Goal: Task Accomplishment & Management: Manage account settings

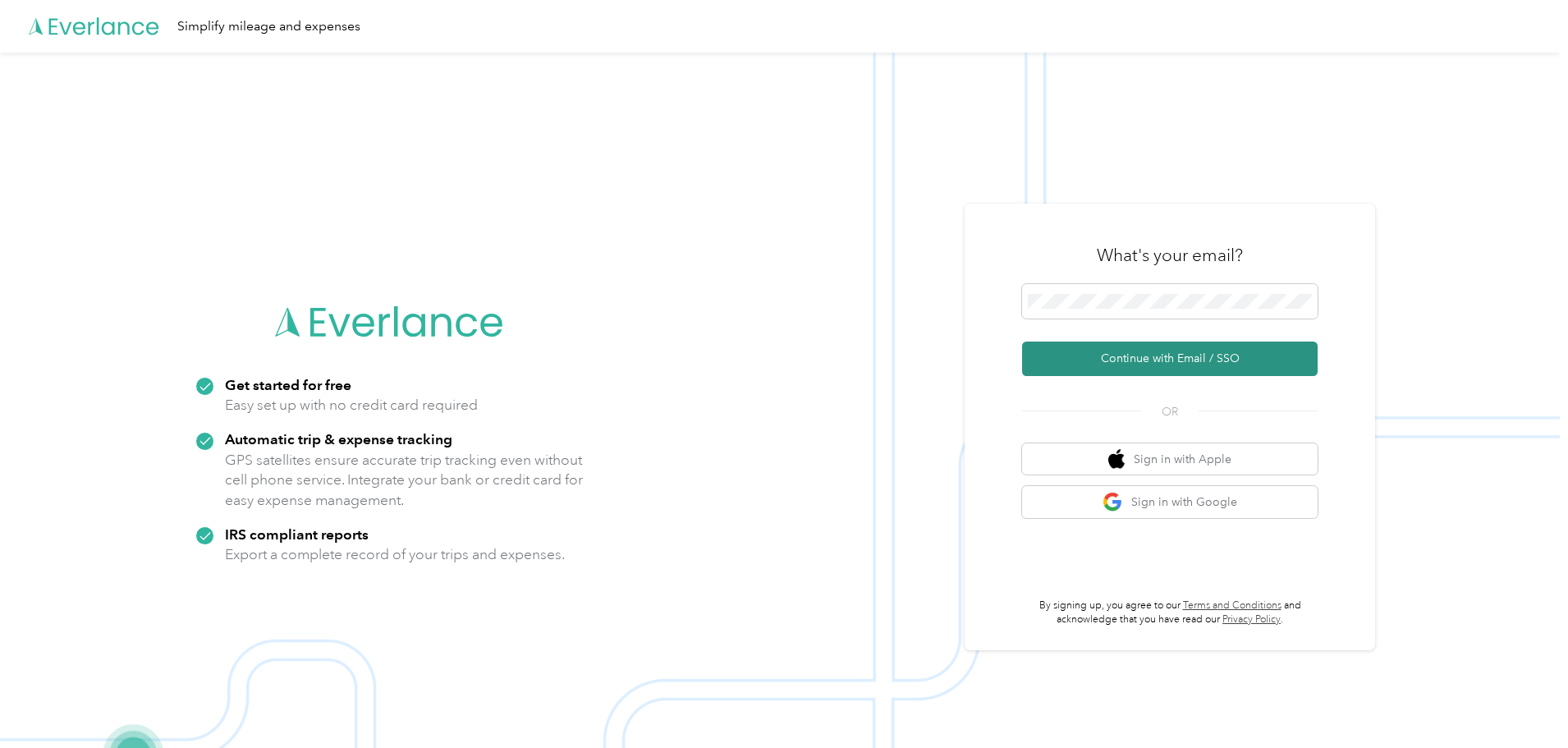
click at [1155, 353] on button "Continue with Email / SSO" at bounding box center [1170, 359] width 296 height 35
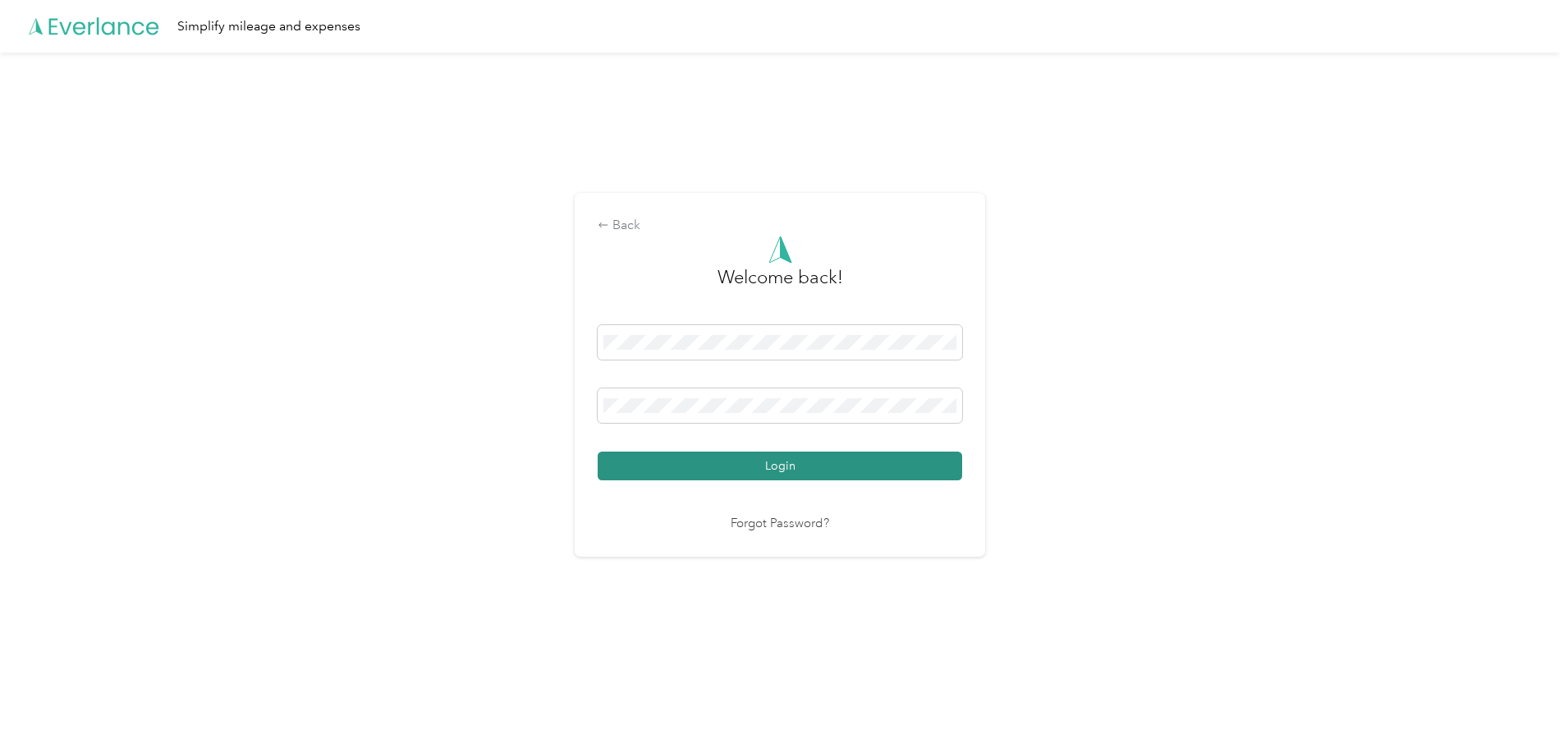
click at [798, 457] on button "Login" at bounding box center [780, 465] width 364 height 29
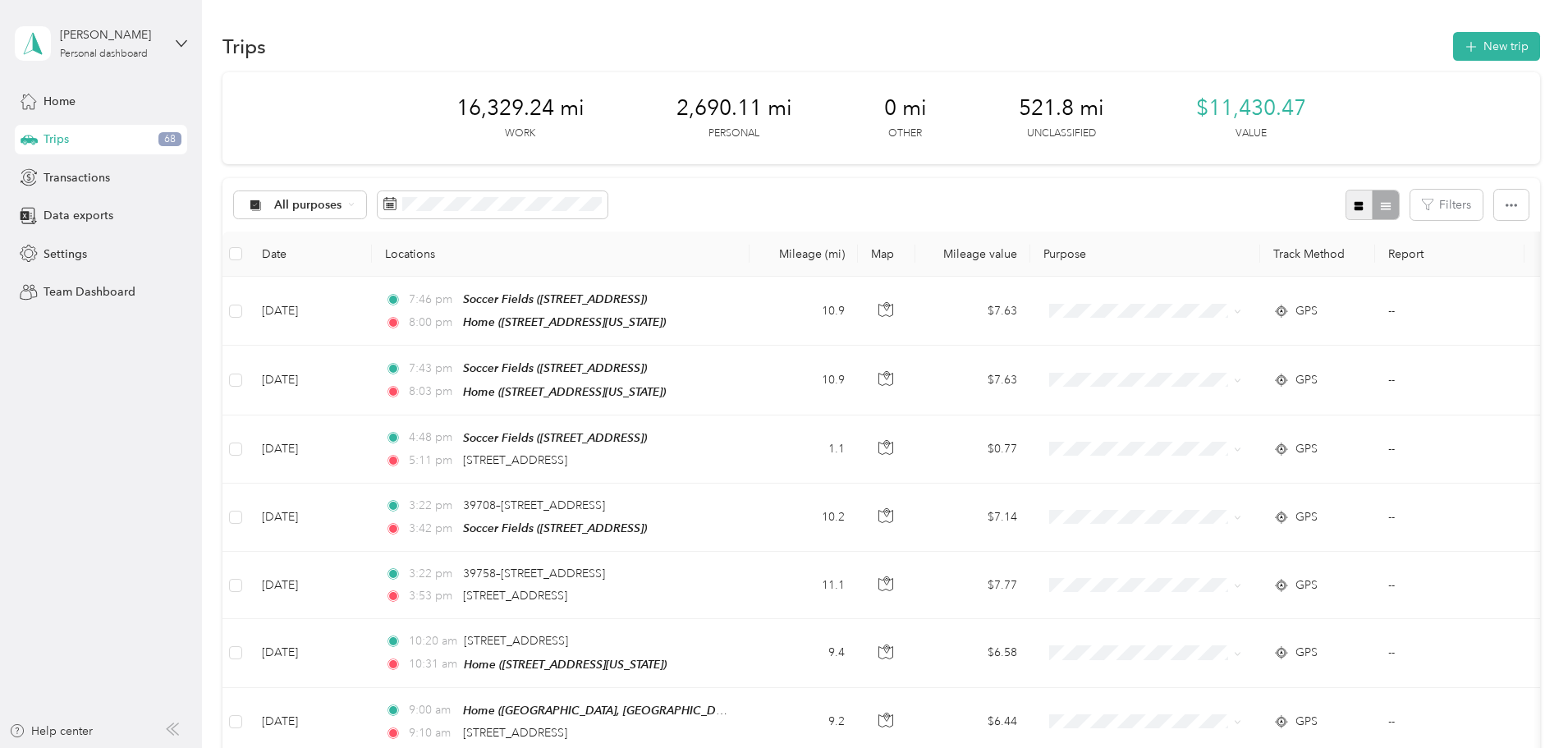
click at [1346, 201] on button "button" at bounding box center [1360, 205] width 28 height 30
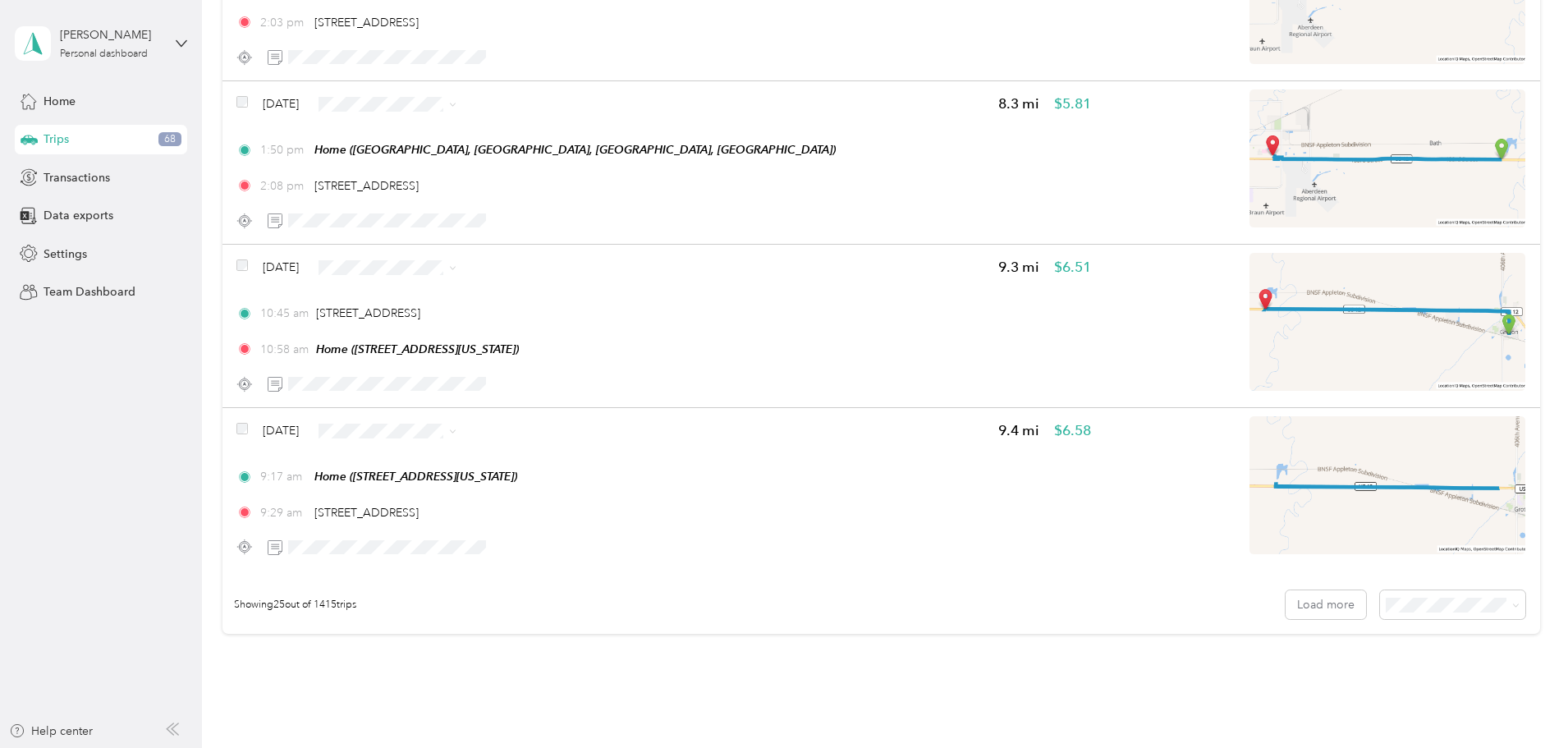
scroll to position [3857, 0]
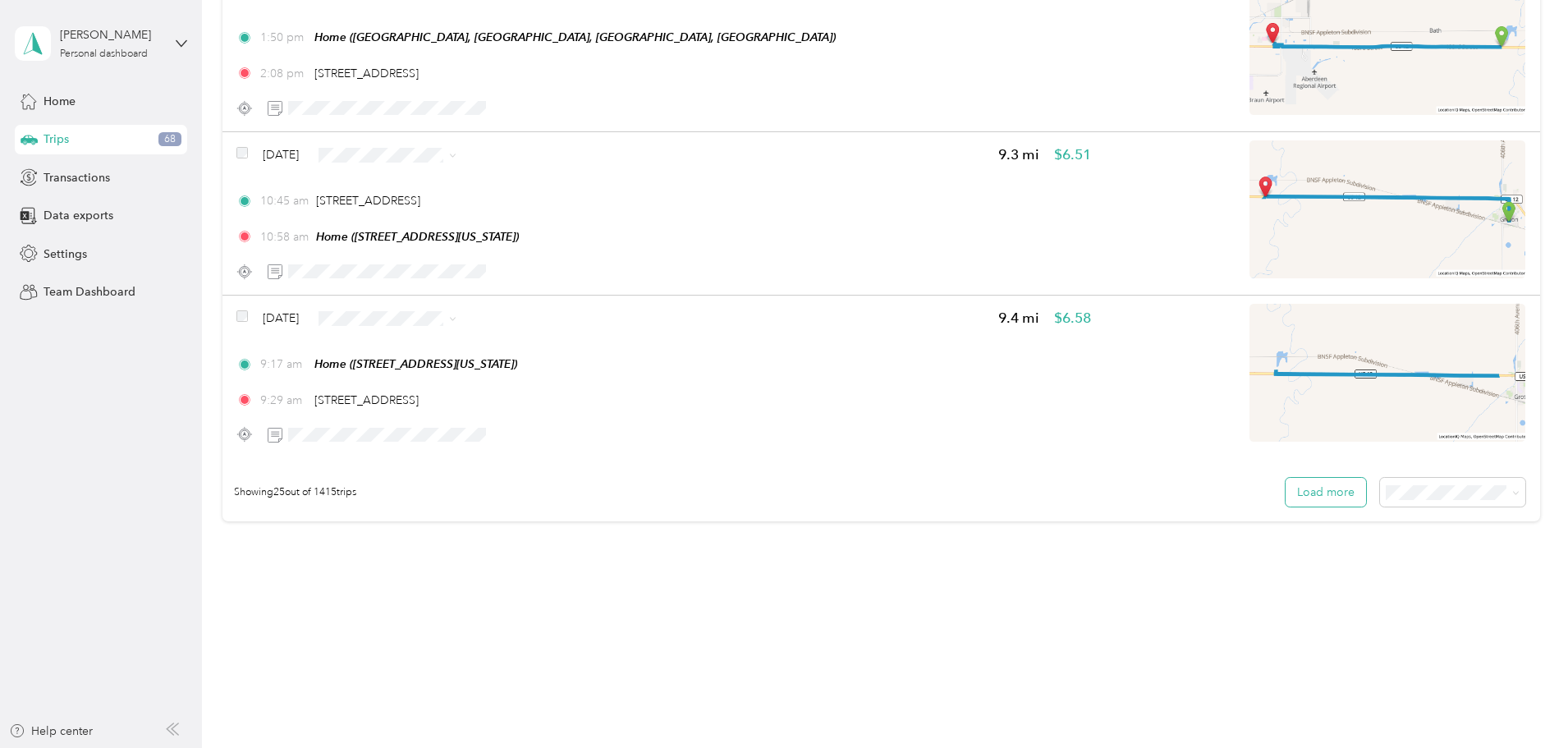
click at [1286, 485] on button "Load more" at bounding box center [1326, 492] width 81 height 29
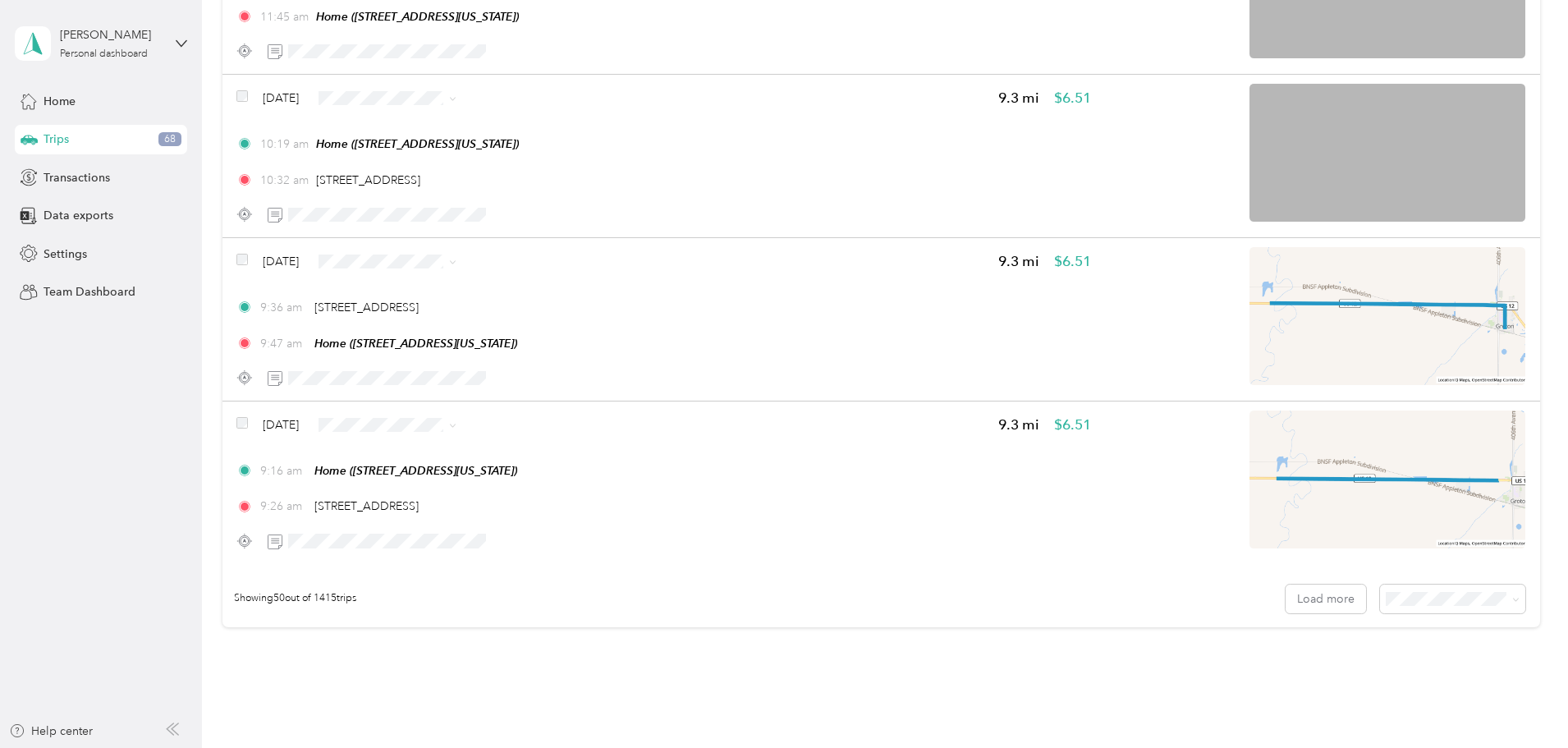
scroll to position [7942, 0]
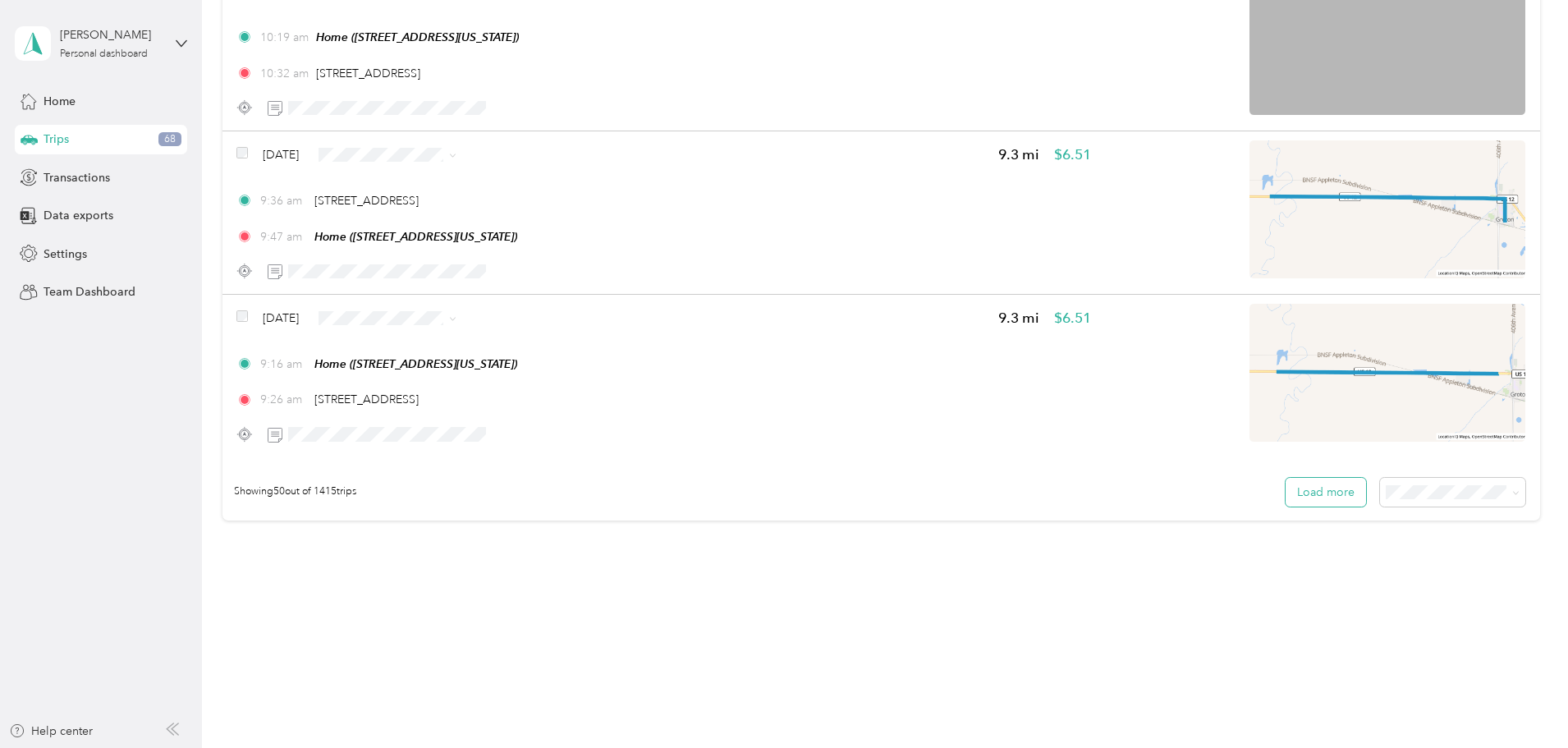
click at [1286, 495] on button "Load more" at bounding box center [1326, 492] width 81 height 29
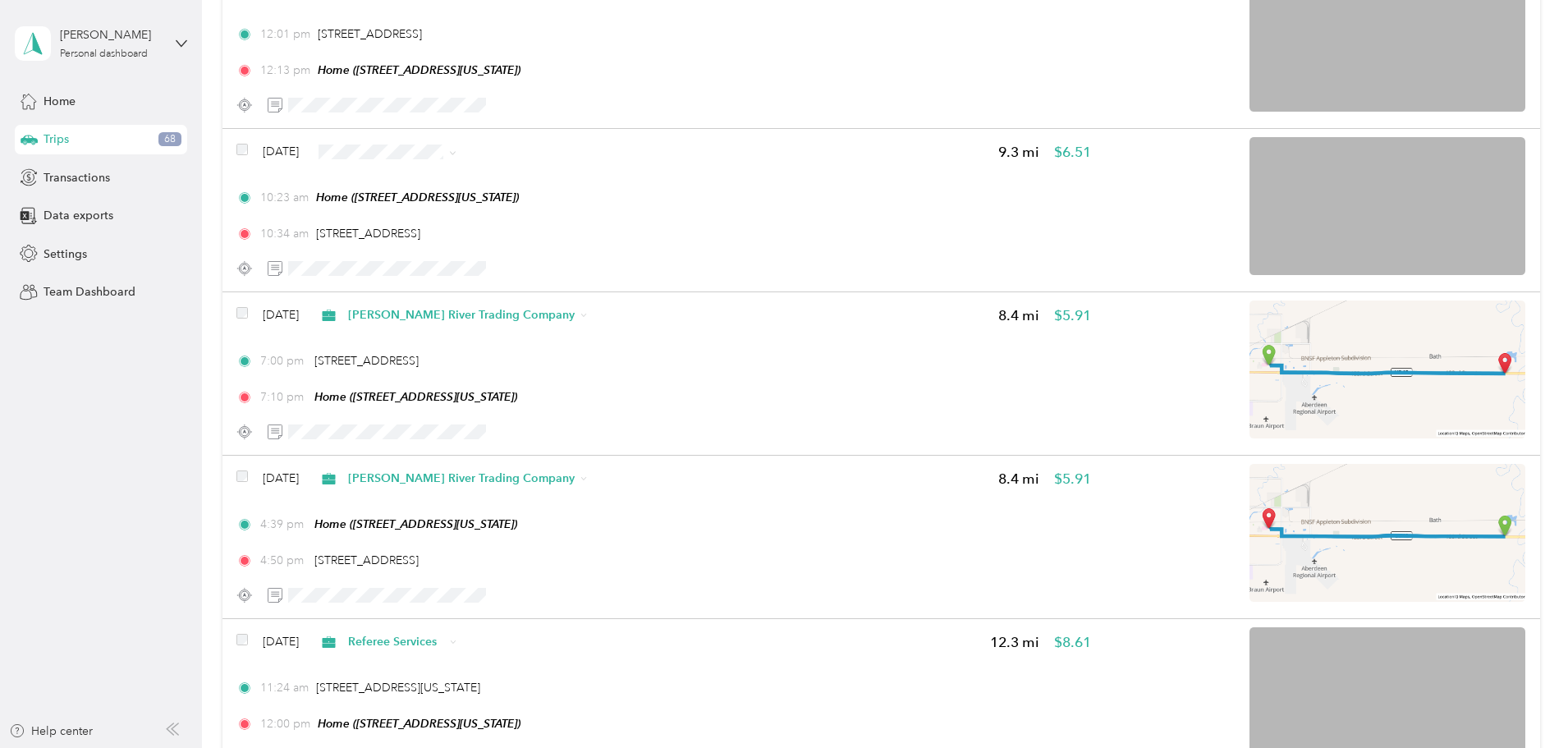
scroll to position [10897, 0]
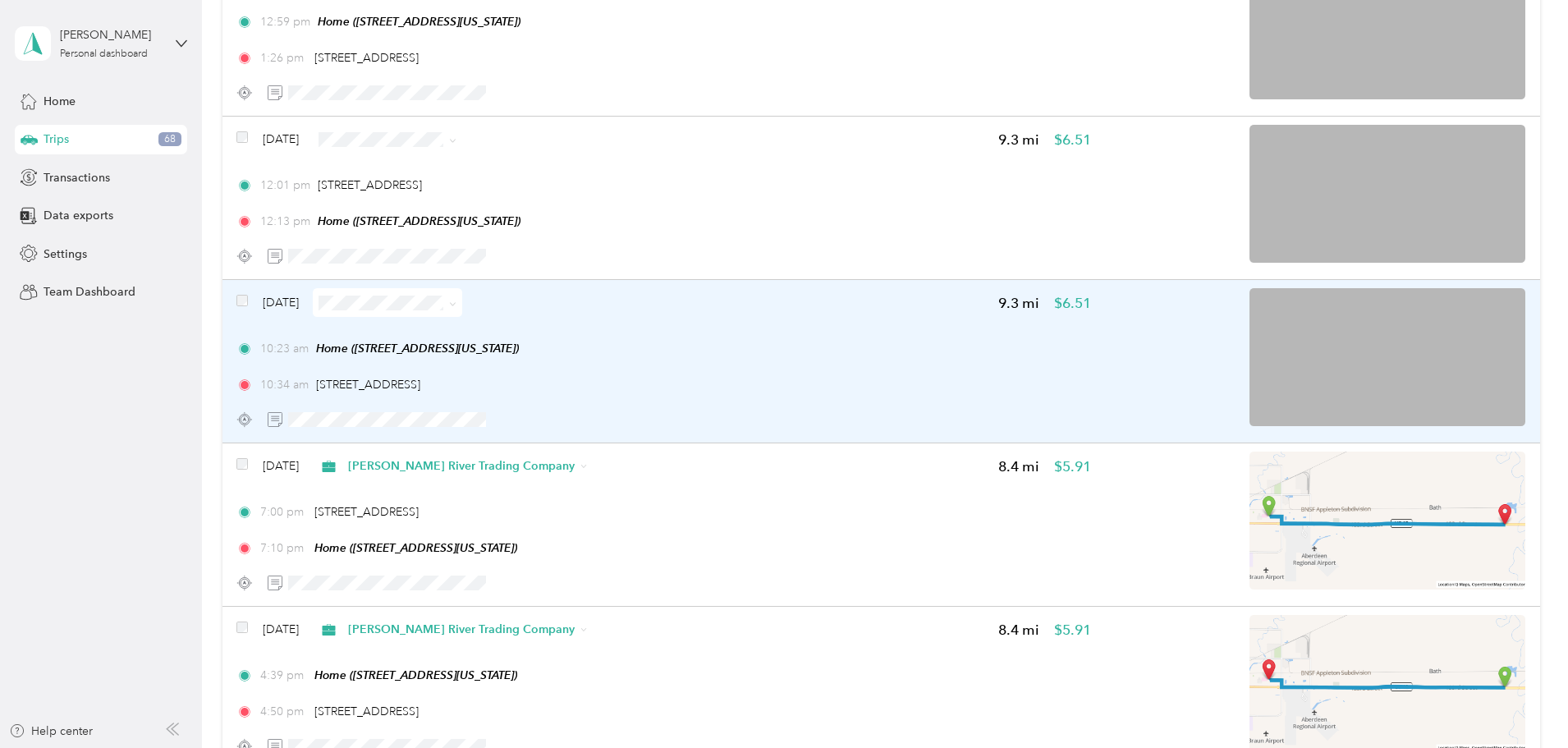
click at [857, 372] on div "10:23 am Home ([STREET_ADDRESS][US_STATE]) 10:34 am [STREET_ADDRESS]" at bounding box center [663, 366] width 855 height 53
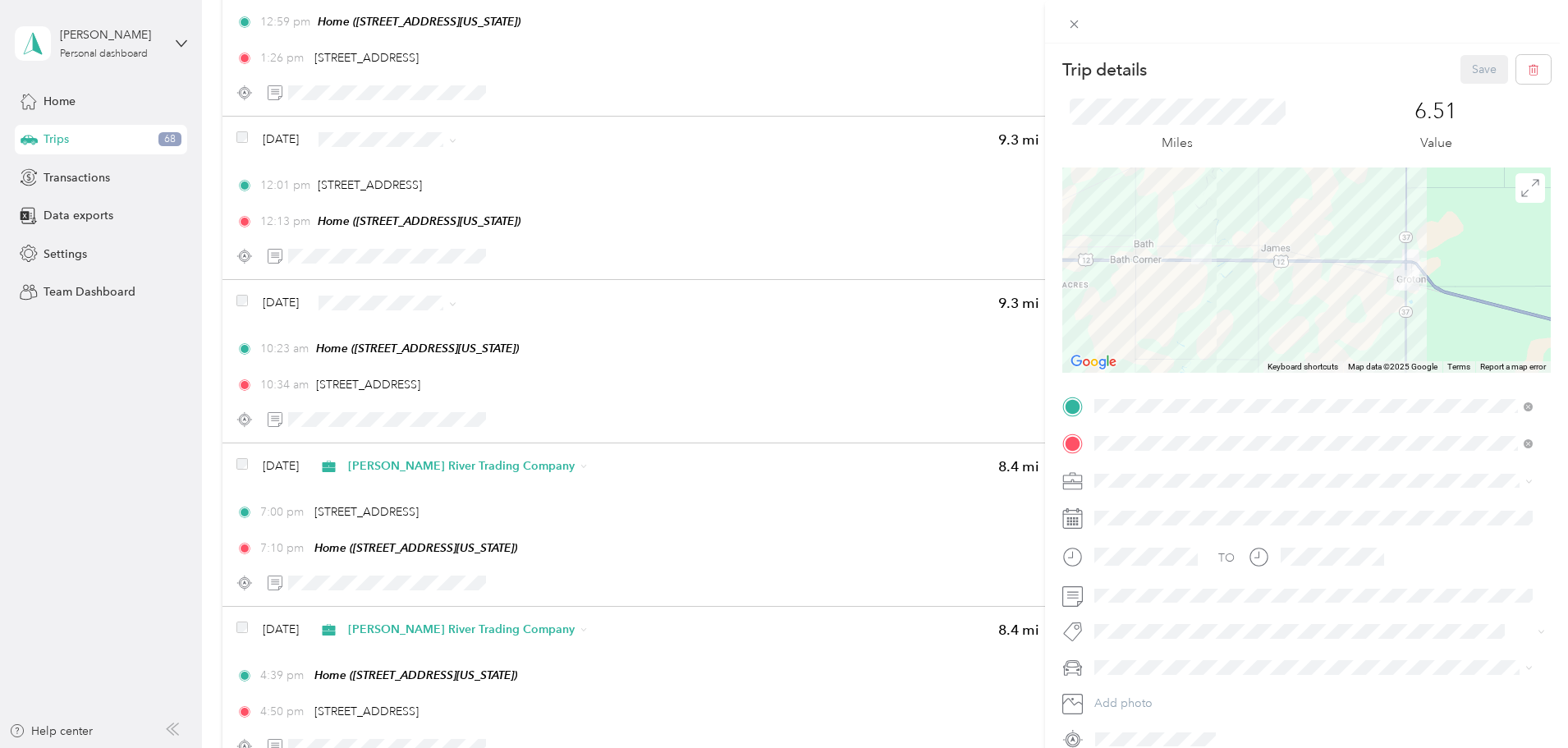
click at [1132, 535] on span "Personal" at bounding box center [1122, 538] width 43 height 14
click at [1464, 74] on button "Save" at bounding box center [1484, 69] width 48 height 29
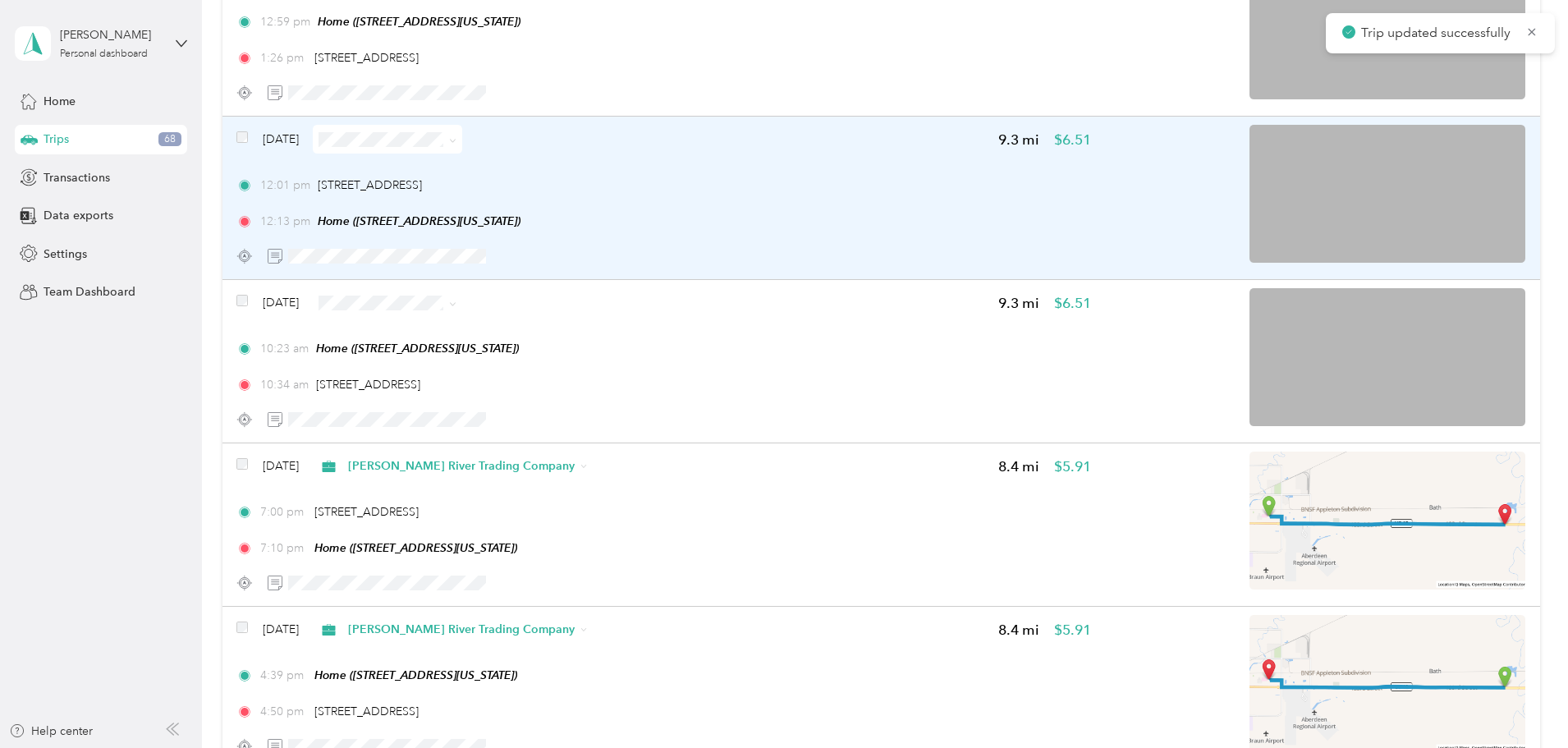
click at [834, 200] on div "12:01 pm [STREET_ADDRESS] 12:13 pm Home ([STREET_ADDRESS][US_STATE])" at bounding box center [663, 202] width 855 height 53
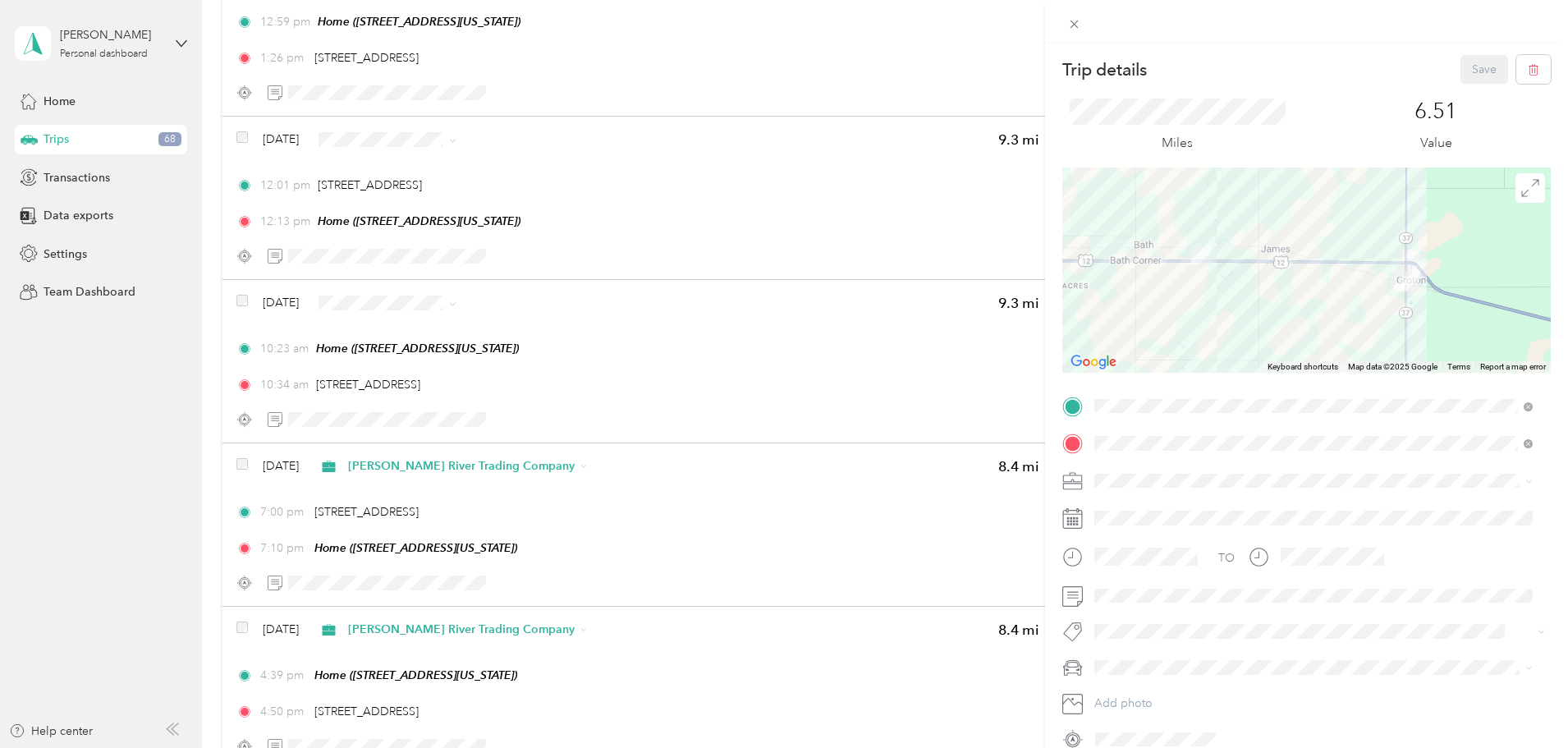
click at [1128, 541] on li "Personal" at bounding box center [1314, 538] width 449 height 29
click at [1460, 69] on button "Save" at bounding box center [1484, 69] width 48 height 29
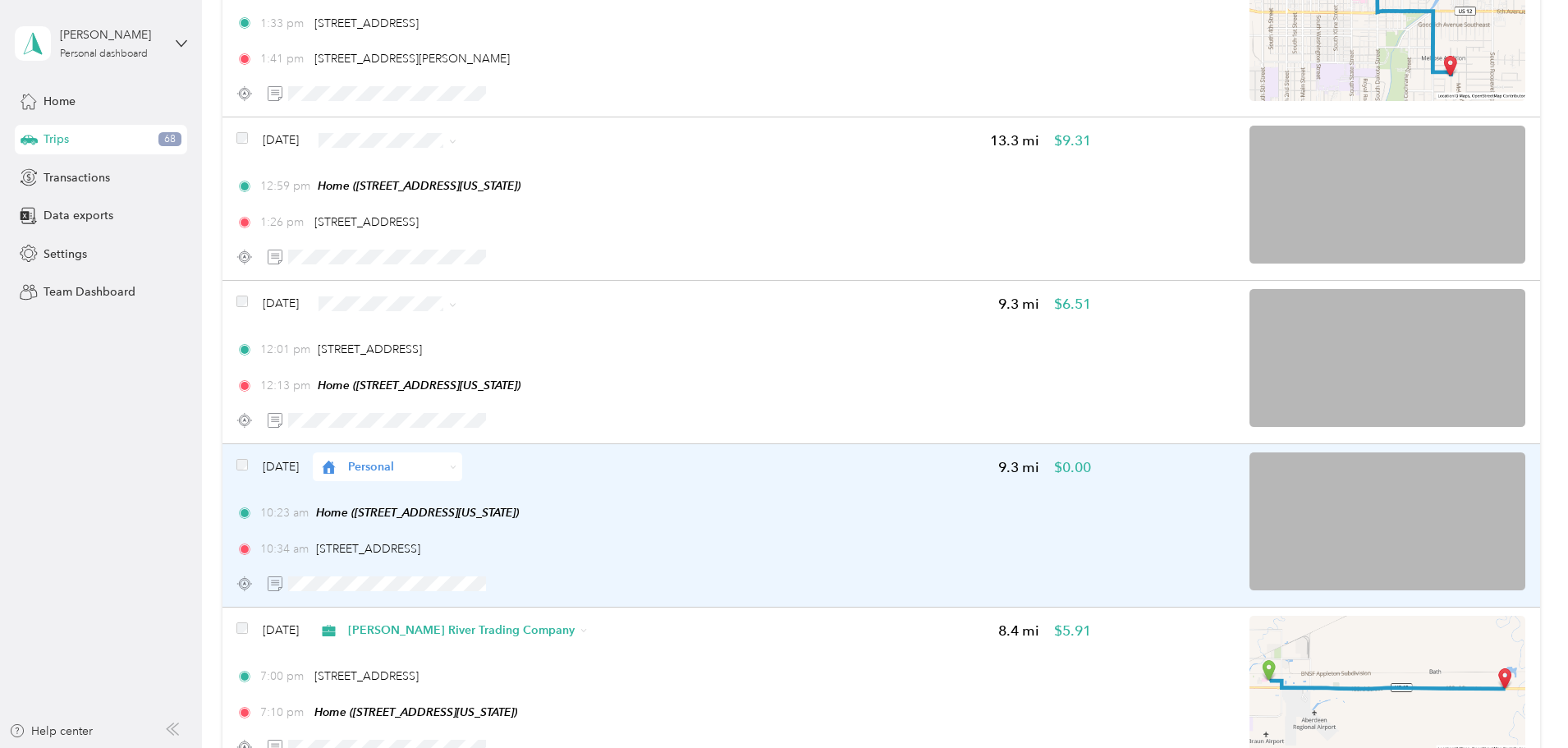
scroll to position [10651, 0]
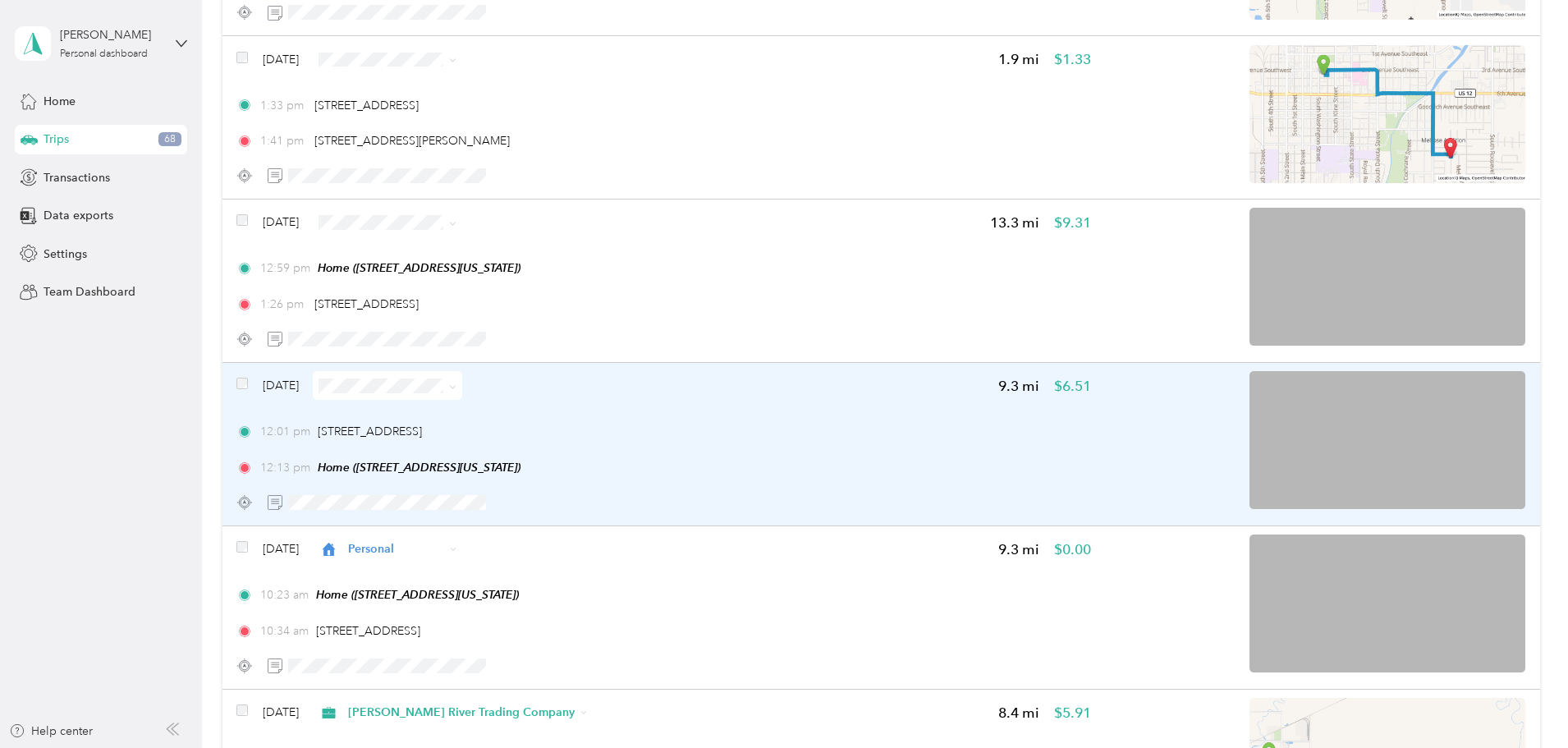
click at [852, 441] on div "12:01 pm [STREET_ADDRESS] 12:13 pm Home ([STREET_ADDRESS][US_STATE])" at bounding box center [663, 449] width 855 height 53
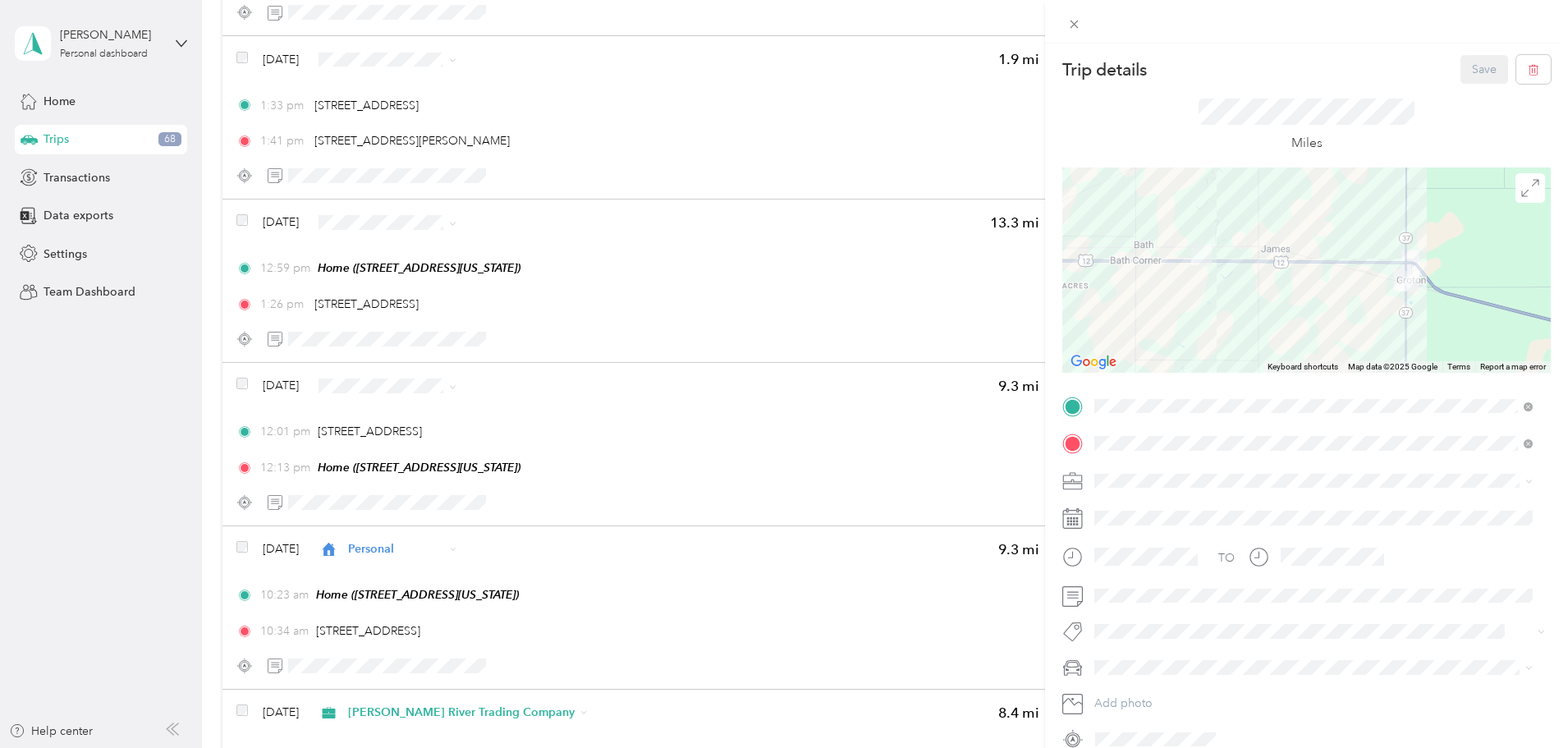
click at [800, 306] on div "Trip details Save This trip cannot be edited because it is either under review,…" at bounding box center [784, 374] width 1568 height 748
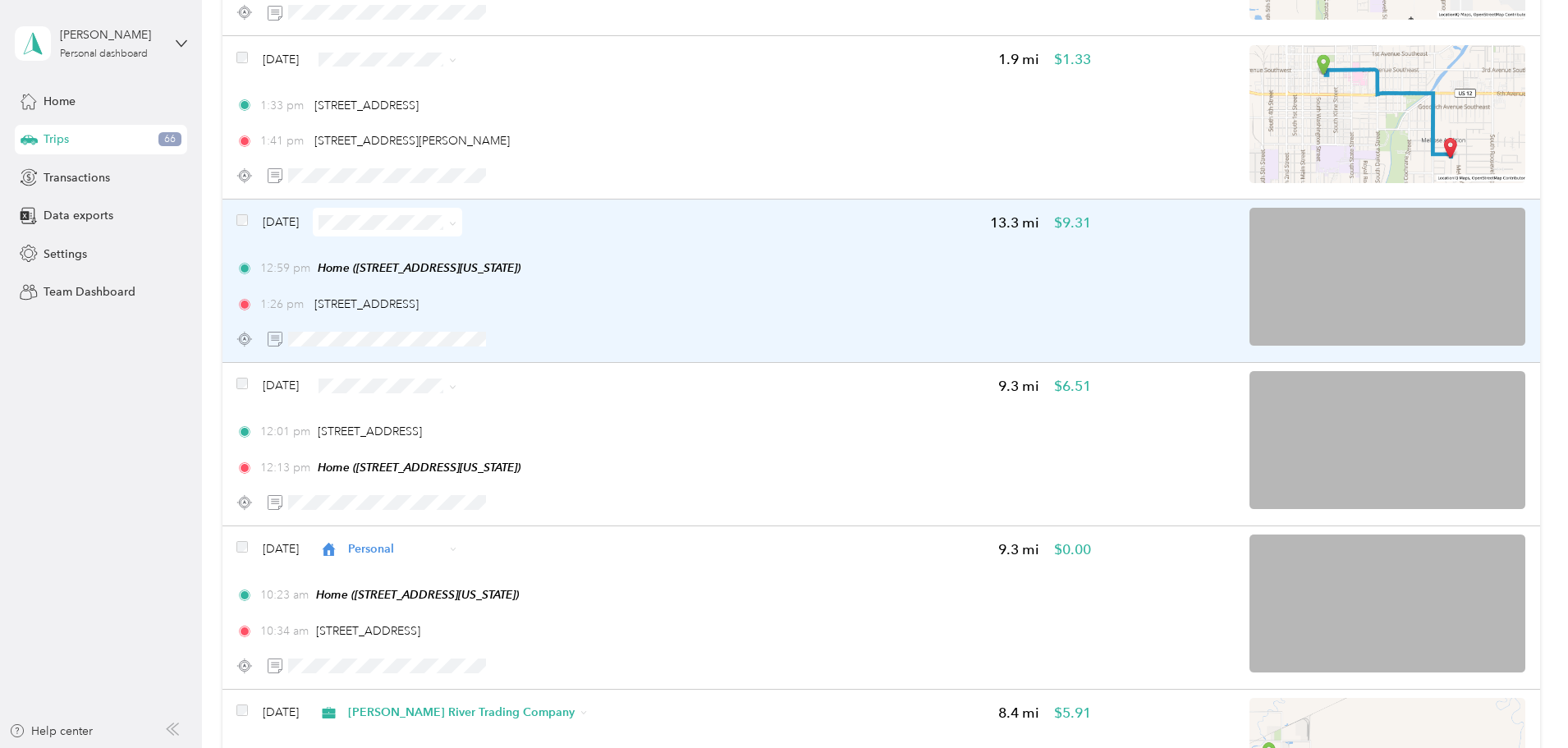
click at [784, 288] on div "12:59 pm Home ([STREET_ADDRESS][US_STATE]) 1:26 pm 200–[STREET_ADDRESS]" at bounding box center [663, 285] width 855 height 53
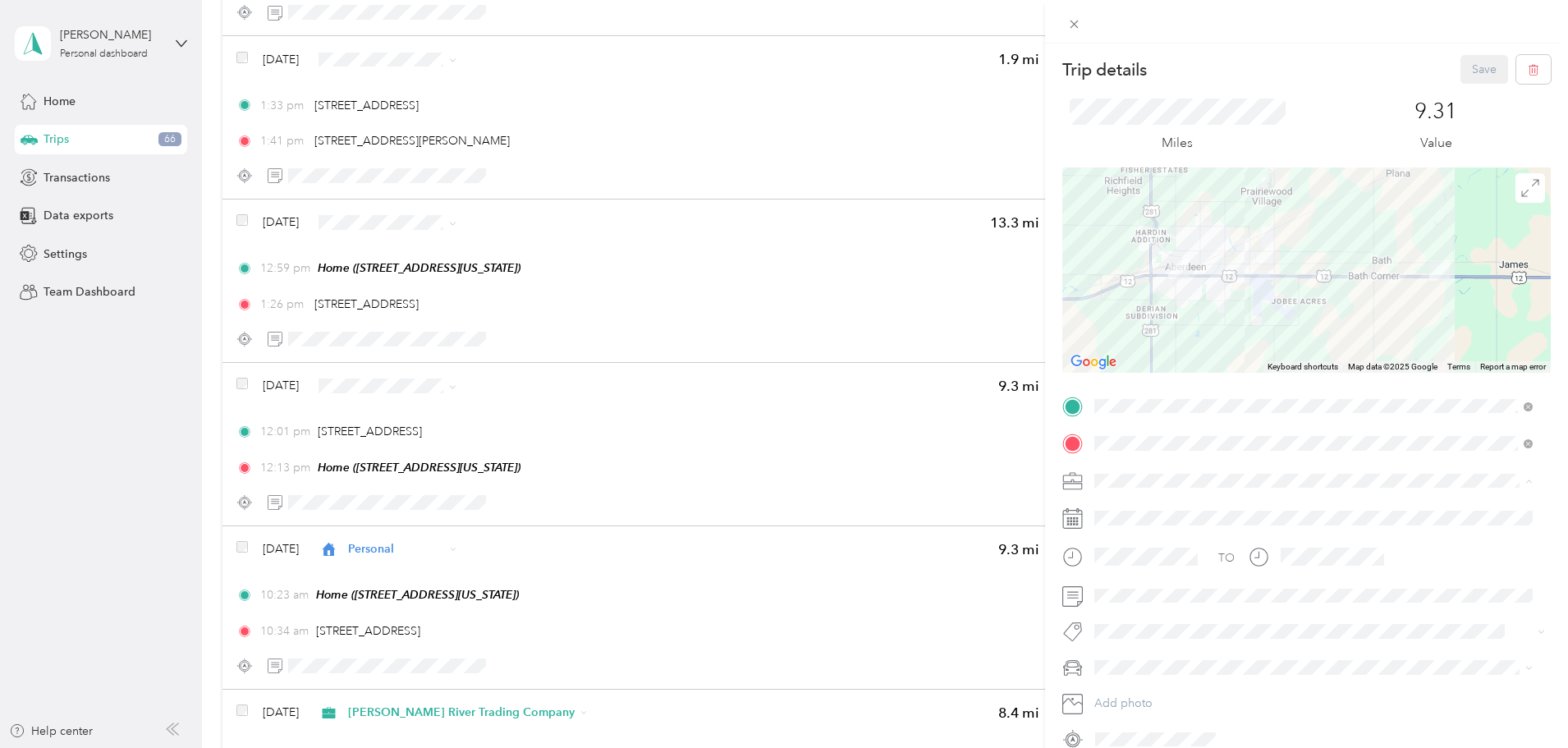
click at [1141, 617] on span "Referee Services" at bounding box center [1143, 624] width 86 height 14
click at [1466, 69] on button "Save" at bounding box center [1484, 69] width 48 height 29
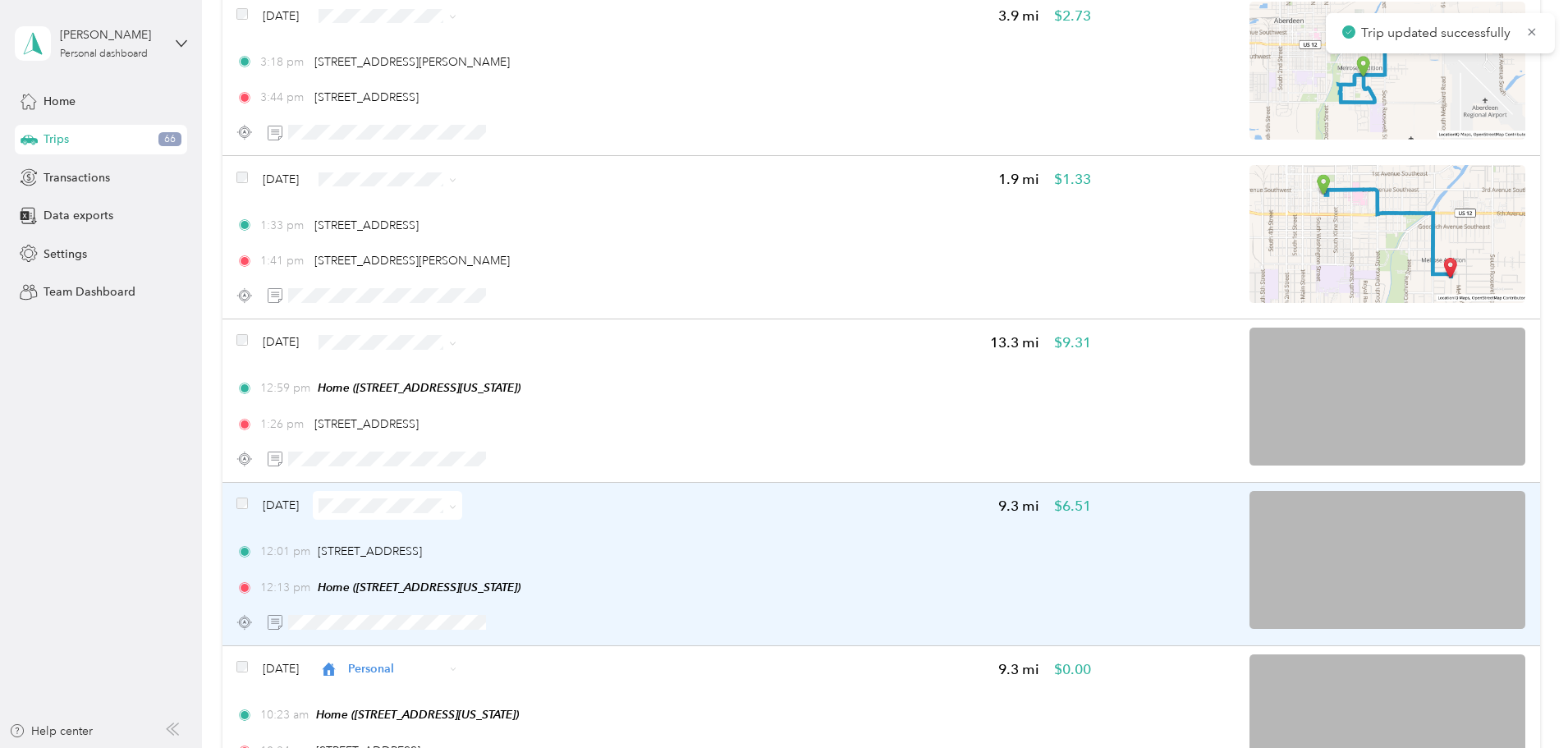
scroll to position [10404, 0]
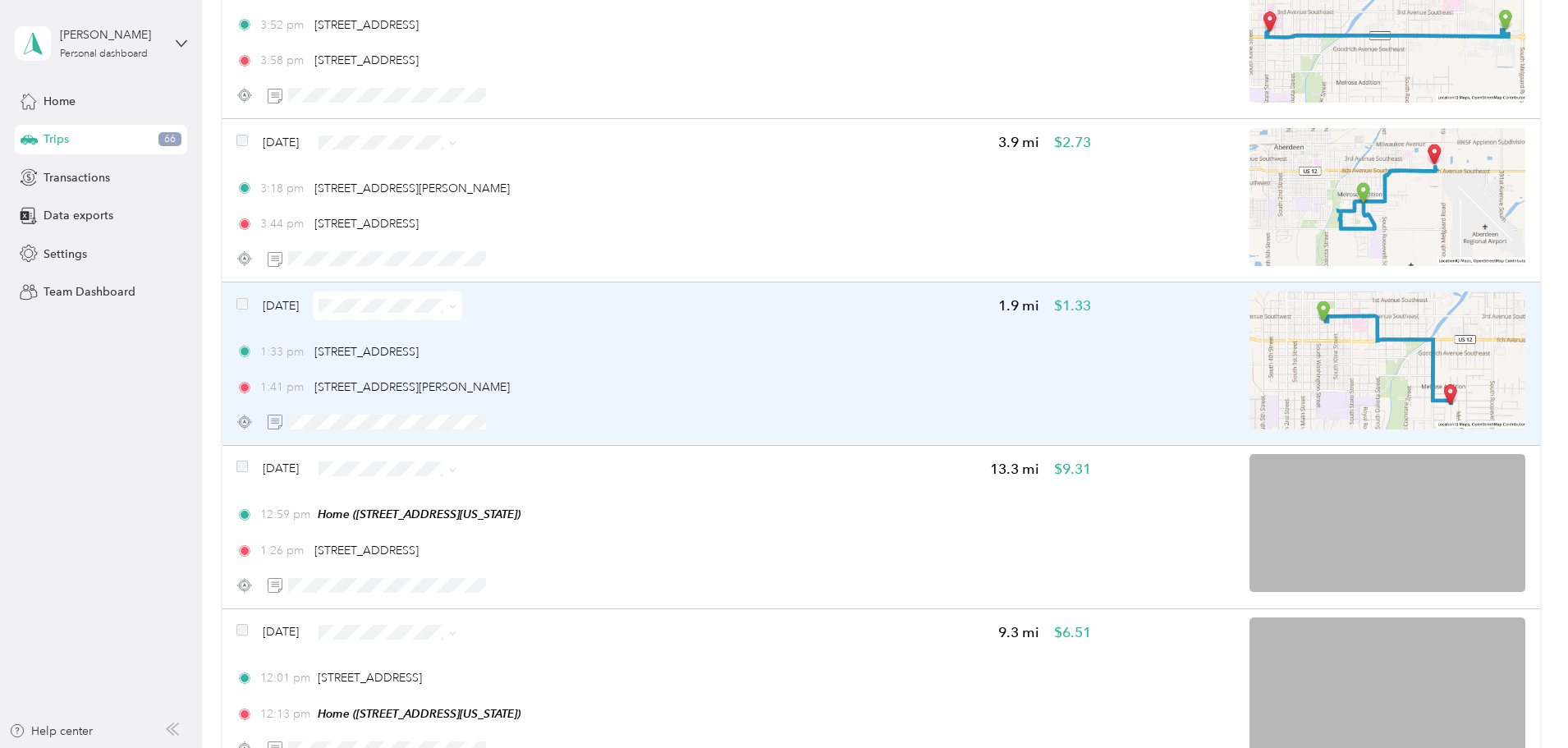
click at [809, 369] on div "1:33 pm [STREET_ADDRESS] 1:41 pm [STREET_ADDRESS][PERSON_NAME]" at bounding box center [663, 369] width 855 height 53
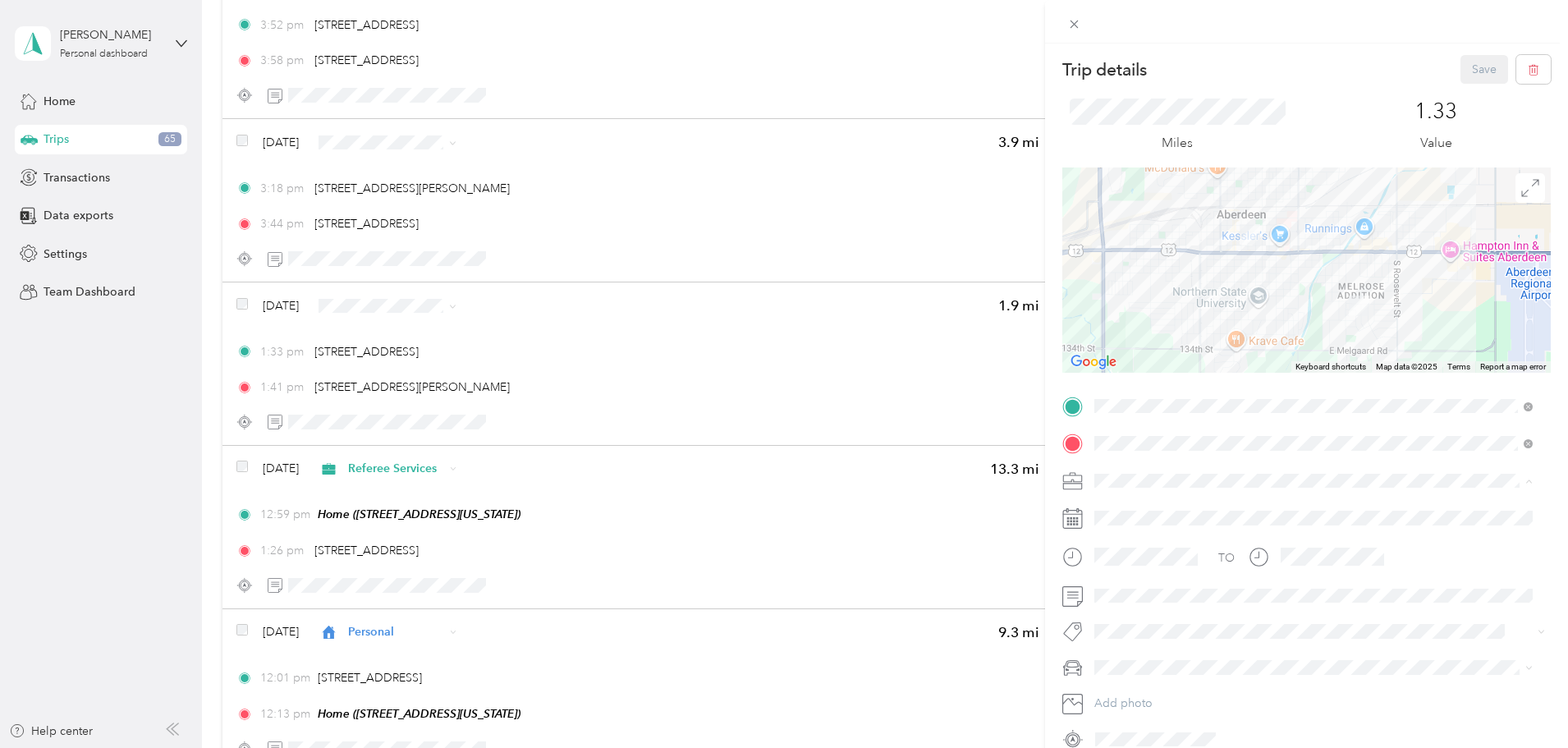
click at [1162, 648] on span "[PERSON_NAME] River Trading Company" at bounding box center [1209, 653] width 217 height 14
click at [1467, 78] on button "Save" at bounding box center [1484, 69] width 48 height 29
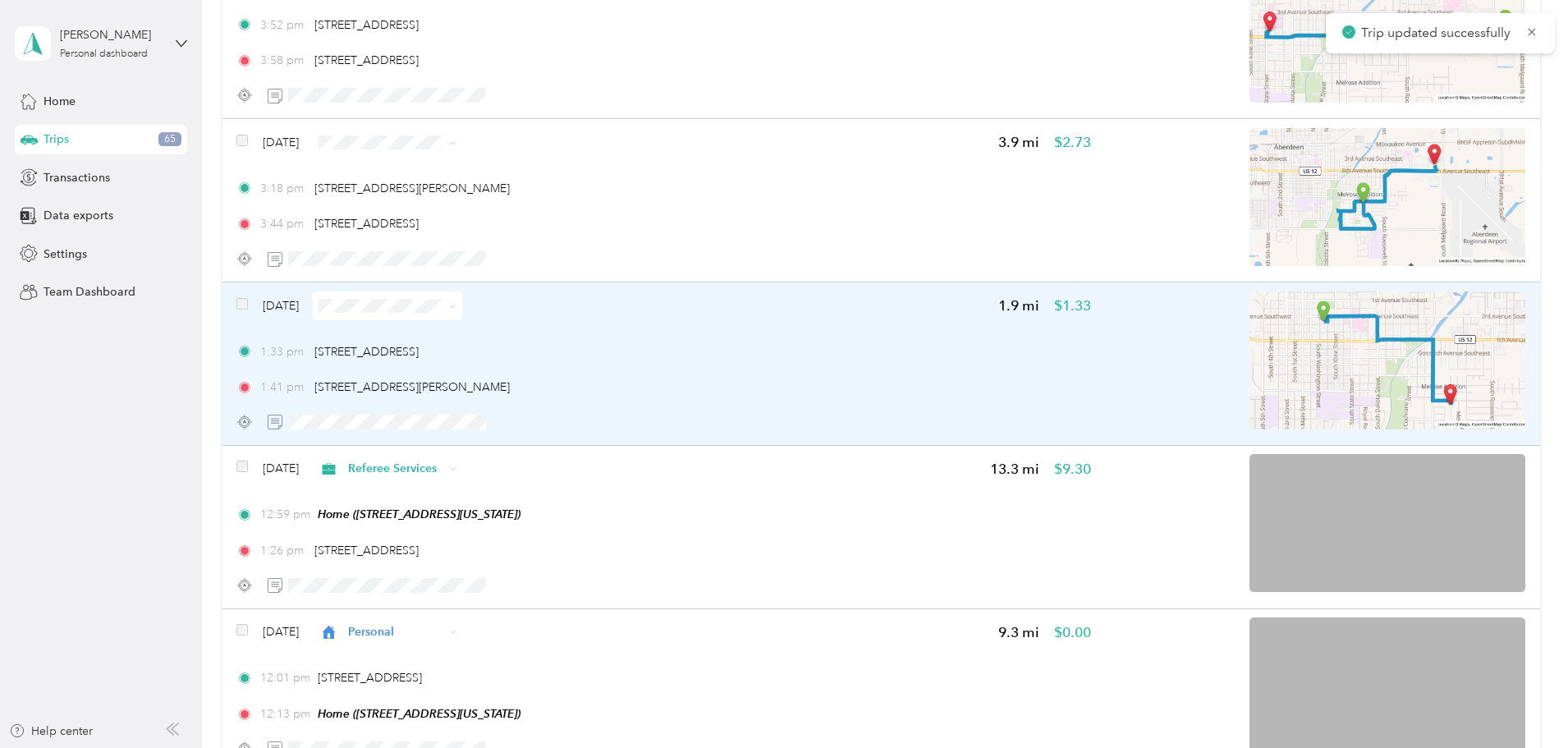
scroll to position [10240, 0]
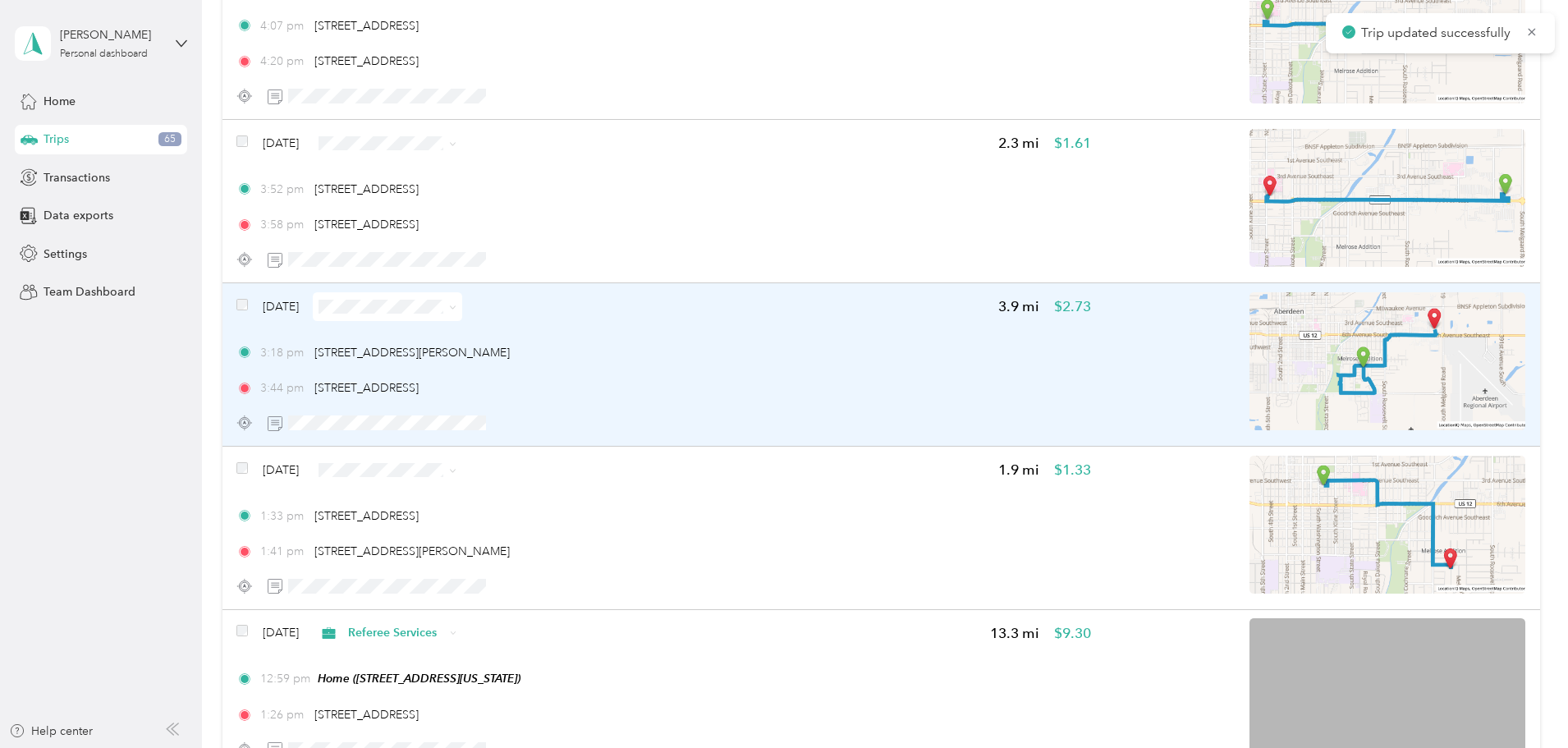
click at [825, 373] on div "3:18 pm [STREET_ADDRESS][PERSON_NAME] 3:44 pm [STREET_ADDRESS]" at bounding box center [663, 370] width 855 height 53
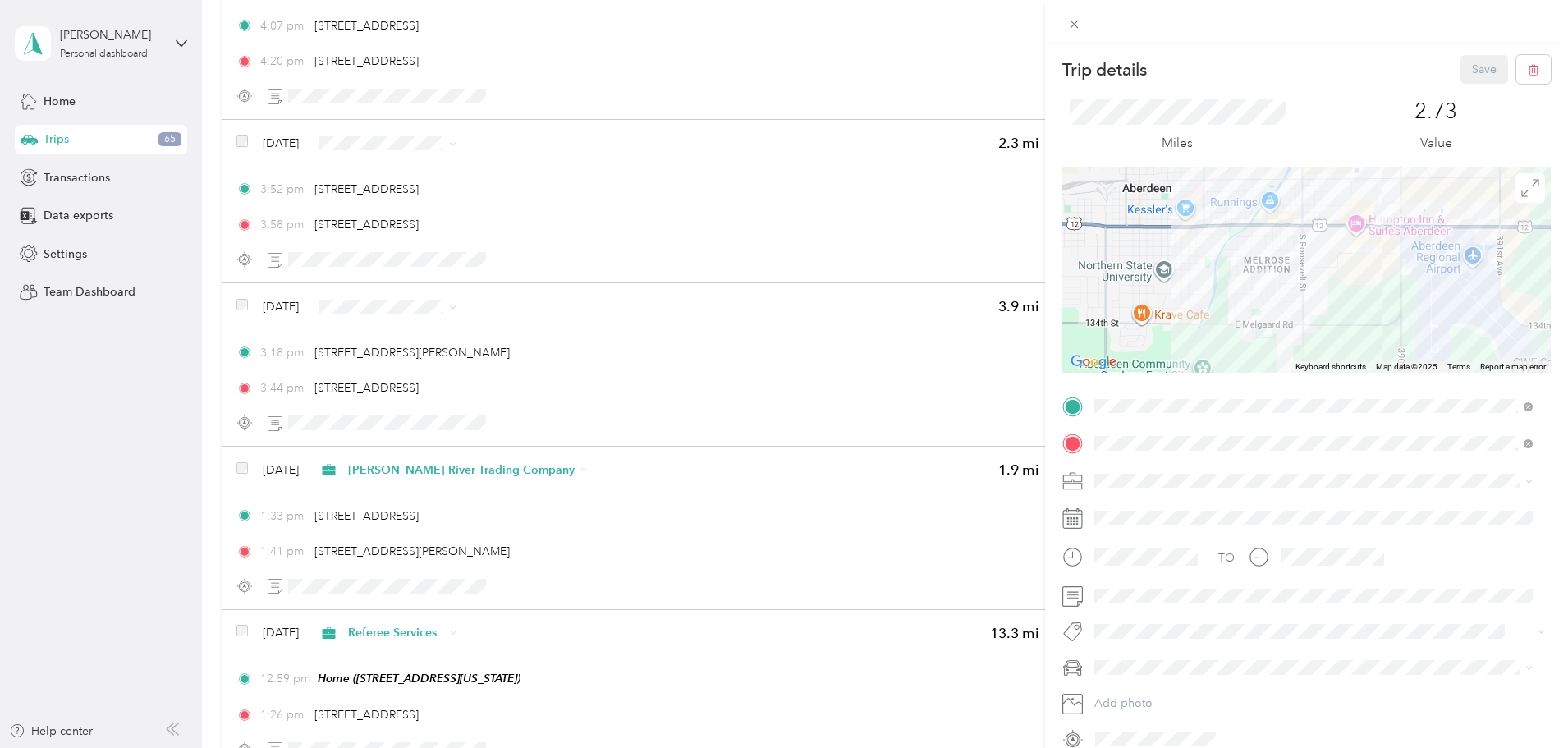
click at [1138, 627] on span "Referee Services" at bounding box center [1143, 624] width 86 height 14
click at [1471, 67] on button "Save" at bounding box center [1484, 69] width 48 height 29
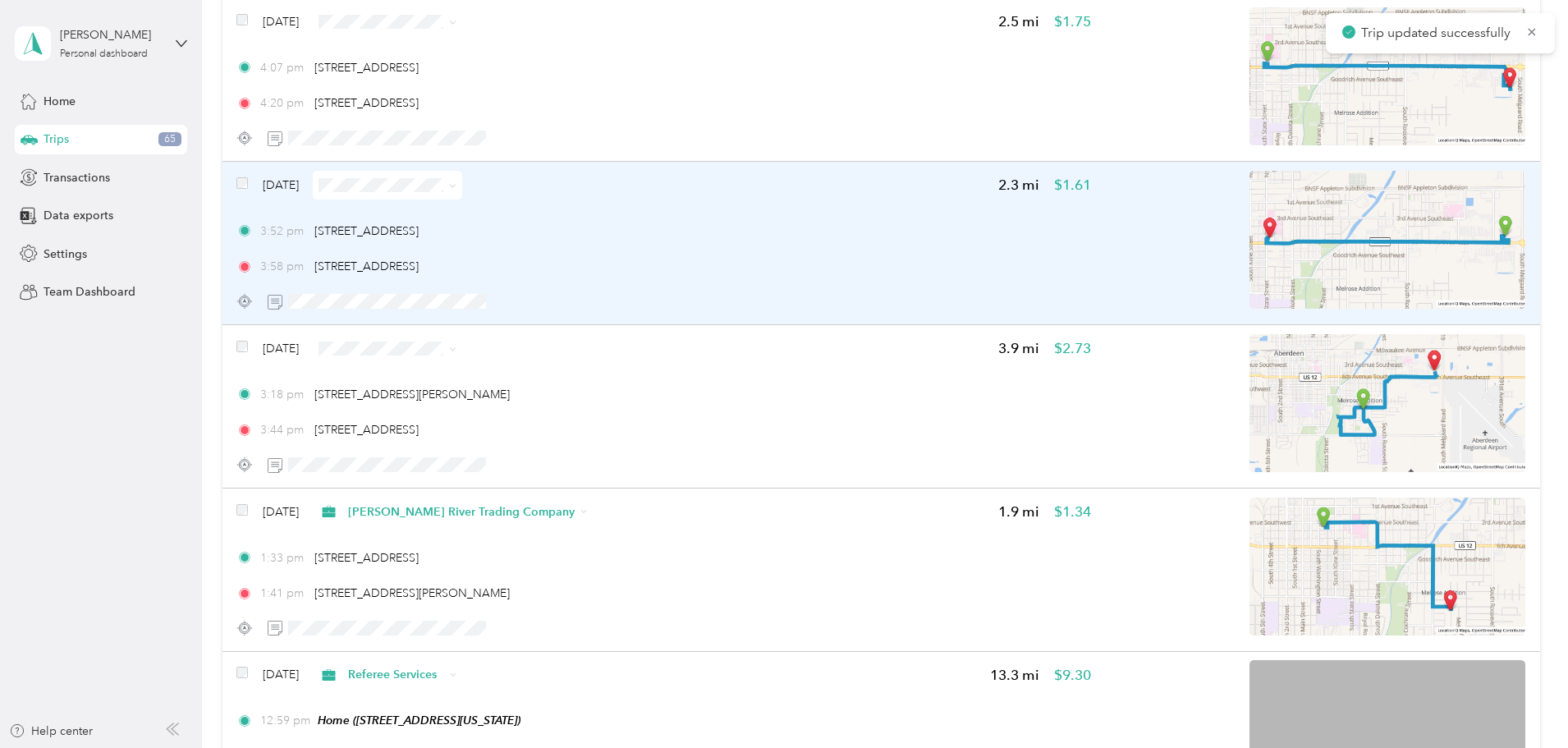
scroll to position [10158, 0]
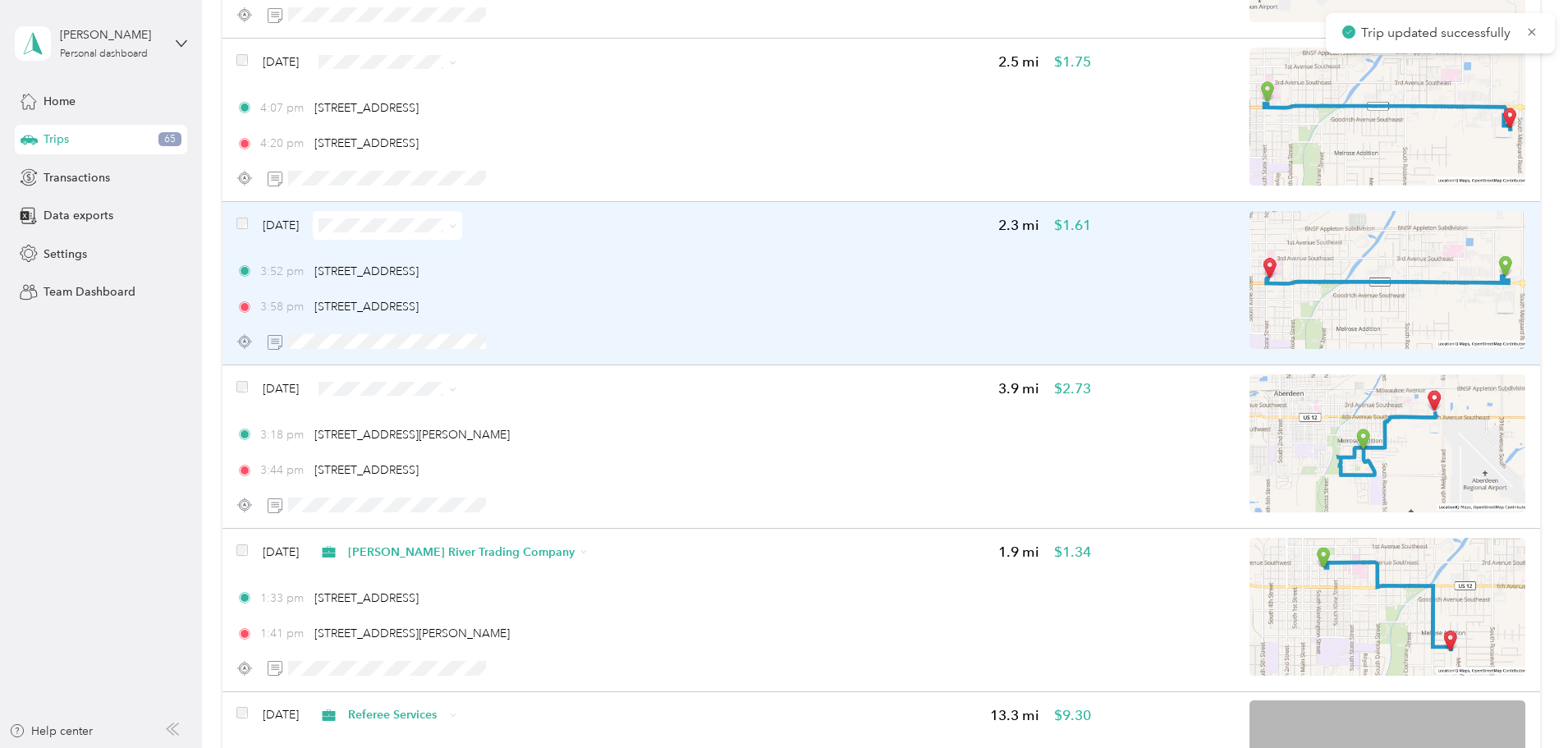
click at [838, 286] on div "3:52 pm [STREET_ADDRESS] 3:58 pm [STREET_ADDRESS]" at bounding box center [663, 289] width 855 height 53
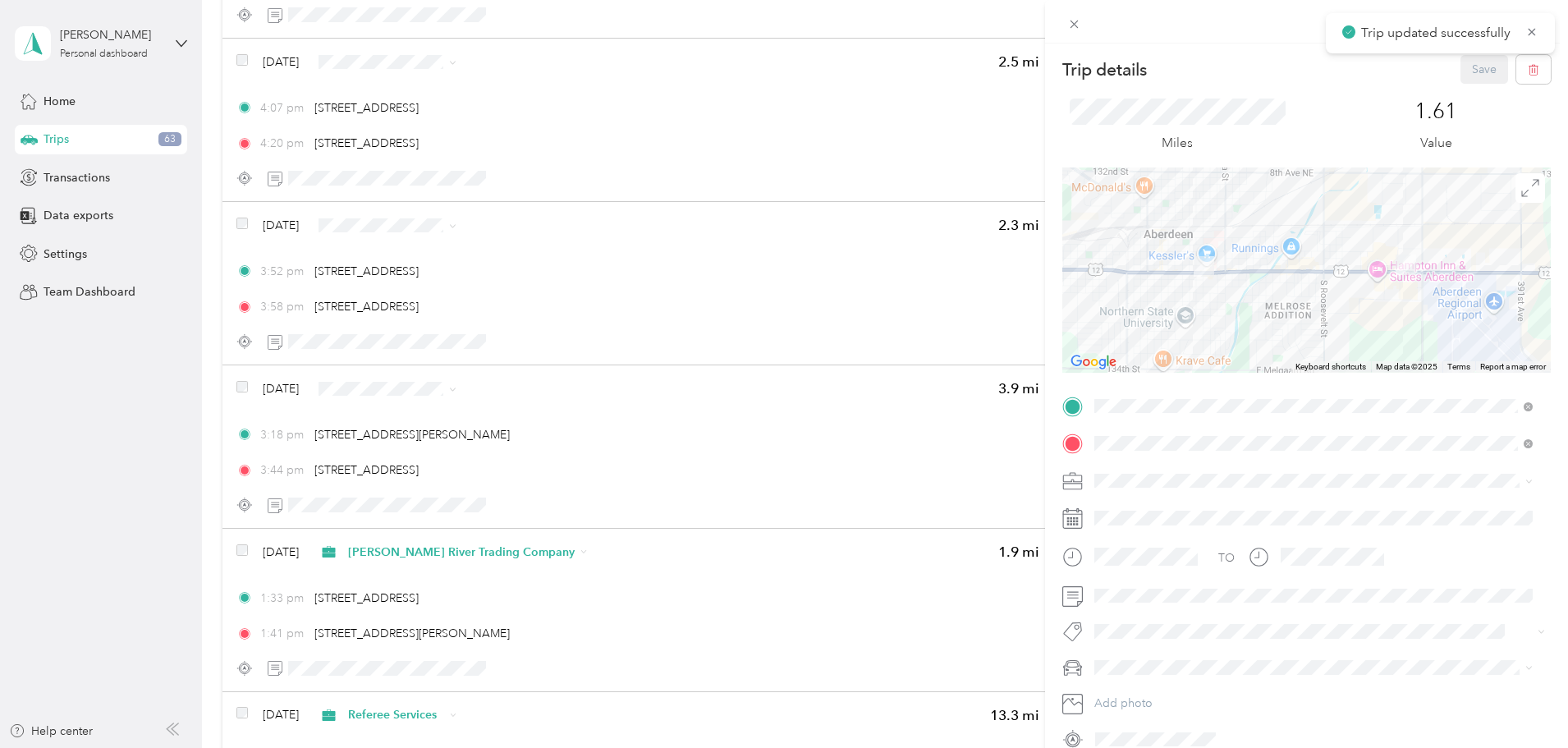
click at [1121, 488] on span at bounding box center [1320, 481] width 463 height 26
click at [1155, 647] on span "[PERSON_NAME] River Trading Company" at bounding box center [1209, 653] width 217 height 14
click at [1467, 71] on button "Save" at bounding box center [1484, 69] width 48 height 29
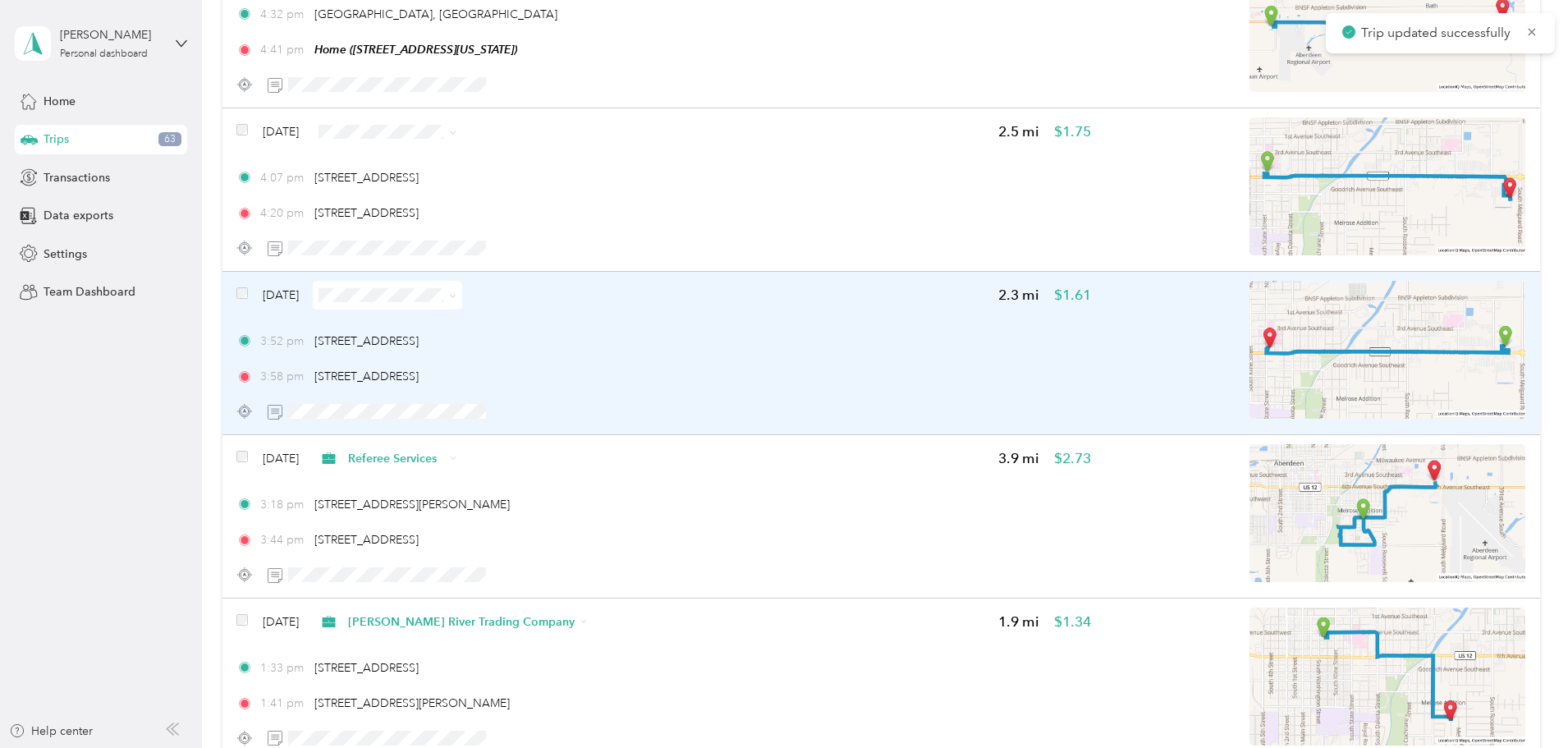
scroll to position [9994, 0]
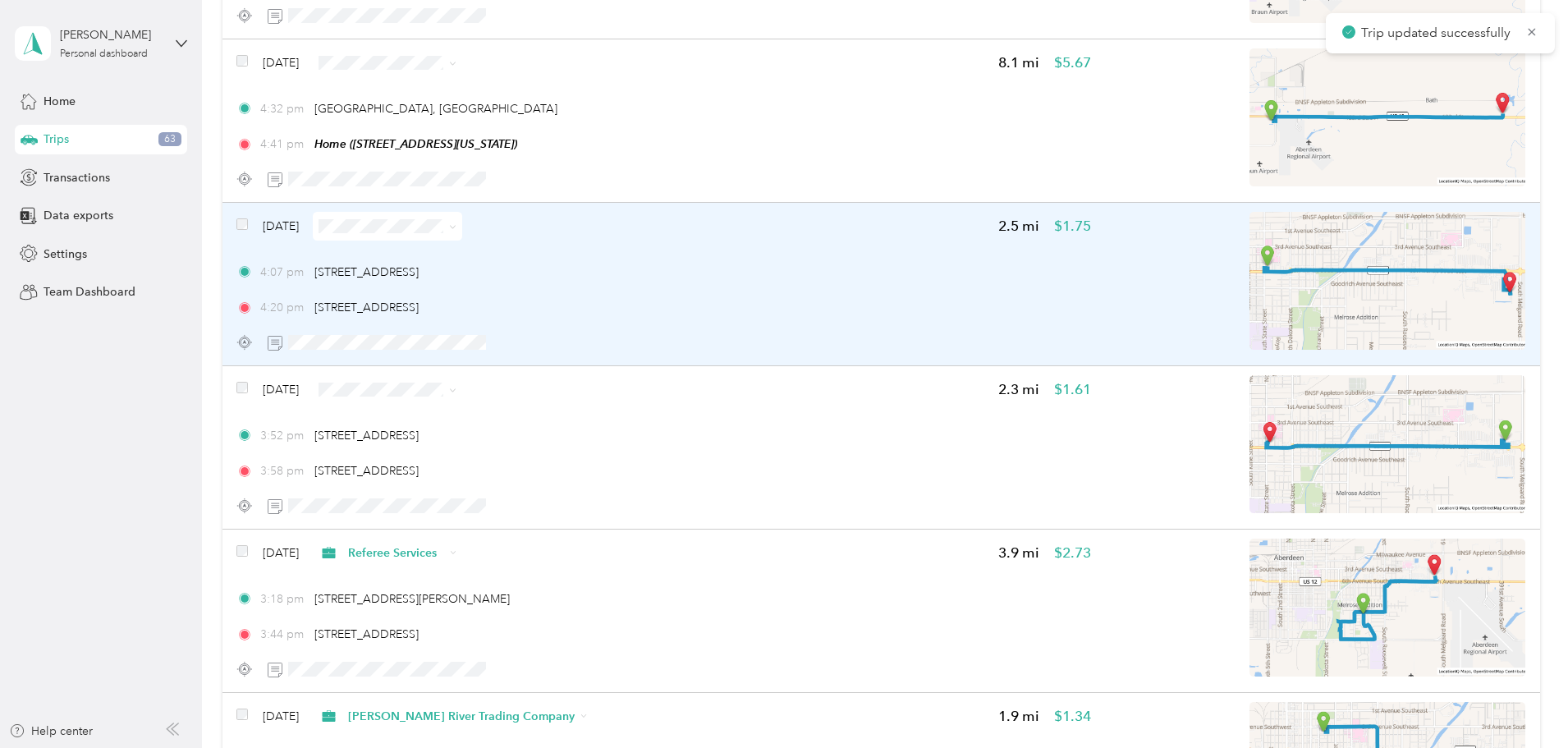
click at [833, 297] on div "4:07 pm [STREET_ADDRESS] 4:20 pm [STREET_ADDRESS]" at bounding box center [663, 290] width 855 height 53
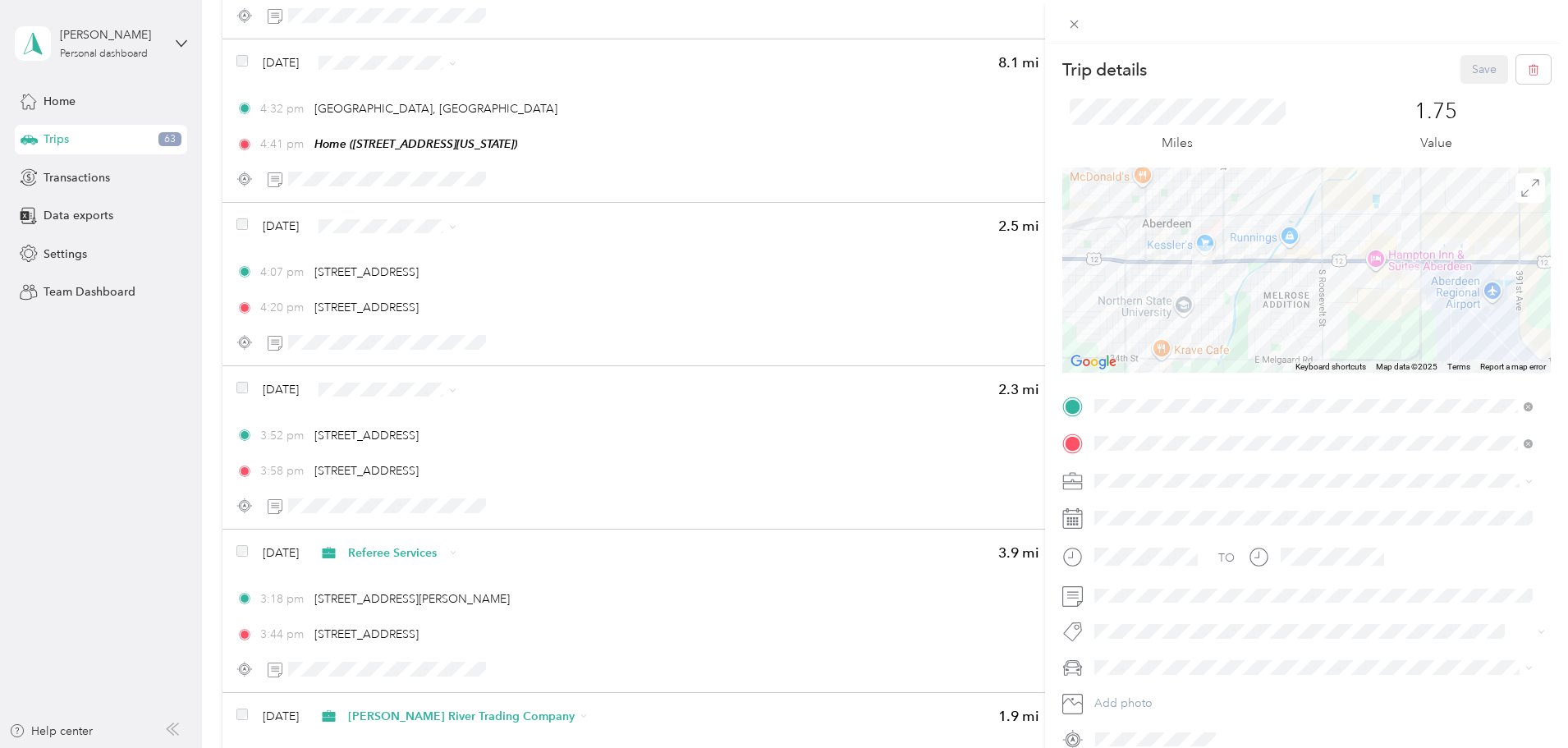
click at [1171, 646] on div "[PERSON_NAME] River Trading Company" at bounding box center [1314, 653] width 427 height 17
click at [1470, 69] on button "Save" at bounding box center [1484, 69] width 48 height 29
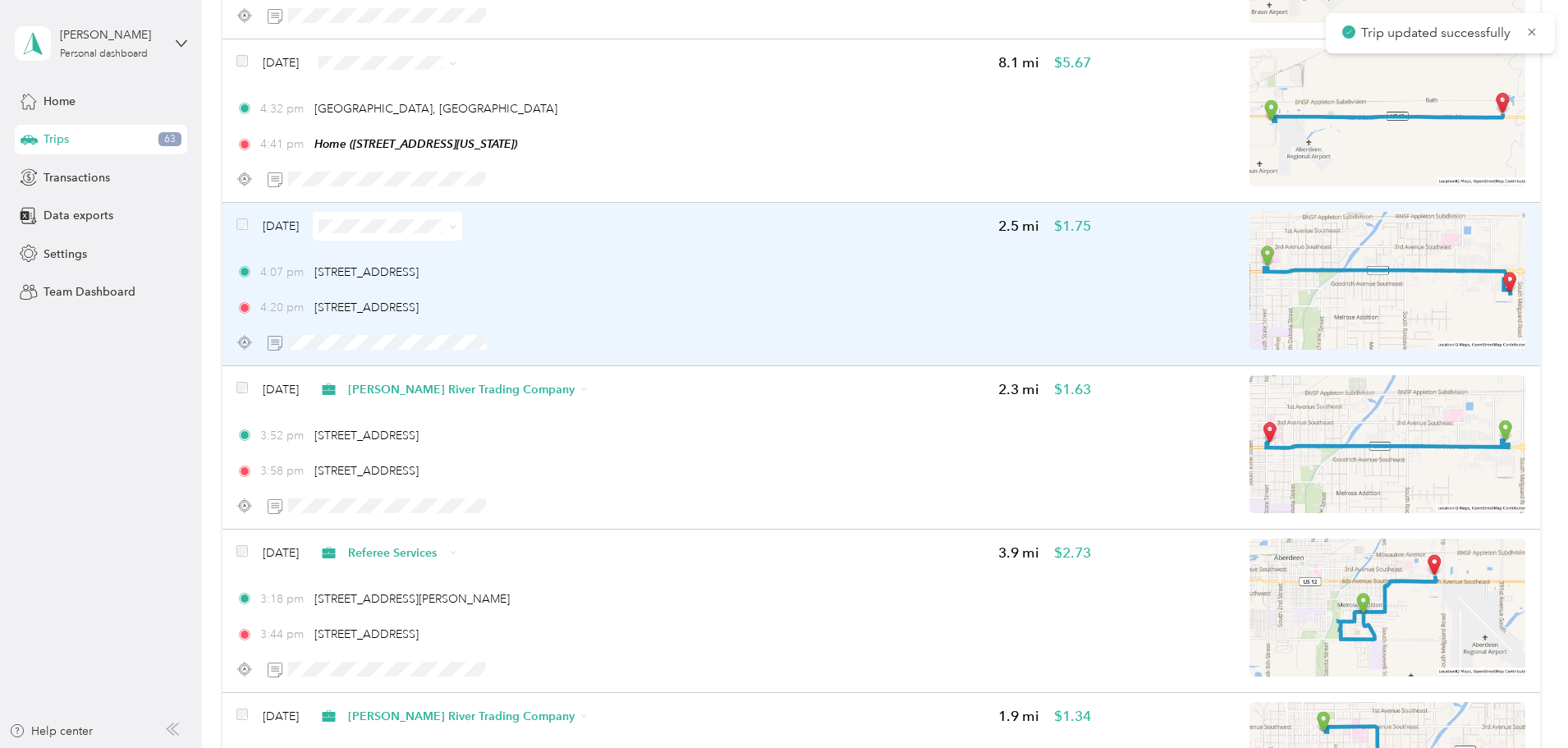
scroll to position [9830, 0]
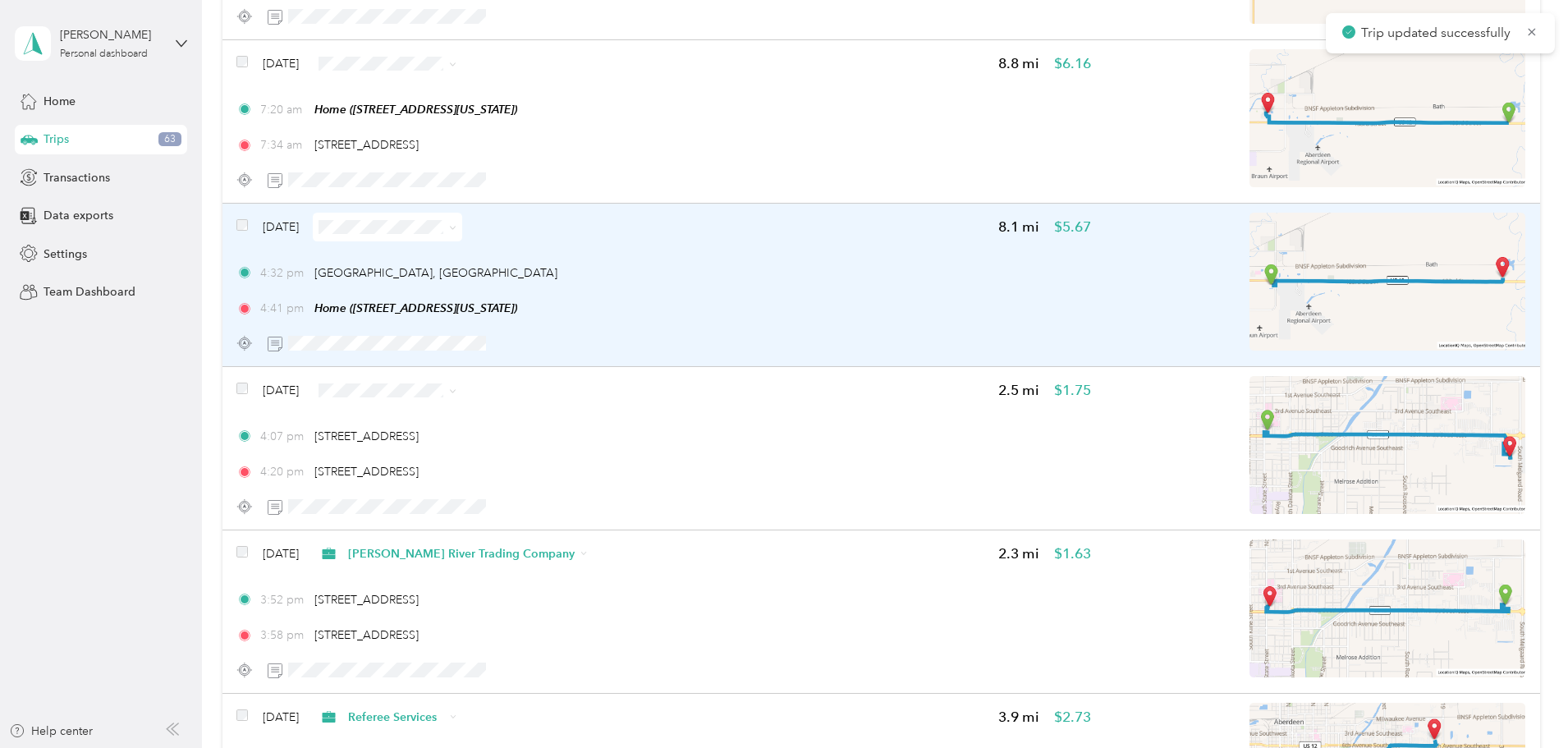
click at [890, 285] on div "4:32 pm [GEOGRAPHIC_DATA], [GEOGRAPHIC_DATA] 4:41 pm Home ([STREET_ADDRESS][US_…" at bounding box center [663, 291] width 855 height 53
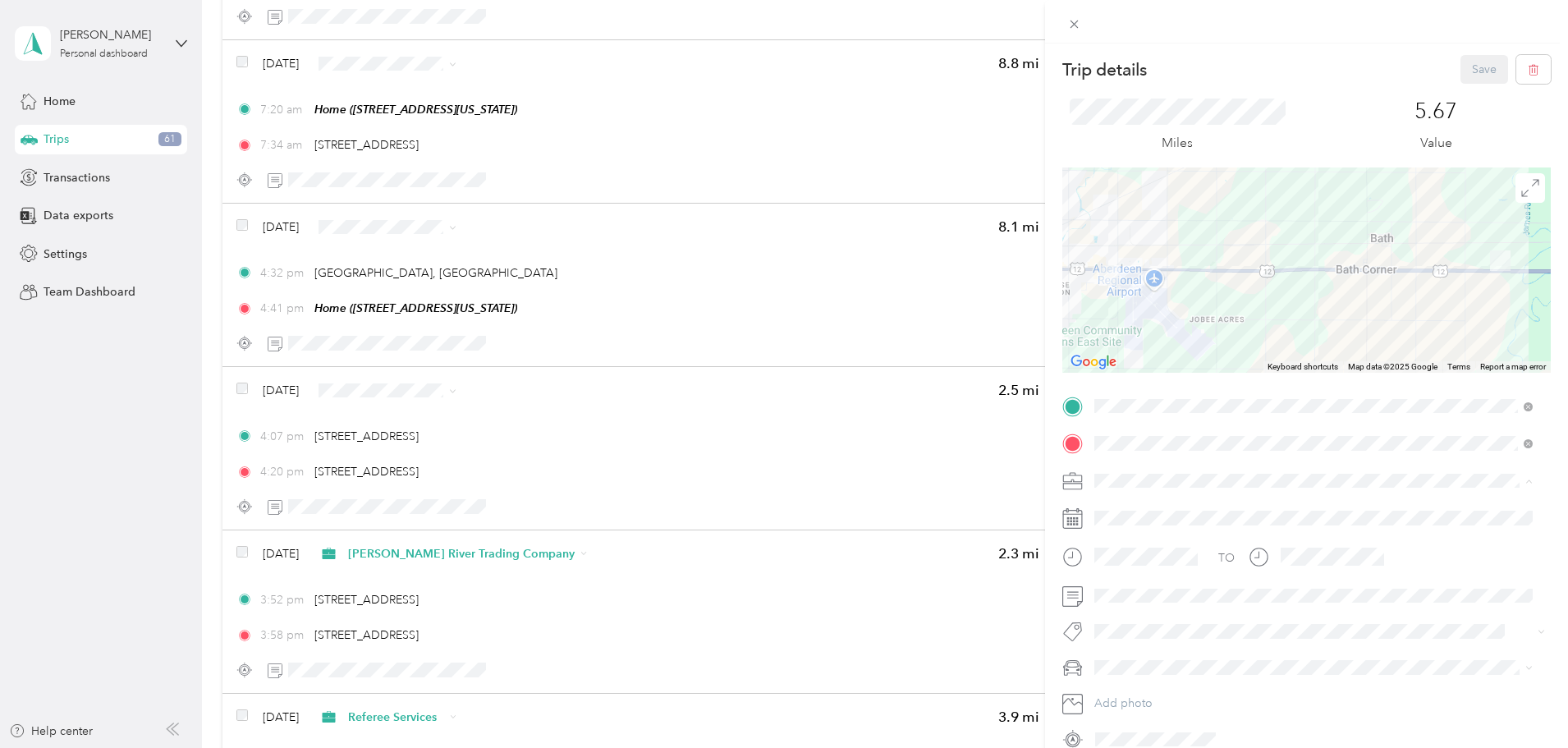
click at [1158, 568] on span "[PERSON_NAME][GEOGRAPHIC_DATA]" at bounding box center [1204, 567] width 209 height 14
click at [1157, 623] on span "Referee Services" at bounding box center [1143, 624] width 86 height 14
click at [1477, 69] on button "Save" at bounding box center [1484, 69] width 48 height 29
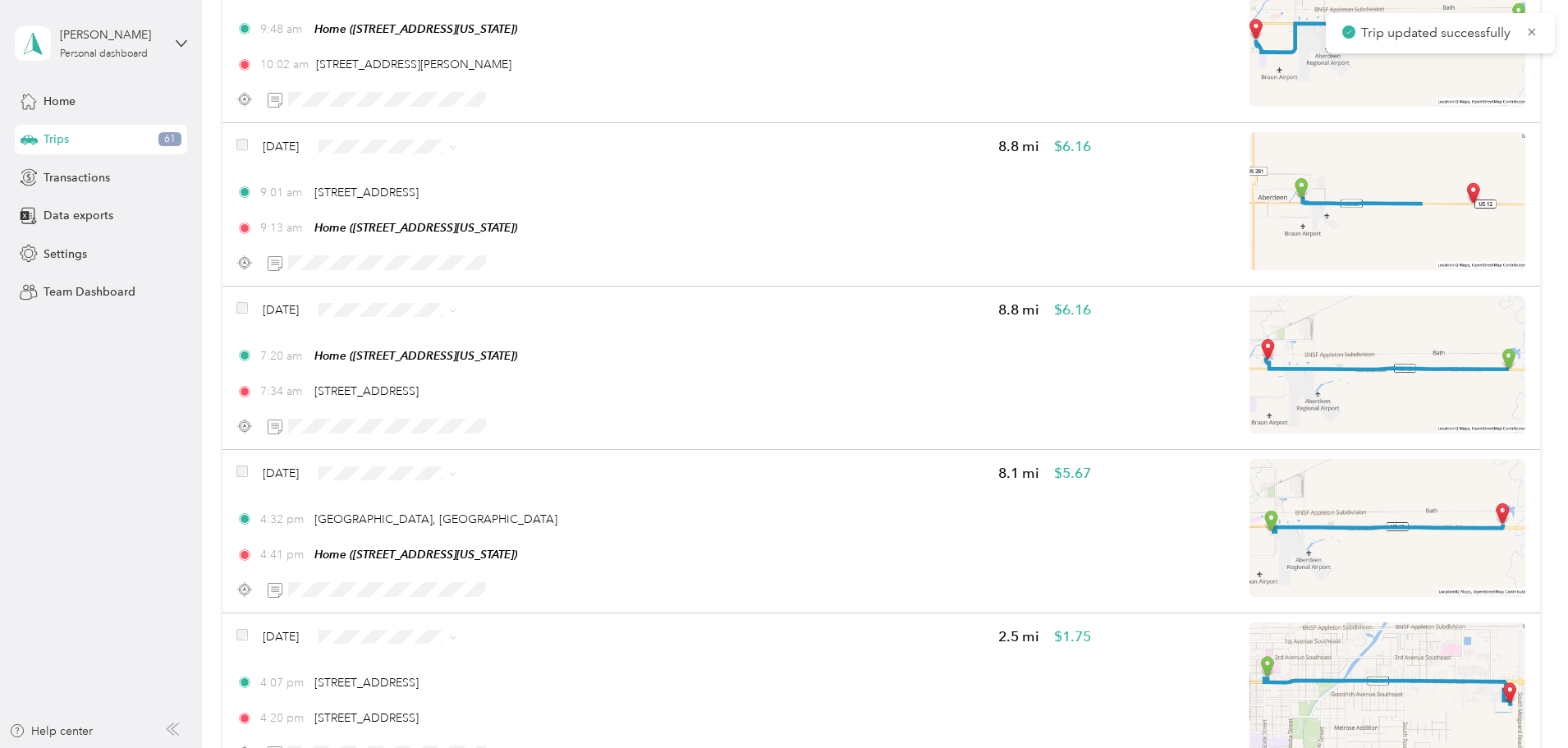
scroll to position [9501, 0]
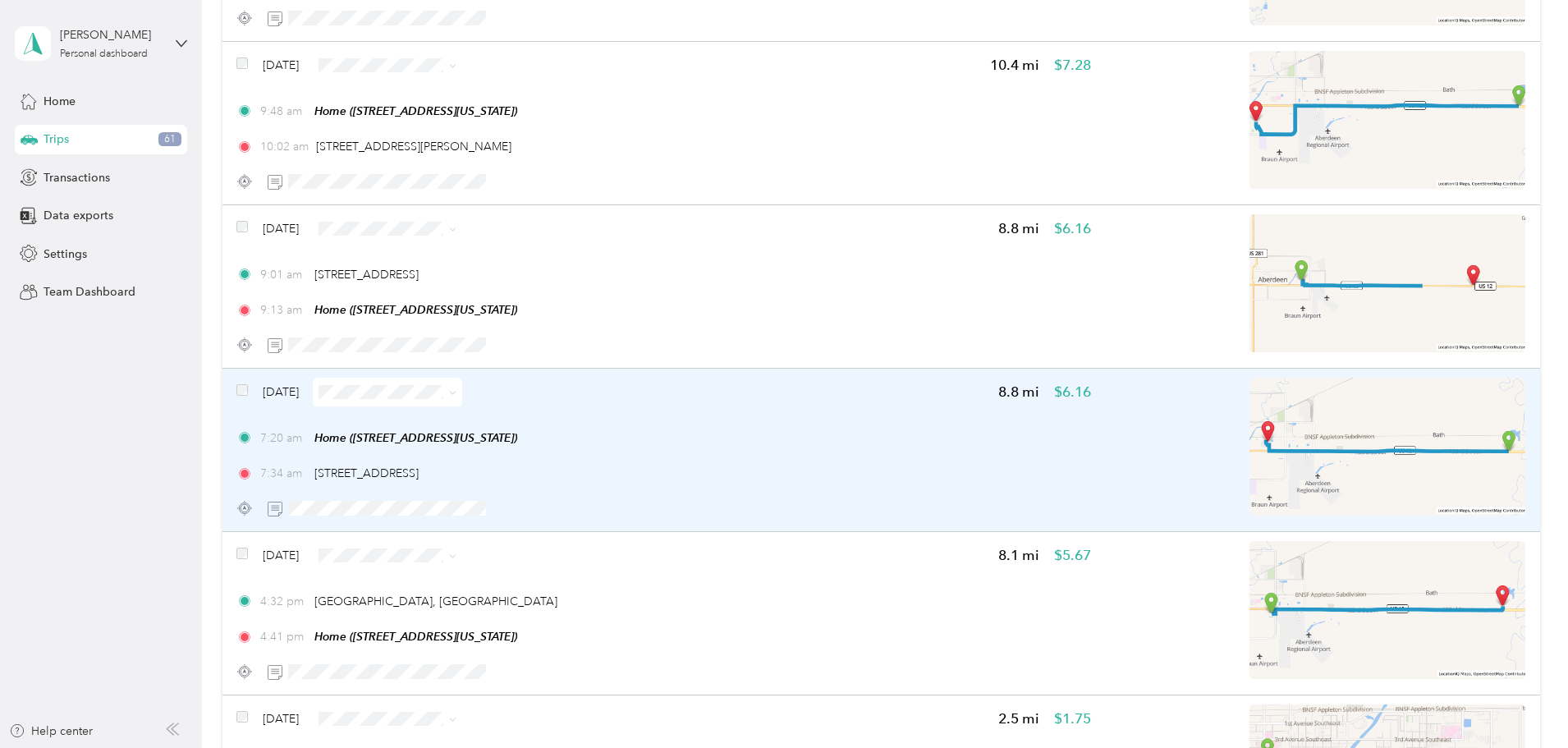
click at [855, 457] on div "7:20 am Home ([STREET_ADDRESS][US_STATE]) 7:34 am [STREET_ADDRESS]" at bounding box center [663, 456] width 855 height 53
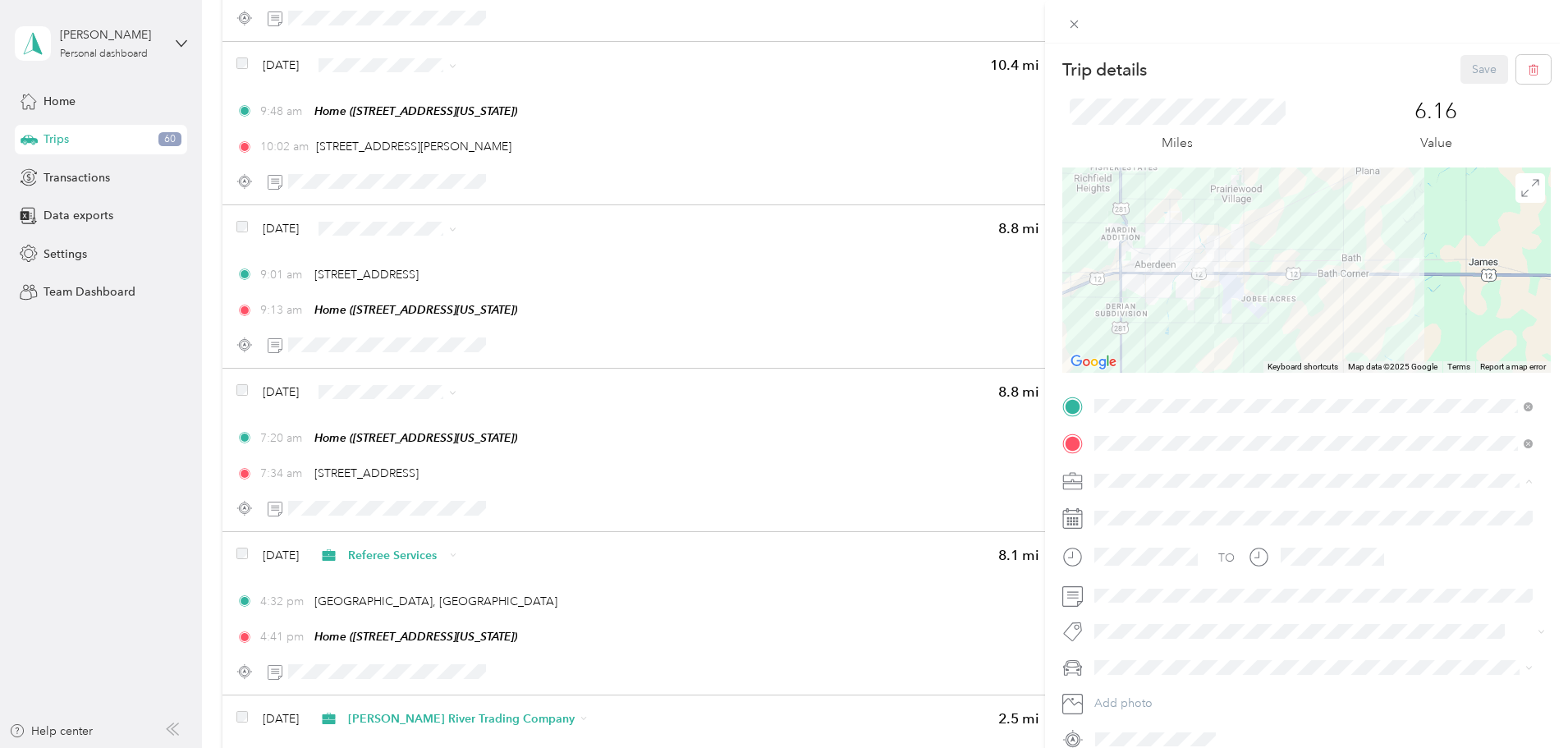
click at [1132, 541] on span "Personal" at bounding box center [1122, 538] width 43 height 14
click at [1156, 605] on span "[PERSON_NAME]'s Equinox #2" at bounding box center [1181, 609] width 161 height 14
click at [1475, 66] on button "Save" at bounding box center [1484, 69] width 48 height 29
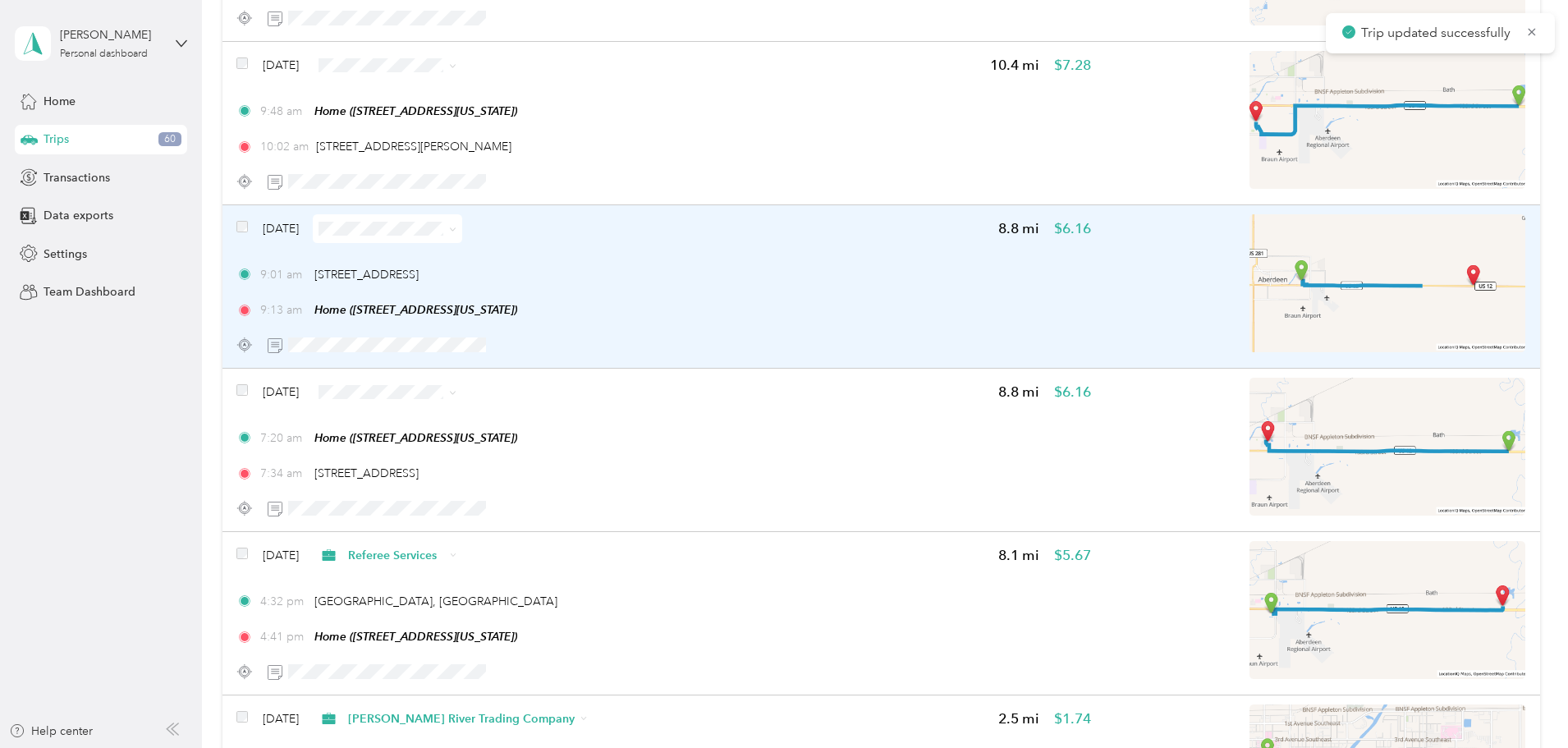
click at [838, 295] on div "9:01 am [STREET_ADDRESS] 9:13 am Home ([STREET_ADDRESS][US_STATE])" at bounding box center [663, 292] width 855 height 53
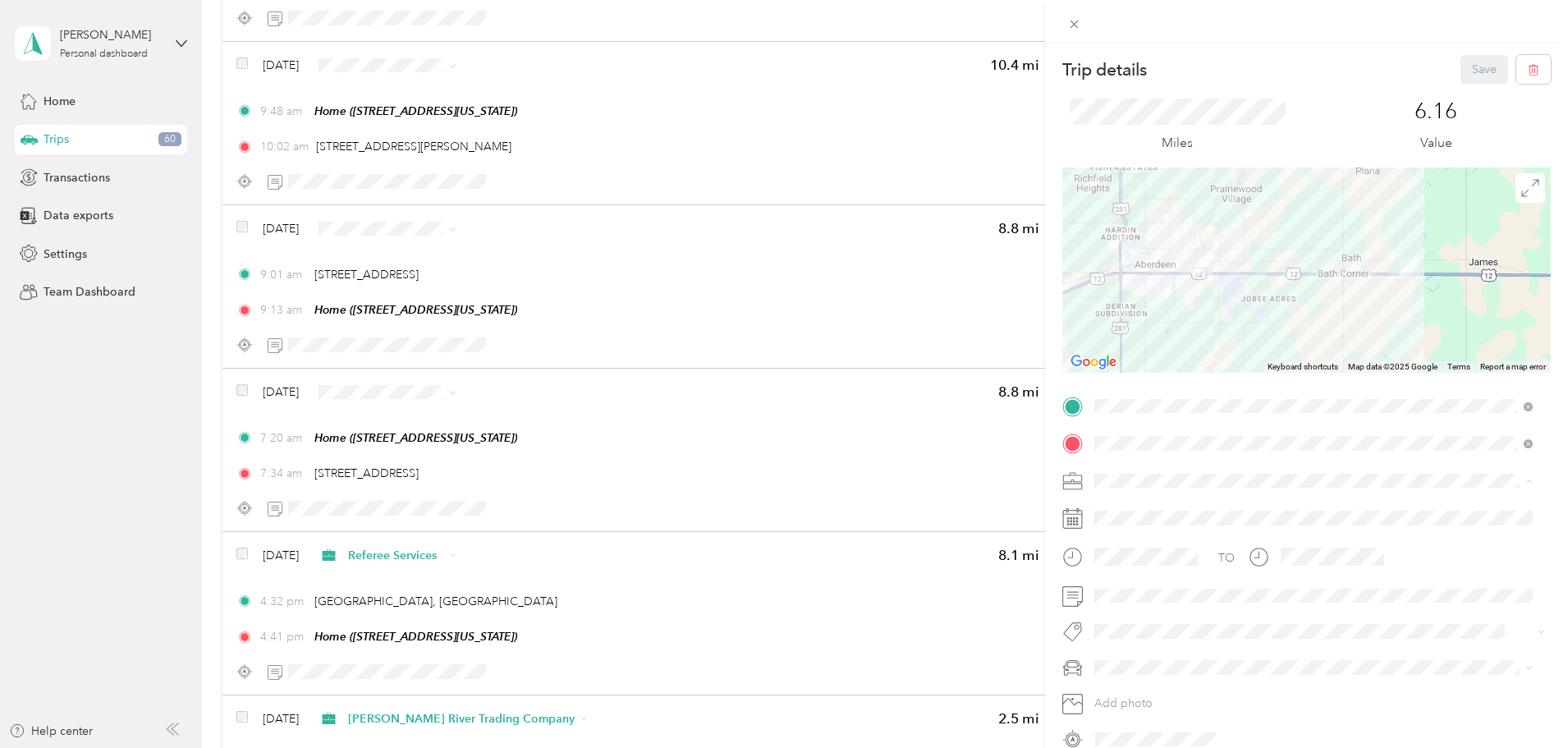
click at [1135, 541] on div "Personal" at bounding box center [1314, 538] width 427 height 17
click at [1158, 604] on span "[PERSON_NAME]'s Equinox #2" at bounding box center [1181, 609] width 161 height 14
click at [1467, 66] on button "Save" at bounding box center [1484, 69] width 48 height 29
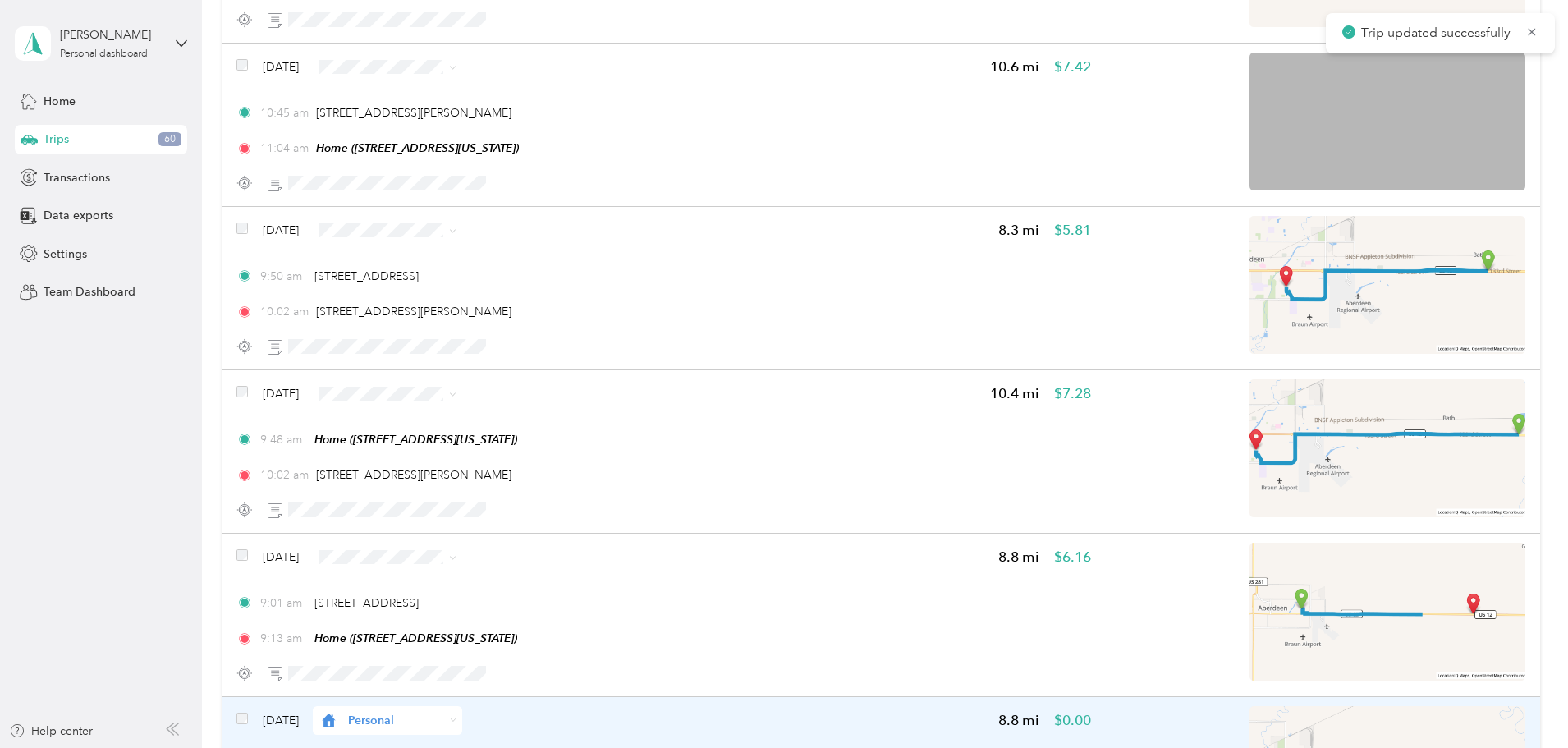
scroll to position [9091, 0]
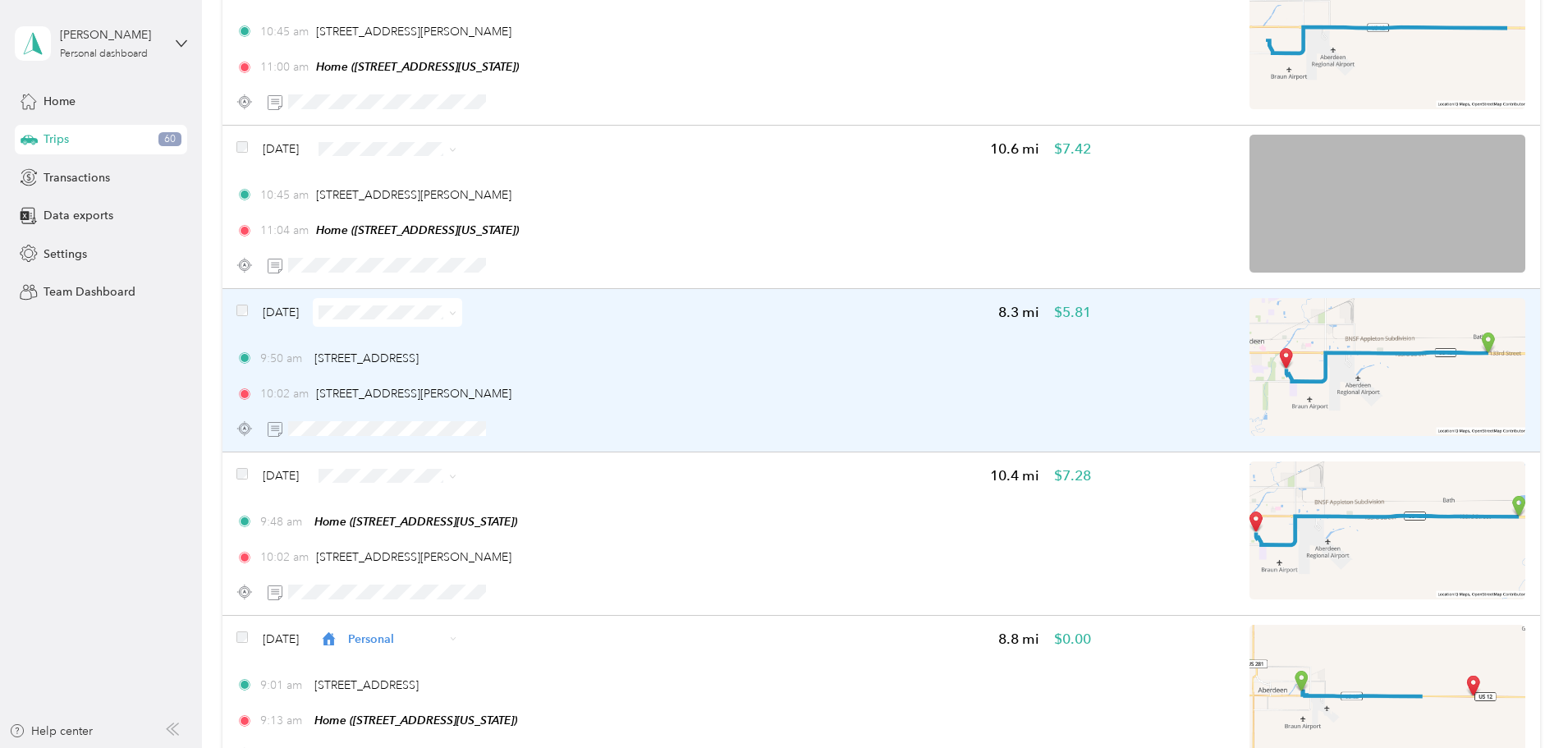
click at [922, 391] on div "10:02 am [STREET_ADDRESS][PERSON_NAME]" at bounding box center [663, 394] width 855 height 17
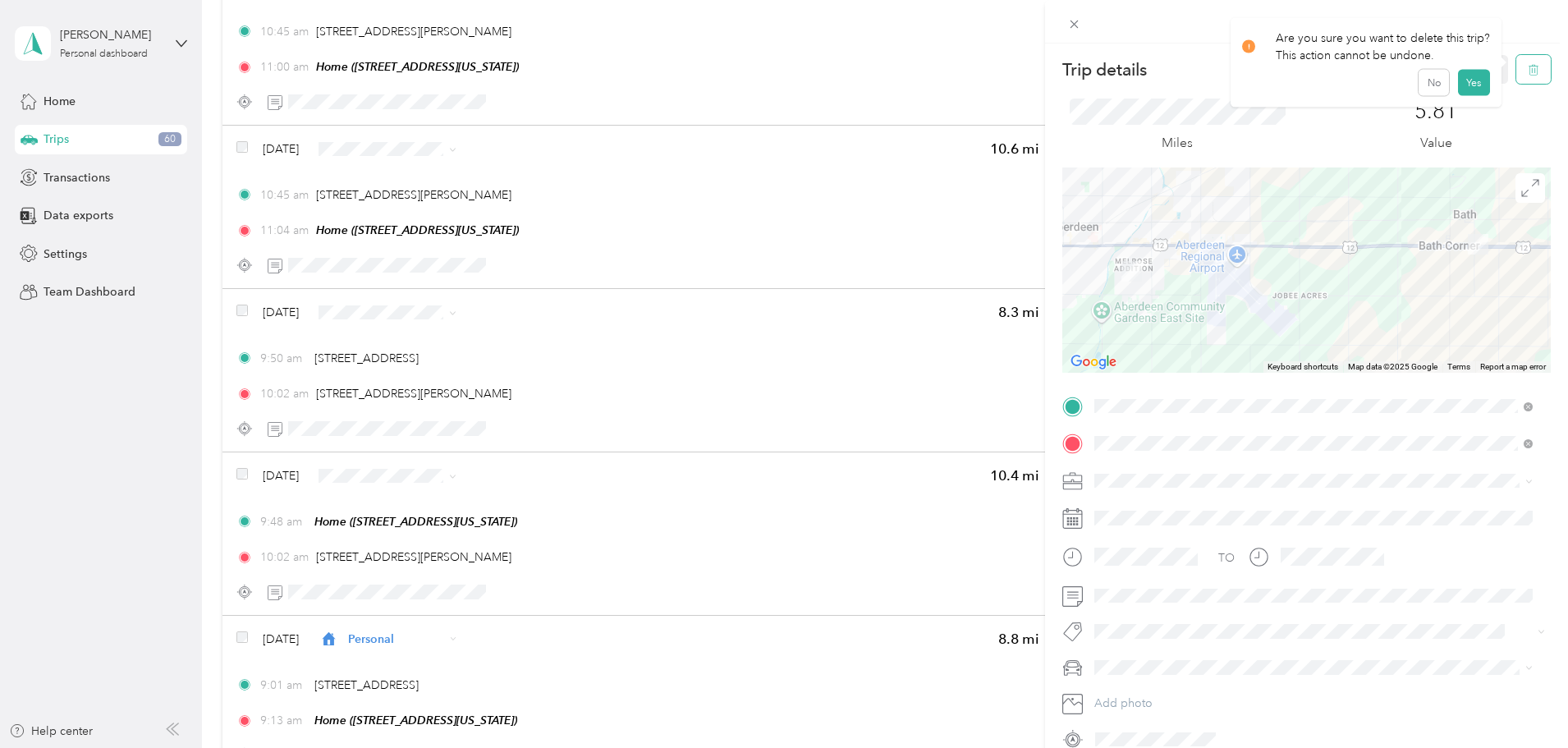
click at [1528, 68] on icon "button" at bounding box center [1533, 69] width 11 height 11
click at [1477, 86] on button "Yes" at bounding box center [1473, 89] width 32 height 26
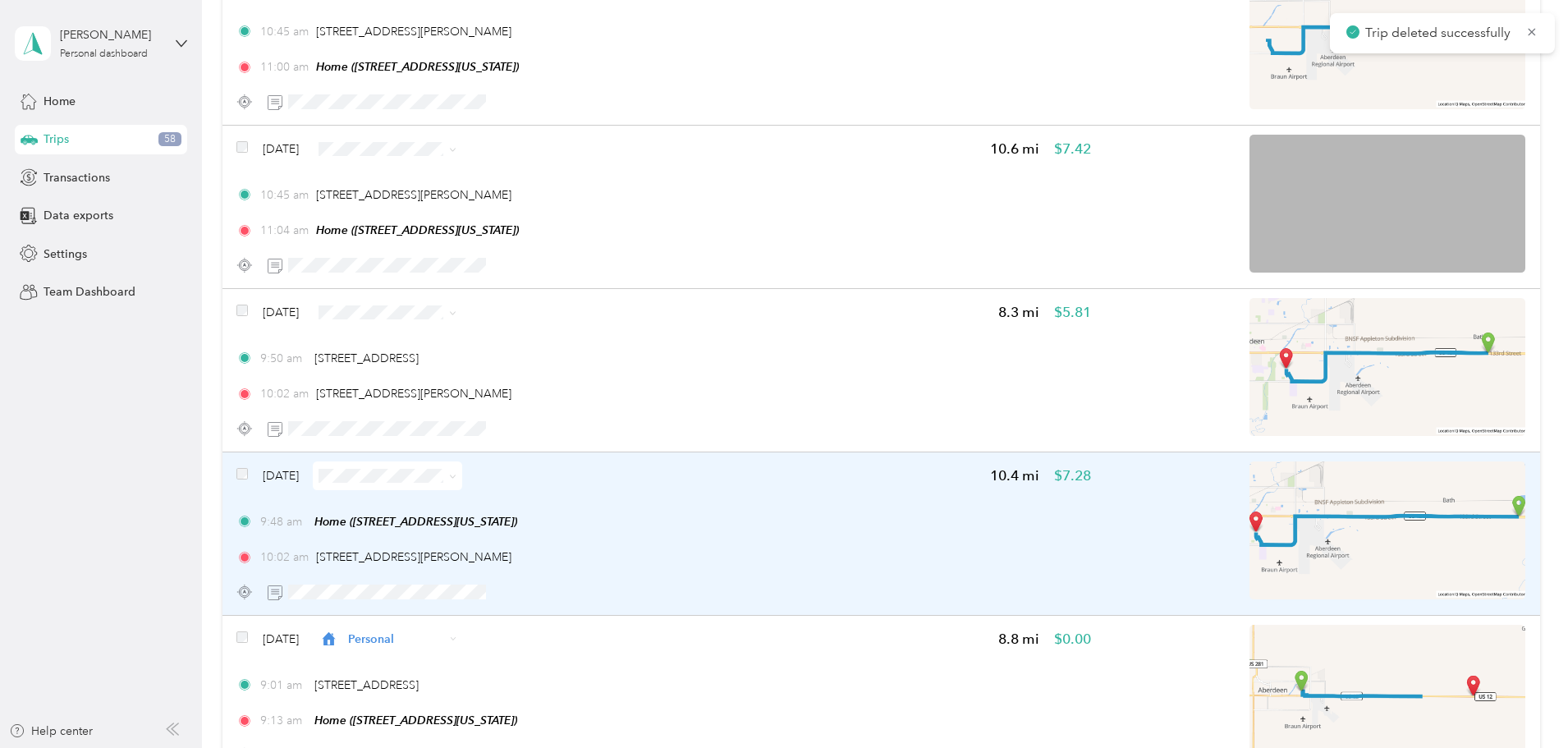
click at [846, 537] on div "9:48 am Home ([STREET_ADDRESS][US_STATE]) 10:02 am [STREET_ADDRESS][PERSON_NAME]" at bounding box center [663, 539] width 855 height 53
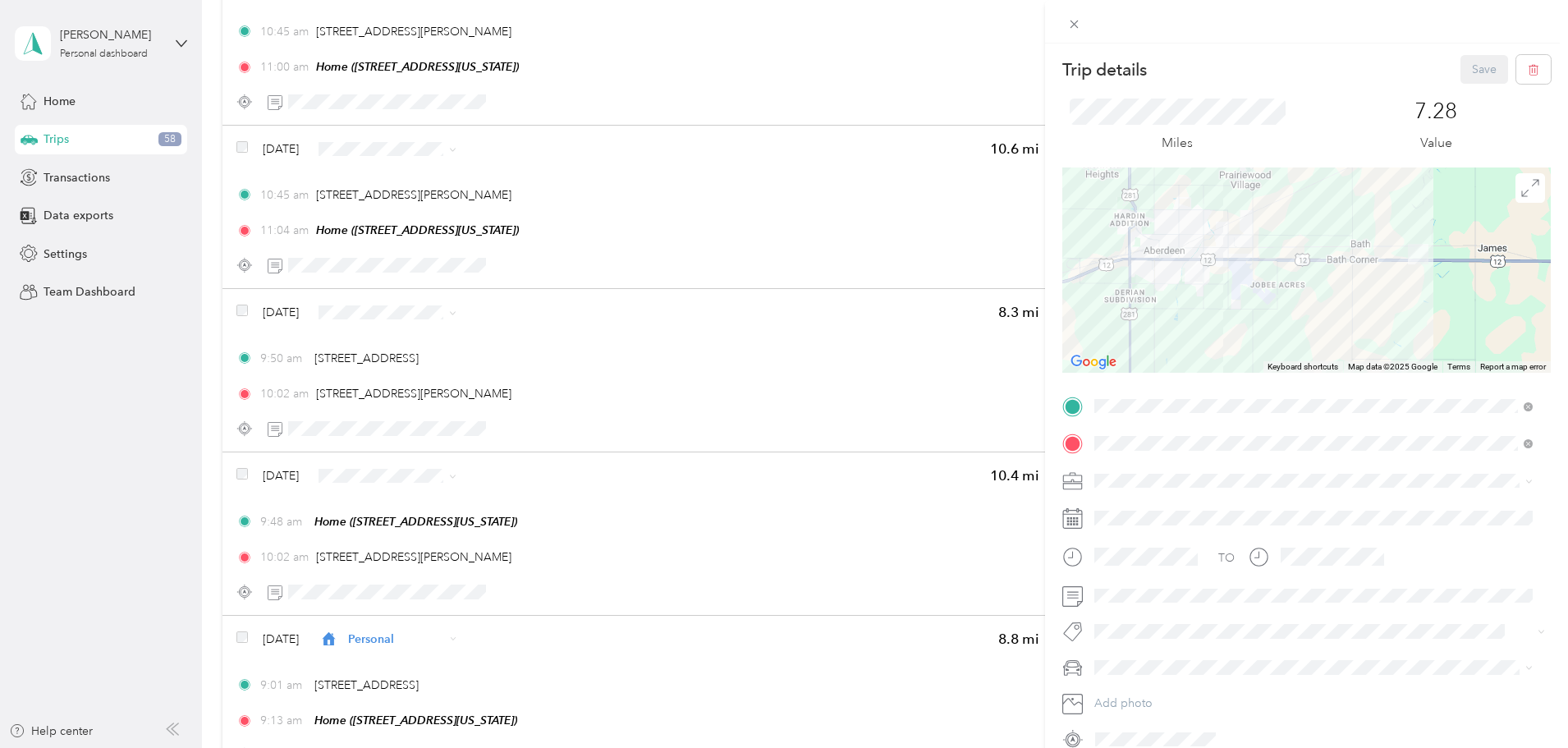
click at [1190, 647] on span "[PERSON_NAME] River Trading Company" at bounding box center [1209, 648] width 217 height 14
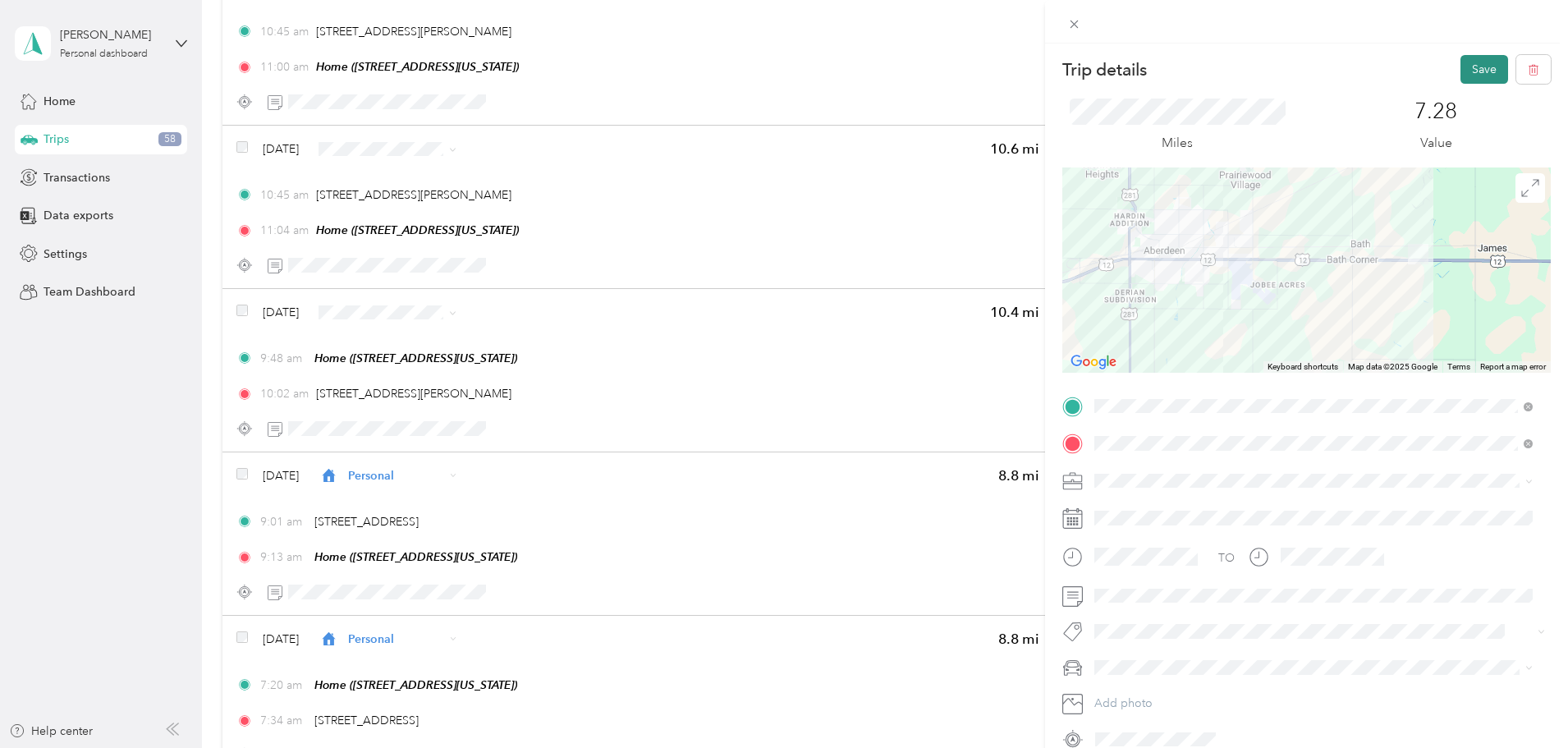
click at [1479, 71] on button "Save" at bounding box center [1484, 69] width 48 height 29
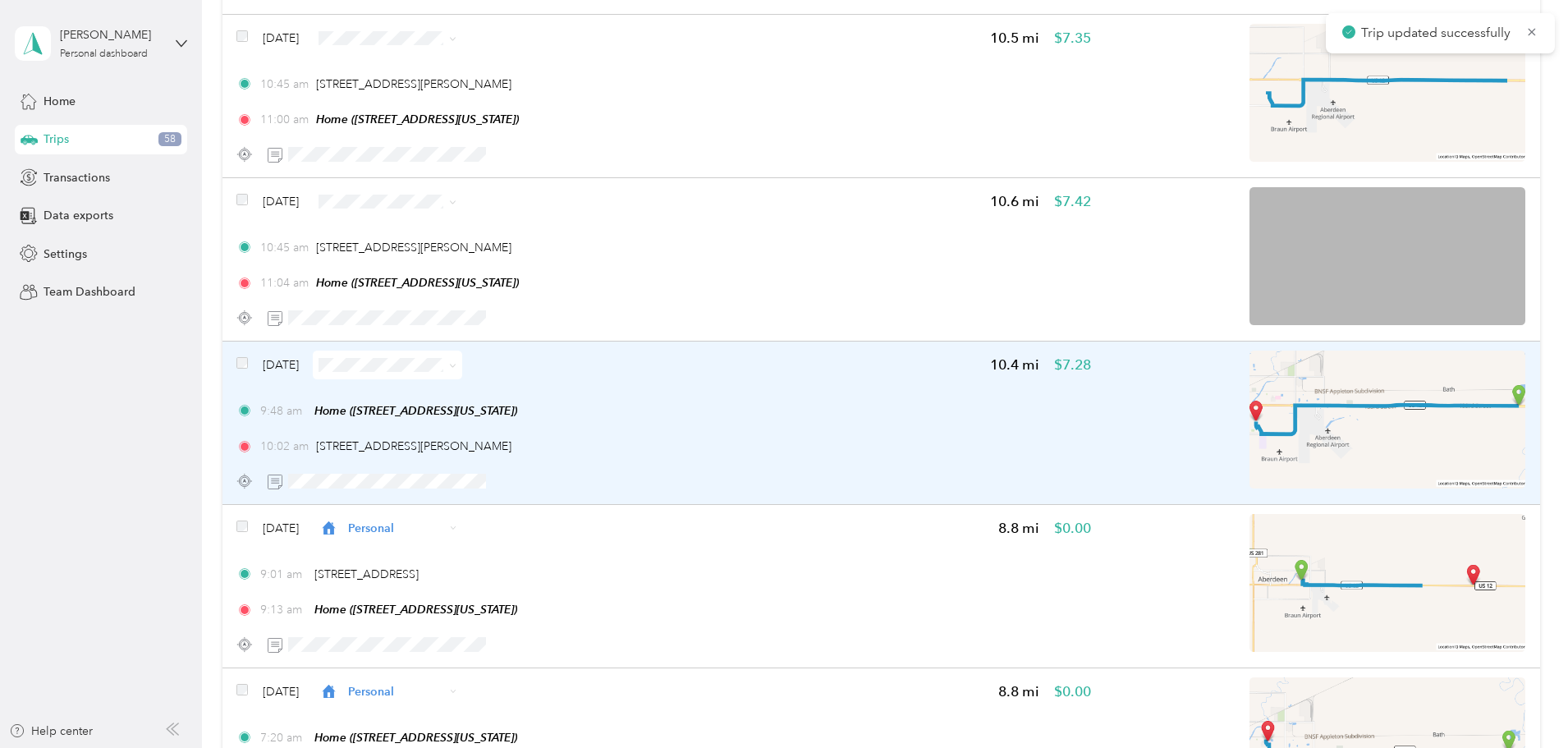
scroll to position [9009, 0]
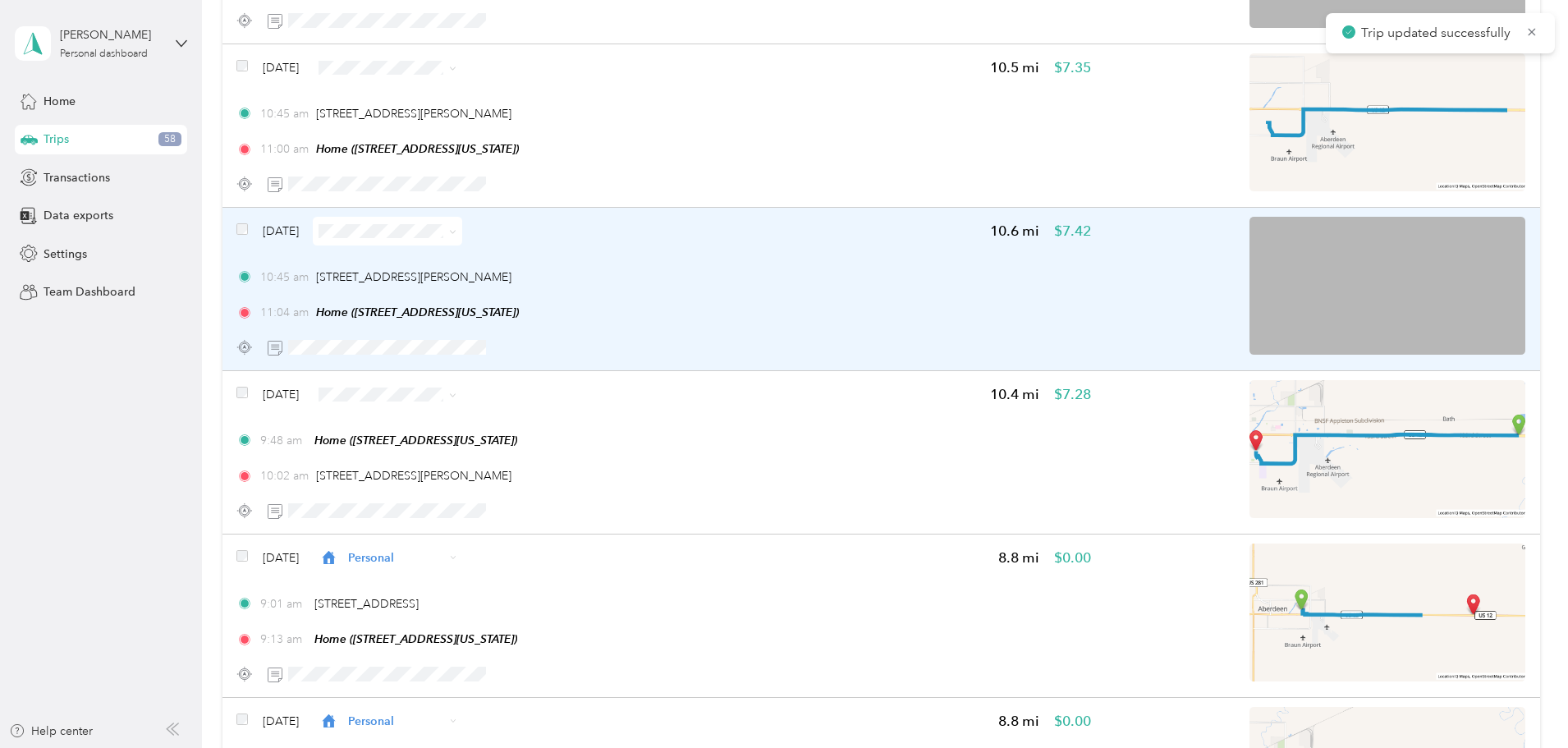
click at [897, 306] on div "11:04 am Home ([STREET_ADDRESS][US_STATE])" at bounding box center [663, 312] width 855 height 17
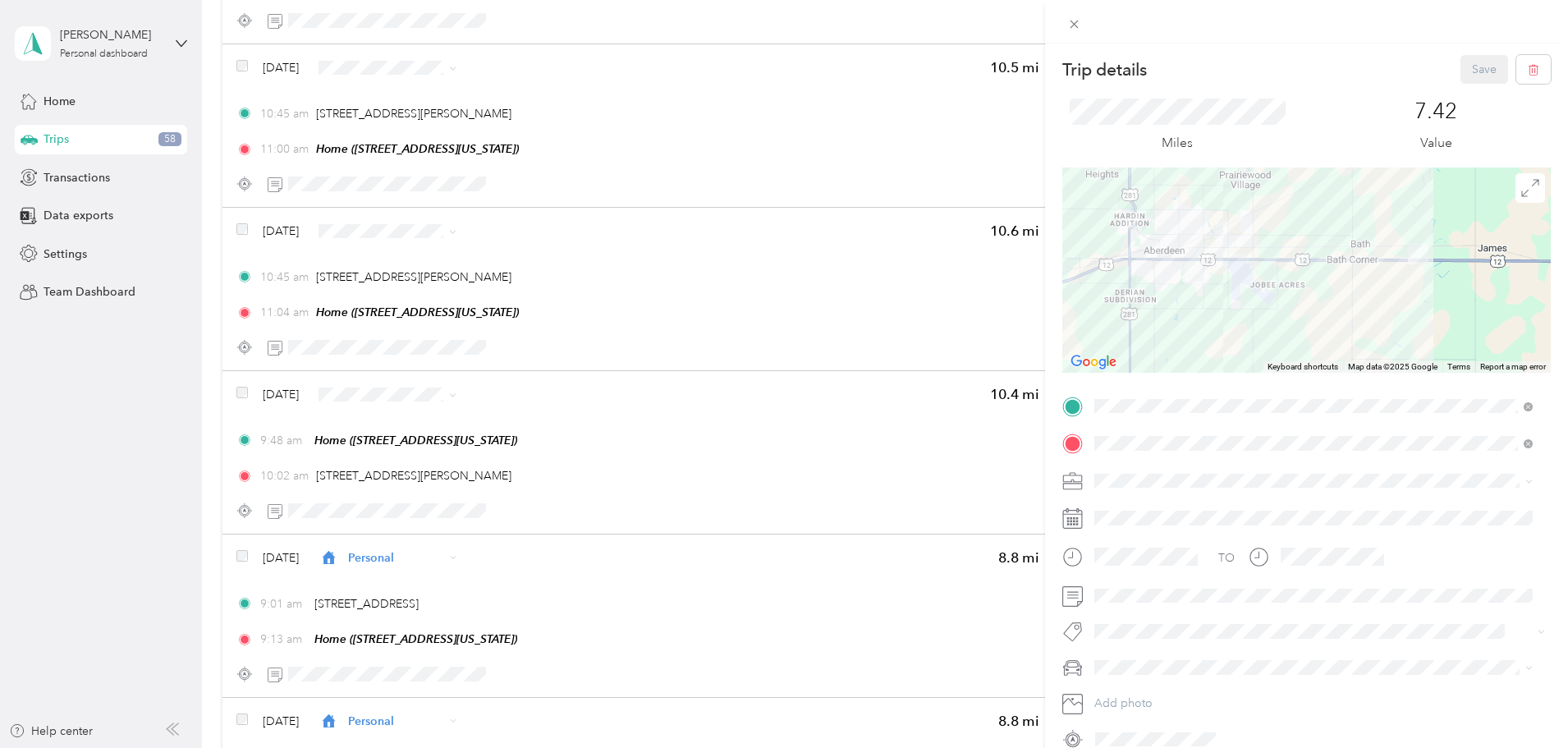
click at [1178, 648] on span "[PERSON_NAME] River Trading Company" at bounding box center [1209, 647] width 217 height 14
click at [1461, 62] on button "Save" at bounding box center [1484, 69] width 48 height 29
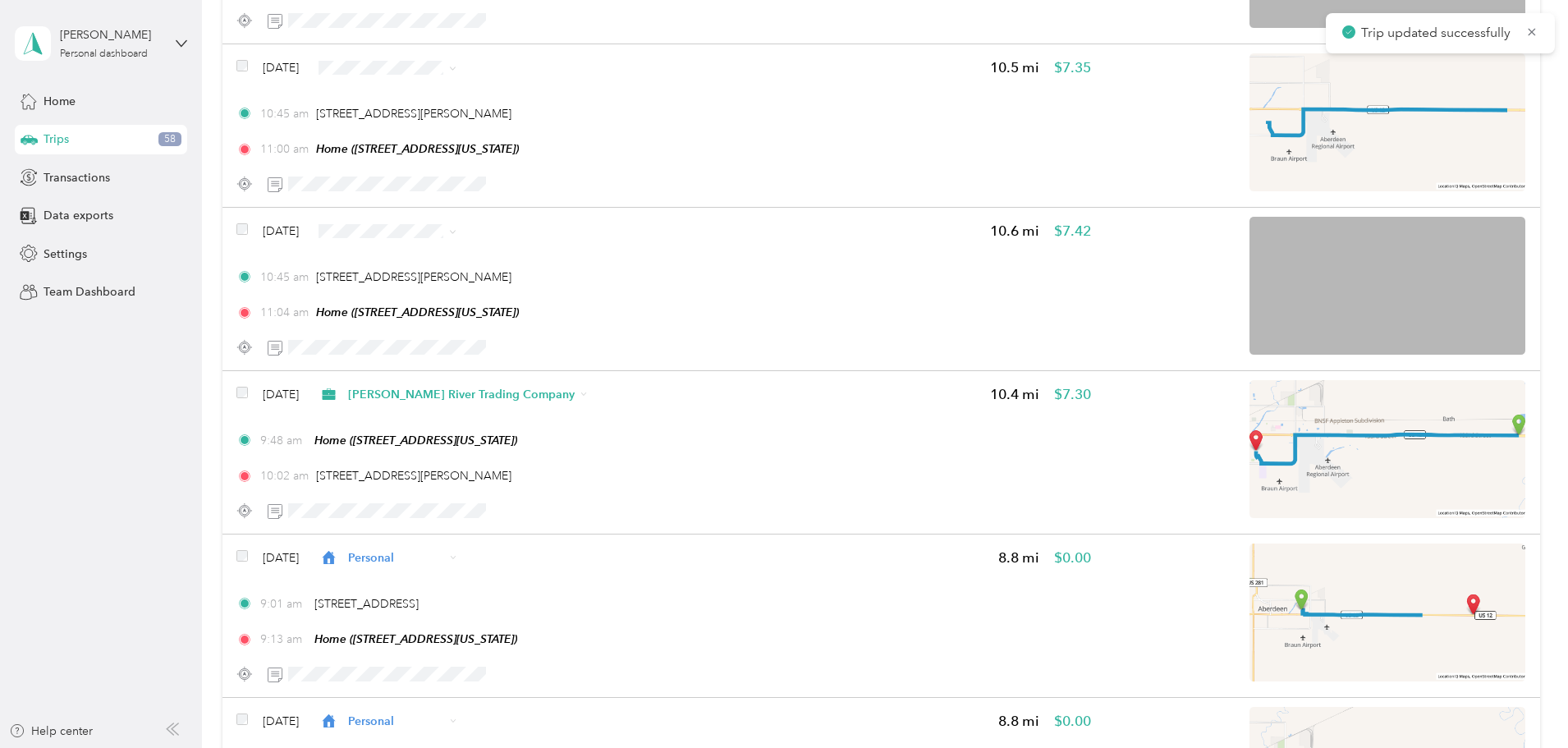
scroll to position [8680, 0]
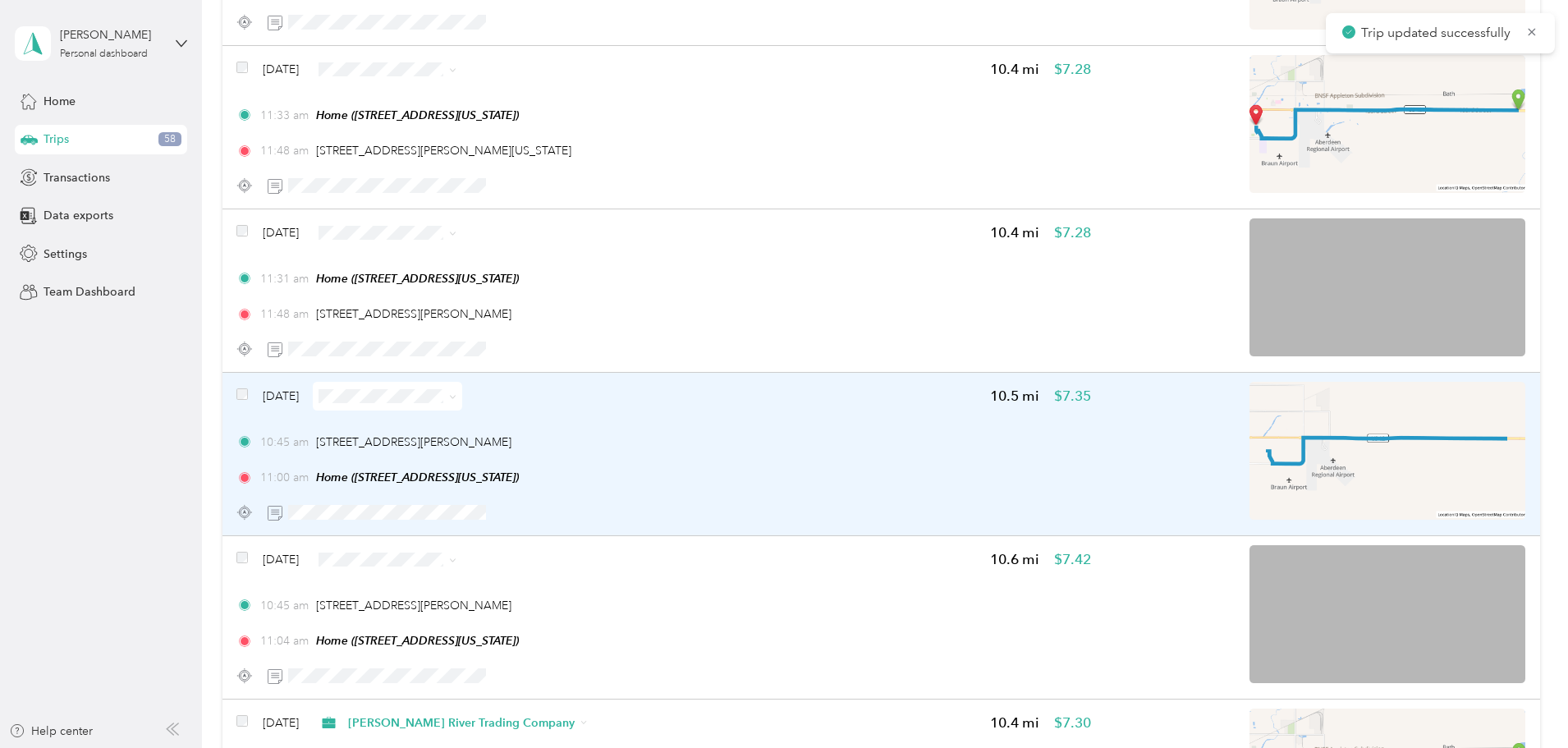
click at [900, 454] on div "10:45 am [STREET_ADDRESS][PERSON_NAME] 11:00 am Home ([STREET_ADDRESS][US_STATE…" at bounding box center [663, 460] width 855 height 53
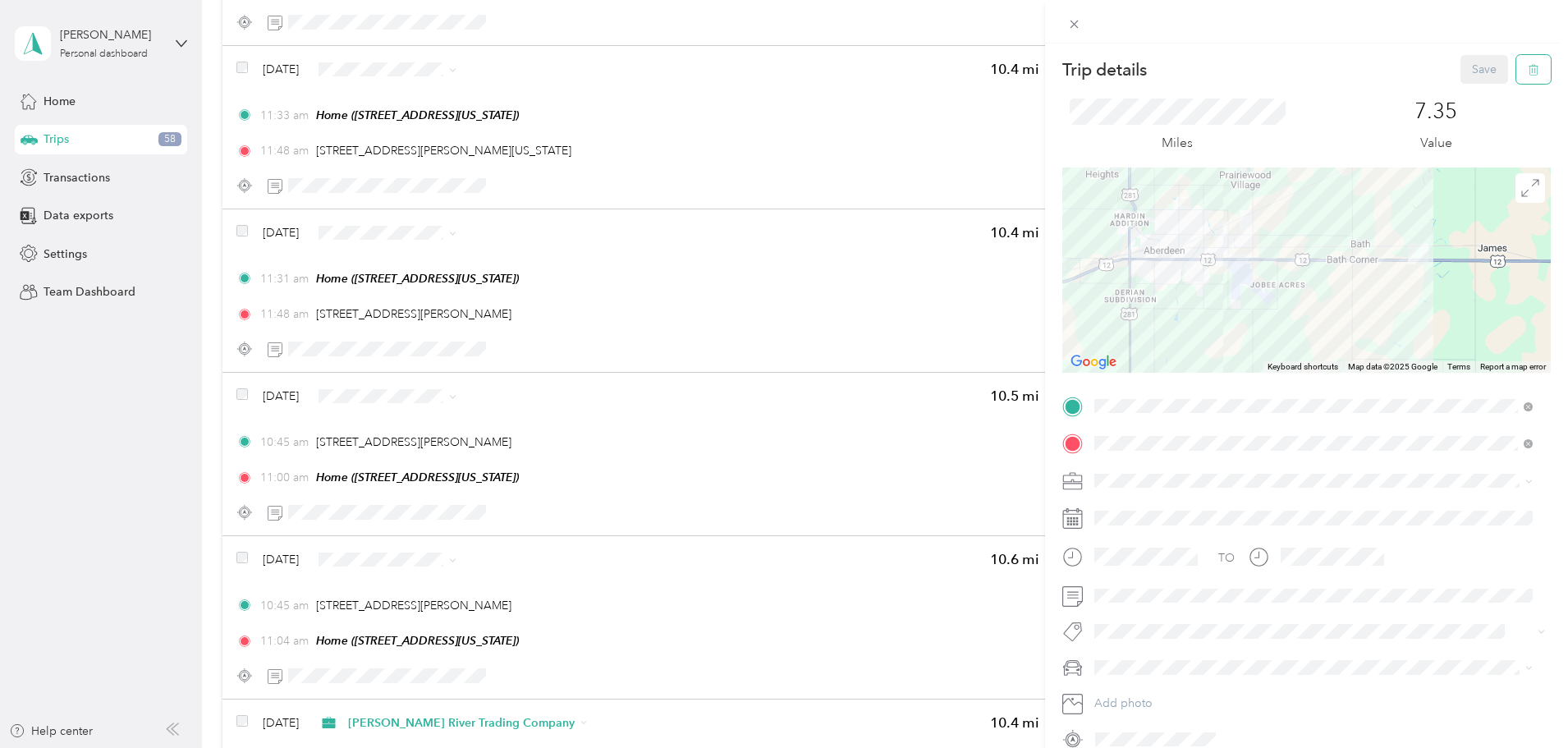
click at [1516, 69] on button "button" at bounding box center [1533, 69] width 35 height 29
click at [1468, 91] on button "Yes" at bounding box center [1473, 89] width 32 height 26
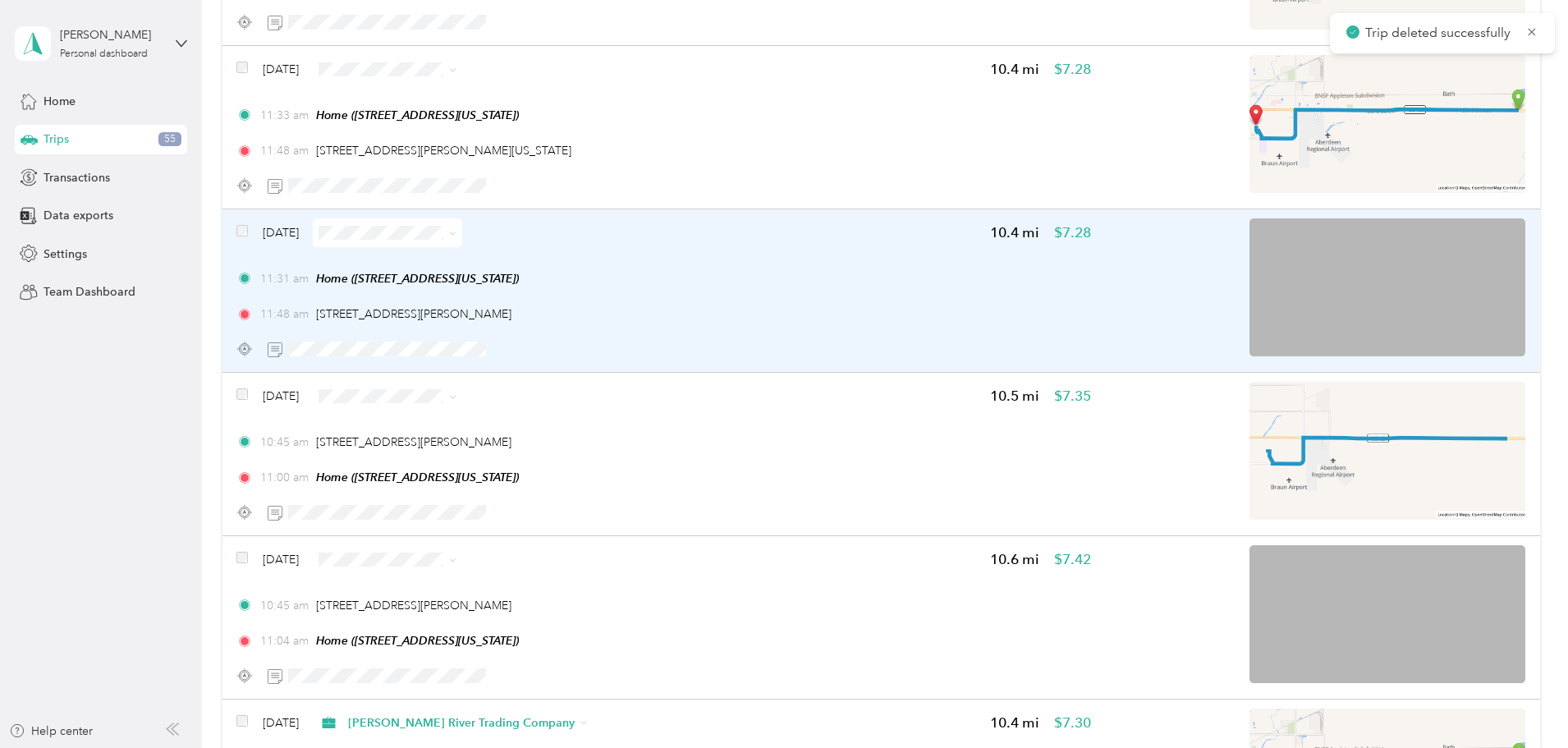
click at [867, 320] on div "11:48 am [STREET_ADDRESS][PERSON_NAME]" at bounding box center [663, 314] width 855 height 17
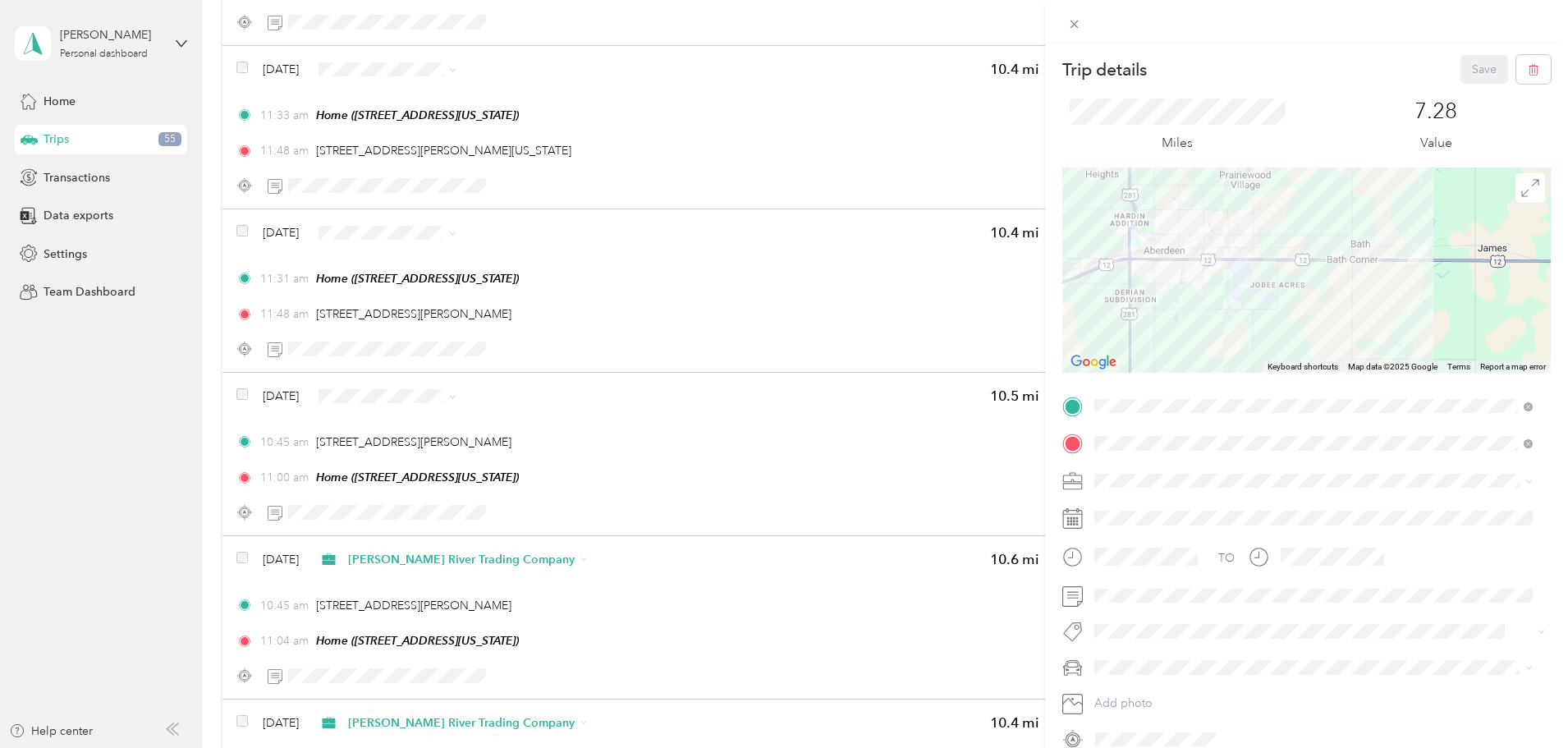
click at [1164, 659] on li "[PERSON_NAME] River Trading Company" at bounding box center [1314, 646] width 449 height 29
click at [1462, 65] on button "Save" at bounding box center [1484, 69] width 48 height 29
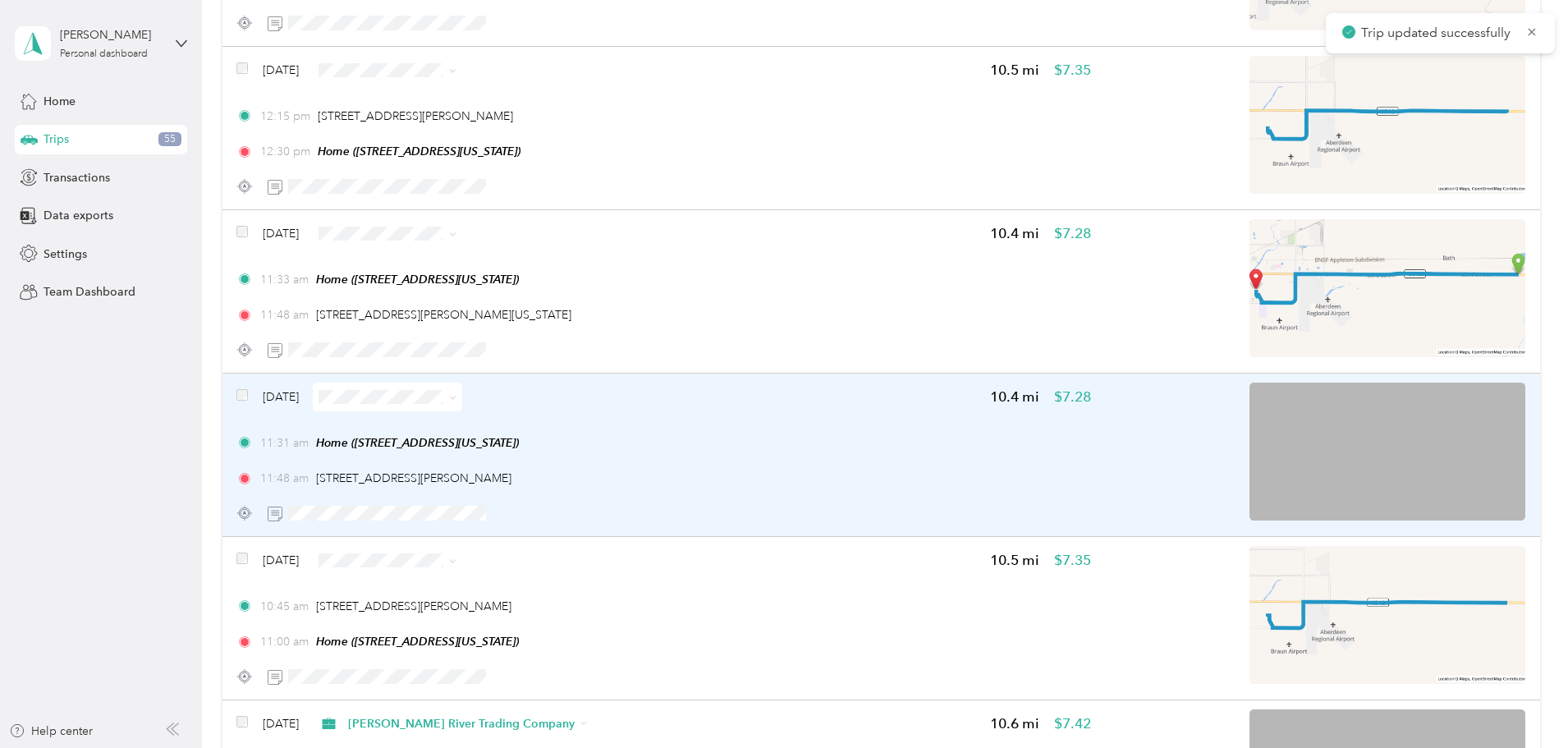
scroll to position [8435, 0]
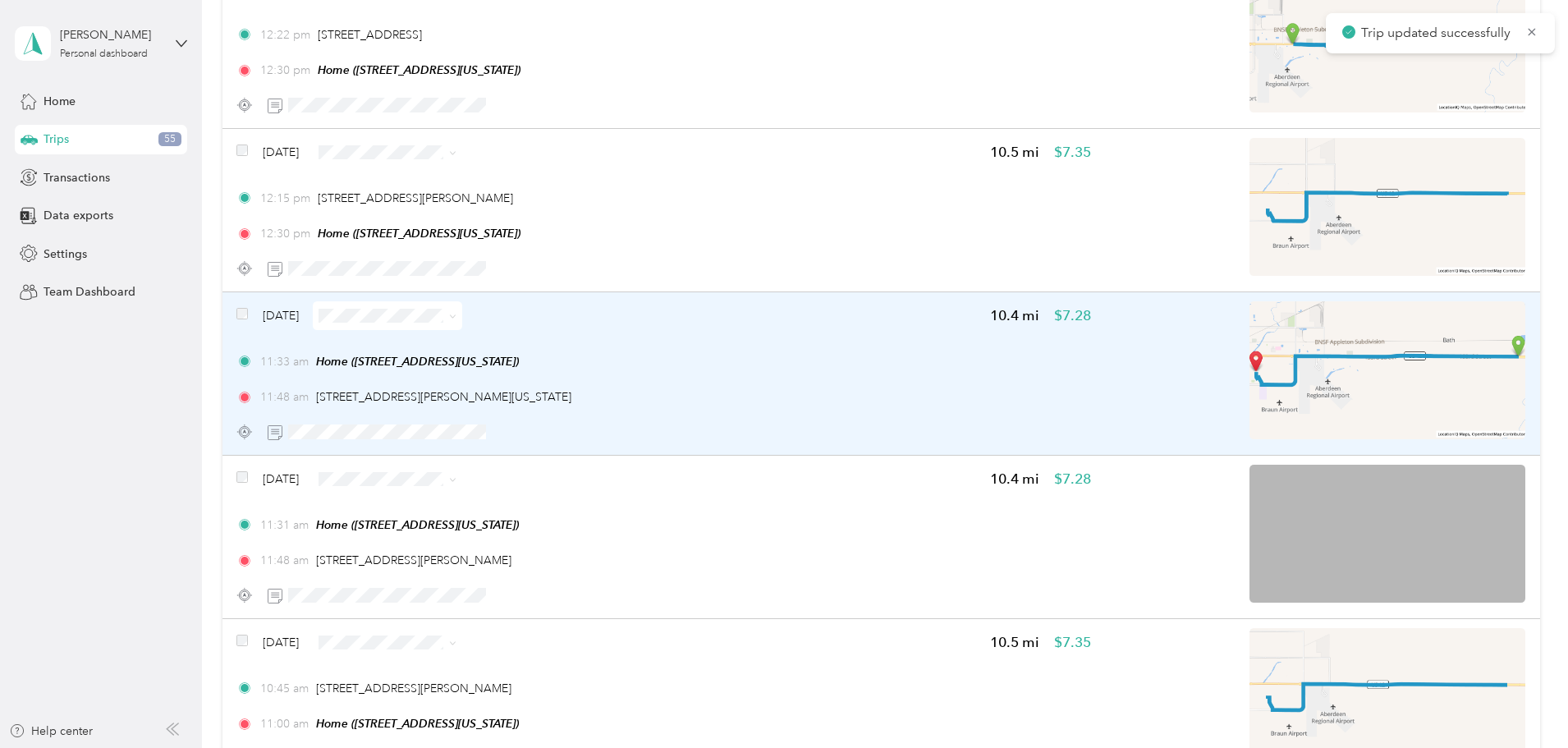
click at [937, 366] on div "11:33 am Home ([STREET_ADDRESS][US_STATE])" at bounding box center [663, 362] width 855 height 17
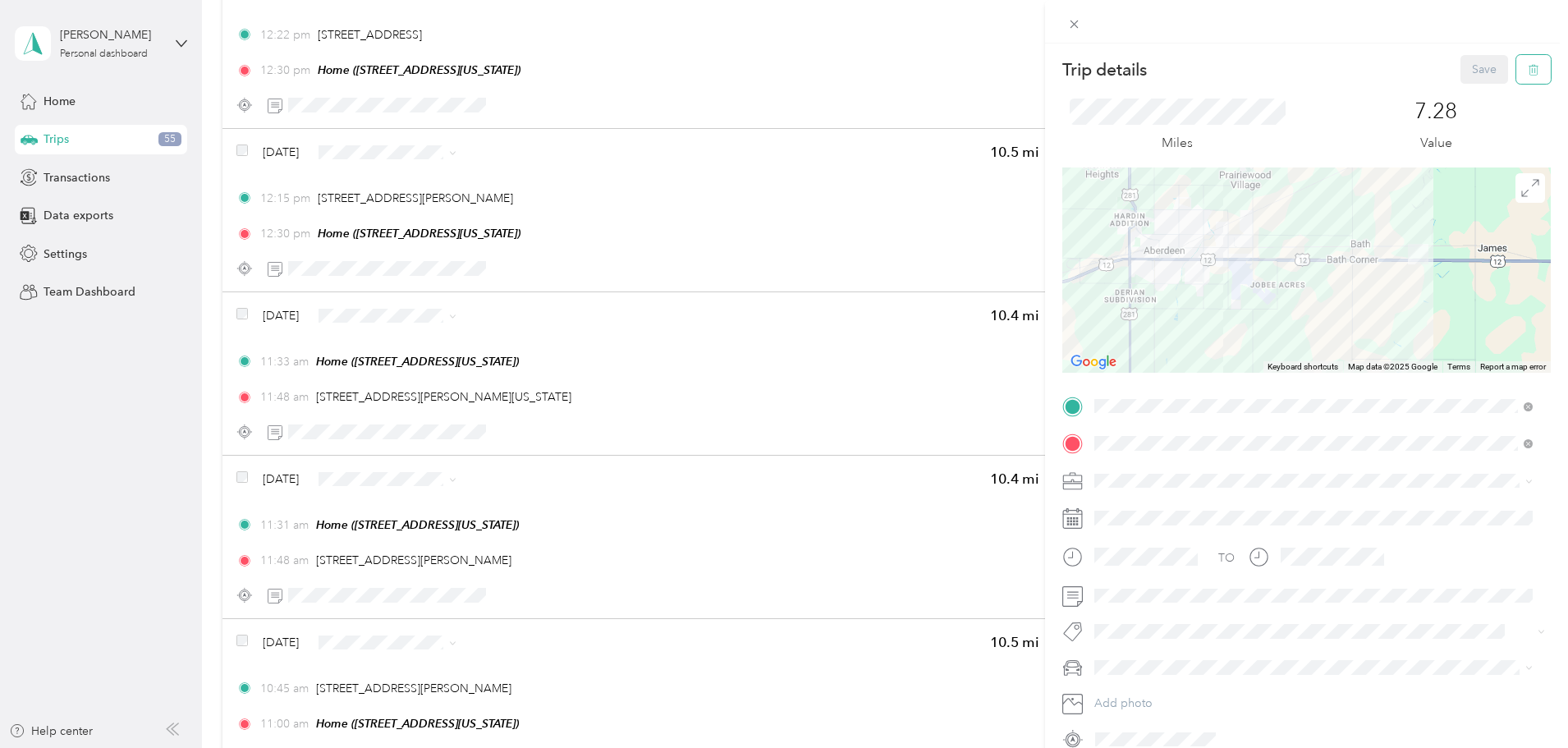
click at [1532, 72] on icon "button" at bounding box center [1532, 70] width 0 height 4
click at [1475, 89] on button "Yes" at bounding box center [1473, 89] width 32 height 26
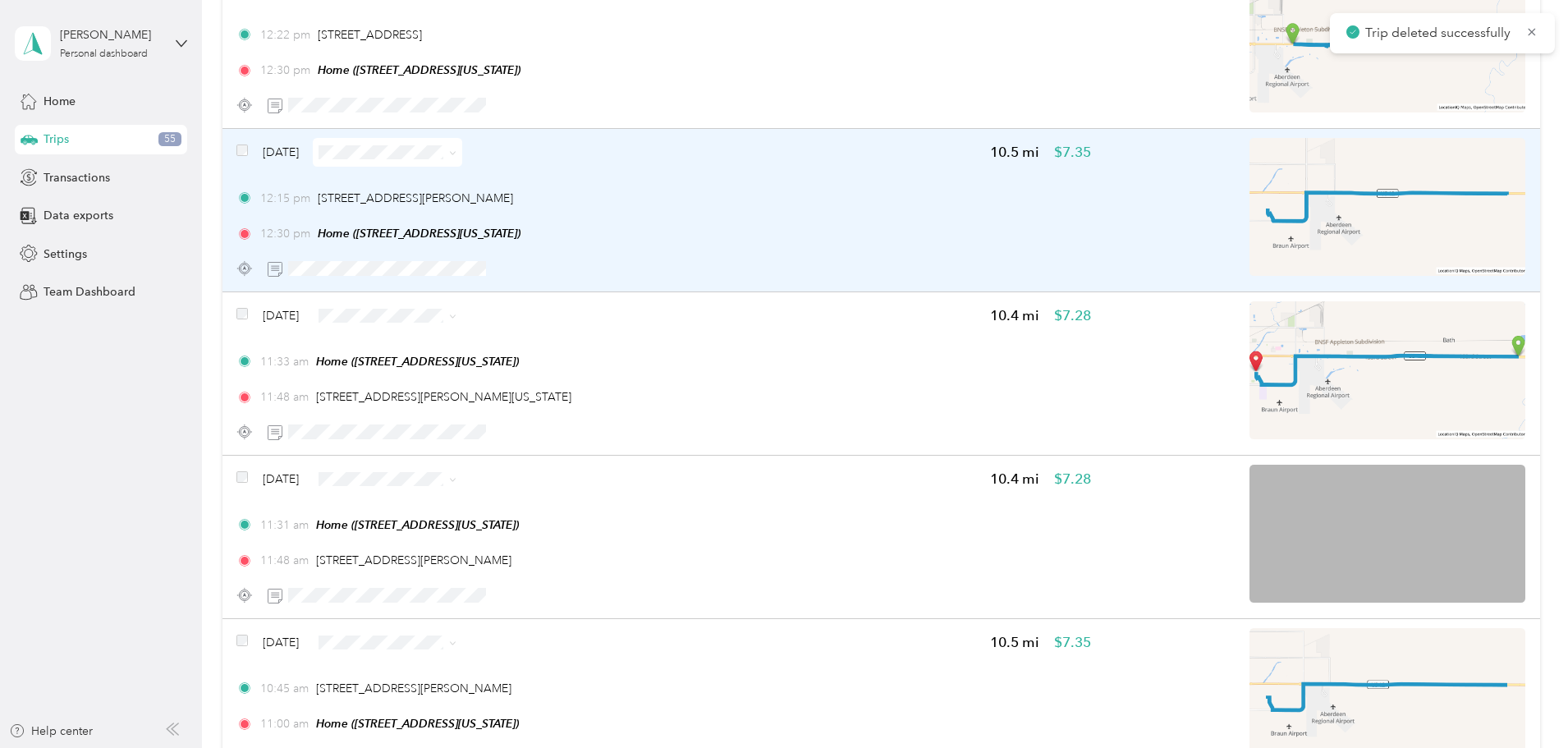
click at [961, 224] on div "12:15 pm [STREET_ADDRESS][PERSON_NAME] 12:30 pm Home ([STREET_ADDRESS][US_STATE…" at bounding box center [663, 216] width 855 height 53
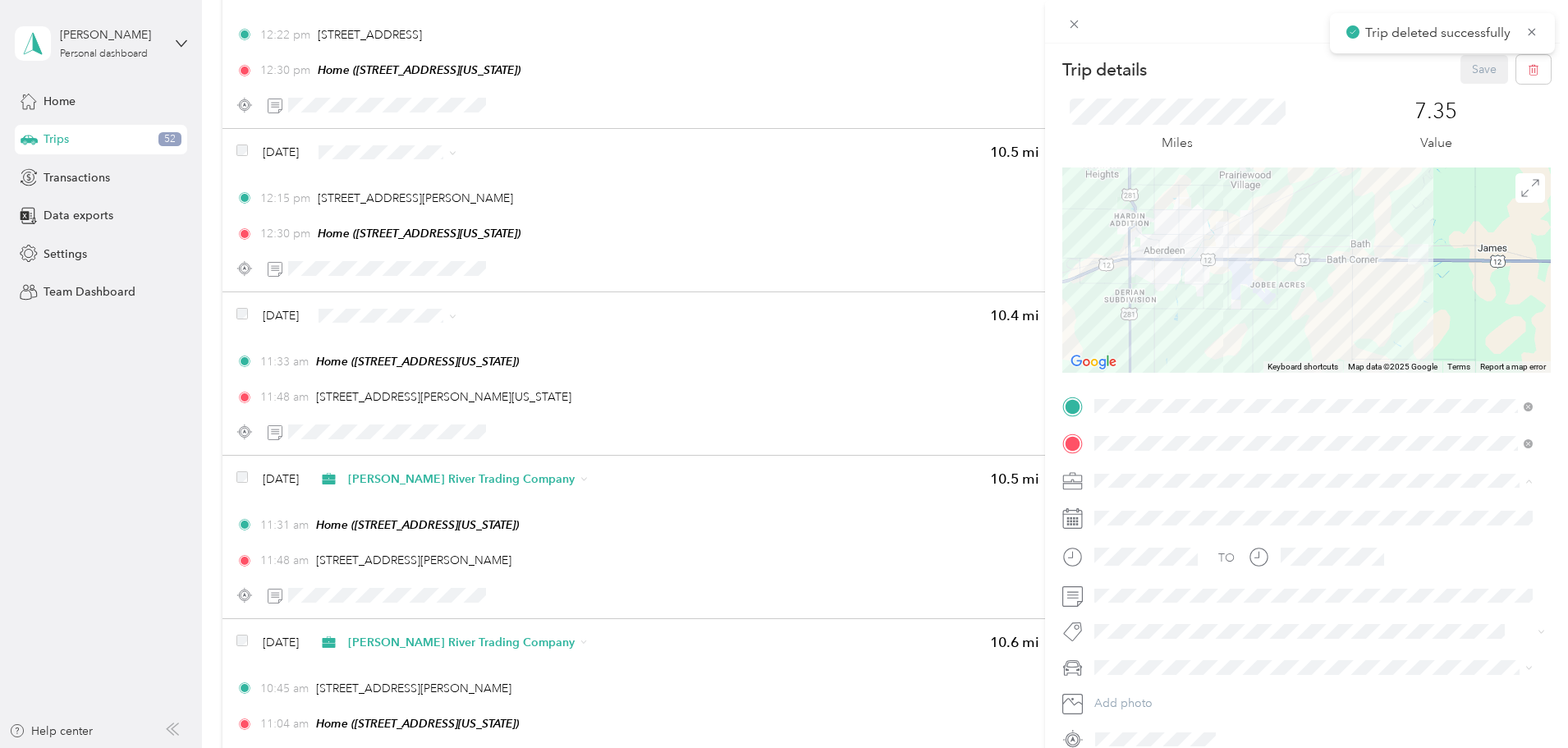
click at [1170, 646] on div "[PERSON_NAME] River Trading Company" at bounding box center [1314, 653] width 427 height 17
click at [1463, 72] on button "Save" at bounding box center [1484, 69] width 48 height 29
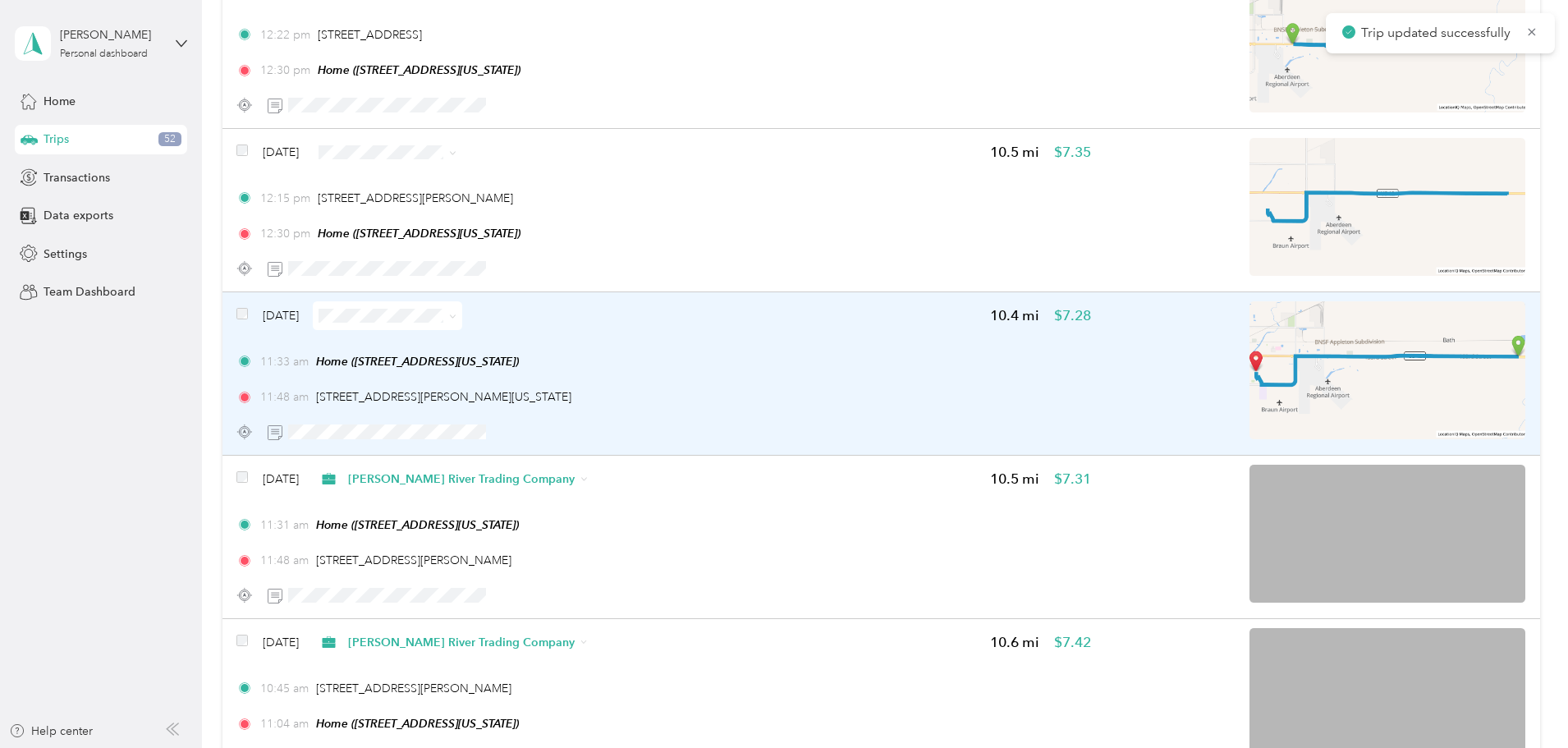
scroll to position [8106, 0]
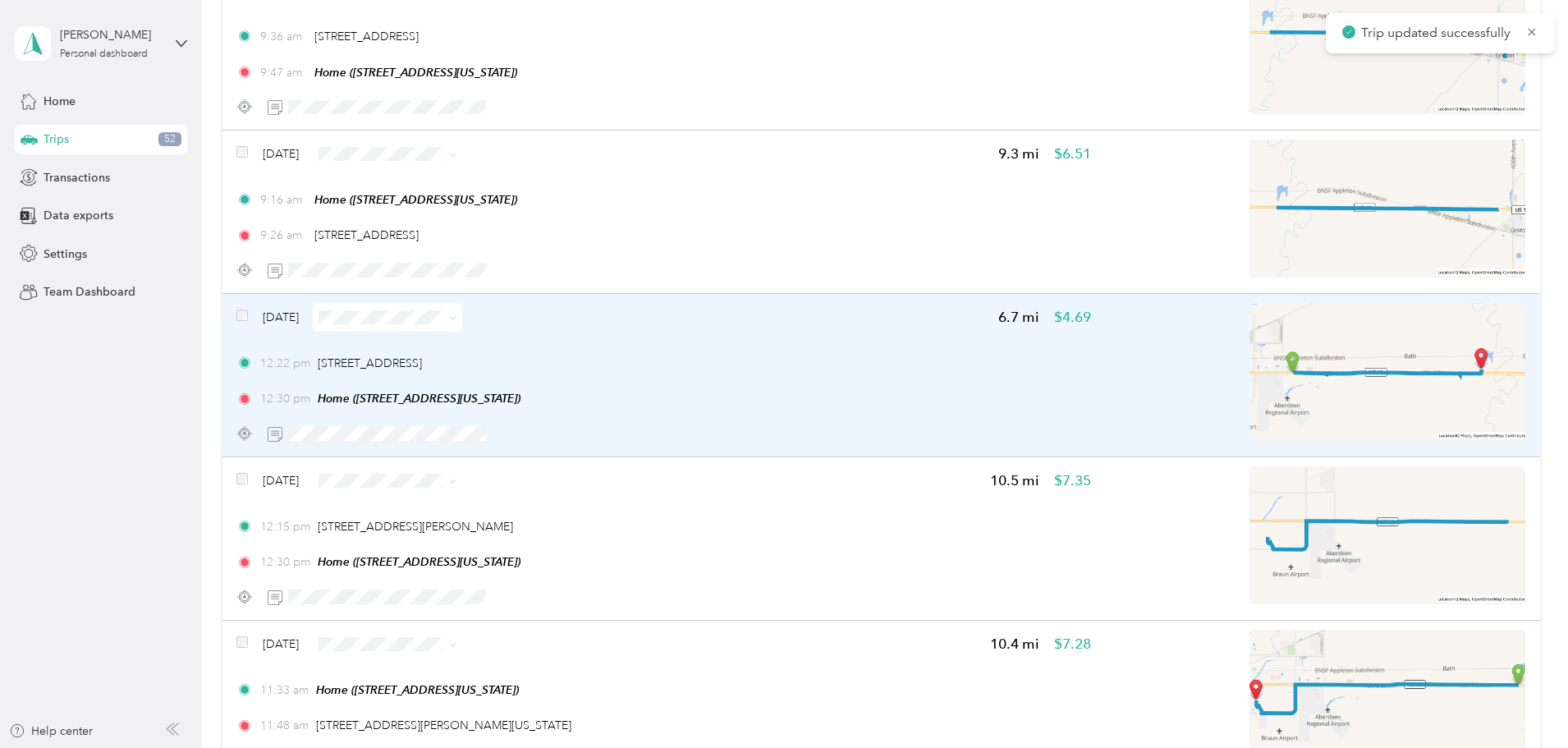
click at [889, 336] on div "[DATE] 6.7 mi $4.69 12:22 pm [STREET_ADDRESS] 12:30 pm Home ([STREET_ADDRESS][U…" at bounding box center [663, 375] width 855 height 145
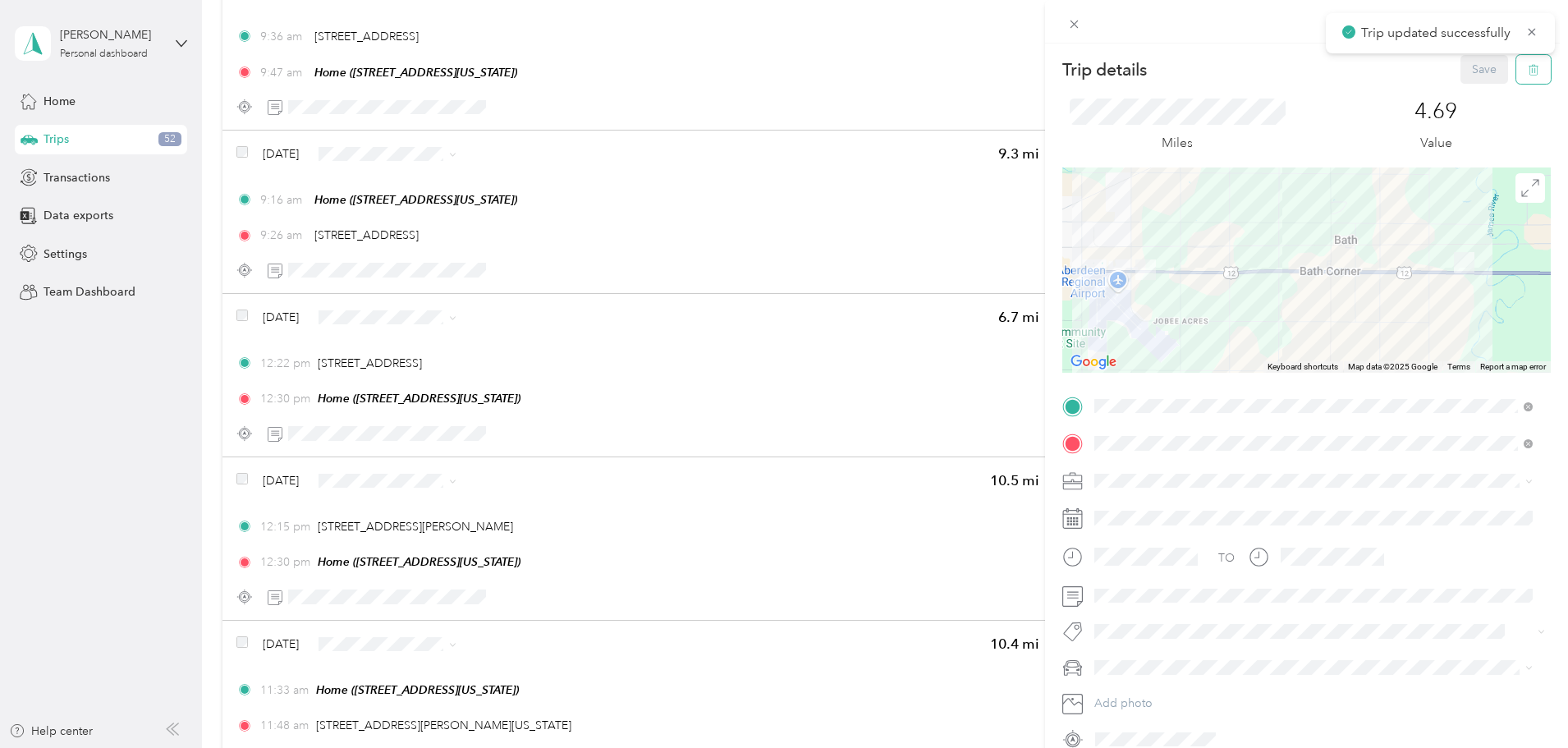
click at [1528, 69] on icon "button" at bounding box center [1533, 69] width 11 height 11
click at [1466, 93] on button "Yes" at bounding box center [1473, 89] width 32 height 26
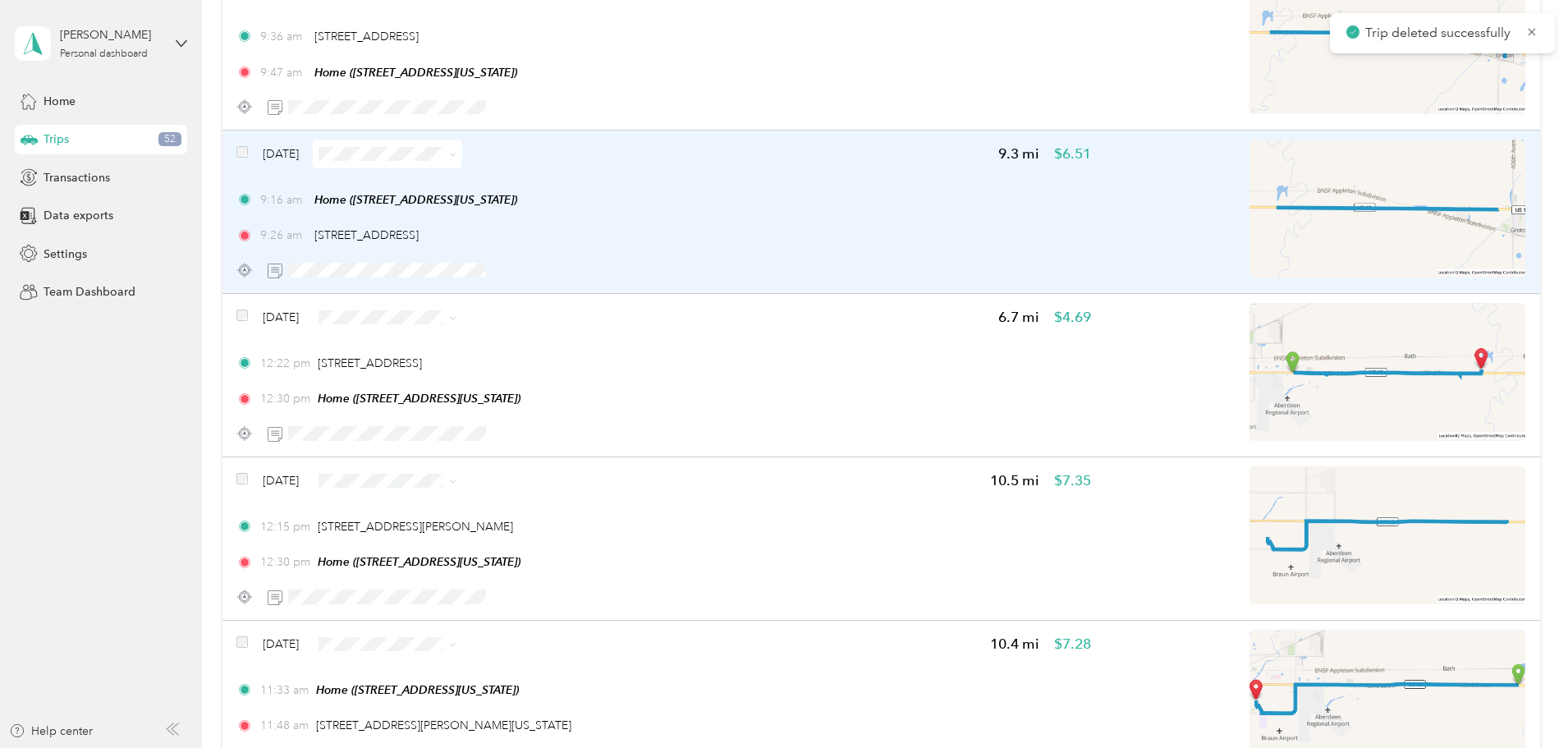
click at [818, 228] on div "9:26 am [STREET_ADDRESS]" at bounding box center [663, 235] width 855 height 17
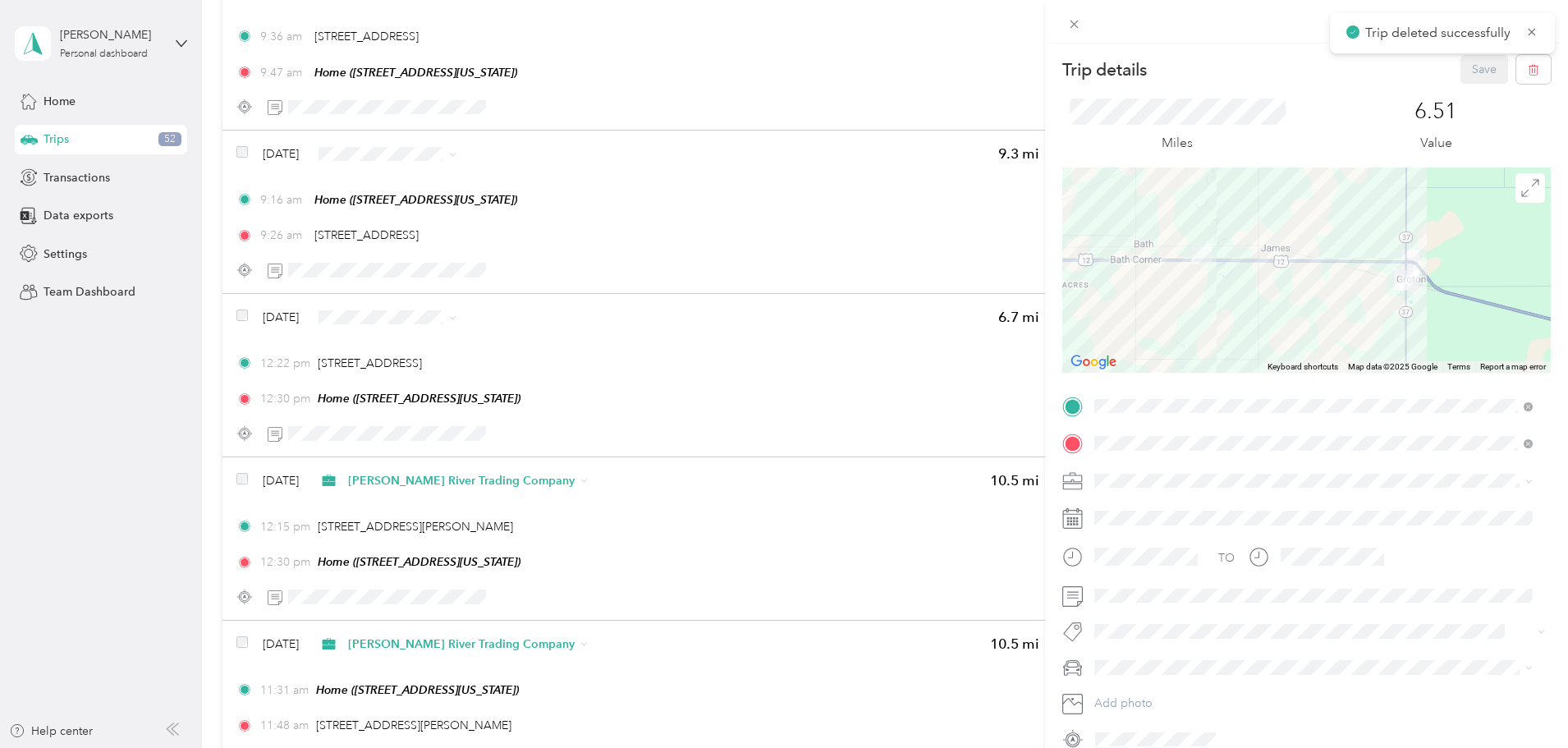
click at [1136, 469] on span at bounding box center [1320, 481] width 463 height 26
click at [1138, 541] on li "Personal" at bounding box center [1314, 538] width 449 height 29
click at [1466, 62] on button "Save" at bounding box center [1484, 69] width 48 height 29
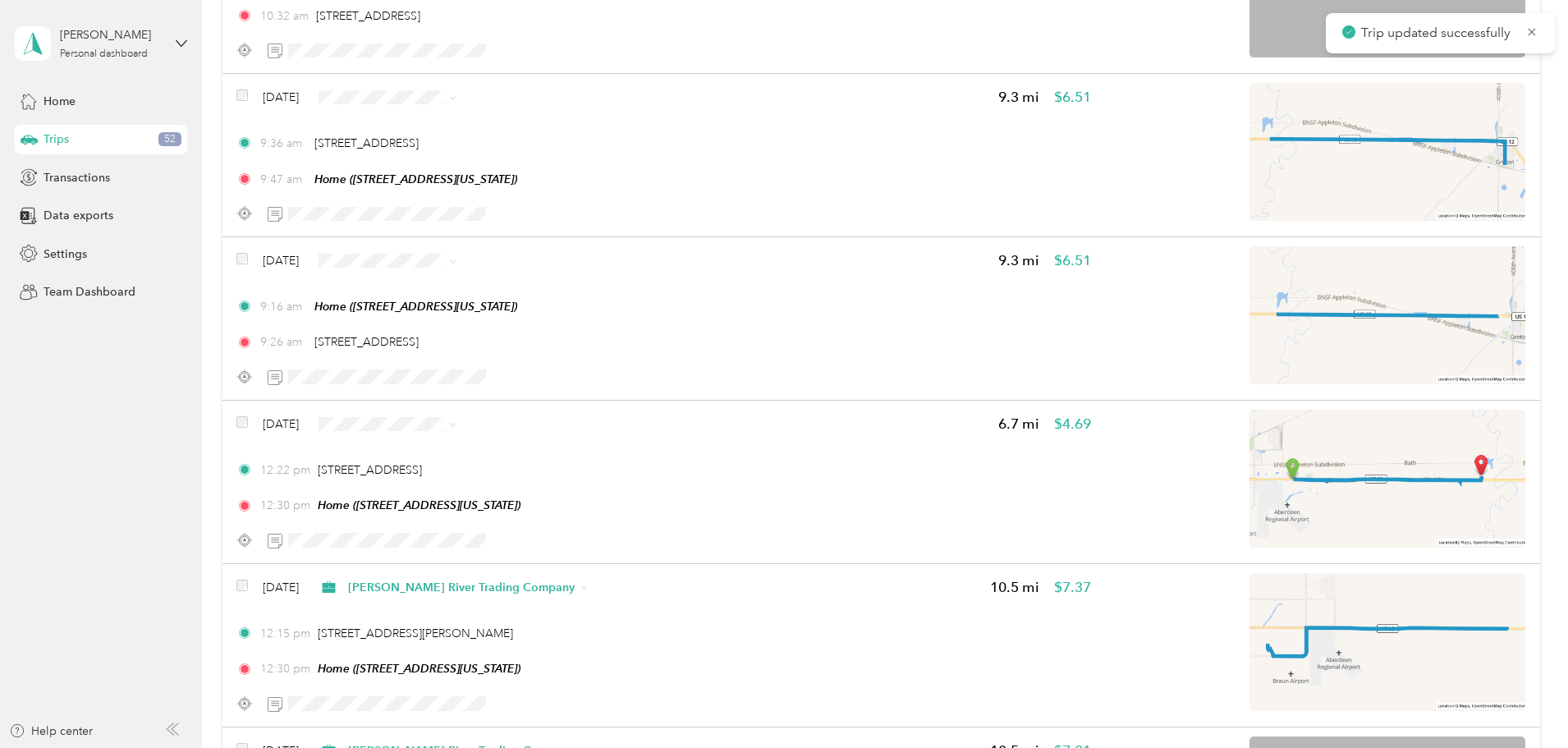
scroll to position [7859, 0]
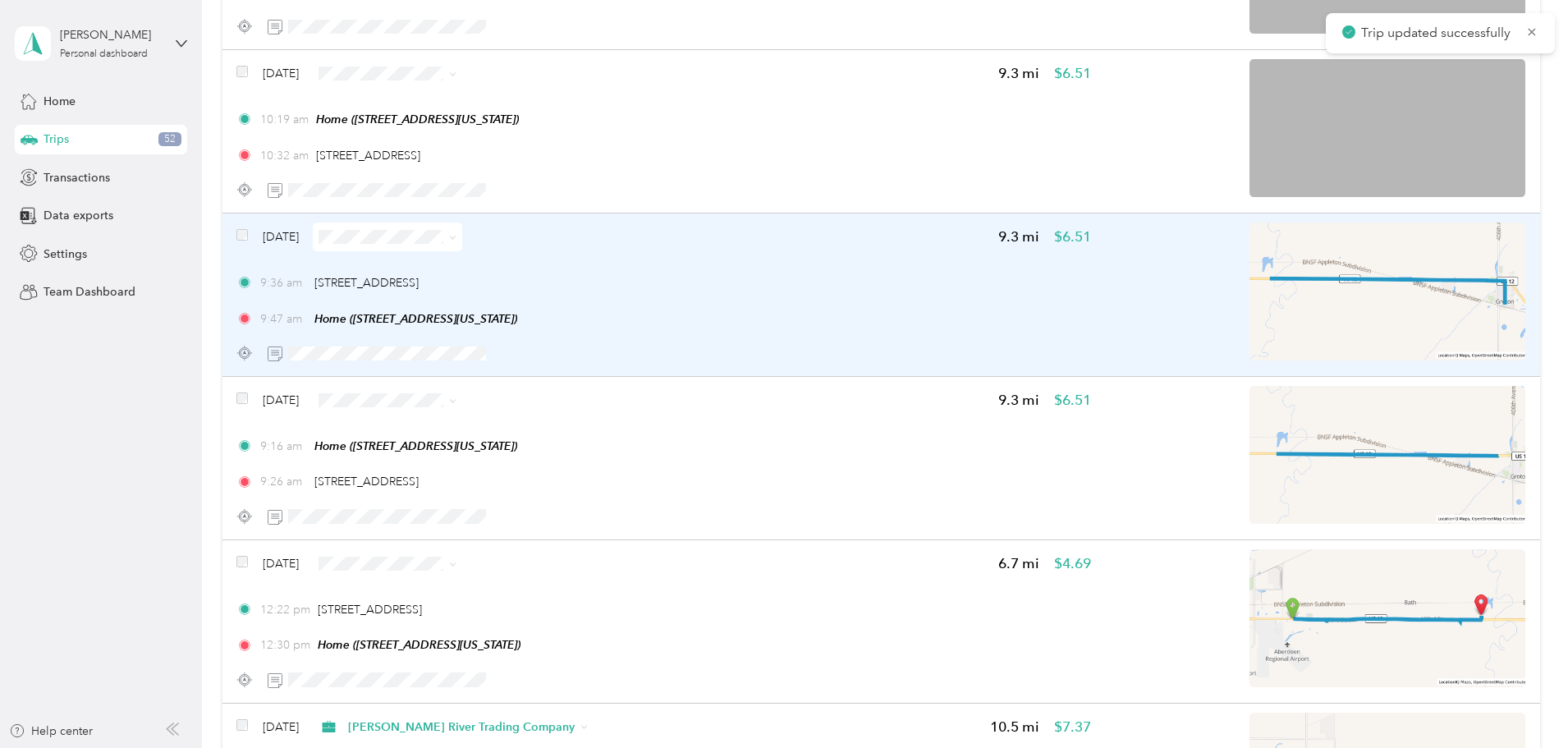
click at [890, 311] on div "9:47 am Home ([STREET_ADDRESS][US_STATE])" at bounding box center [663, 319] width 855 height 17
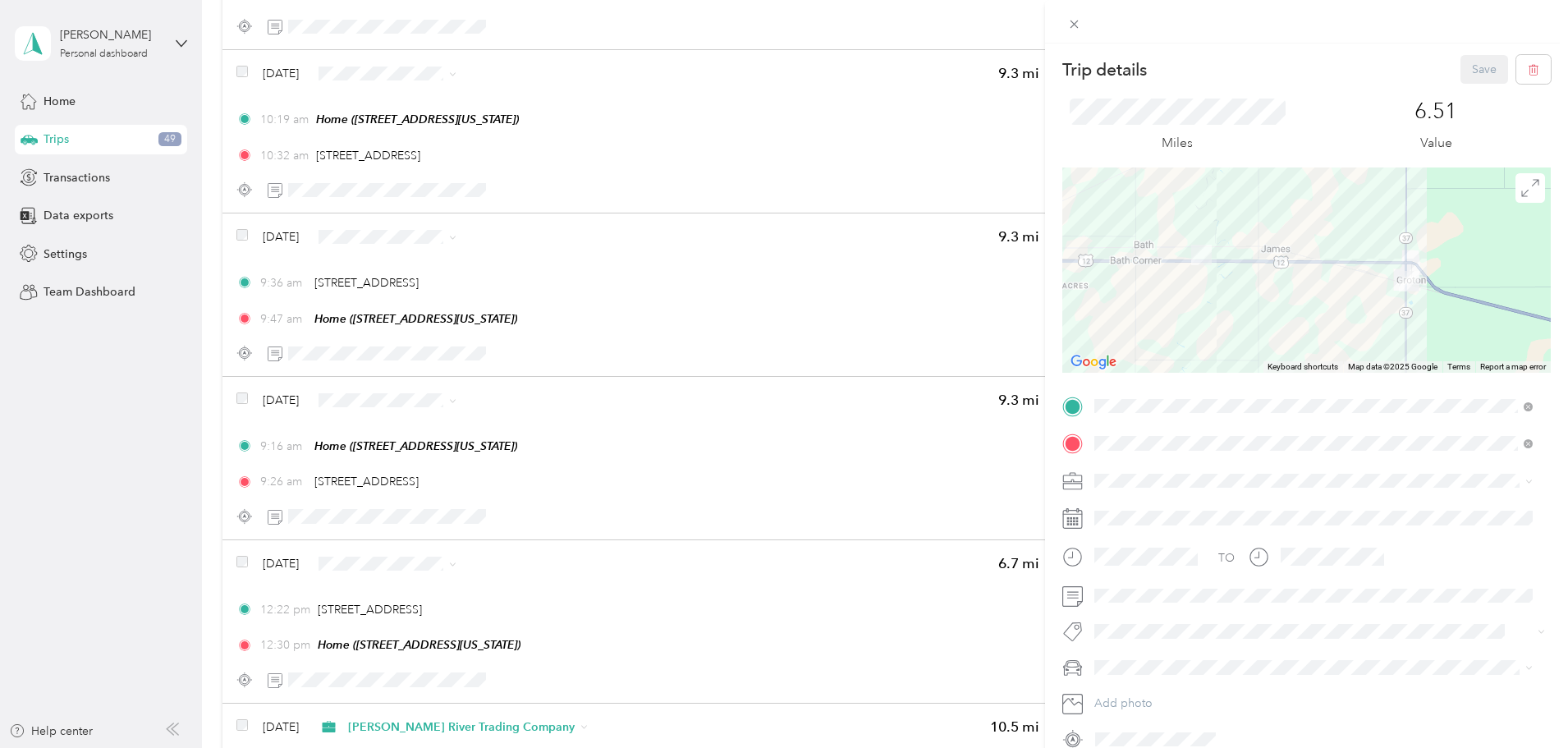
click at [1137, 537] on span "Personal" at bounding box center [1122, 533] width 43 height 14
click at [1474, 72] on button "Save" at bounding box center [1484, 69] width 48 height 29
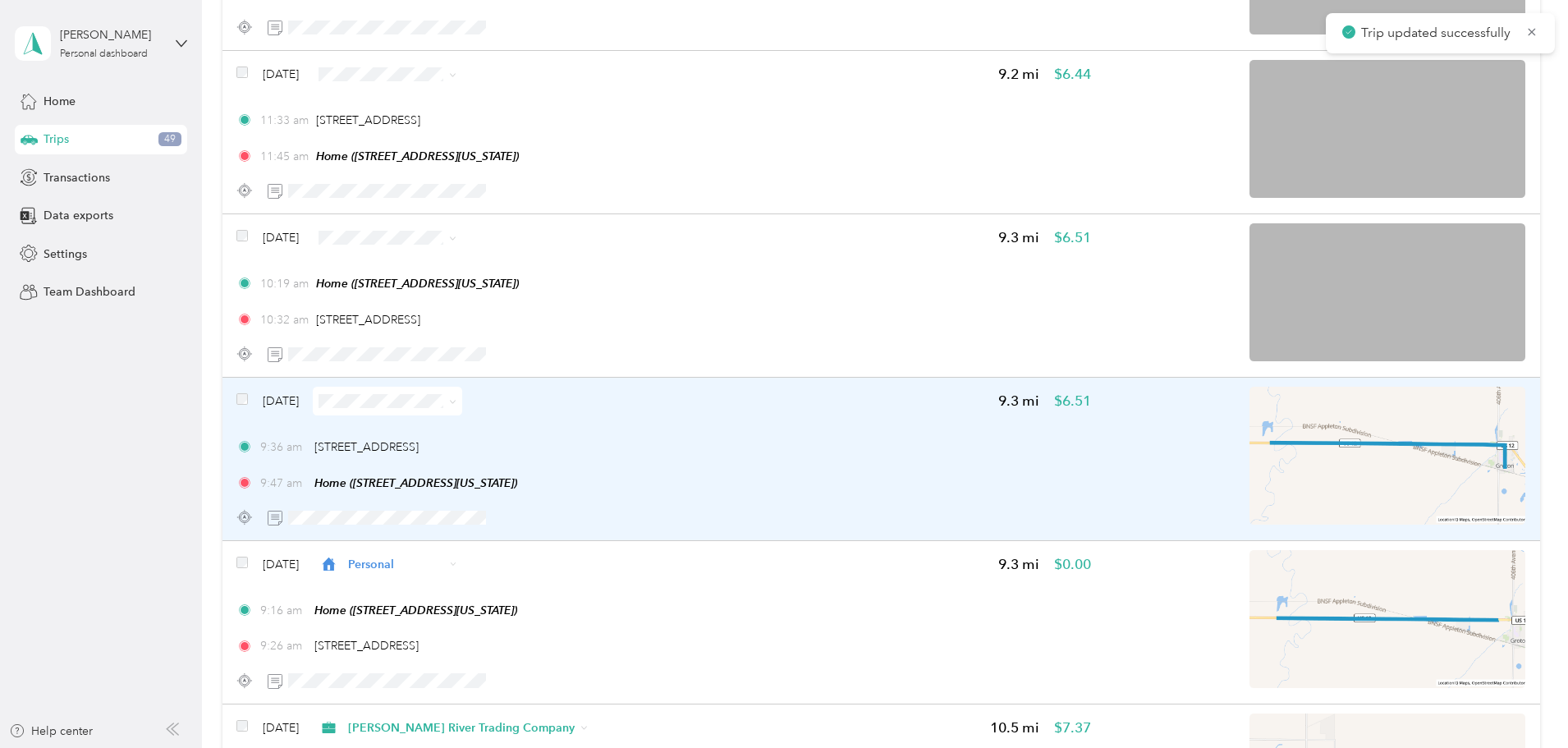
scroll to position [7613, 0]
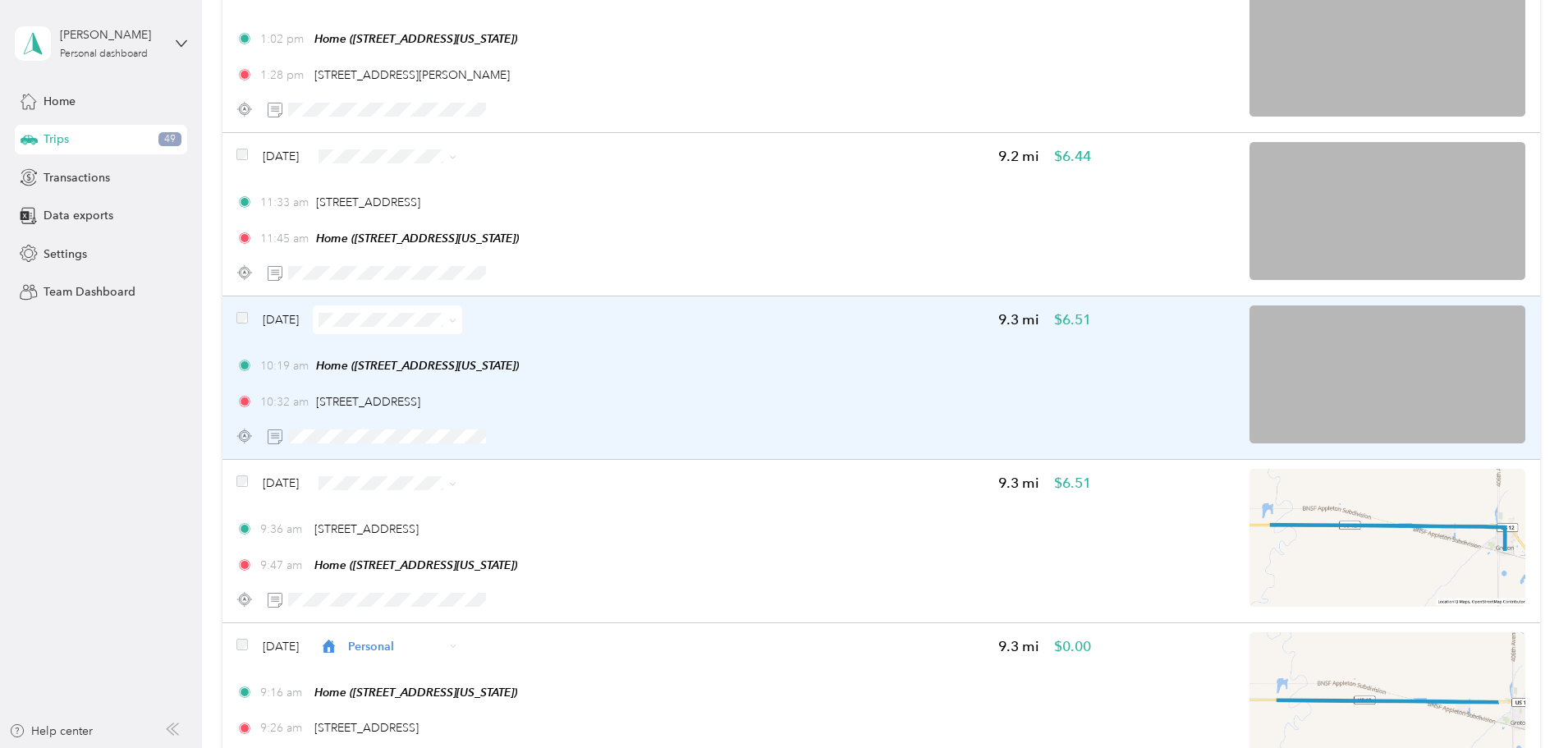
click at [897, 384] on div "10:19 am Home ([STREET_ADDRESS][US_STATE]) 10:32 am [STREET_ADDRESS]" at bounding box center [663, 384] width 855 height 53
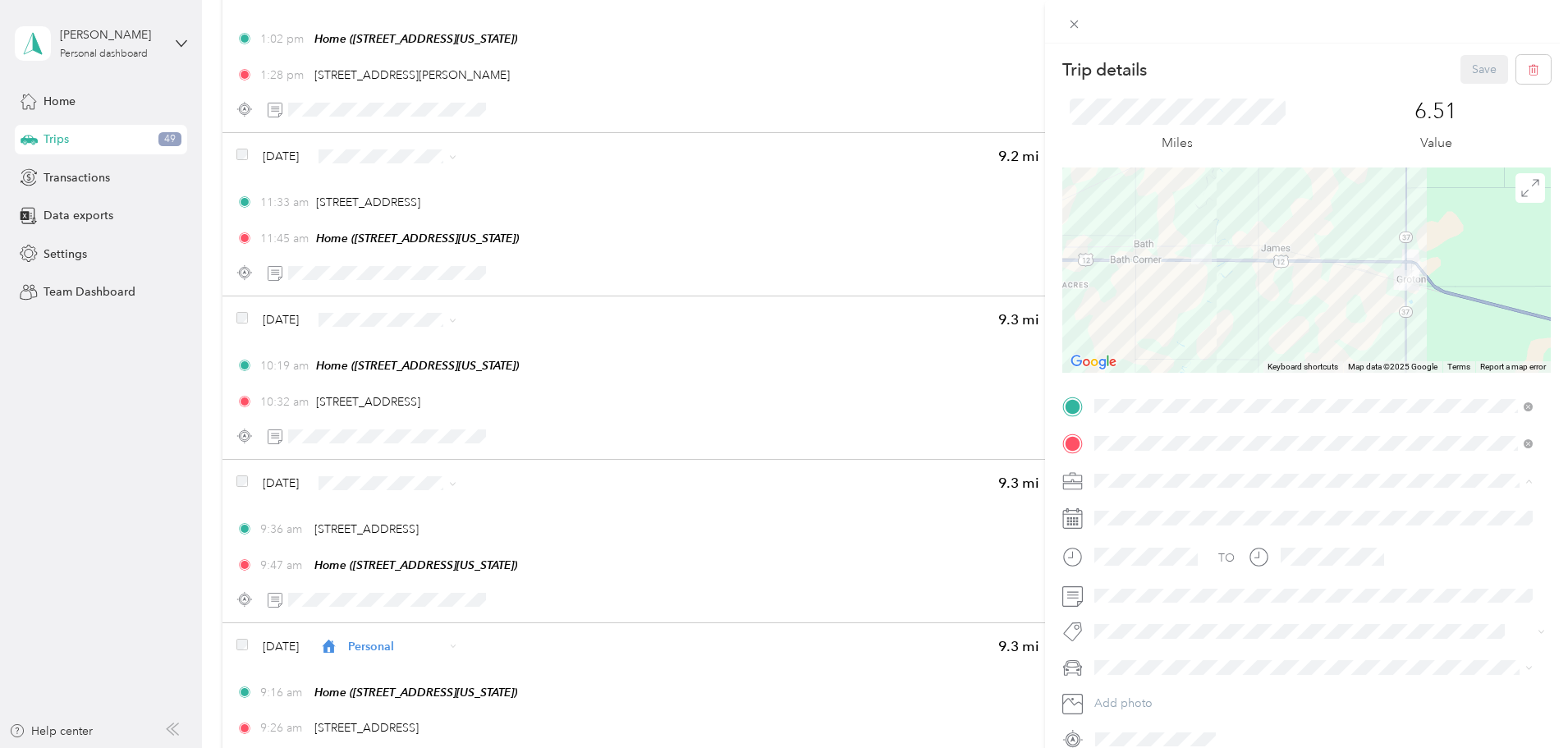
click at [1158, 620] on span "Referee Services" at bounding box center [1143, 624] width 86 height 14
click at [1468, 63] on button "Save" at bounding box center [1484, 69] width 48 height 29
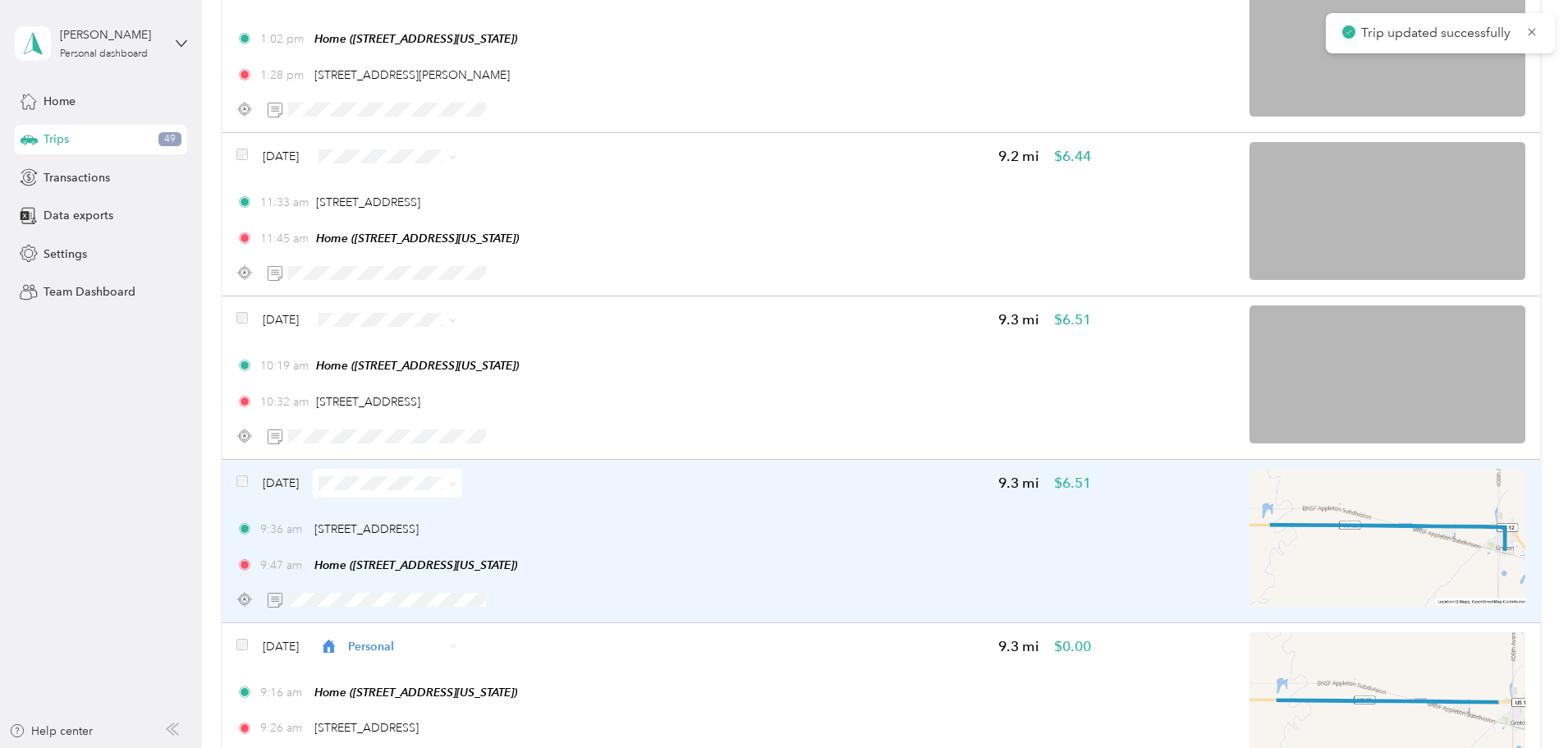
click at [947, 542] on div "9:36 am [STREET_ADDRESS] 9:47 am Home ([STREET_ADDRESS][US_STATE])" at bounding box center [663, 547] width 855 height 53
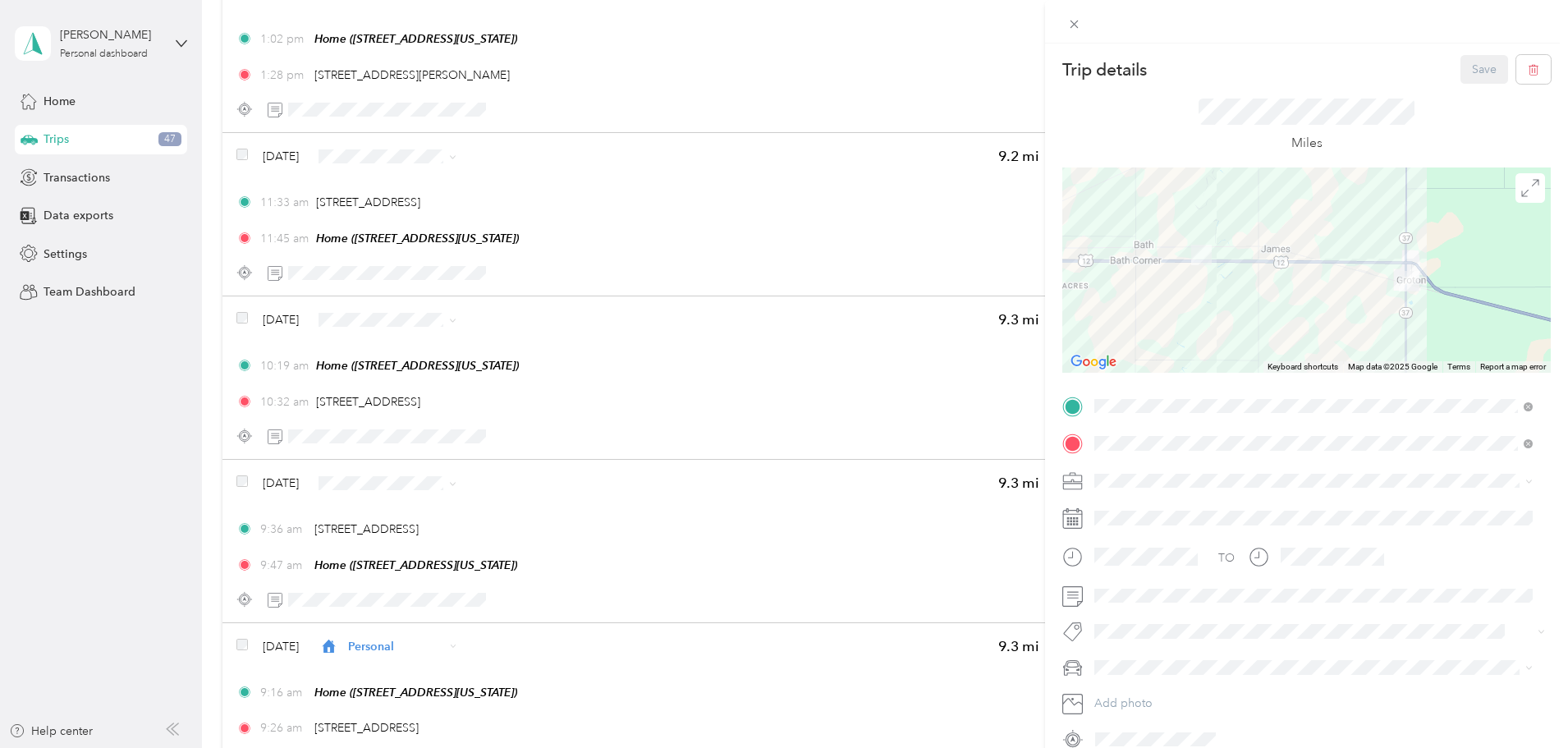
click at [1158, 621] on span "Referee Services" at bounding box center [1143, 624] width 86 height 14
click at [1478, 55] on button "Save" at bounding box center [1484, 69] width 48 height 29
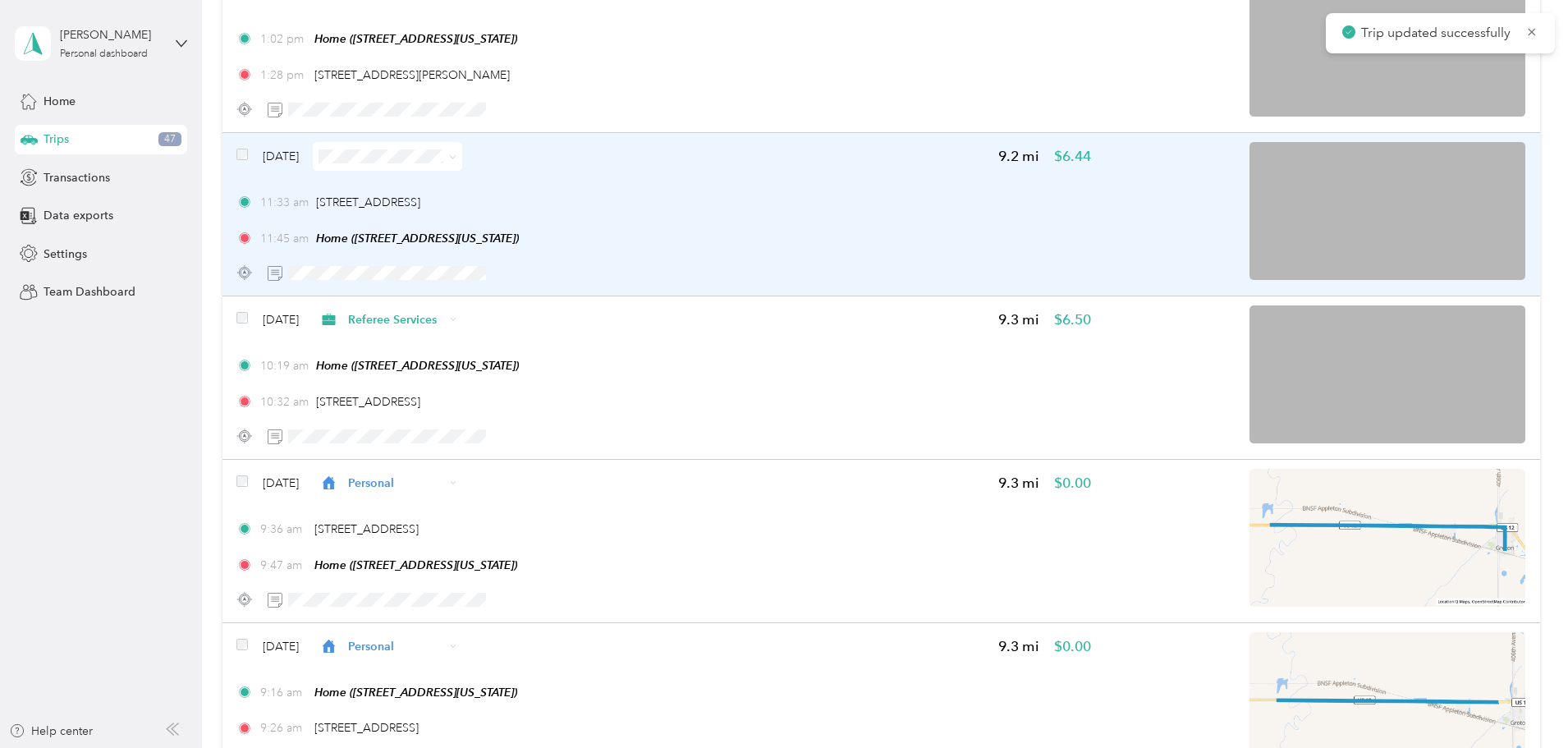
click at [898, 226] on div "11:33 am [STREET_ADDRESS] 11:45 am Home ([STREET_ADDRESS][US_STATE])" at bounding box center [663, 220] width 855 height 53
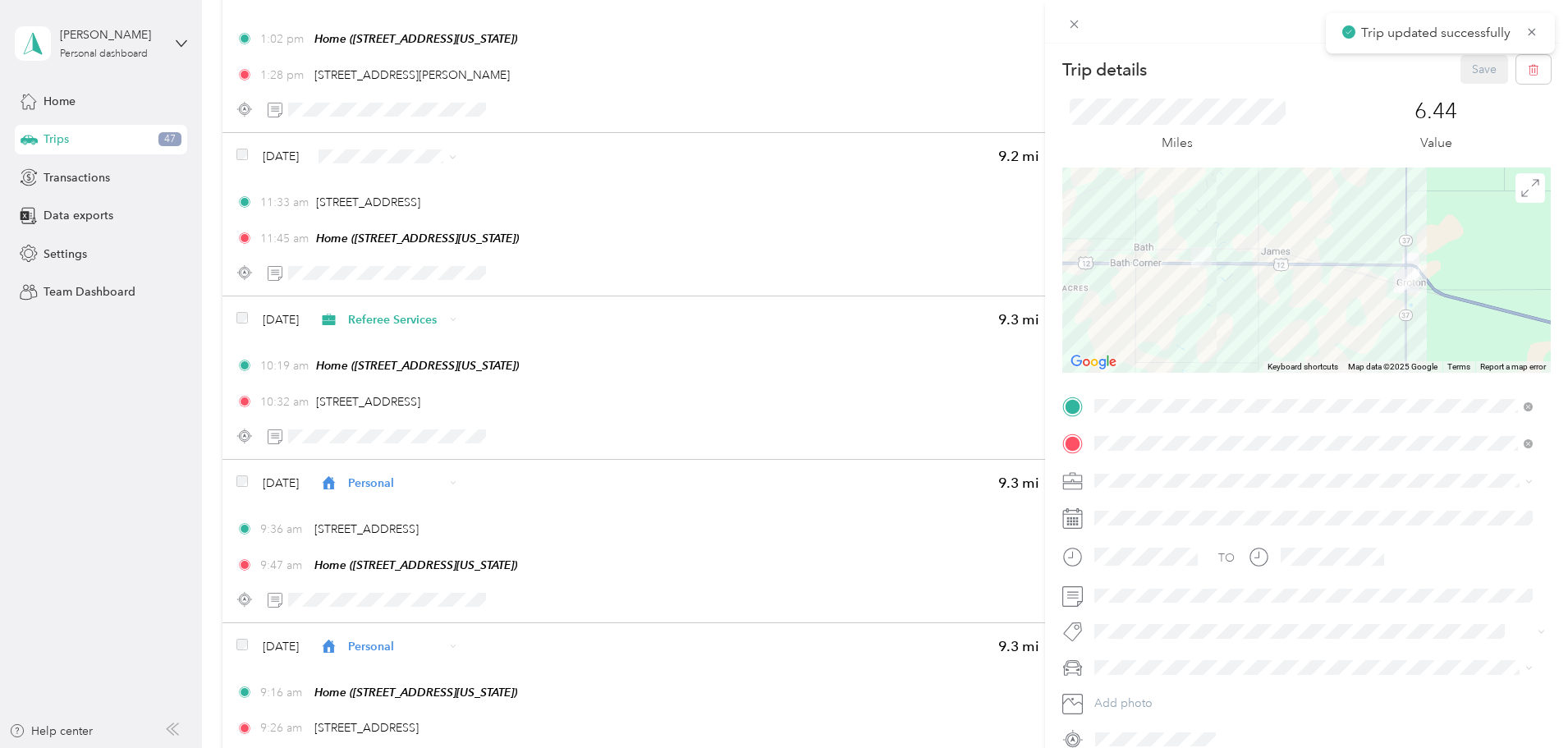
click at [1138, 539] on span "Personal" at bounding box center [1122, 538] width 43 height 14
click at [1460, 71] on button "Save" at bounding box center [1484, 69] width 48 height 29
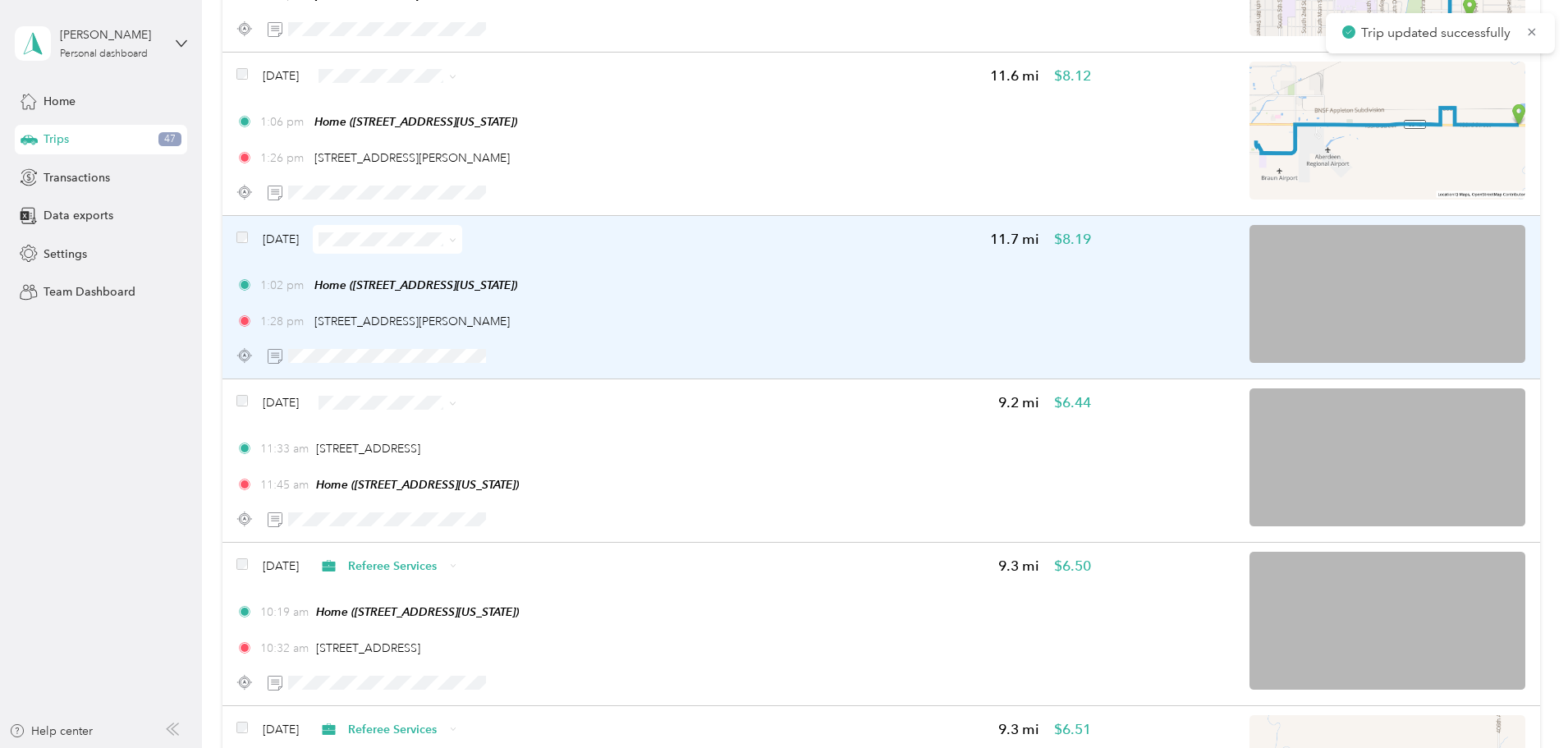
scroll to position [7285, 0]
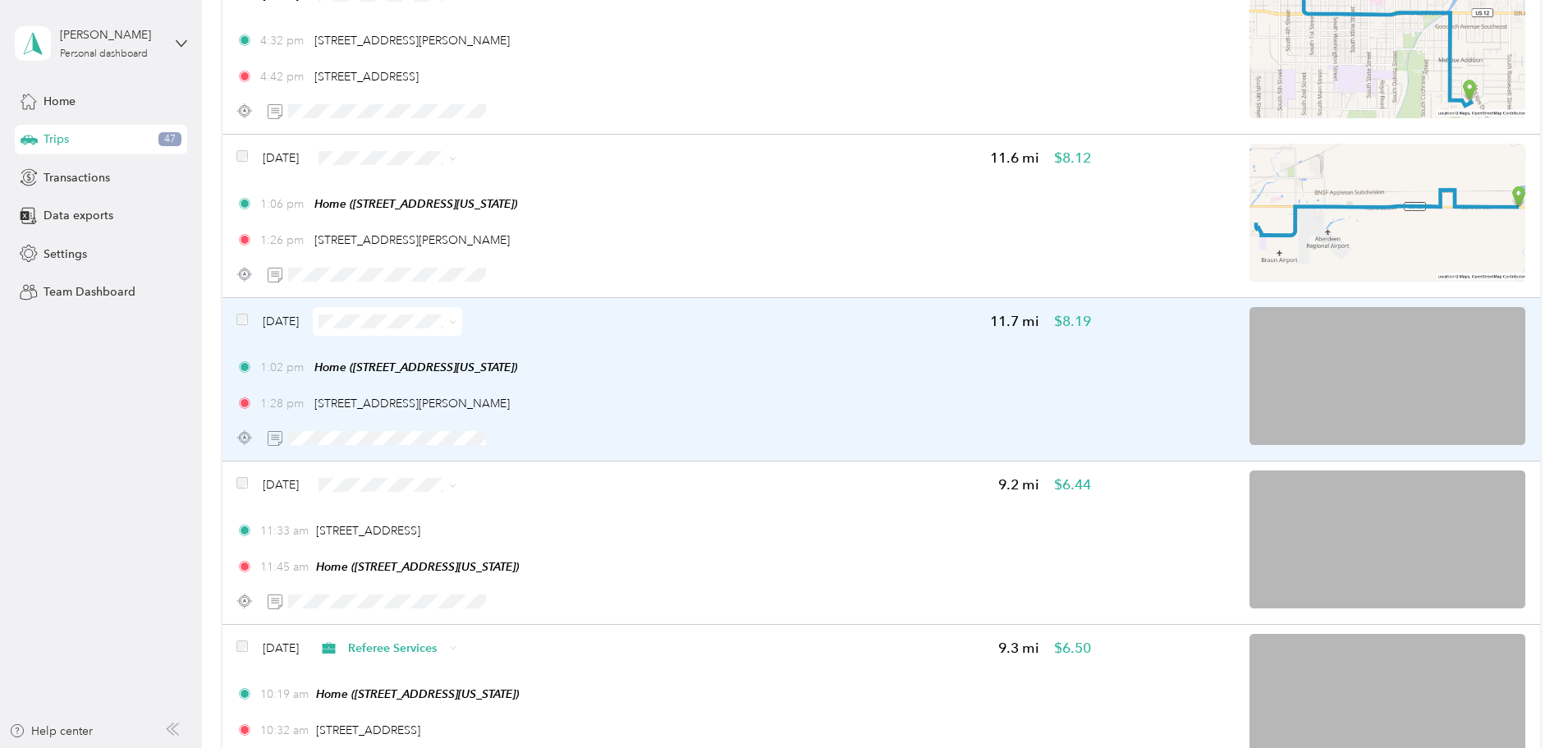
click at [955, 360] on div "1:02 pm Home ([STREET_ADDRESS][US_STATE])" at bounding box center [663, 367] width 855 height 17
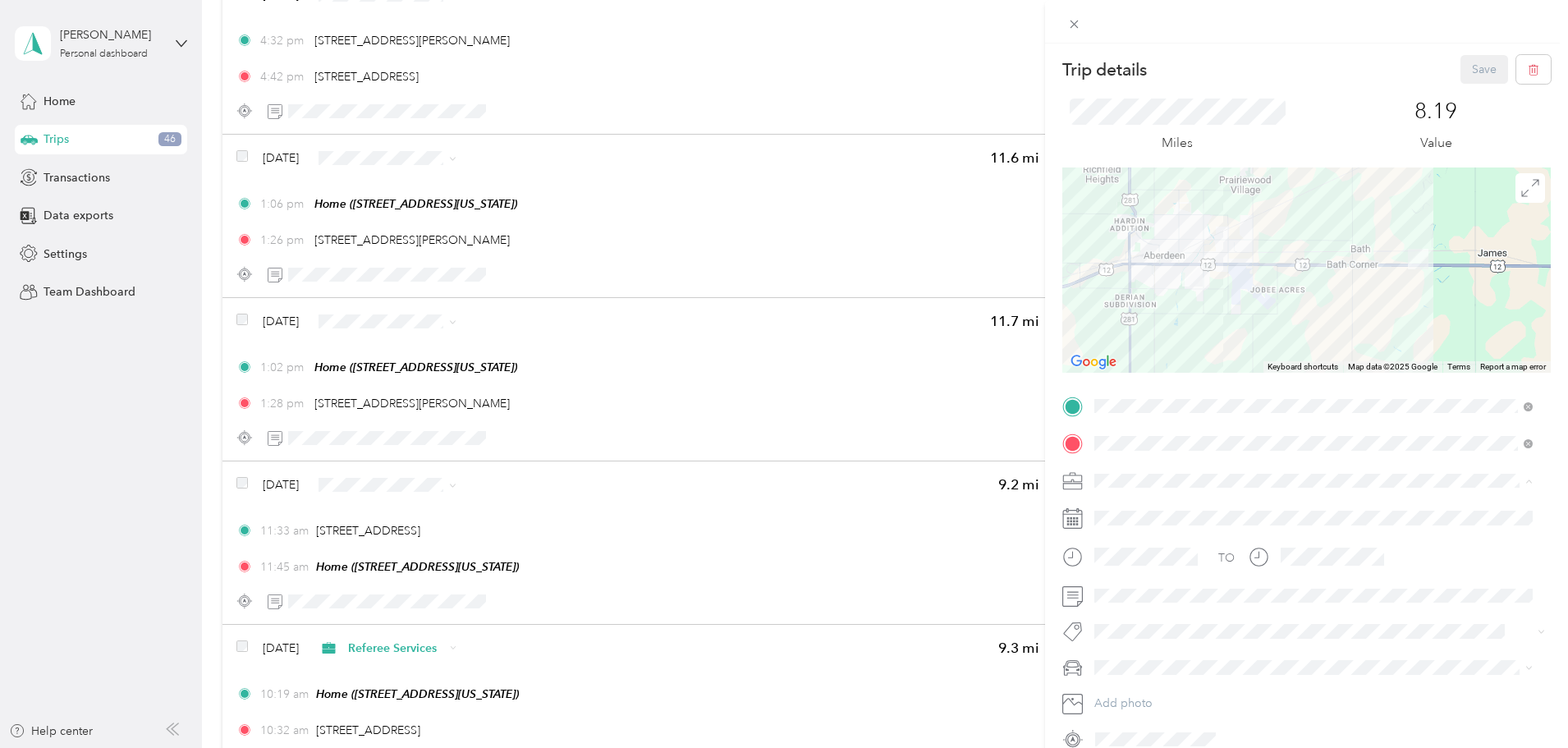
click at [1158, 648] on span "[PERSON_NAME] River Trading Company" at bounding box center [1209, 653] width 217 height 14
click at [1471, 71] on button "Save" at bounding box center [1484, 69] width 48 height 29
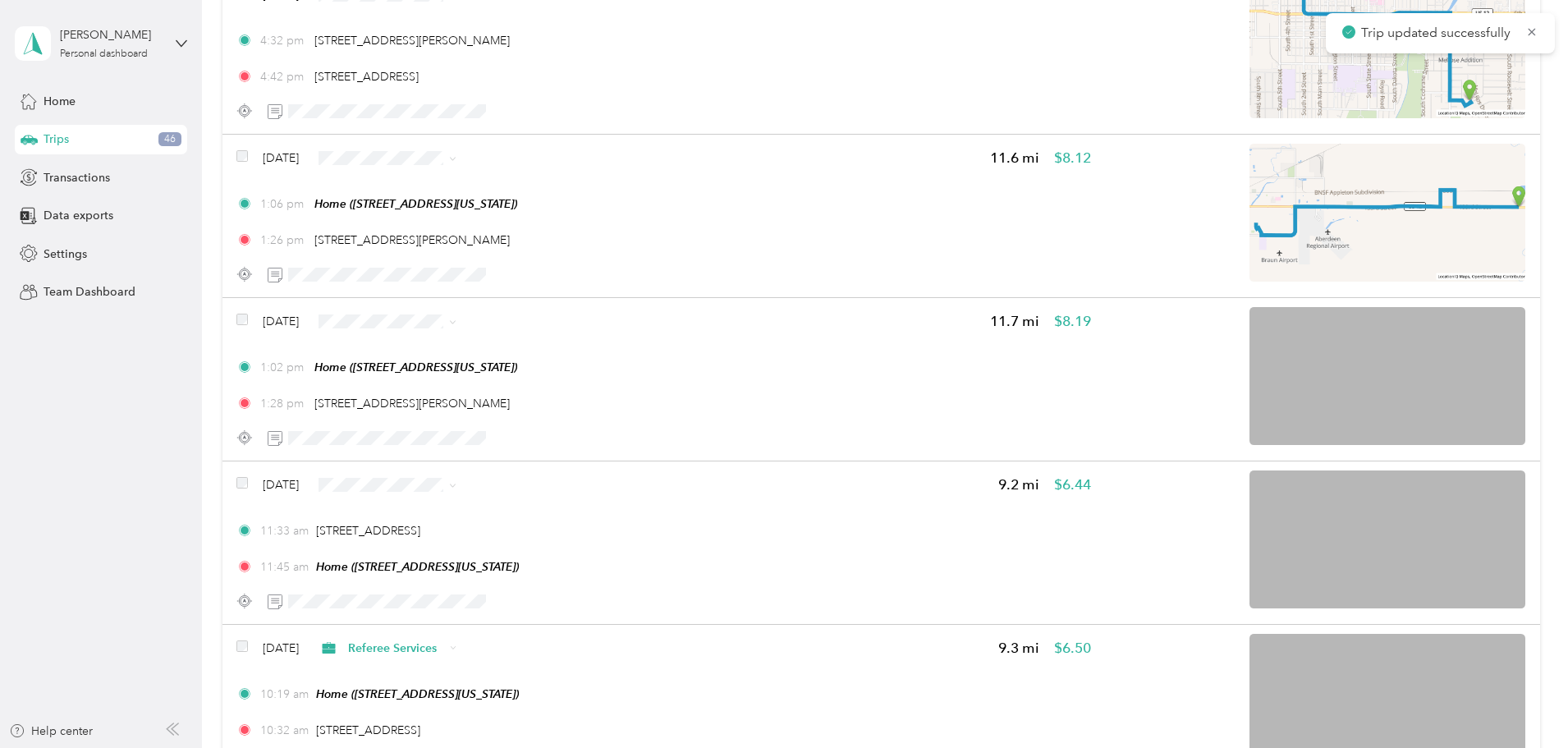
click at [890, 206] on div "1:06 pm Home ([STREET_ADDRESS][US_STATE])" at bounding box center [663, 204] width 855 height 17
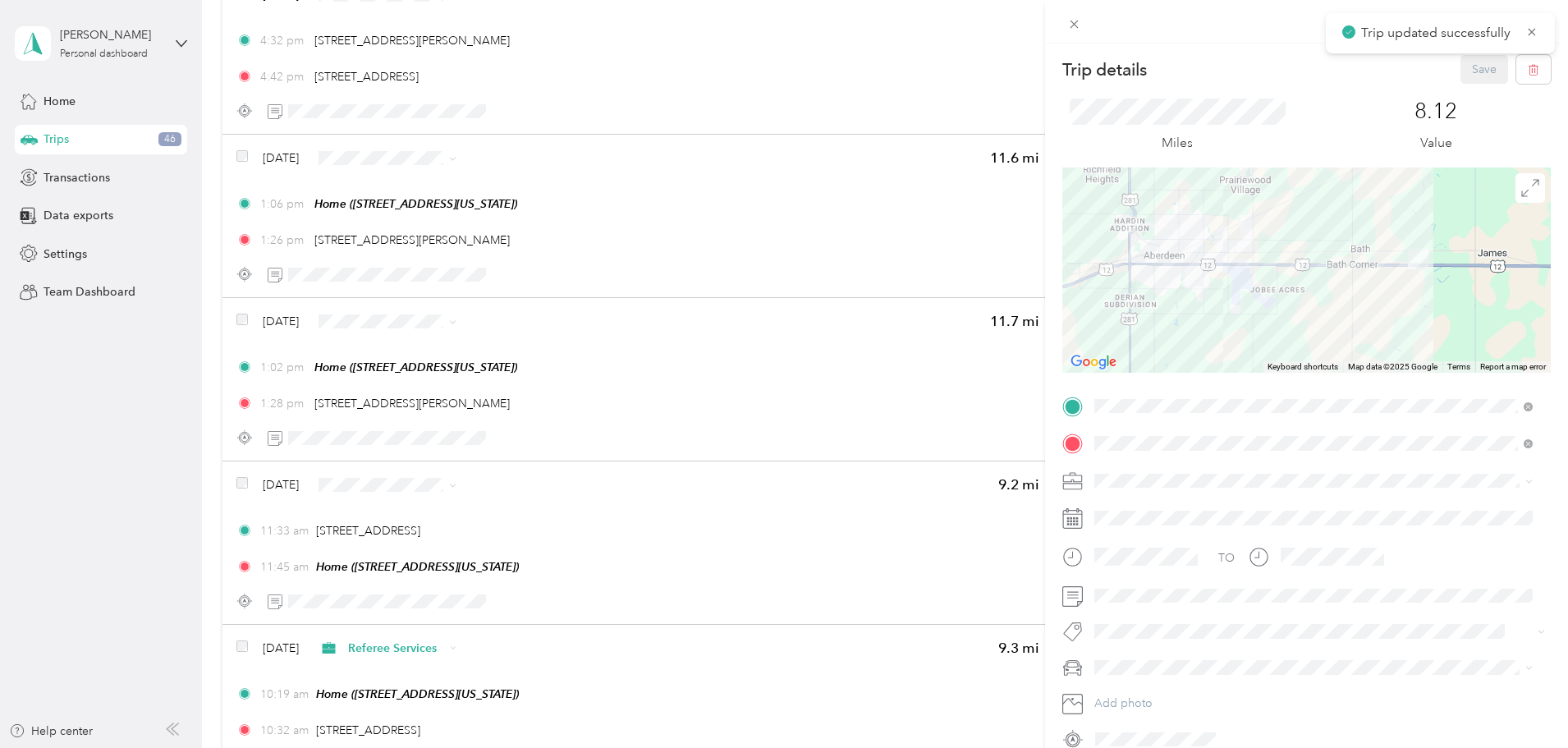
click at [853, 206] on div "Trip details Save This trip cannot be edited because it is either under review,…" at bounding box center [784, 374] width 1568 height 748
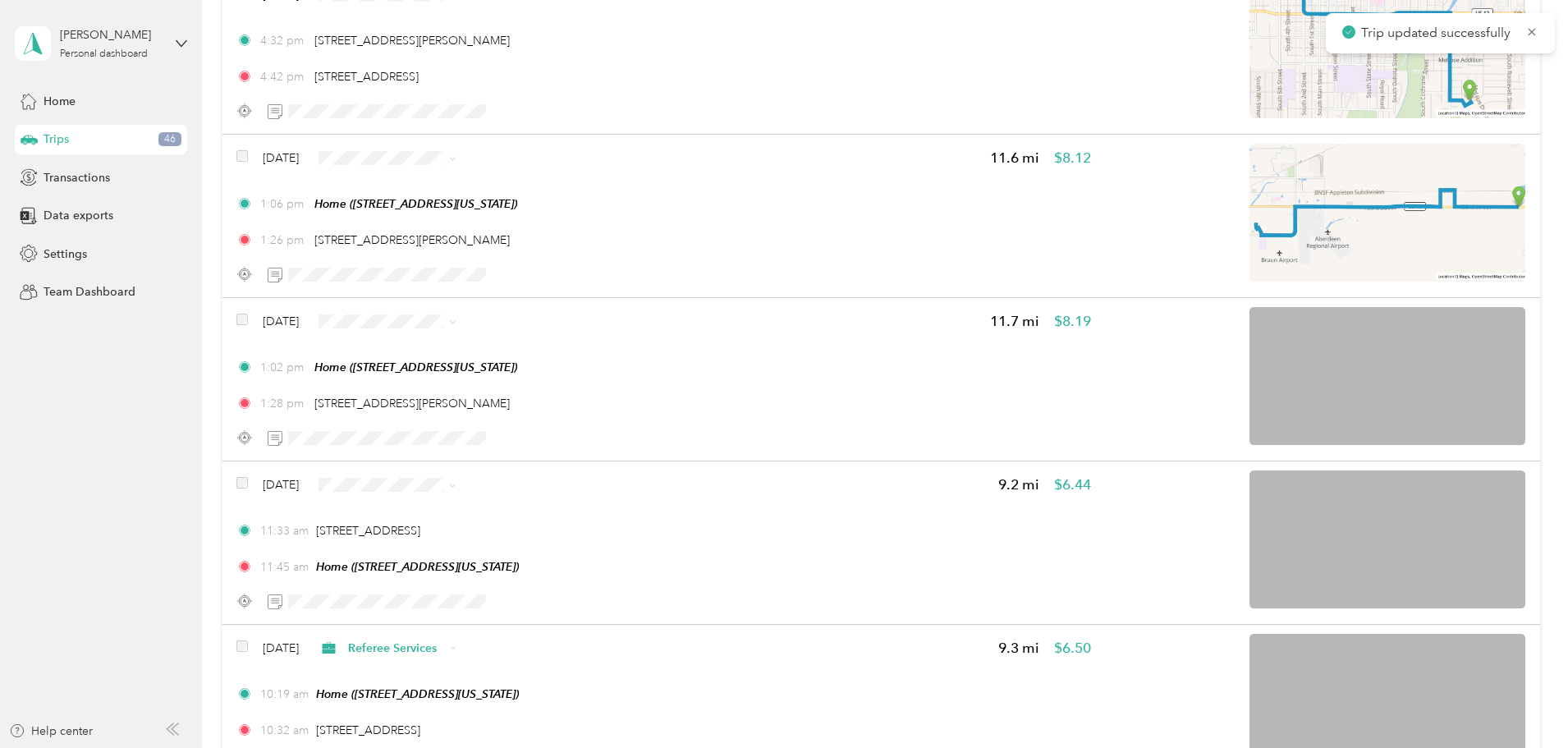
click at [853, 206] on div "1:06 pm Home ([STREET_ADDRESS][US_STATE])" at bounding box center [663, 204] width 855 height 17
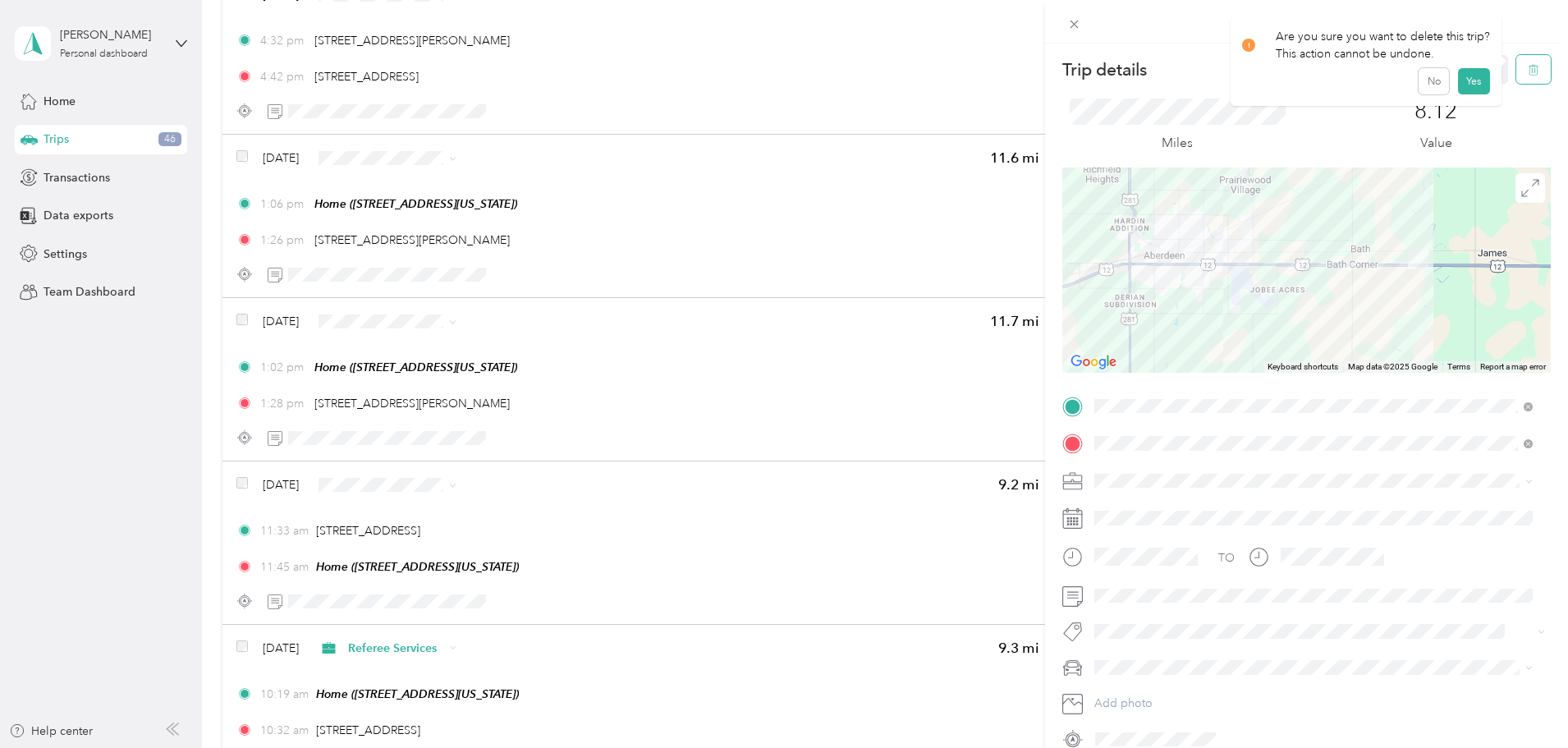
click at [1528, 72] on icon "button" at bounding box center [1533, 69] width 11 height 11
click at [1458, 91] on button "Yes" at bounding box center [1473, 89] width 32 height 26
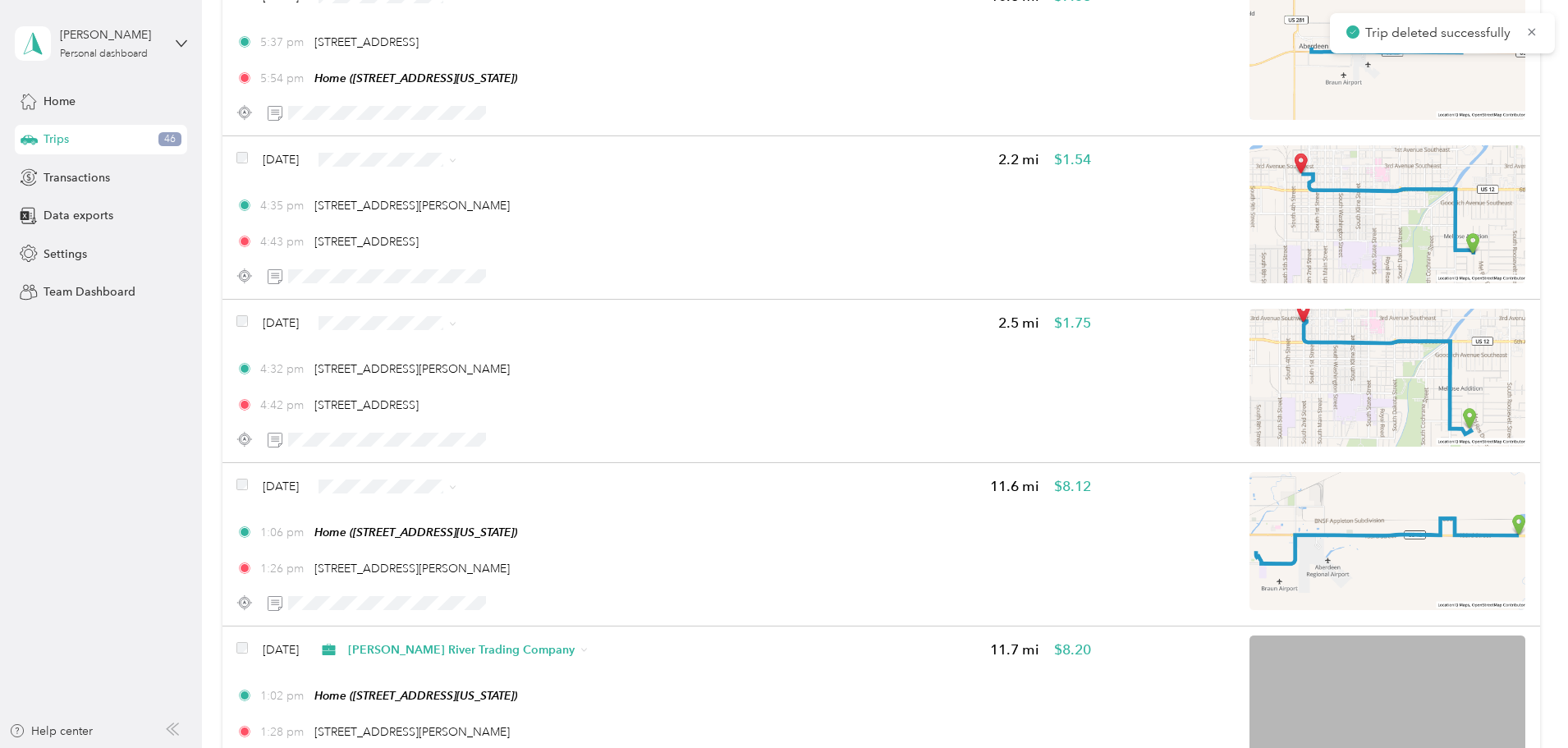
scroll to position [6792, 0]
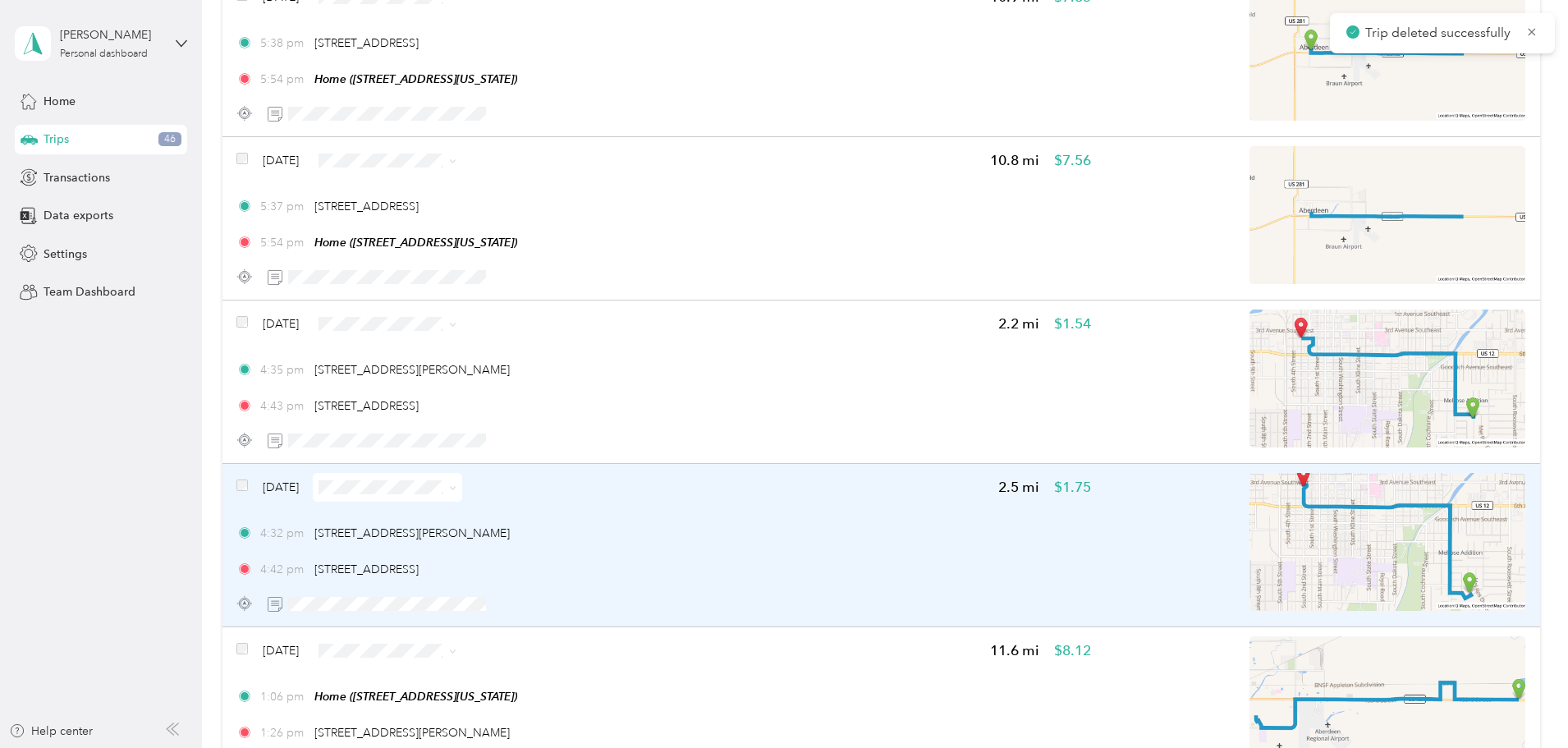
click at [896, 532] on div "4:32 pm [STREET_ADDRESS][PERSON_NAME]" at bounding box center [663, 534] width 855 height 17
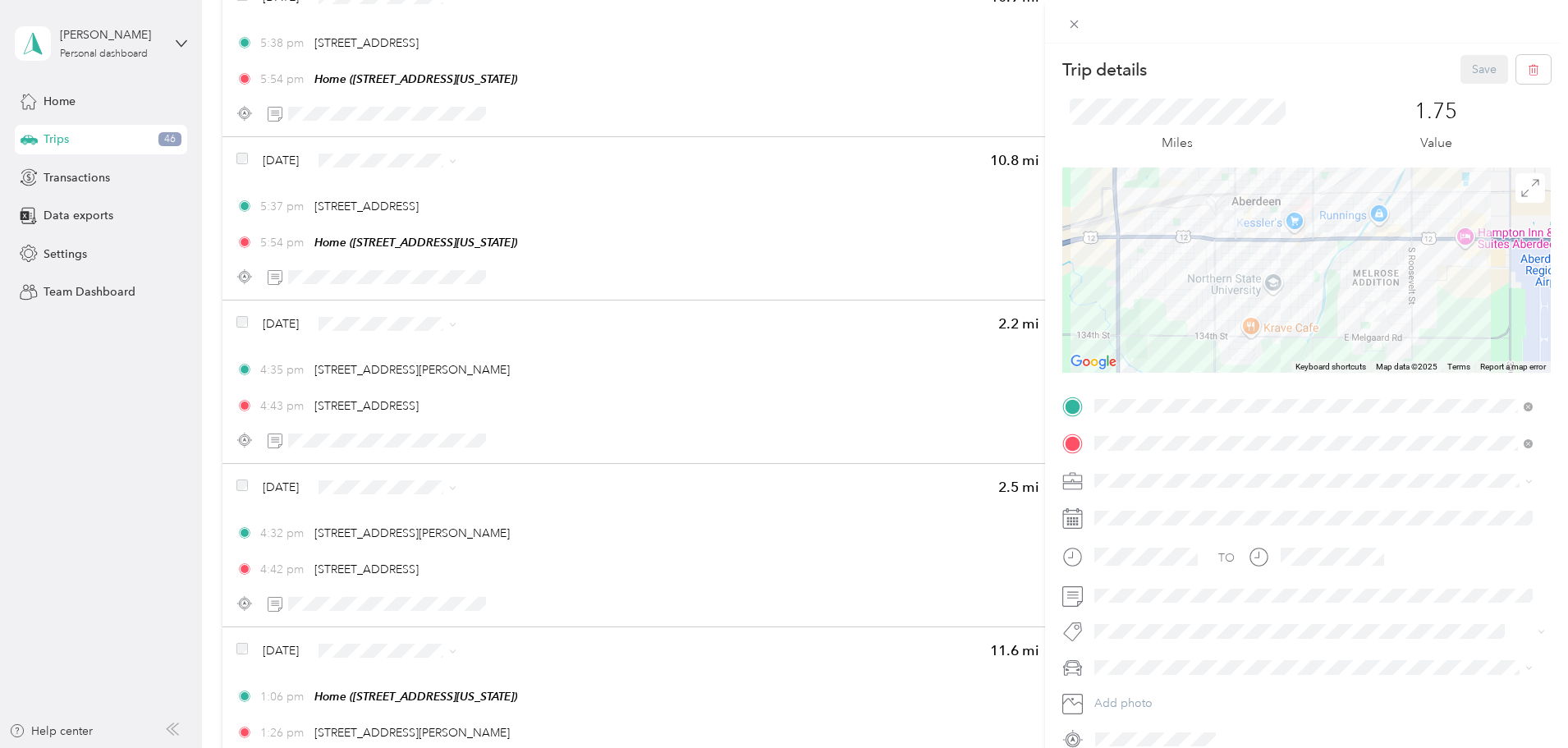
click at [1153, 652] on span "[PERSON_NAME] River Trading Company" at bounding box center [1209, 653] width 217 height 14
click at [1460, 76] on button "Save" at bounding box center [1484, 69] width 48 height 29
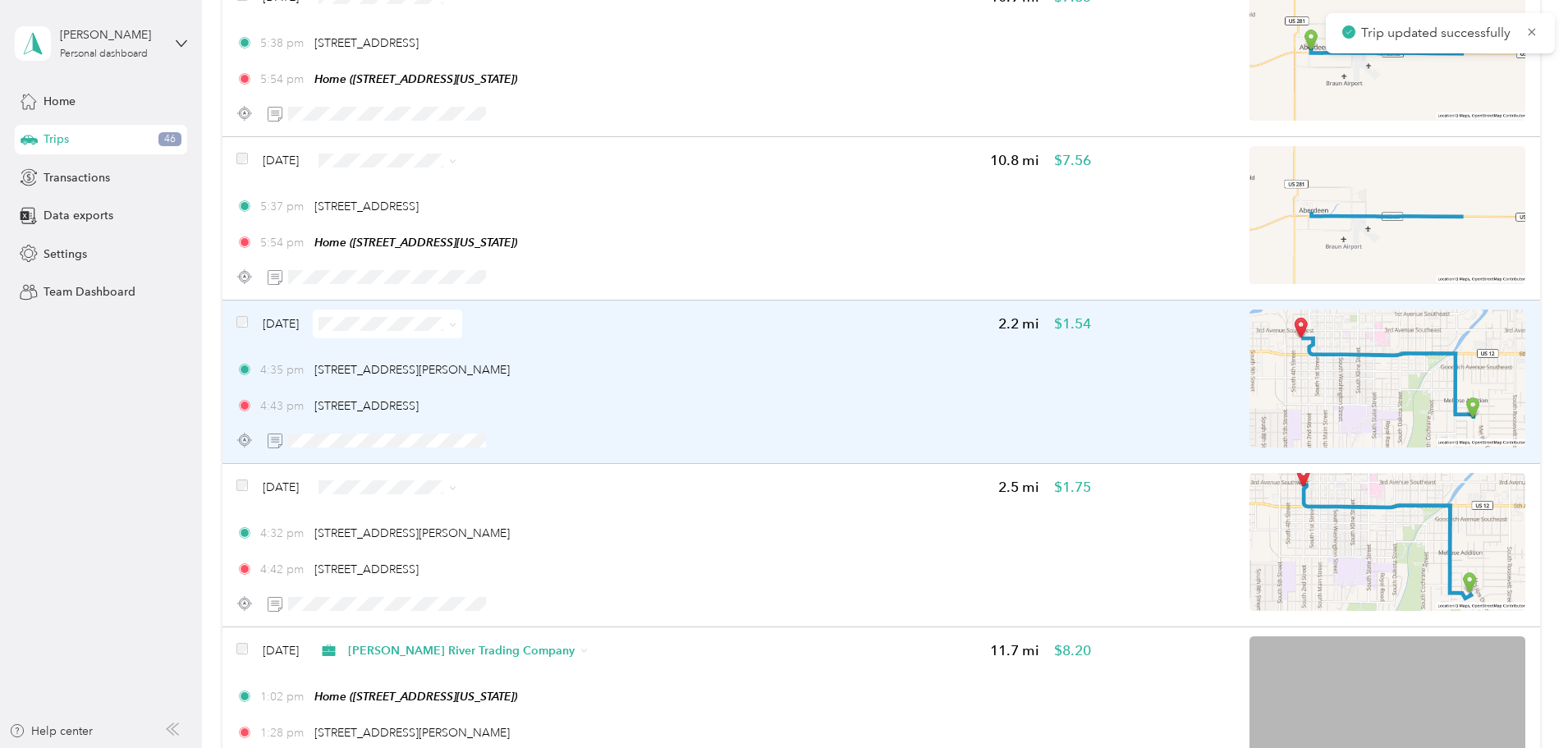
click at [894, 377] on div "4:35 pm [STREET_ADDRESS][PERSON_NAME]" at bounding box center [663, 370] width 855 height 17
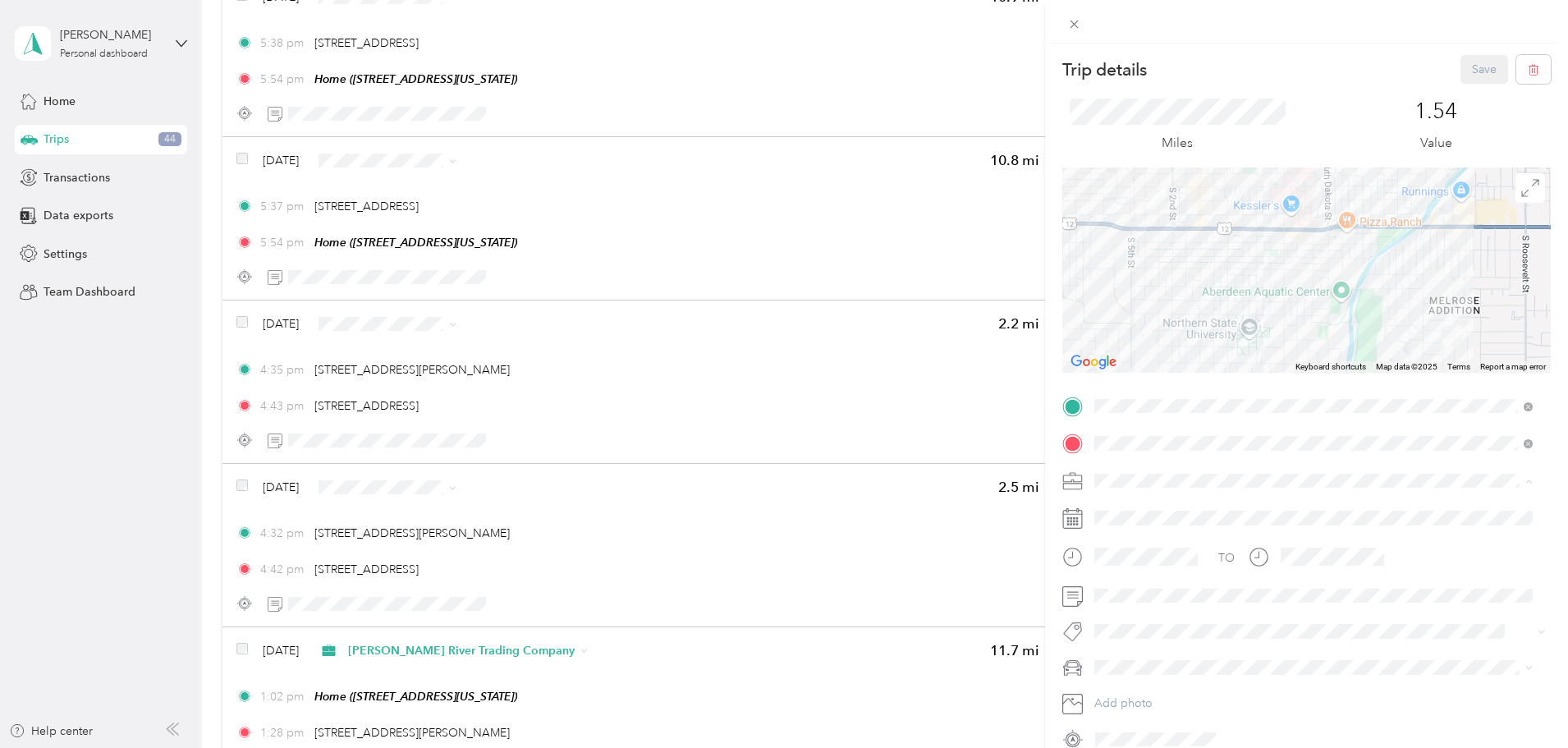
click at [1145, 645] on div "[PERSON_NAME] River Trading Company" at bounding box center [1314, 653] width 427 height 17
click at [1464, 71] on button "Save" at bounding box center [1484, 69] width 48 height 29
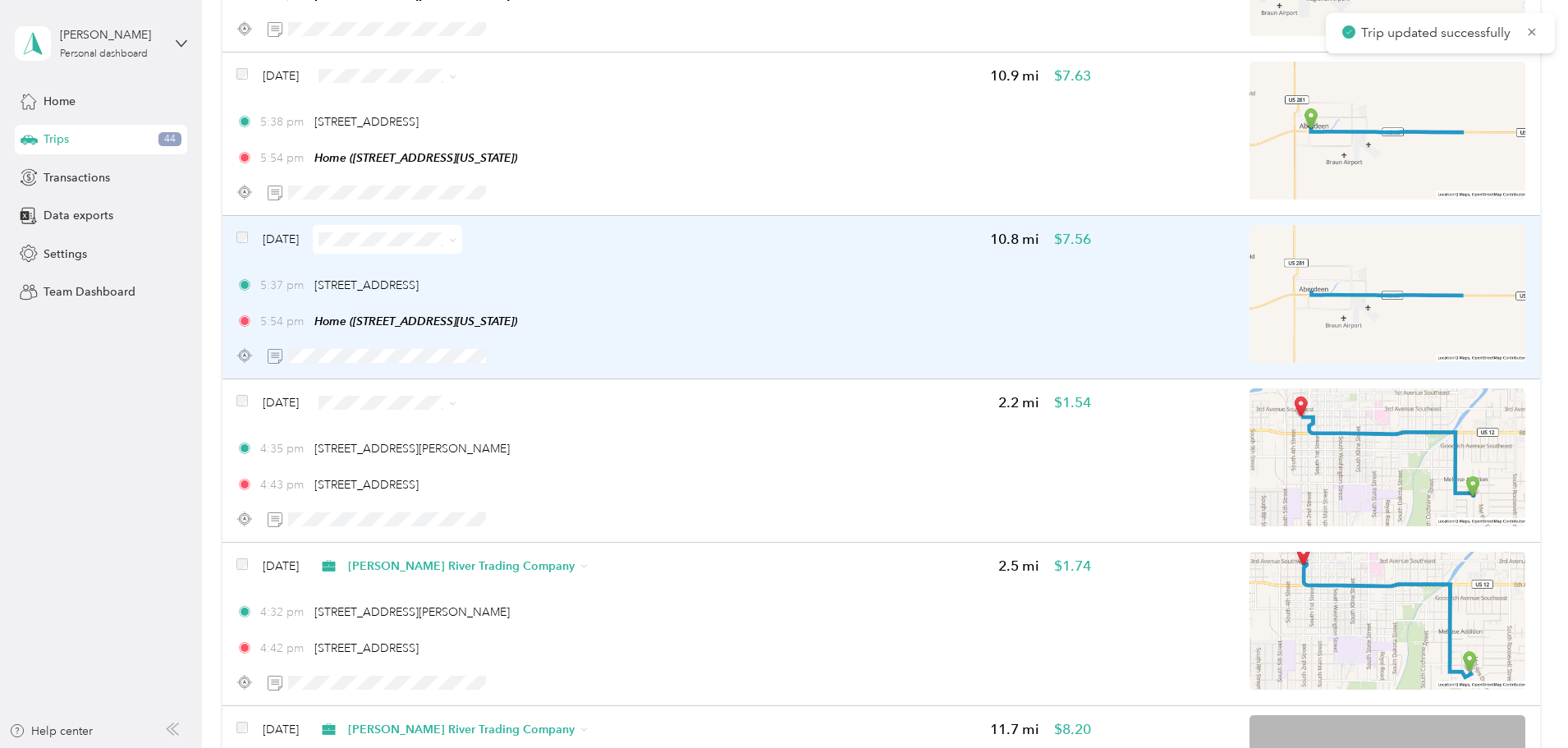
scroll to position [6628, 0]
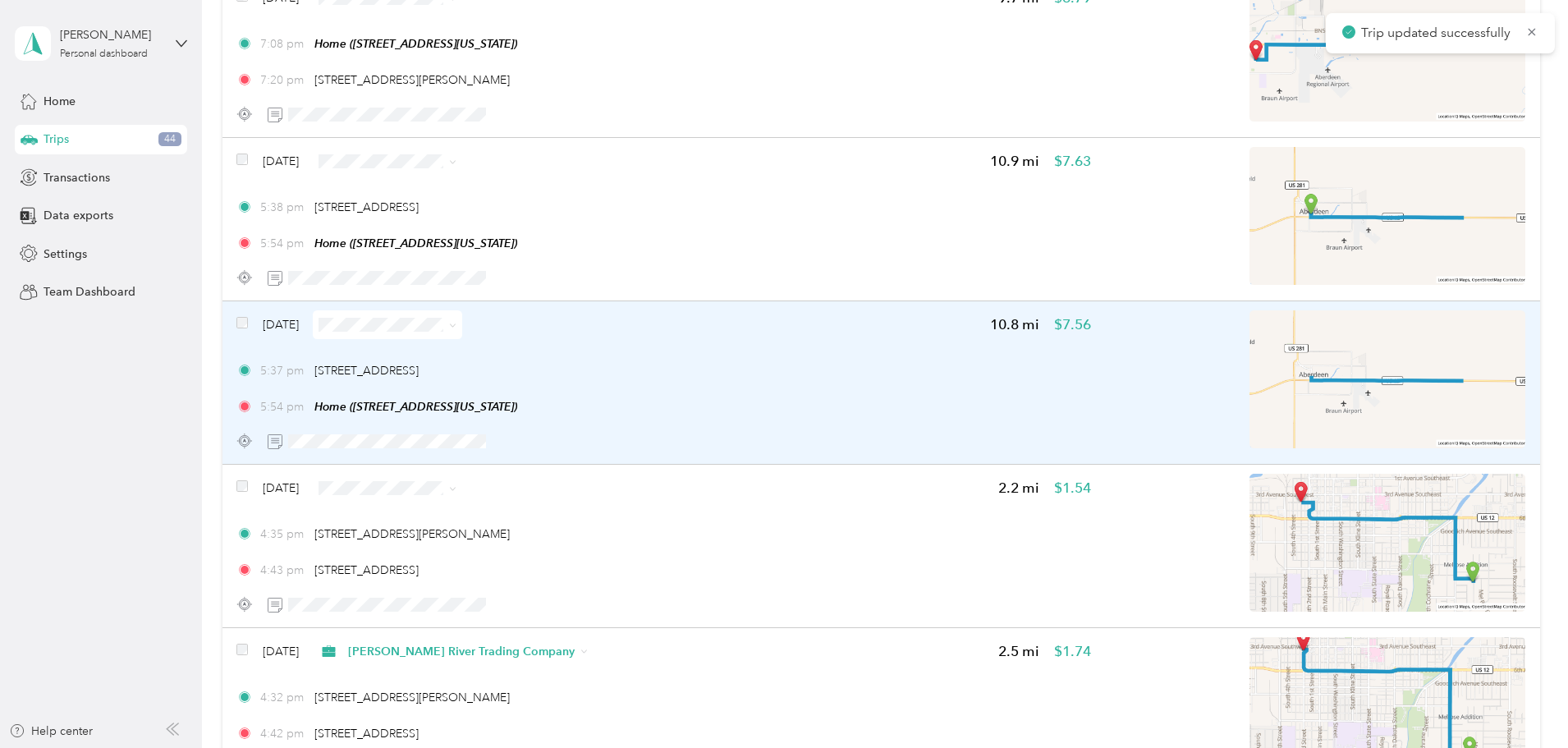
click at [908, 371] on div "5:37 pm [STREET_ADDRESS]" at bounding box center [663, 371] width 855 height 17
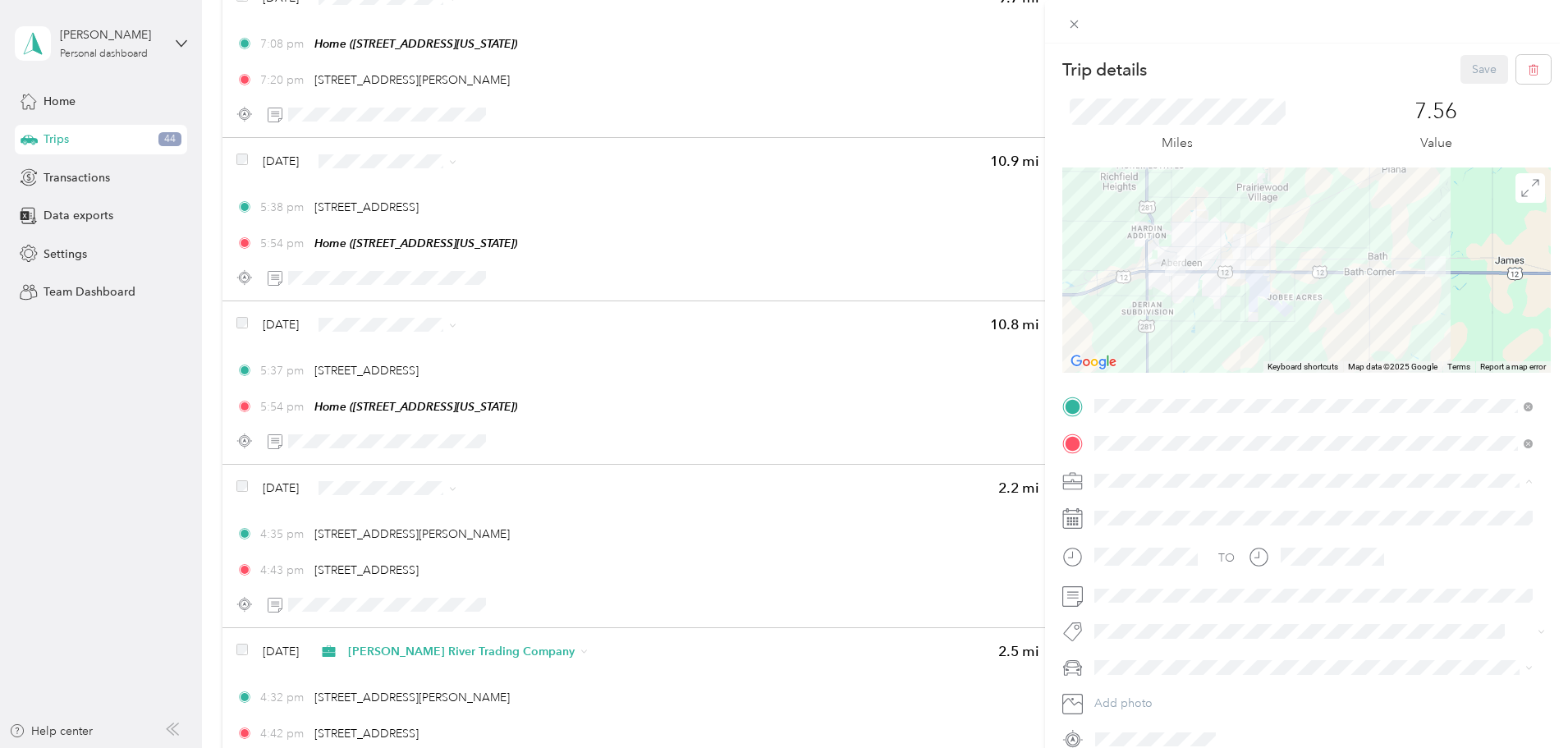
click at [1163, 646] on div "[PERSON_NAME] River Trading Company" at bounding box center [1314, 653] width 427 height 17
click at [1472, 57] on button "Save" at bounding box center [1484, 69] width 48 height 29
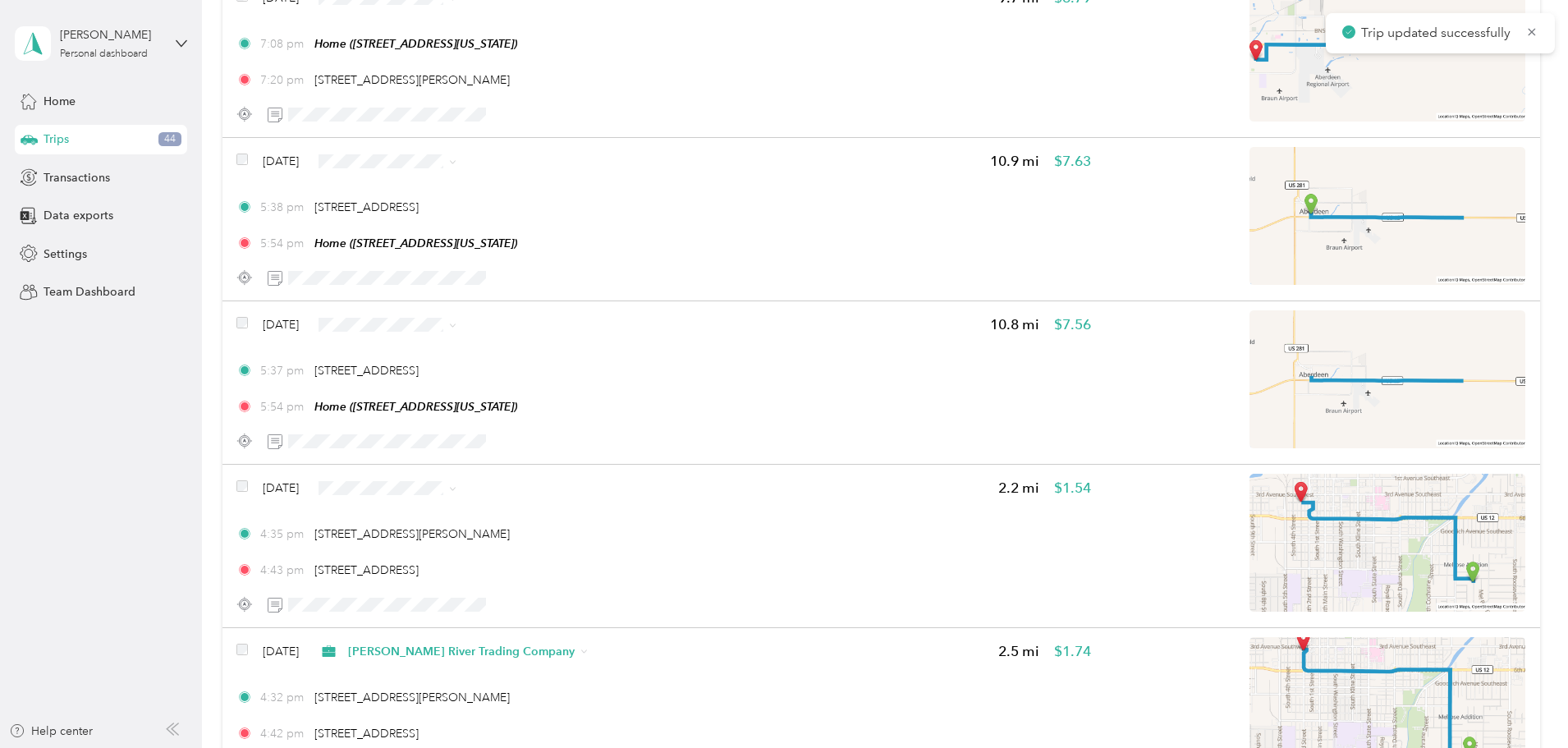
click at [922, 205] on div "5:38 pm [STREET_ADDRESS]" at bounding box center [663, 207] width 855 height 17
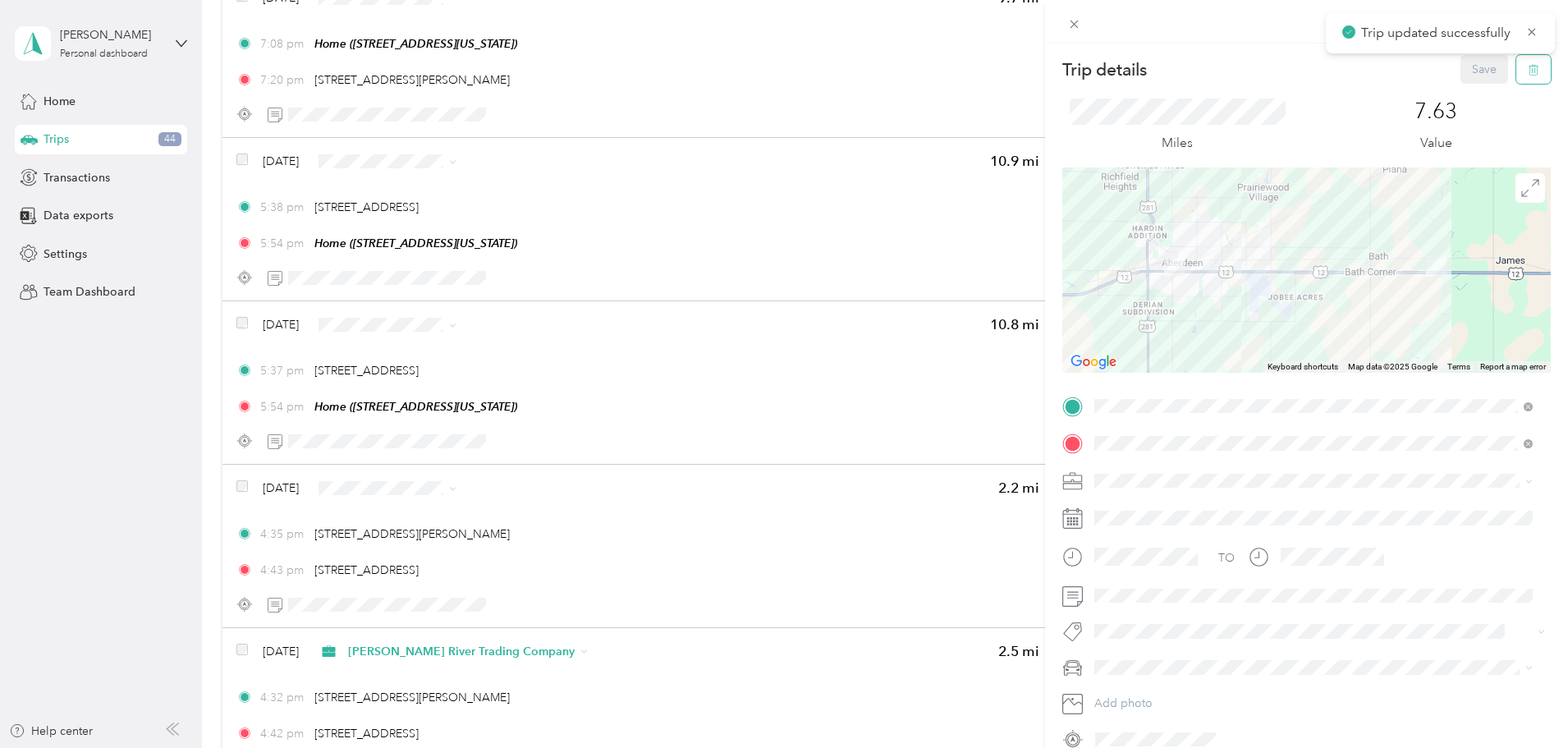
click at [1528, 66] on icon "button" at bounding box center [1533, 69] width 11 height 11
click at [1458, 92] on button "Yes" at bounding box center [1473, 89] width 32 height 26
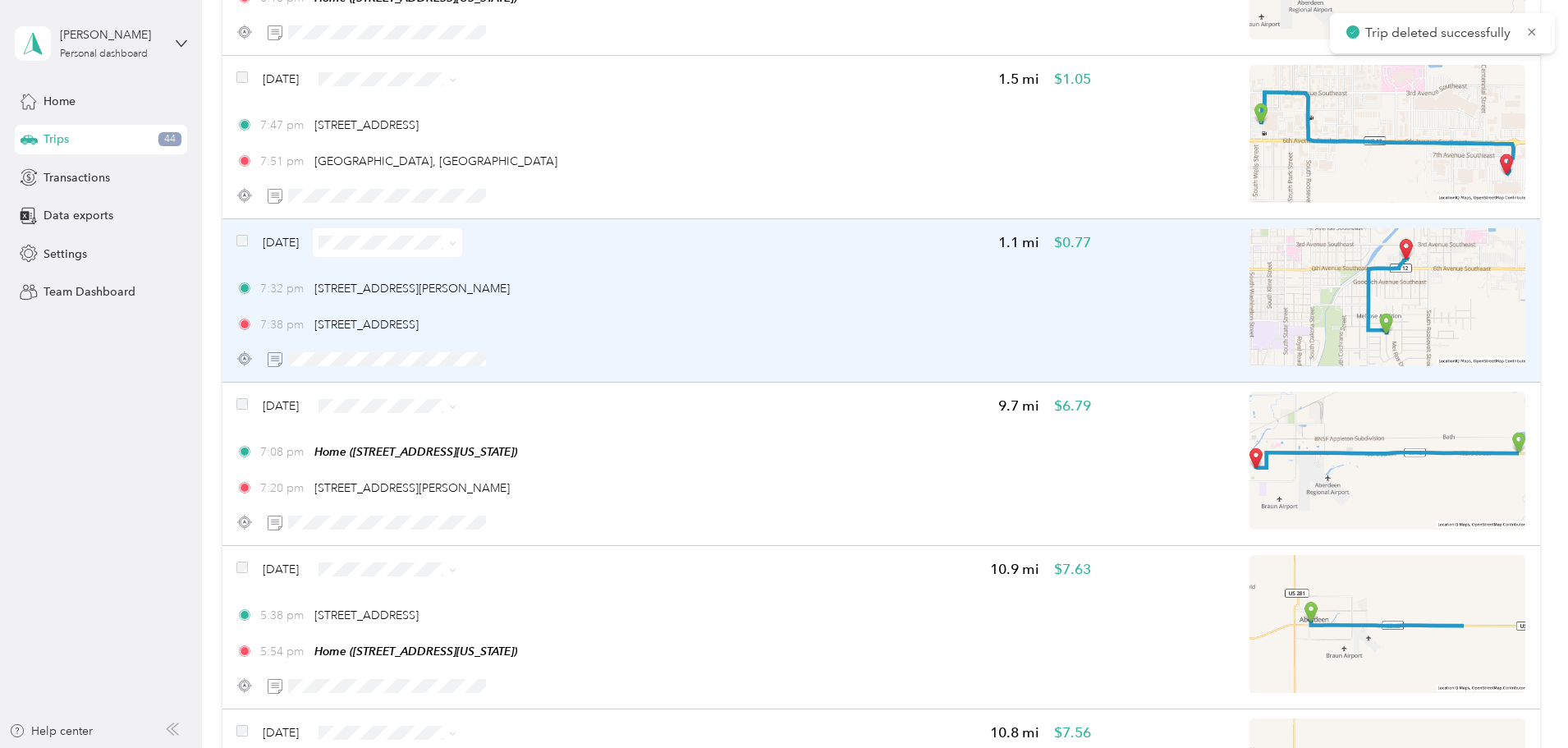
scroll to position [6217, 0]
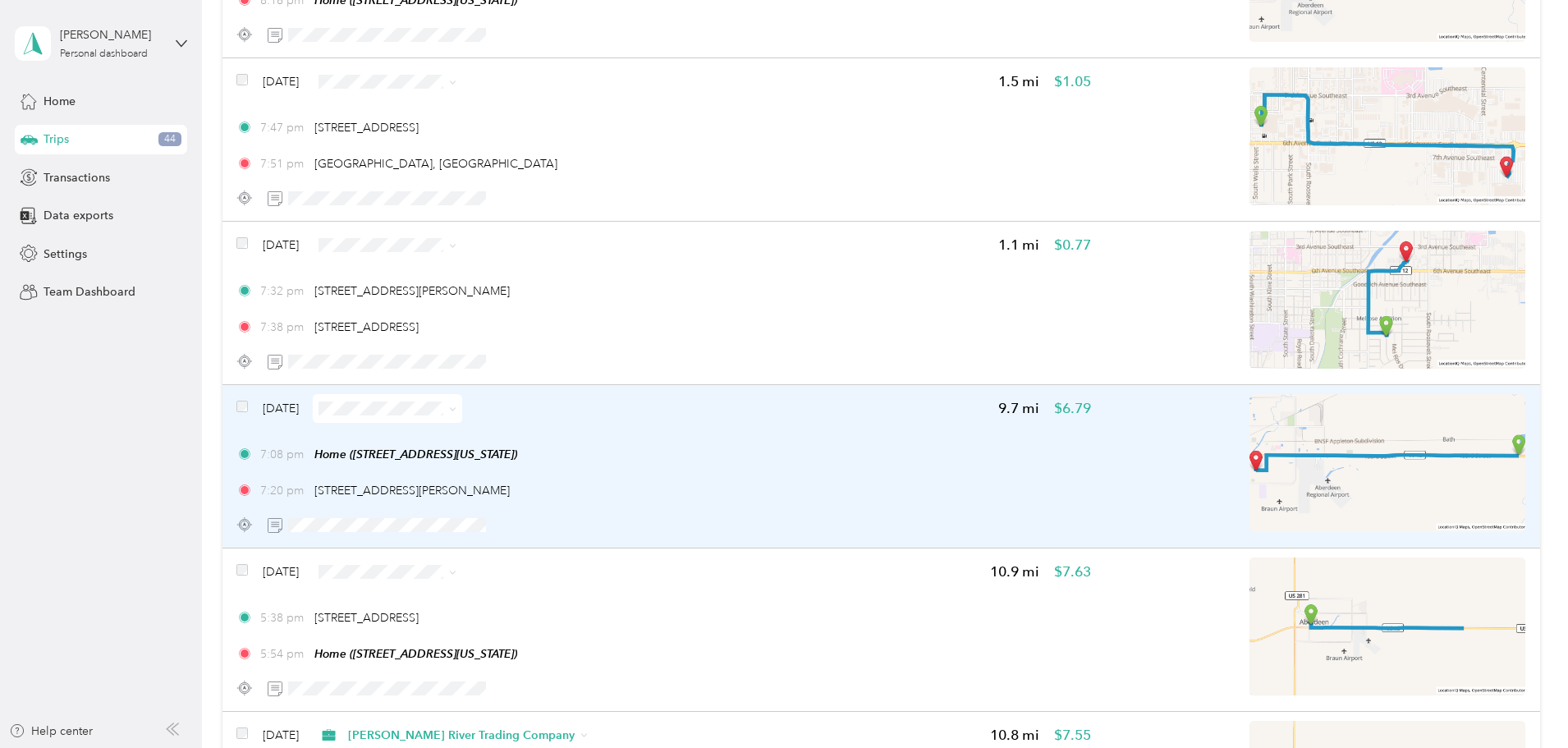
click at [874, 461] on div "7:08 pm Home ([STREET_ADDRESS][US_STATE])" at bounding box center [663, 455] width 855 height 17
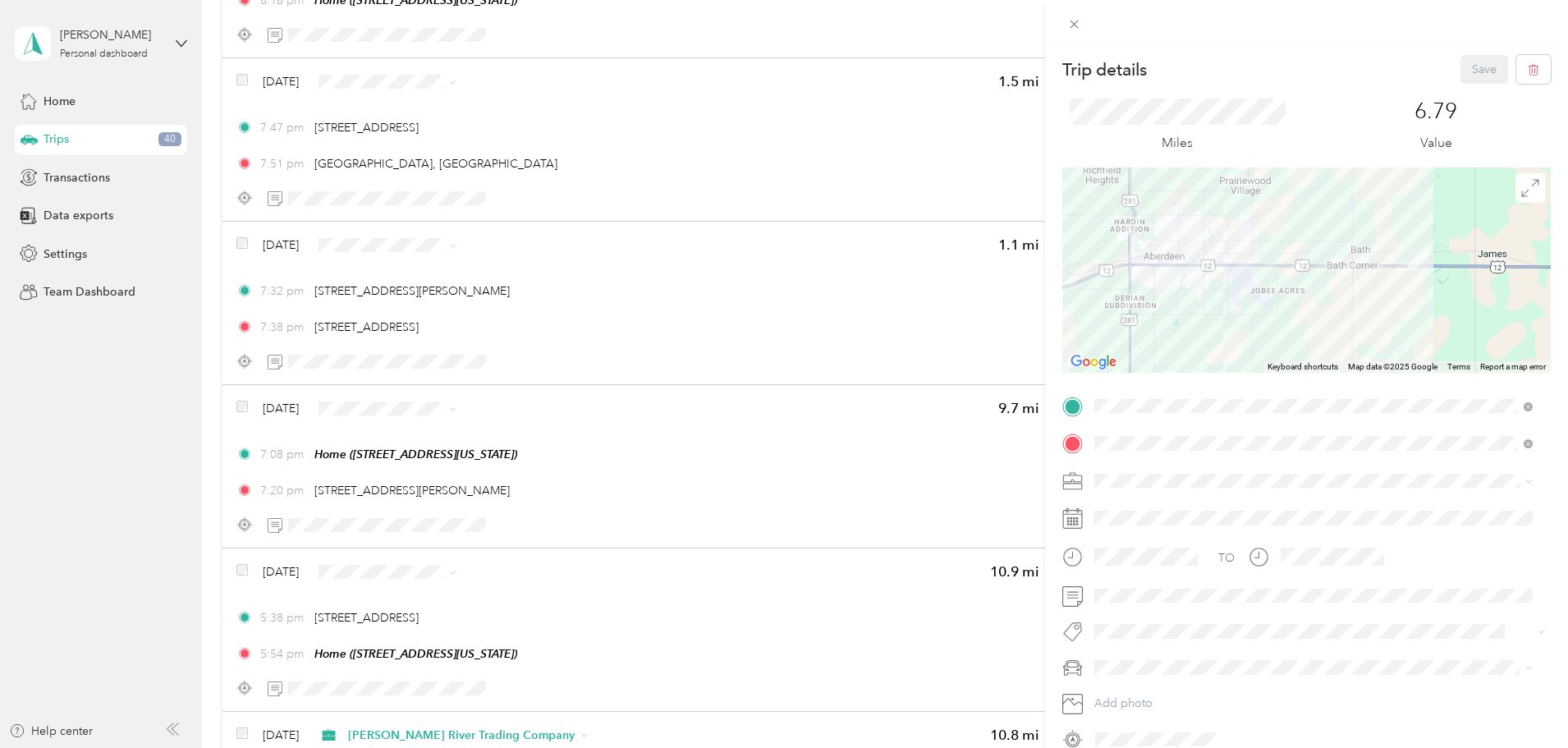
click at [1128, 531] on span "Personal" at bounding box center [1122, 536] width 43 height 14
click at [1463, 68] on button "Save" at bounding box center [1484, 69] width 48 height 29
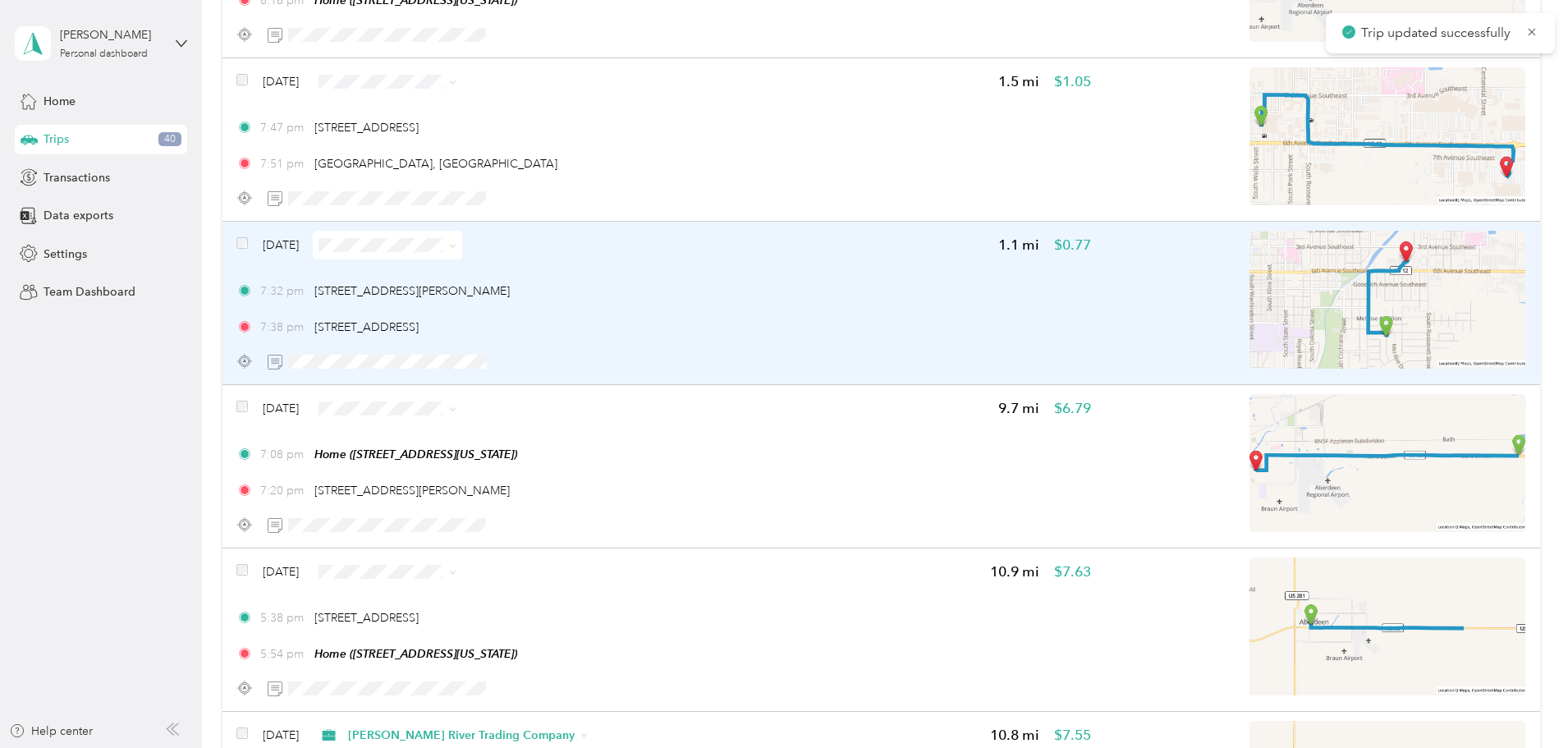
click at [915, 318] on div "7:38 pm [STREET_ADDRESS]" at bounding box center [663, 327] width 855 height 17
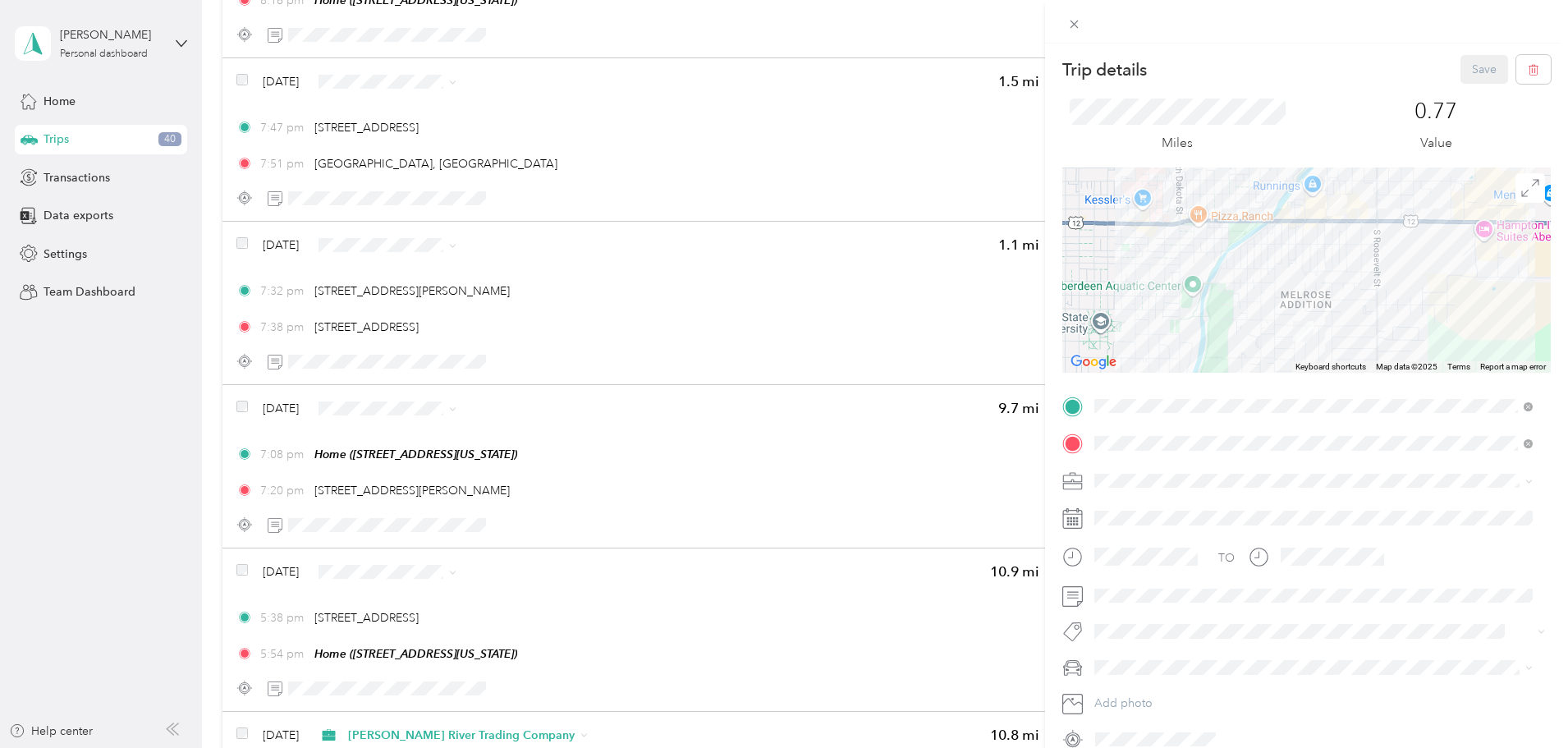
click at [1164, 643] on li "[PERSON_NAME] River Trading Company" at bounding box center [1314, 648] width 449 height 29
click at [1474, 69] on button "Save" at bounding box center [1484, 69] width 48 height 29
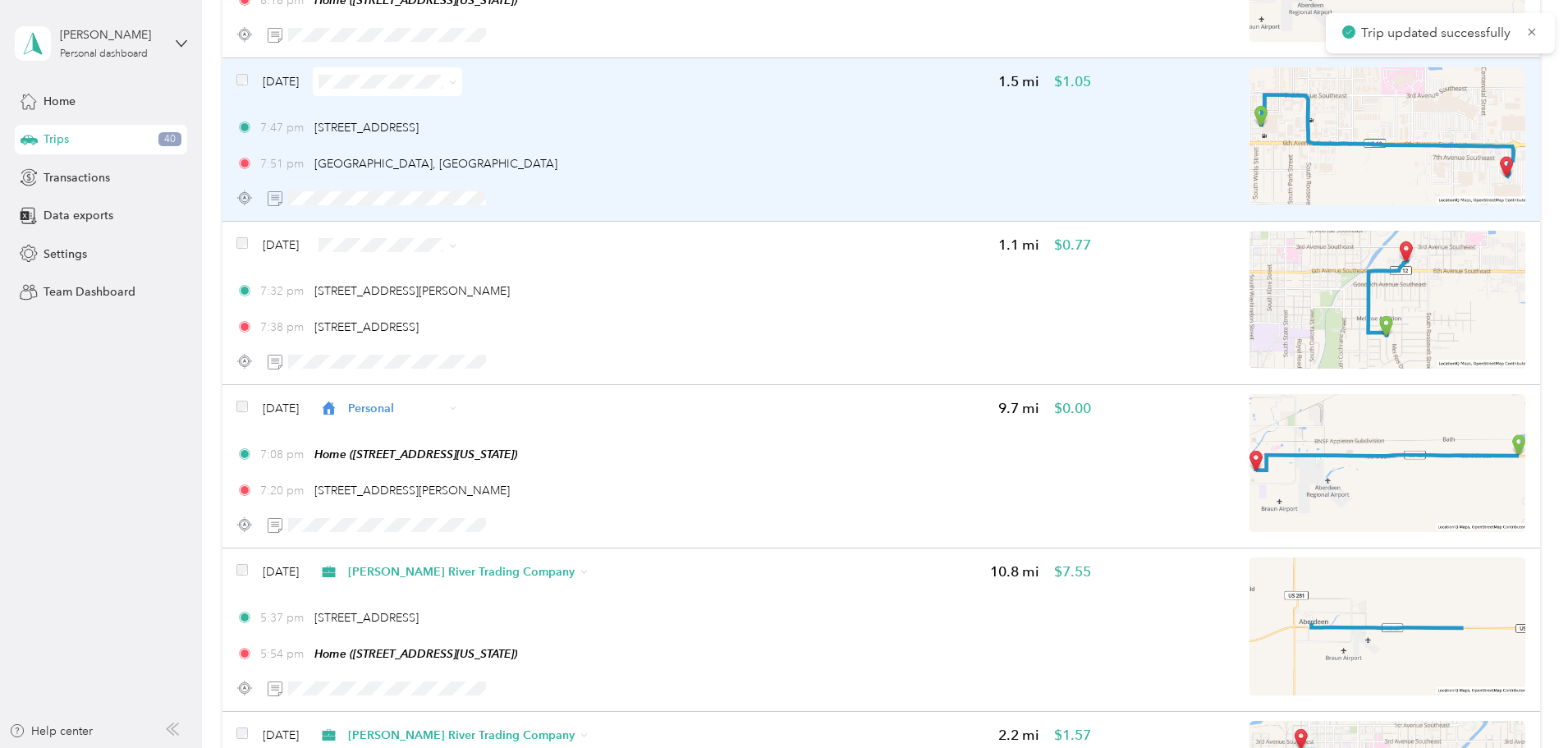
click at [815, 151] on div "7:47 pm [STREET_ADDRESS] 7:51 pm [GEOGRAPHIC_DATA], [GEOGRAPHIC_DATA]" at bounding box center [663, 145] width 855 height 53
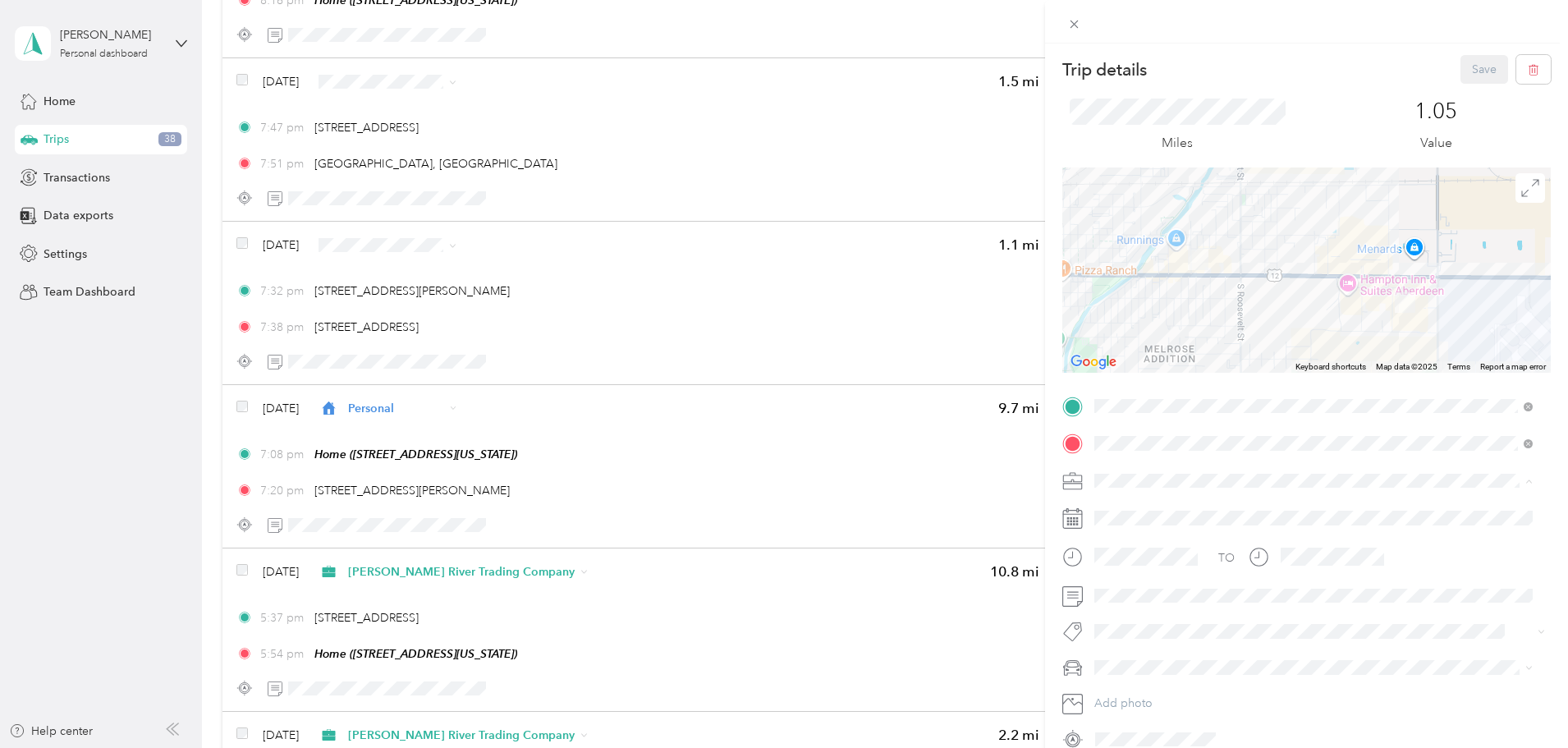
click at [1180, 645] on div "[PERSON_NAME] River Trading Company" at bounding box center [1314, 653] width 427 height 17
click at [1472, 65] on button "Save" at bounding box center [1484, 69] width 48 height 29
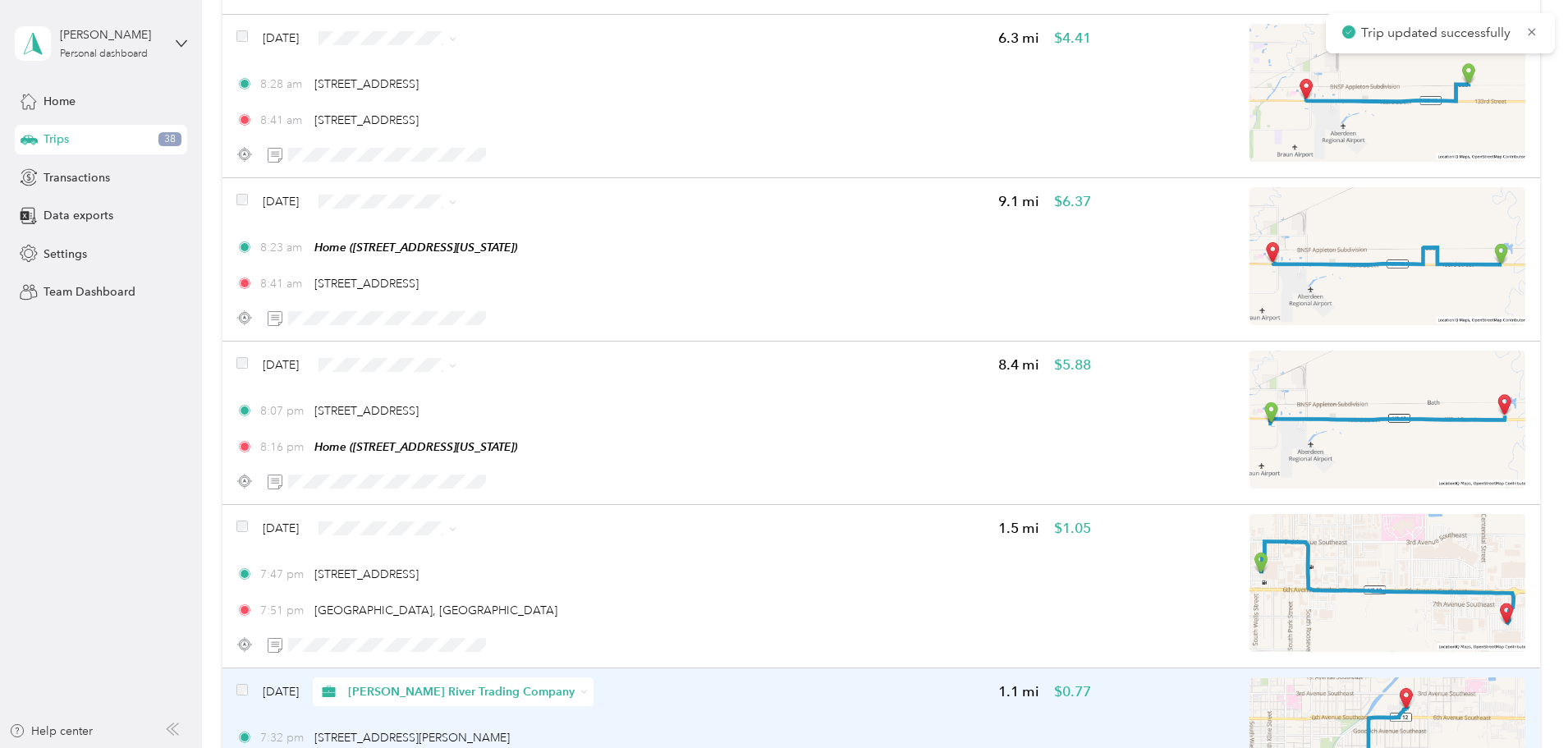
scroll to position [5725, 0]
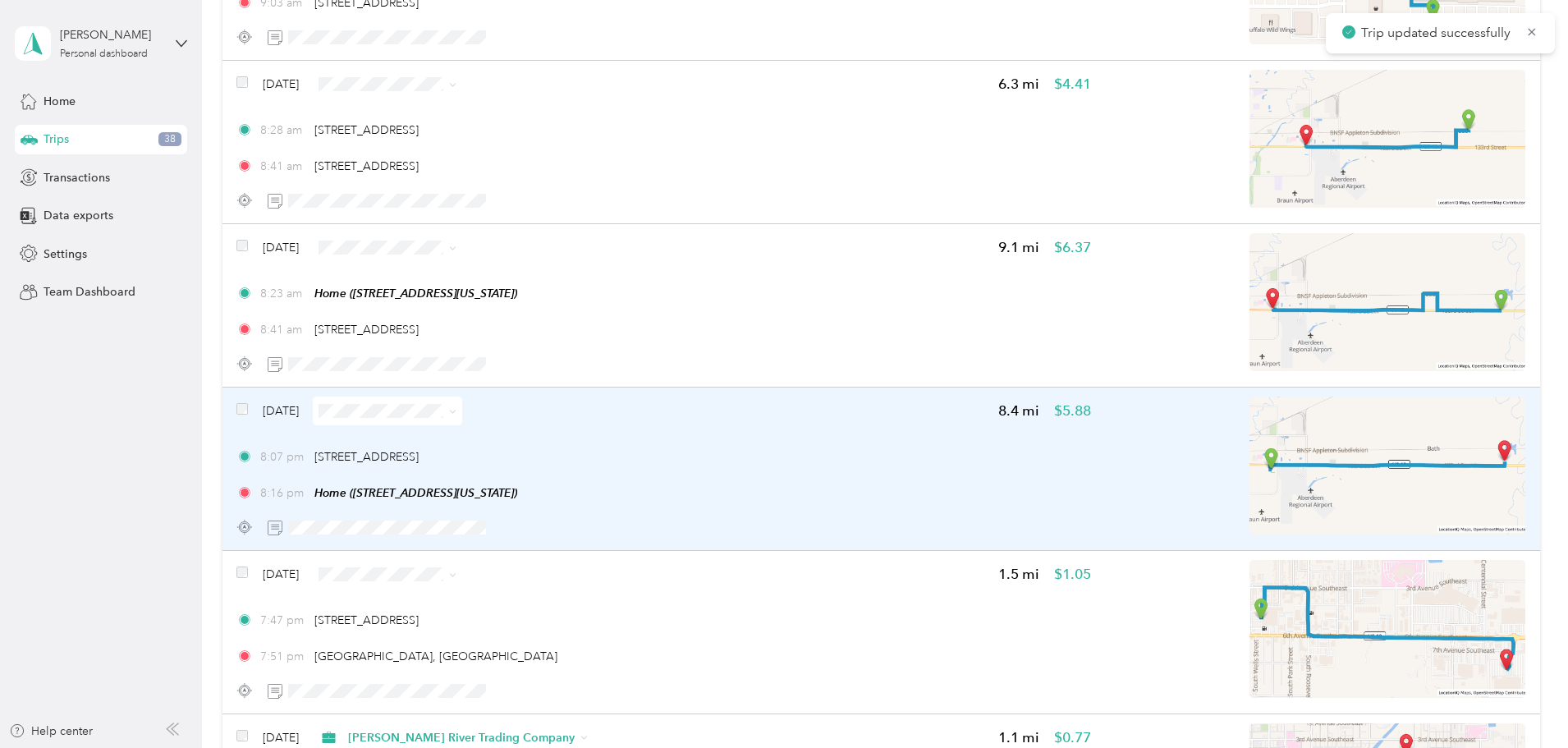
click at [834, 449] on div "8:07 pm [STREET_ADDRESS]" at bounding box center [663, 457] width 855 height 17
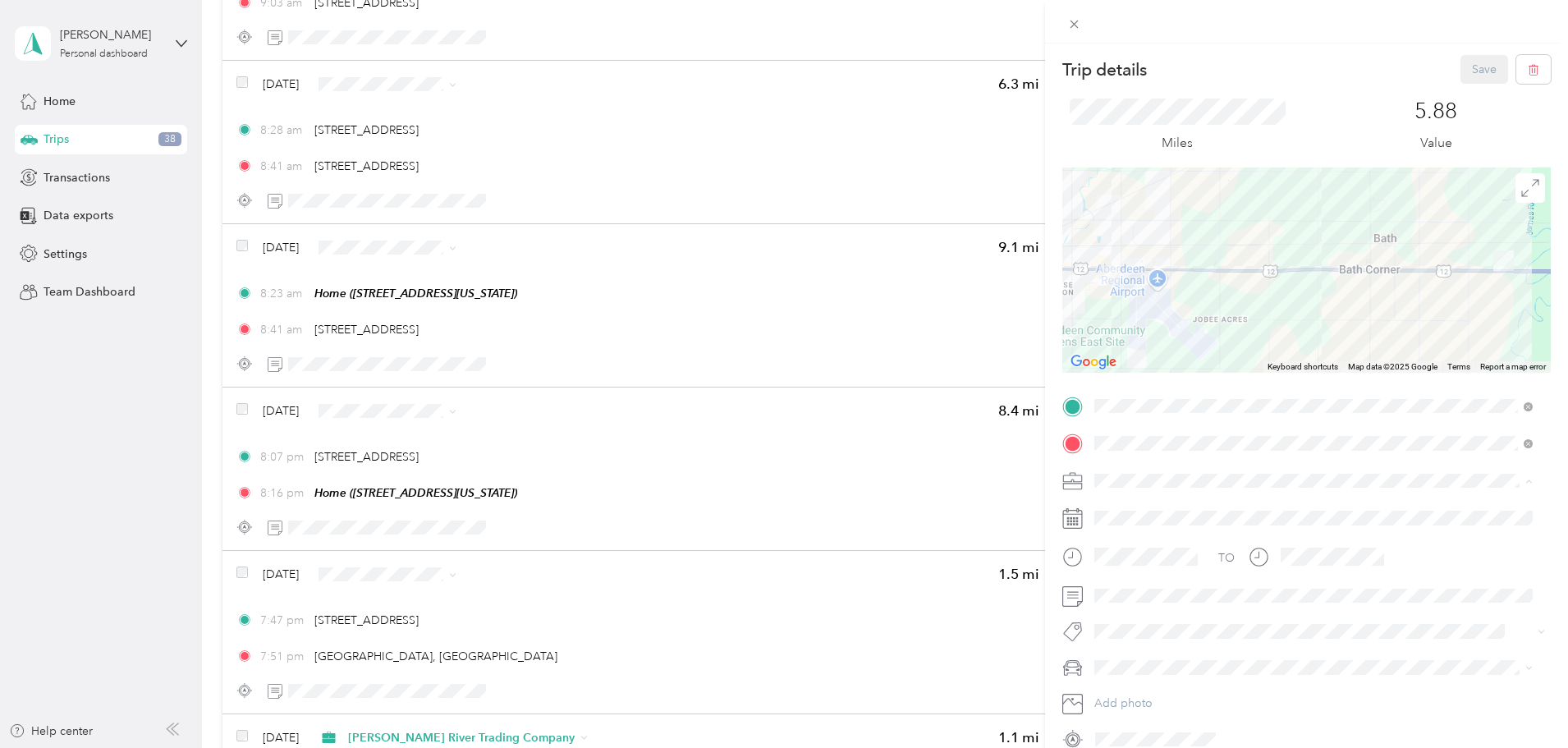
click at [1158, 651] on span "[PERSON_NAME] River Trading Company" at bounding box center [1209, 653] width 217 height 14
click at [1479, 68] on button "Save" at bounding box center [1484, 69] width 48 height 29
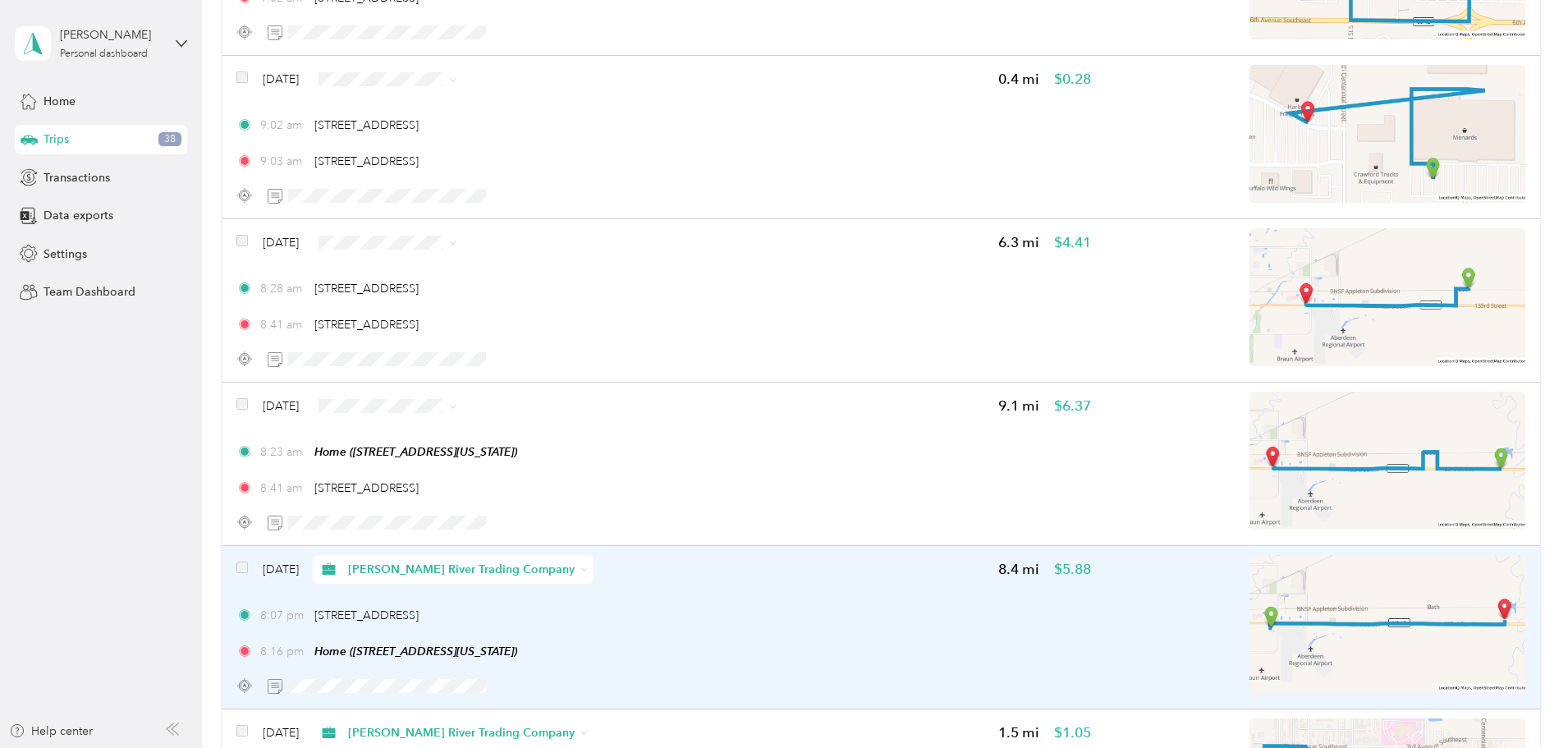
scroll to position [5561, 0]
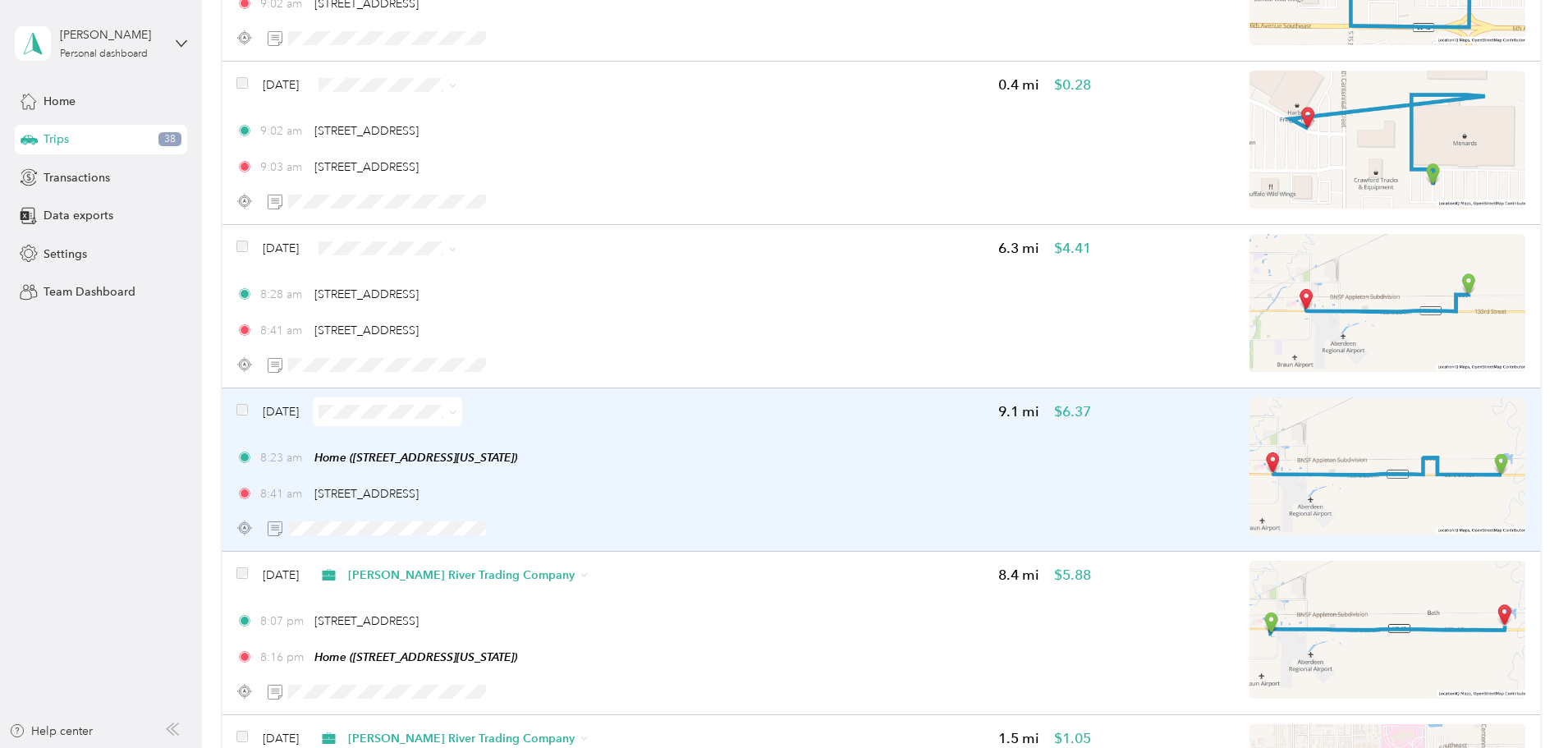
click at [896, 483] on div "8:23 am Home ([STREET_ADDRESS][US_STATE]) 8:41 am [STREET_ADDRESS]" at bounding box center [663, 476] width 855 height 53
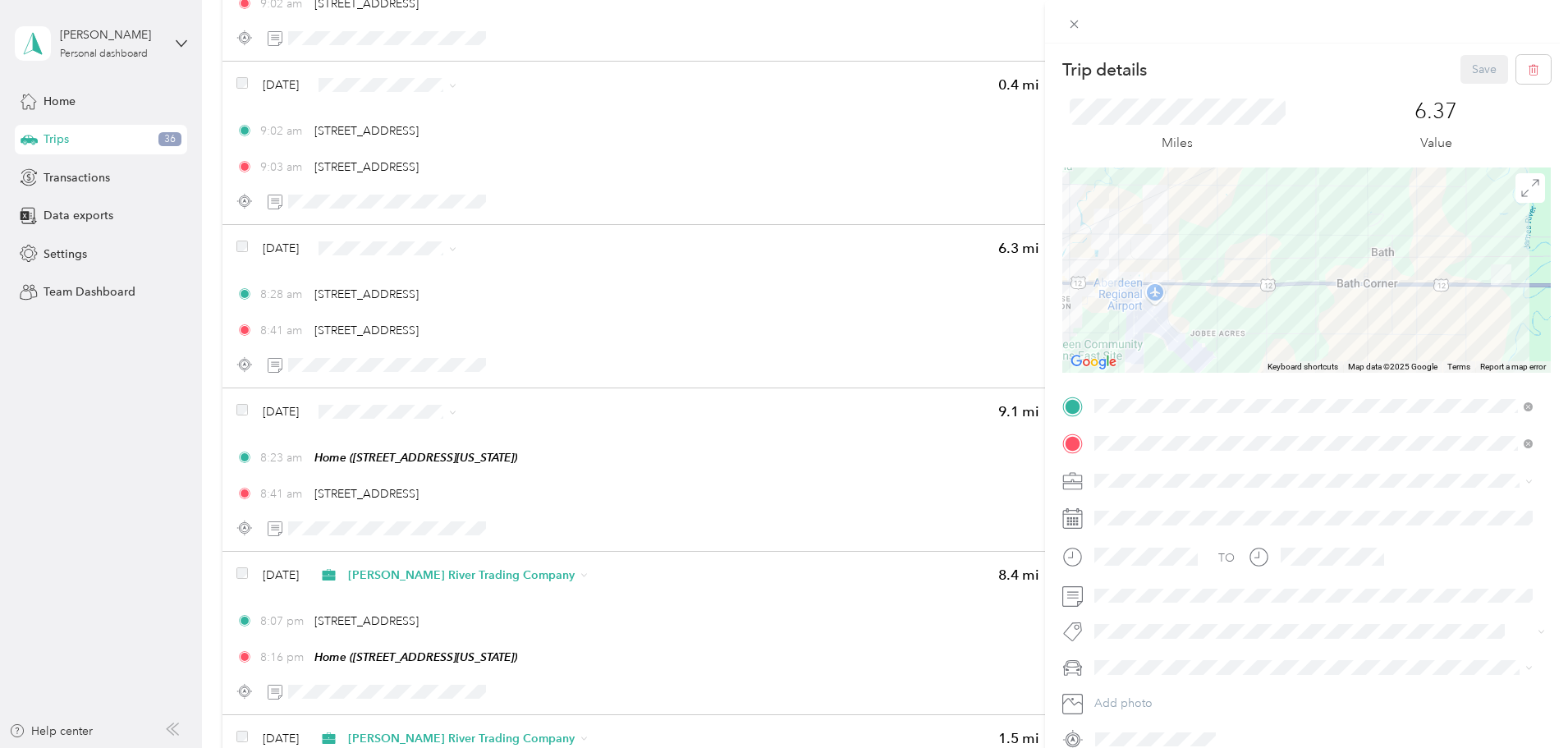
click at [1171, 649] on span "[PERSON_NAME] River Trading Company" at bounding box center [1209, 648] width 217 height 14
click at [1466, 66] on button "Save" at bounding box center [1484, 69] width 48 height 29
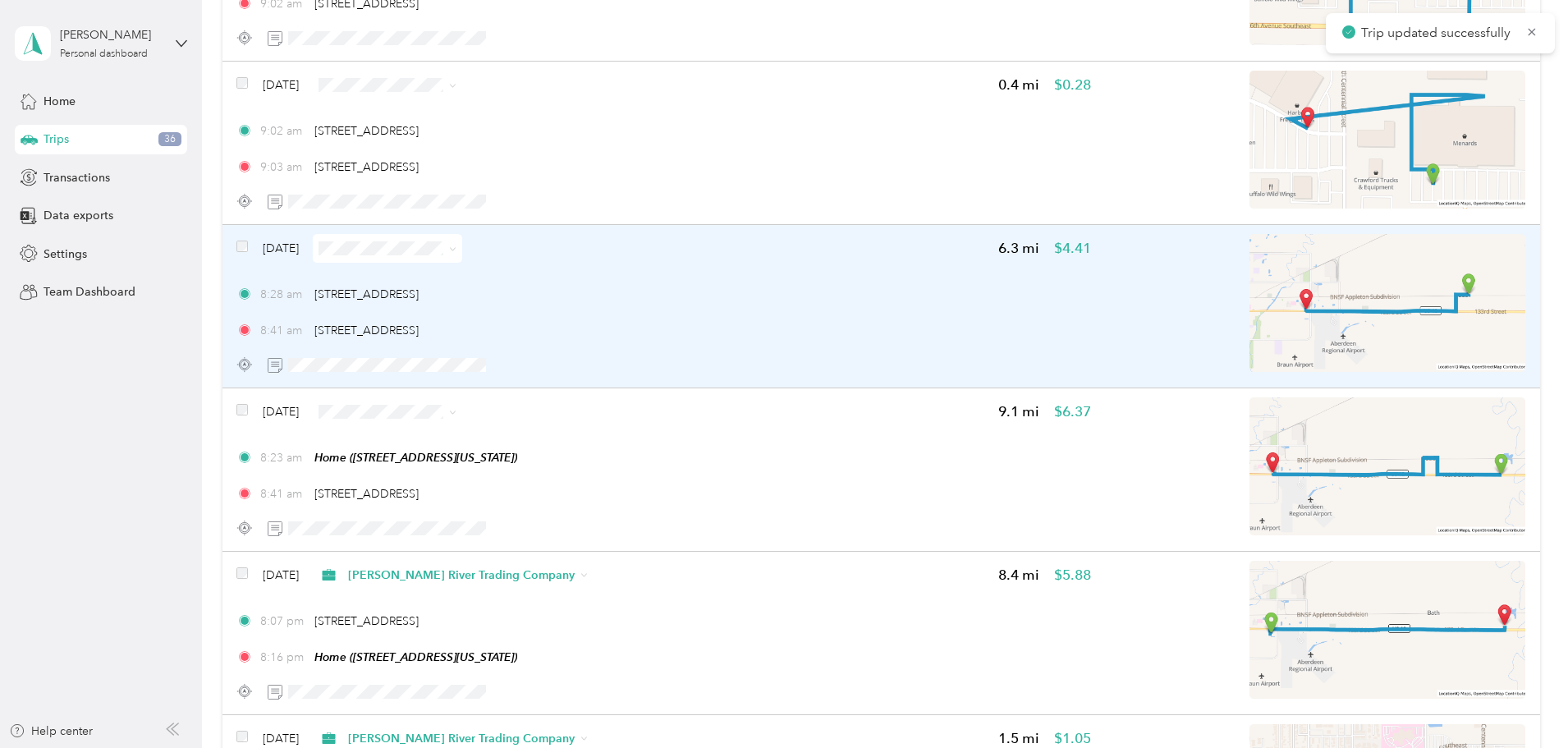
click at [913, 328] on div "8:41 am [STREET_ADDRESS]" at bounding box center [663, 331] width 855 height 17
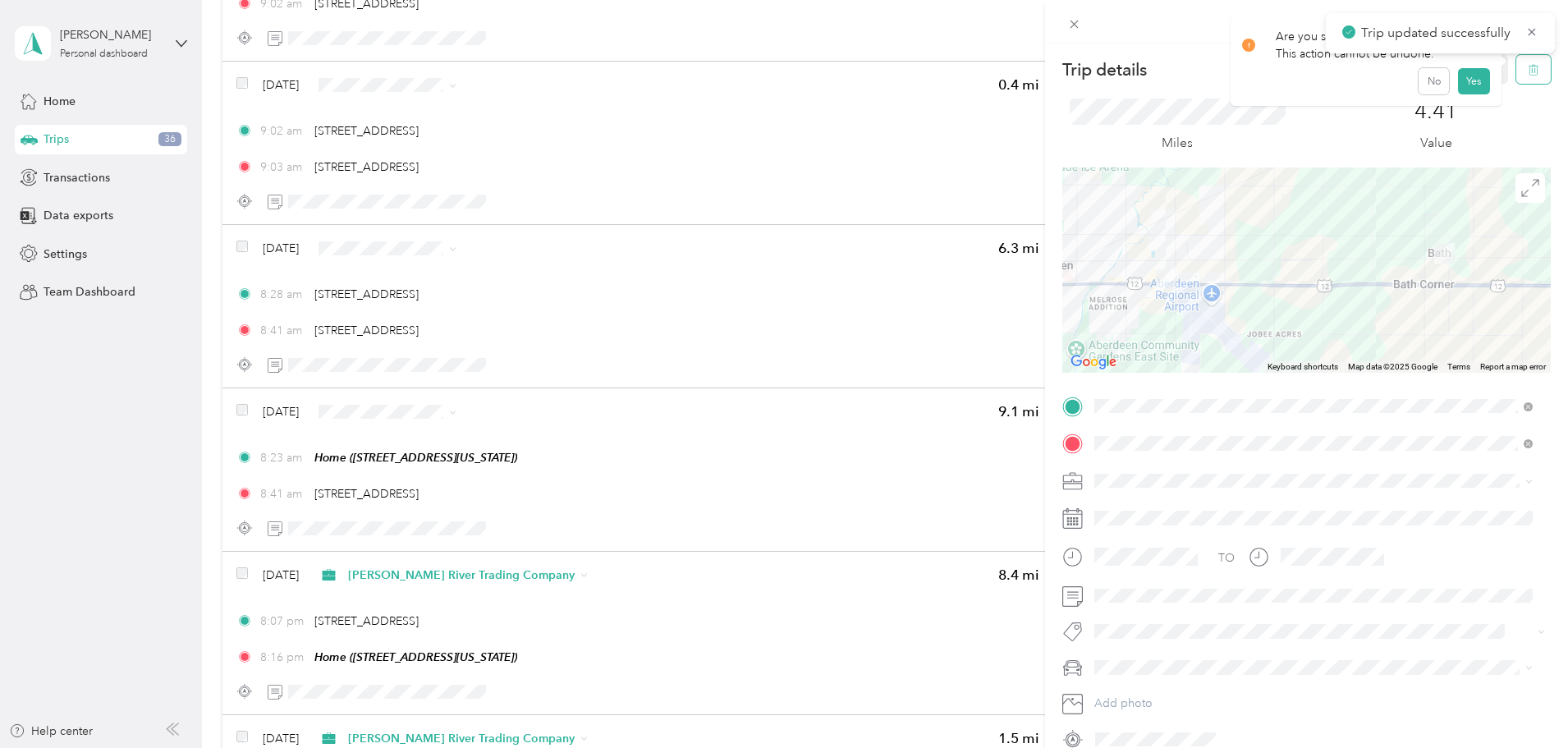
click at [1528, 64] on icon "button" at bounding box center [1533, 69] width 11 height 11
click at [1473, 83] on button "Yes" at bounding box center [1473, 89] width 32 height 26
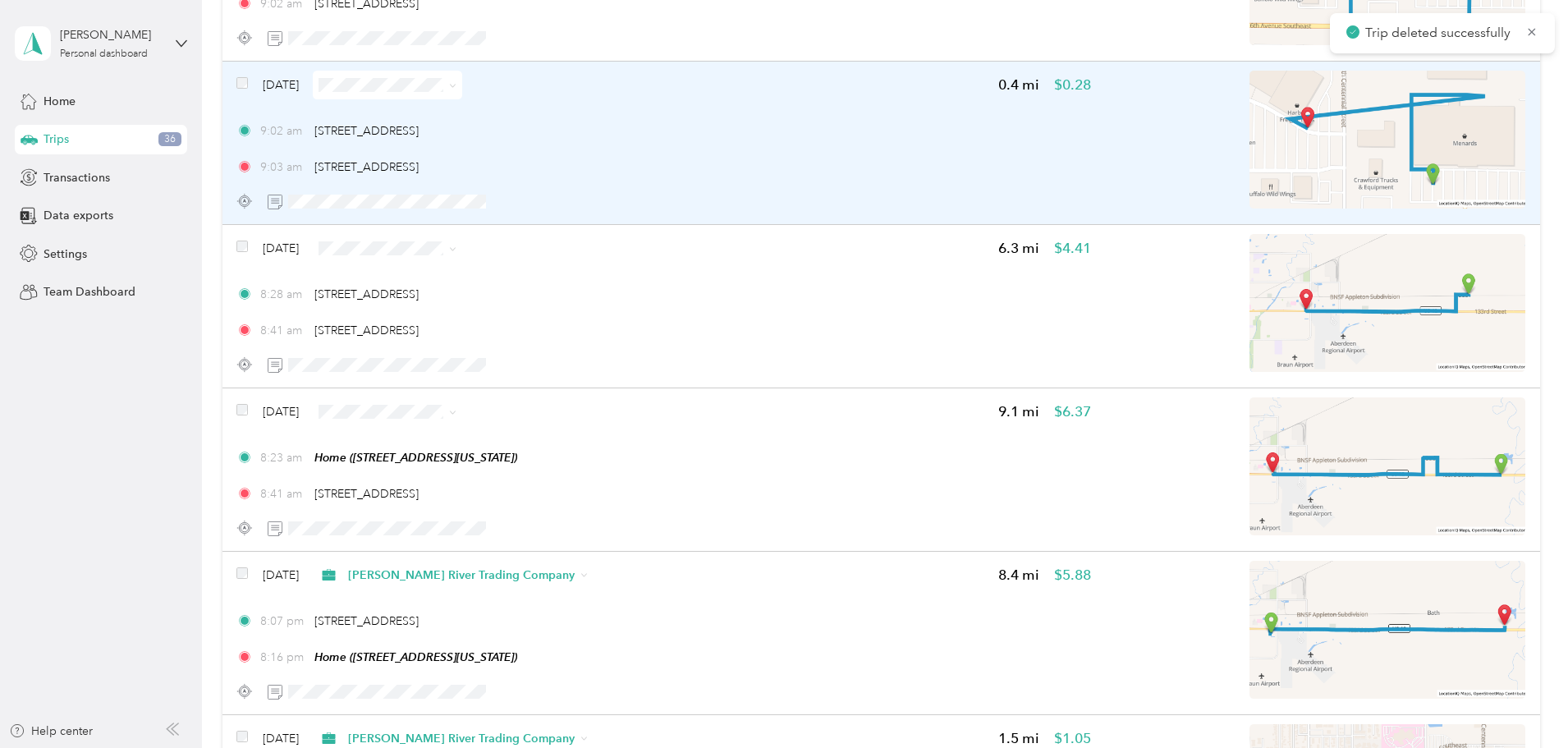
click at [877, 172] on div "9:03 am [STREET_ADDRESS]" at bounding box center [663, 167] width 855 height 17
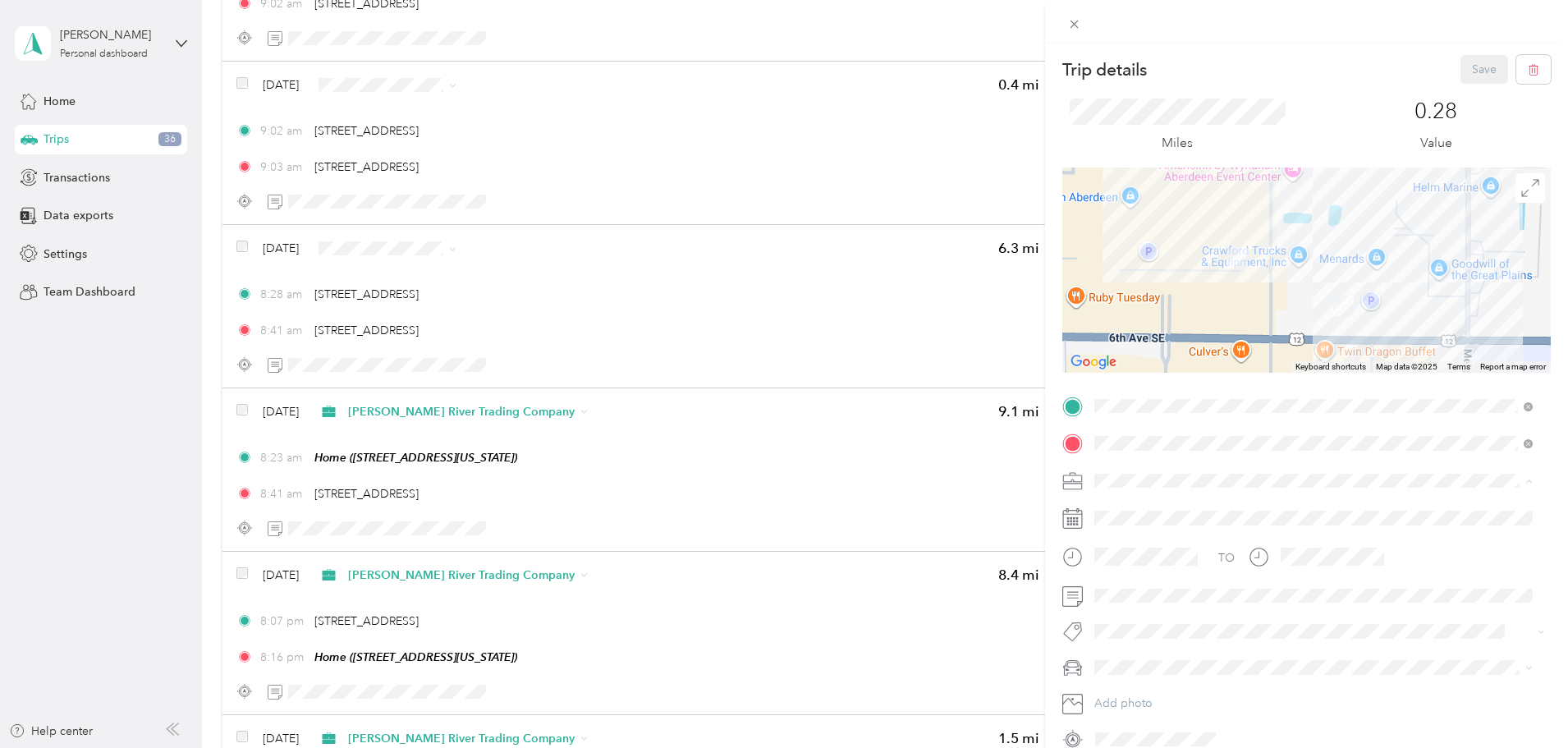
click at [1165, 646] on div "[PERSON_NAME] River Trading Company" at bounding box center [1314, 653] width 427 height 17
click at [1469, 69] on button "Save" at bounding box center [1484, 69] width 48 height 29
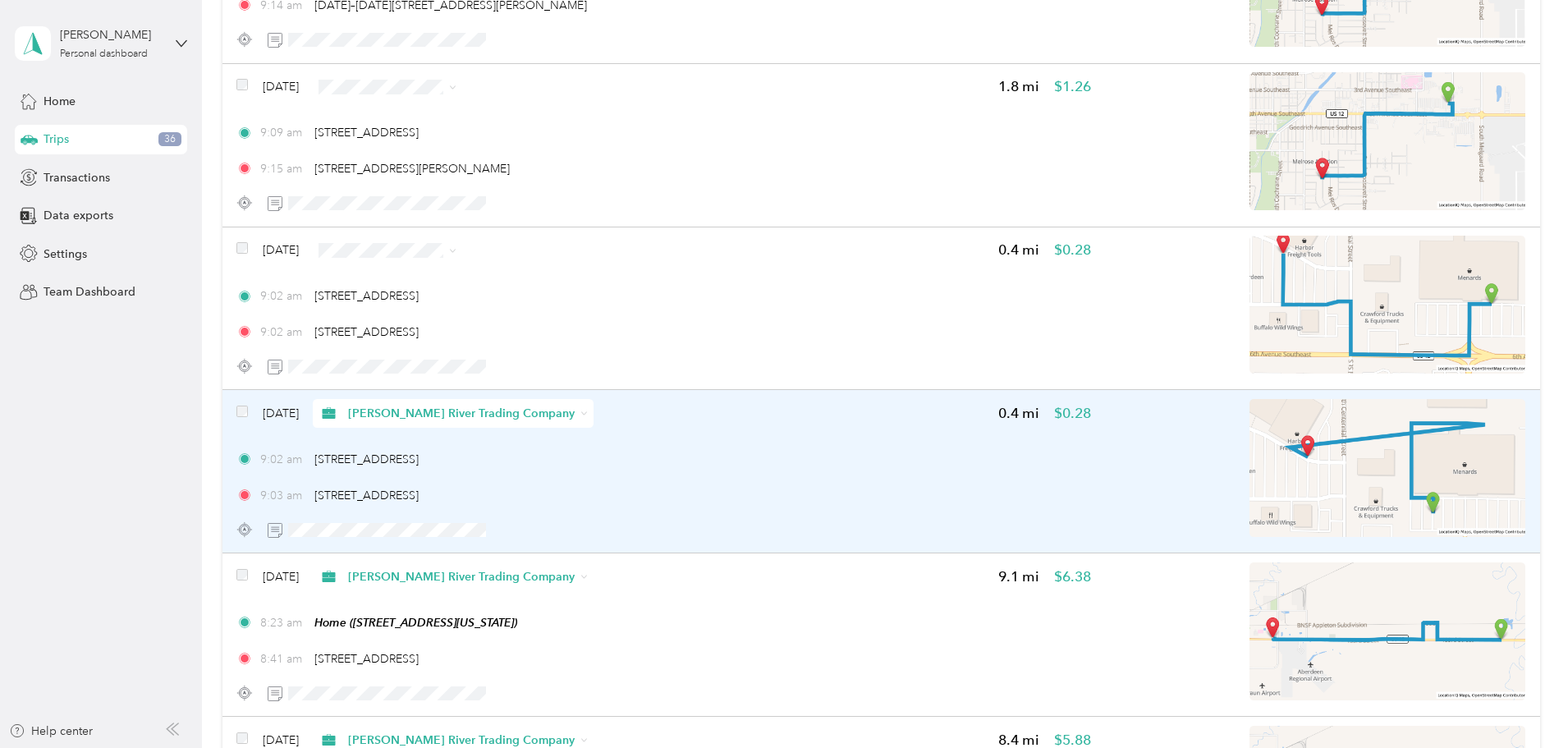
scroll to position [5150, 0]
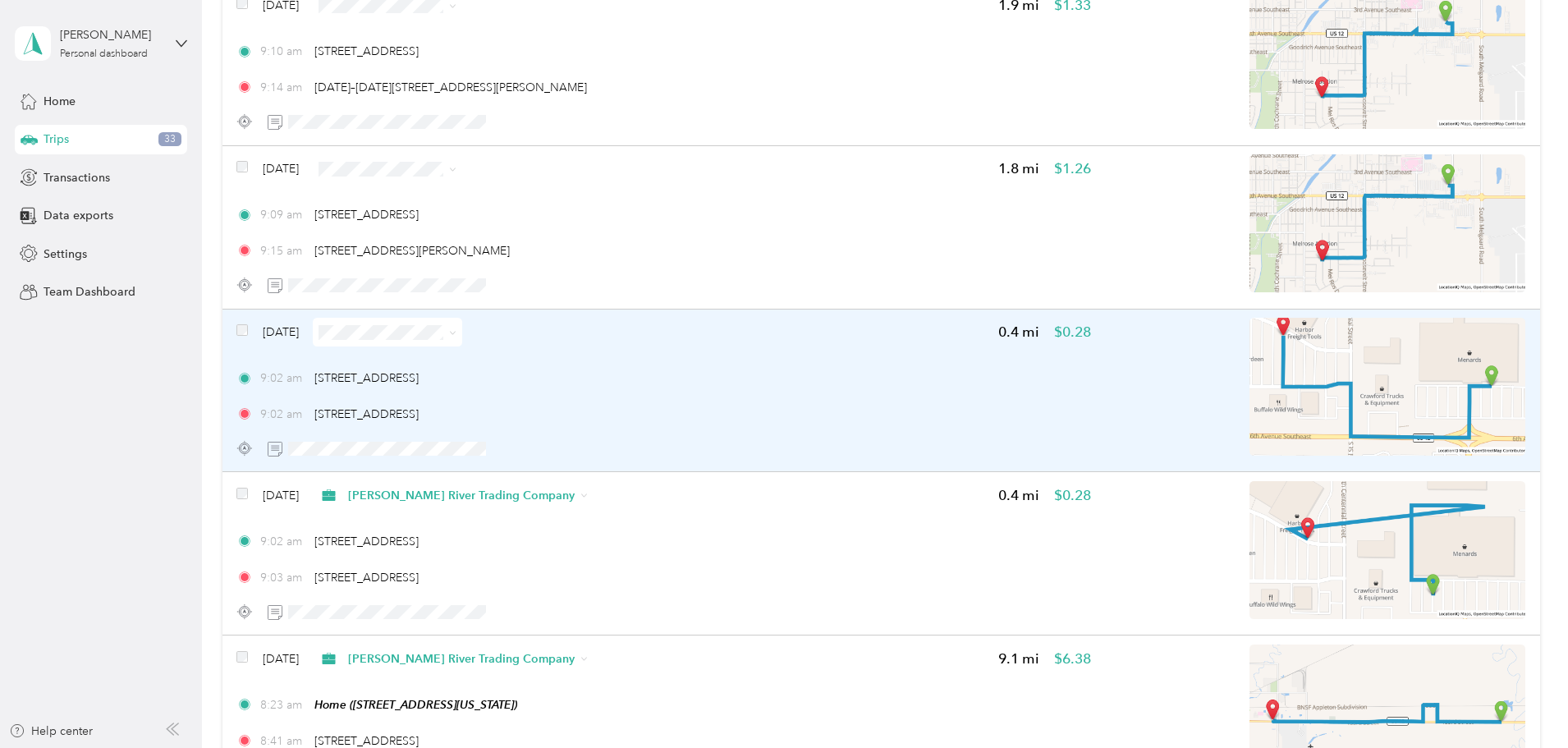
click at [884, 415] on div "9:02 am [STREET_ADDRESS]" at bounding box center [663, 414] width 855 height 17
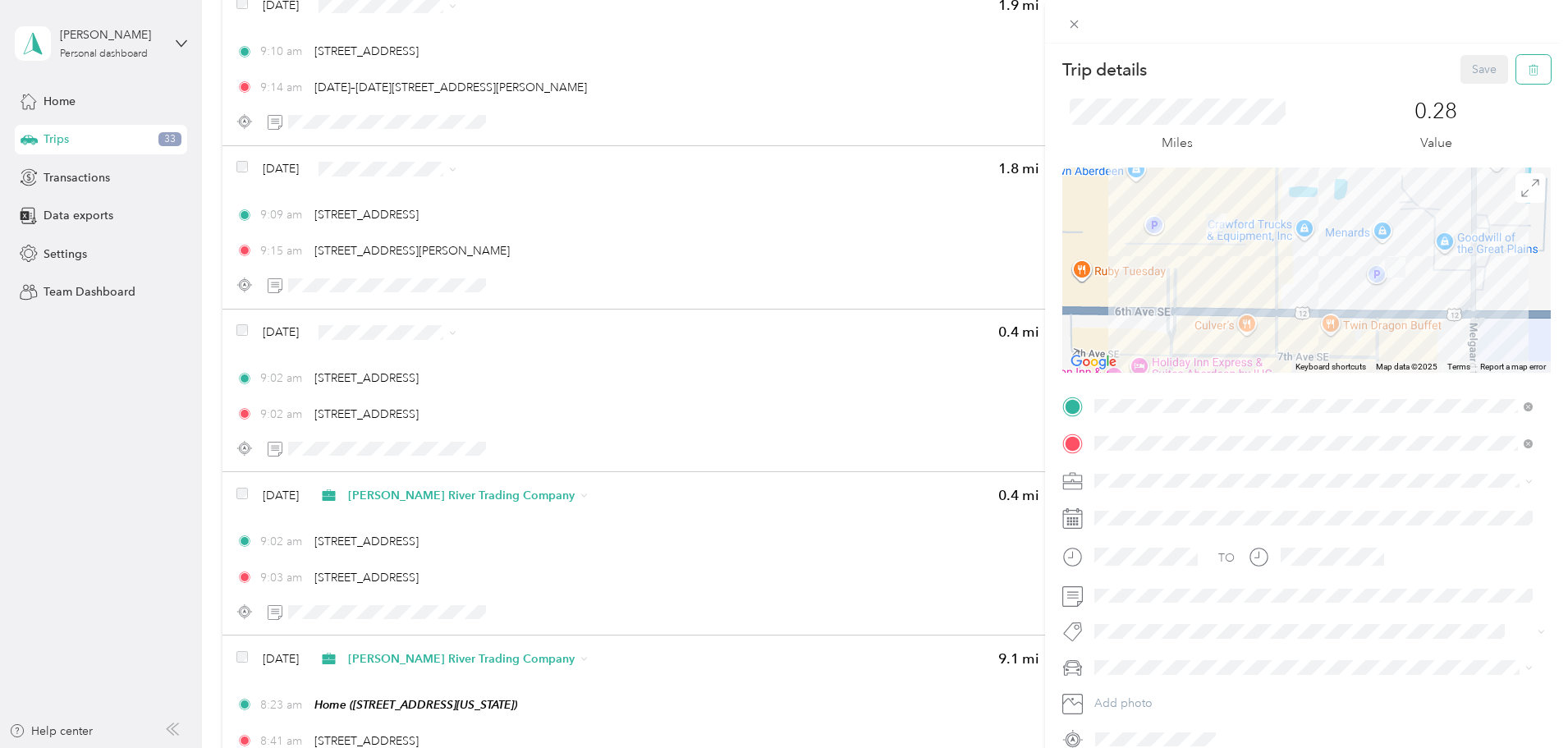
click at [1528, 71] on icon "button" at bounding box center [1533, 69] width 11 height 11
click at [1473, 90] on button "Yes" at bounding box center [1473, 89] width 32 height 26
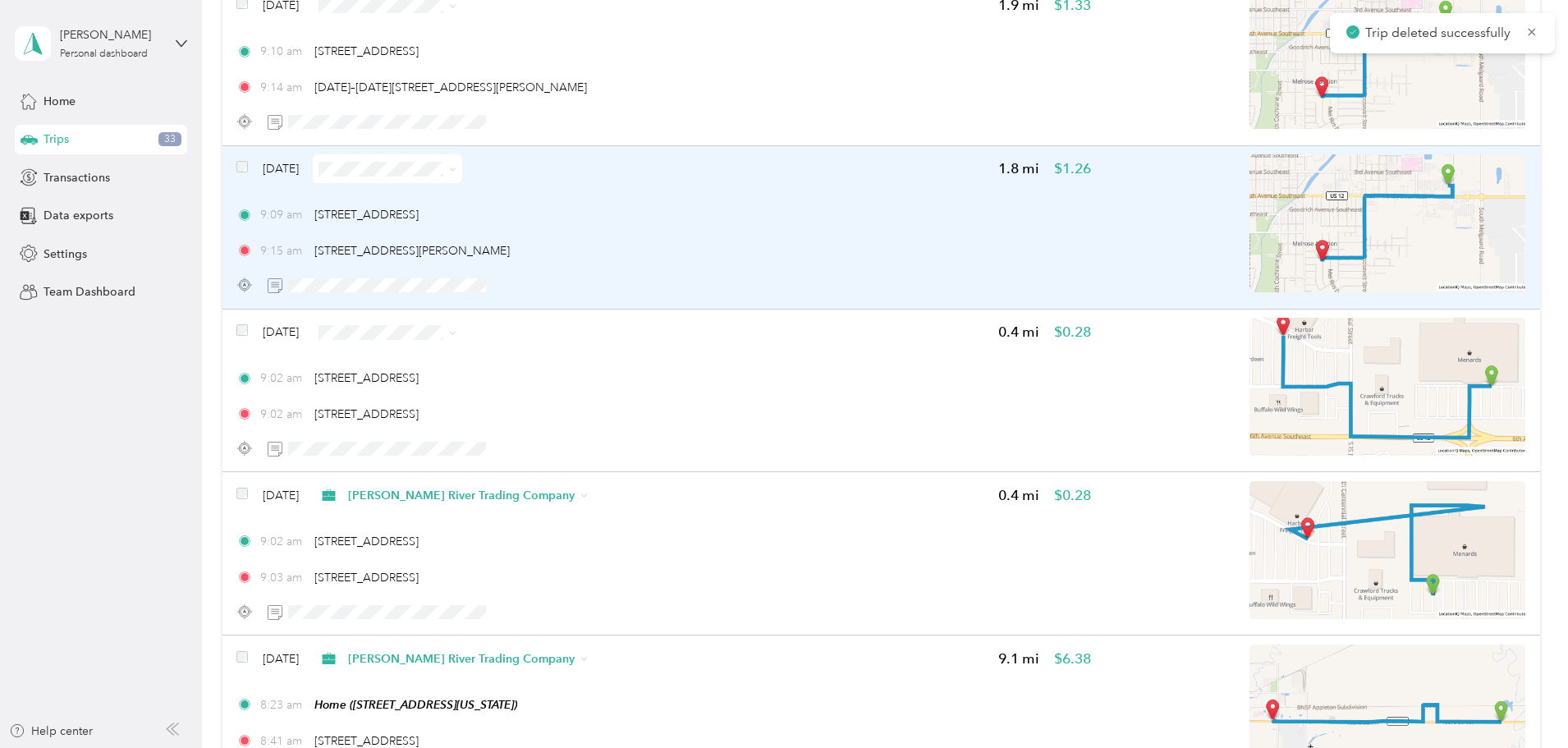
click at [827, 238] on div "9:09 am [STREET_ADDRESS] 9:15 am [STREET_ADDRESS][PERSON_NAME]" at bounding box center [663, 232] width 855 height 53
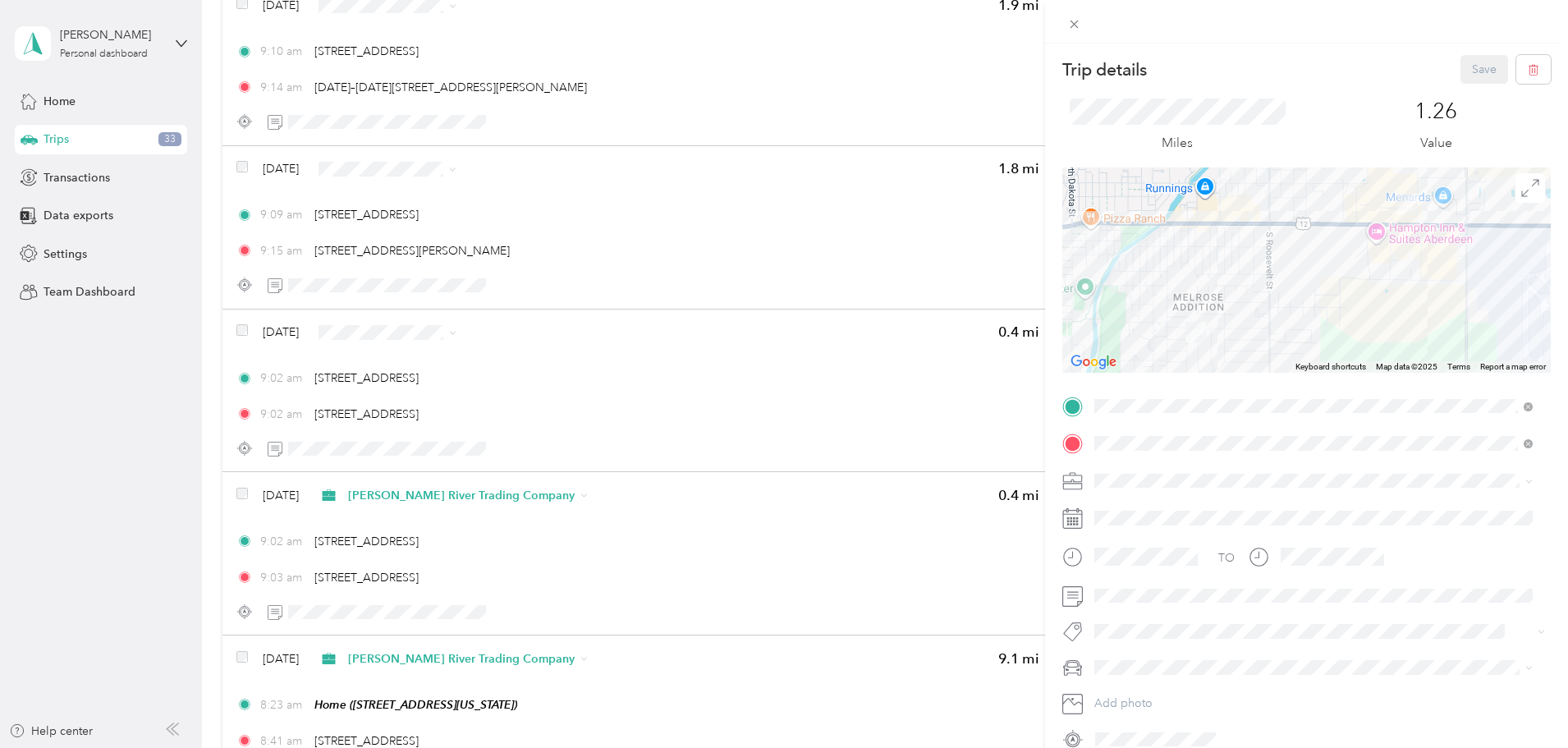
drag, startPoint x: 1163, startPoint y: 653, endPoint x: 1354, endPoint y: 430, distance: 293.6
click at [1164, 653] on span "[PERSON_NAME] River Trading Company" at bounding box center [1209, 653] width 217 height 14
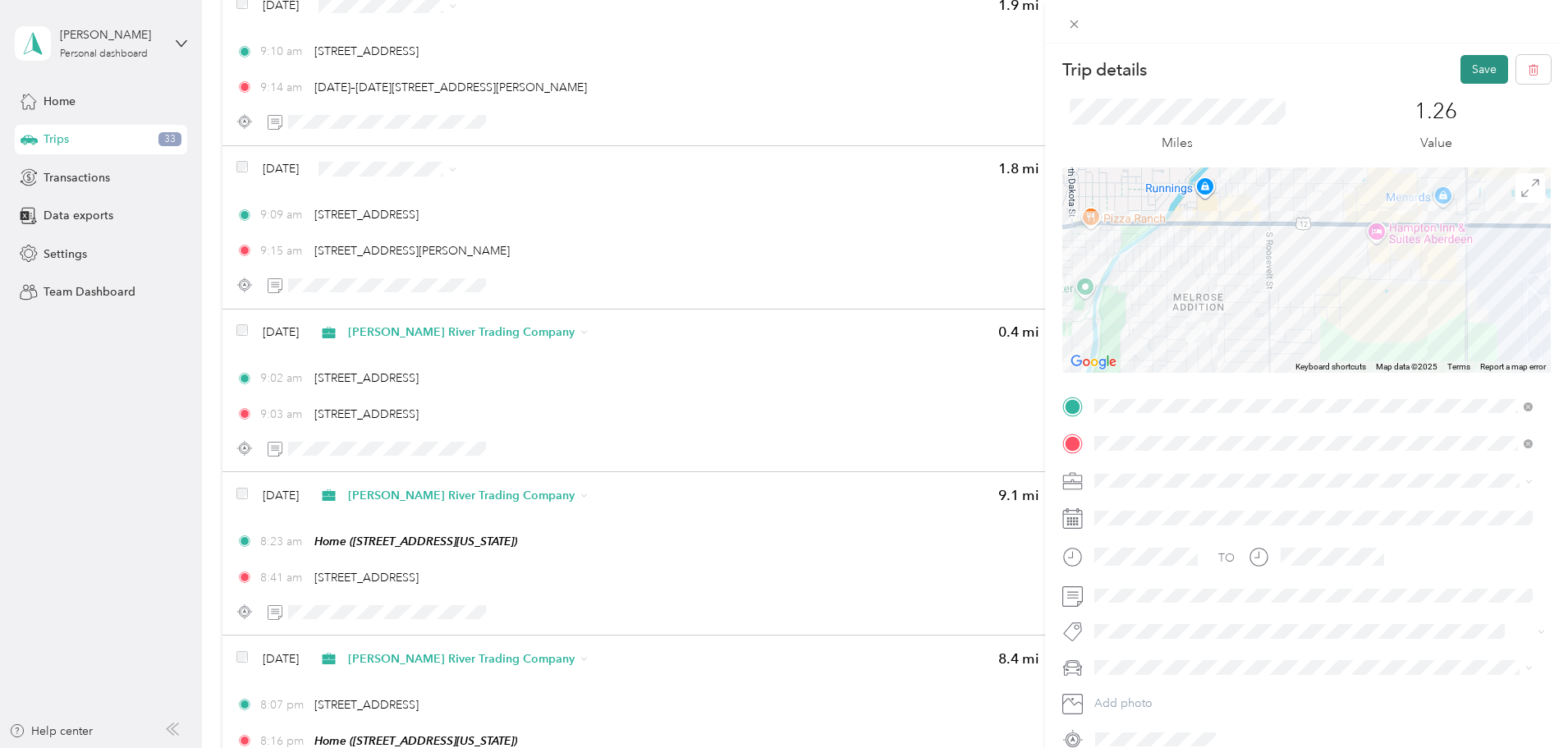
click at [1466, 65] on button "Save" at bounding box center [1484, 69] width 48 height 29
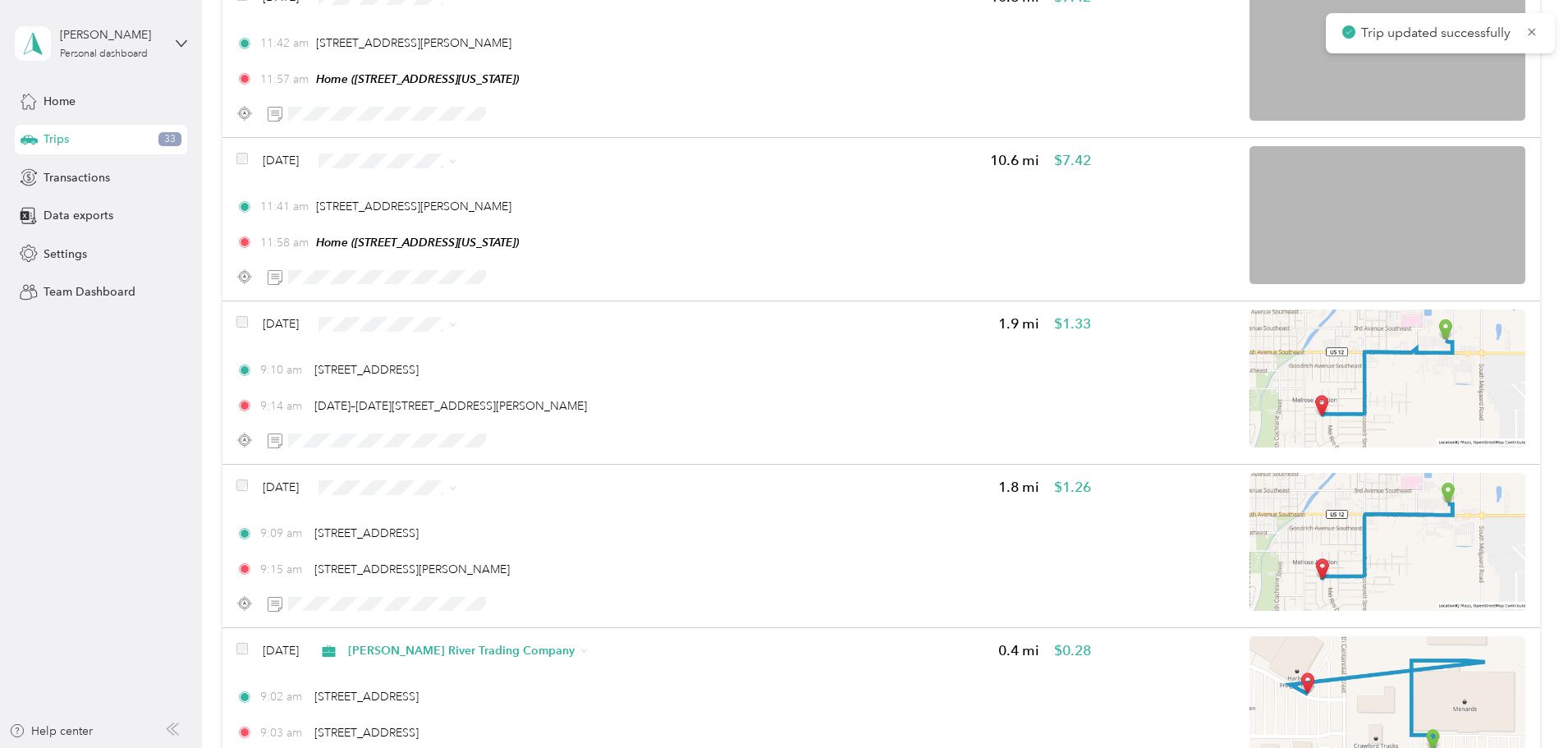
scroll to position [4822, 0]
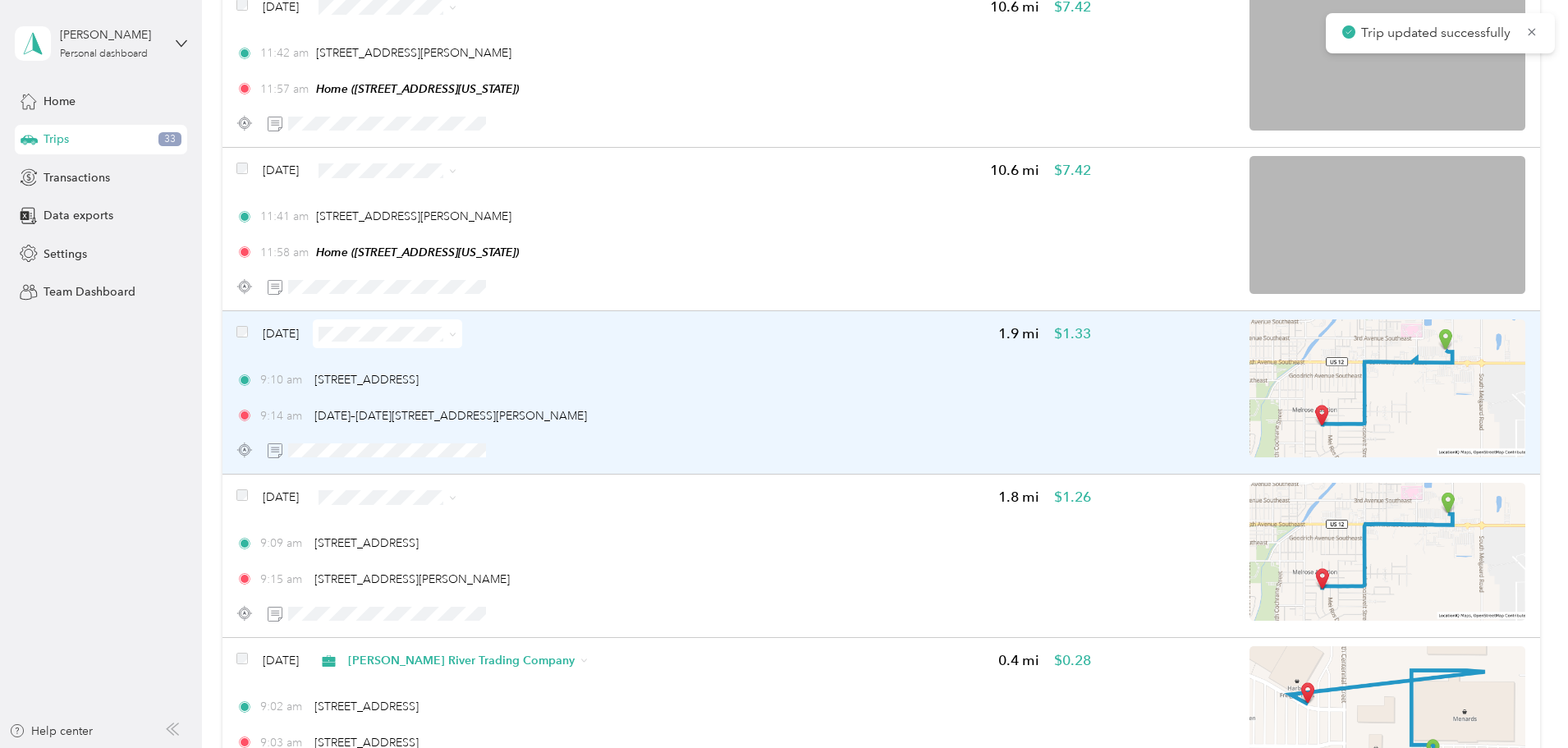
click at [882, 376] on div "9:10 am [STREET_ADDRESS]" at bounding box center [663, 380] width 855 height 17
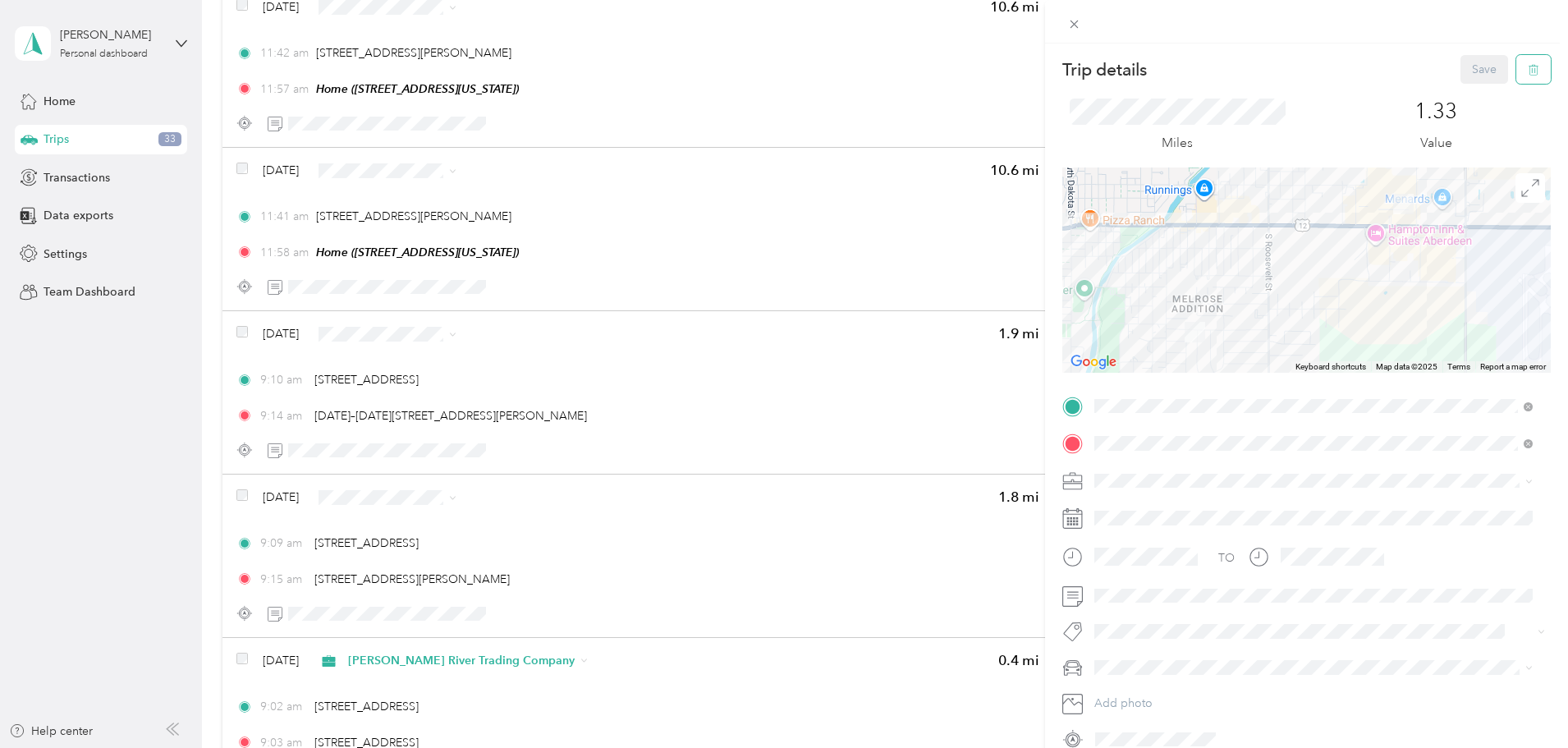
click at [1530, 68] on button "button" at bounding box center [1533, 69] width 35 height 29
click at [1477, 85] on button "Yes" at bounding box center [1473, 89] width 32 height 26
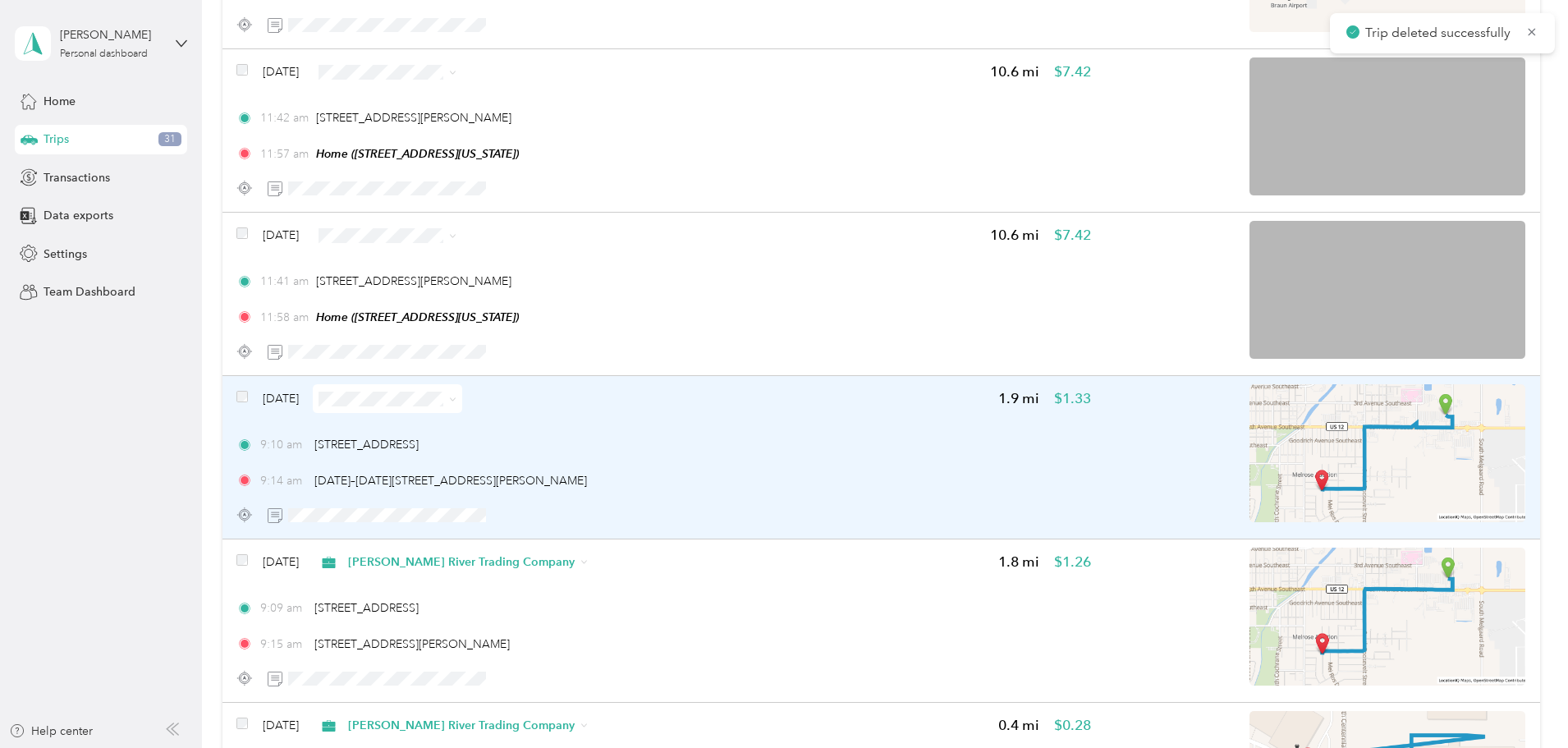
scroll to position [4657, 0]
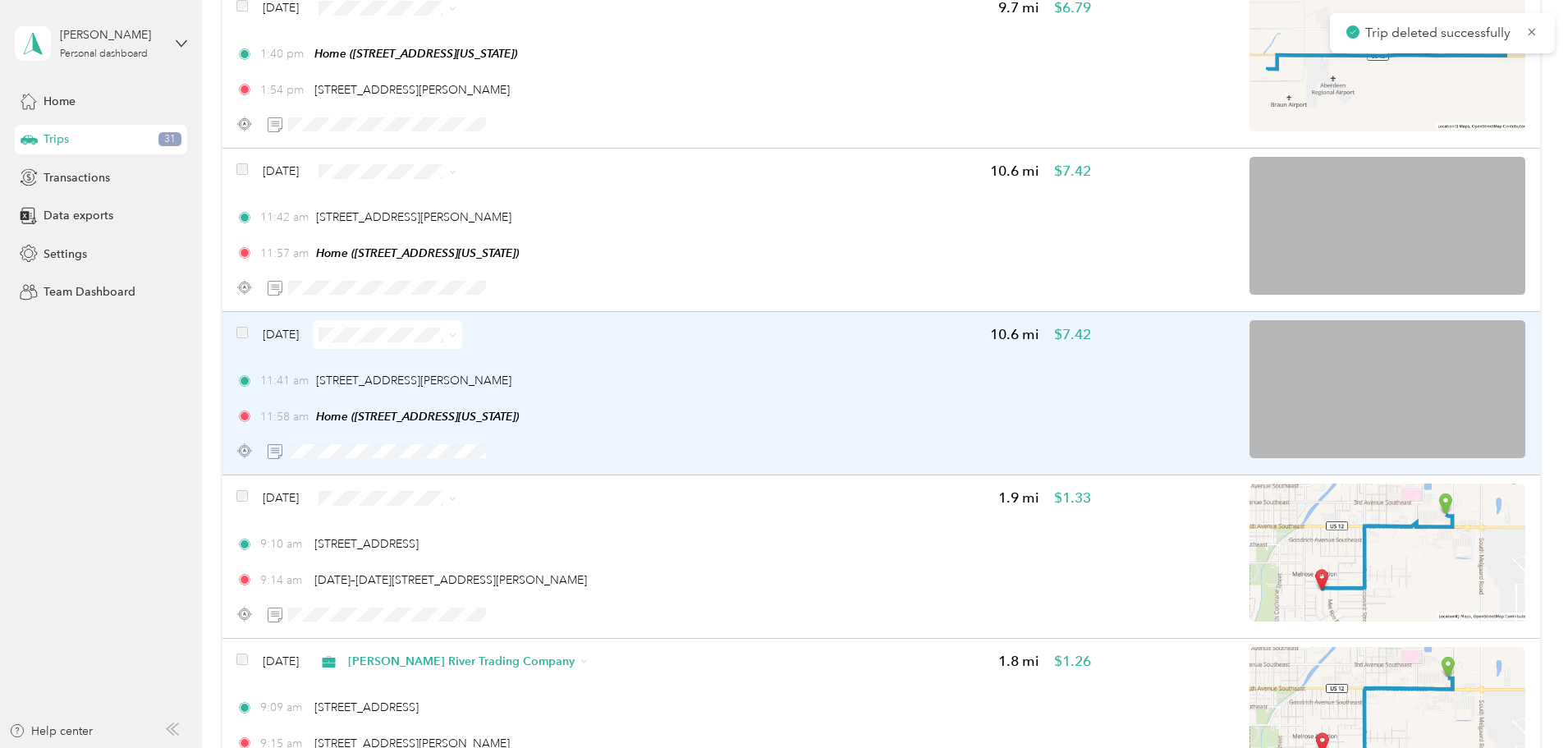
click at [912, 414] on div "11:58 am Home ([STREET_ADDRESS][US_STATE])" at bounding box center [663, 417] width 855 height 17
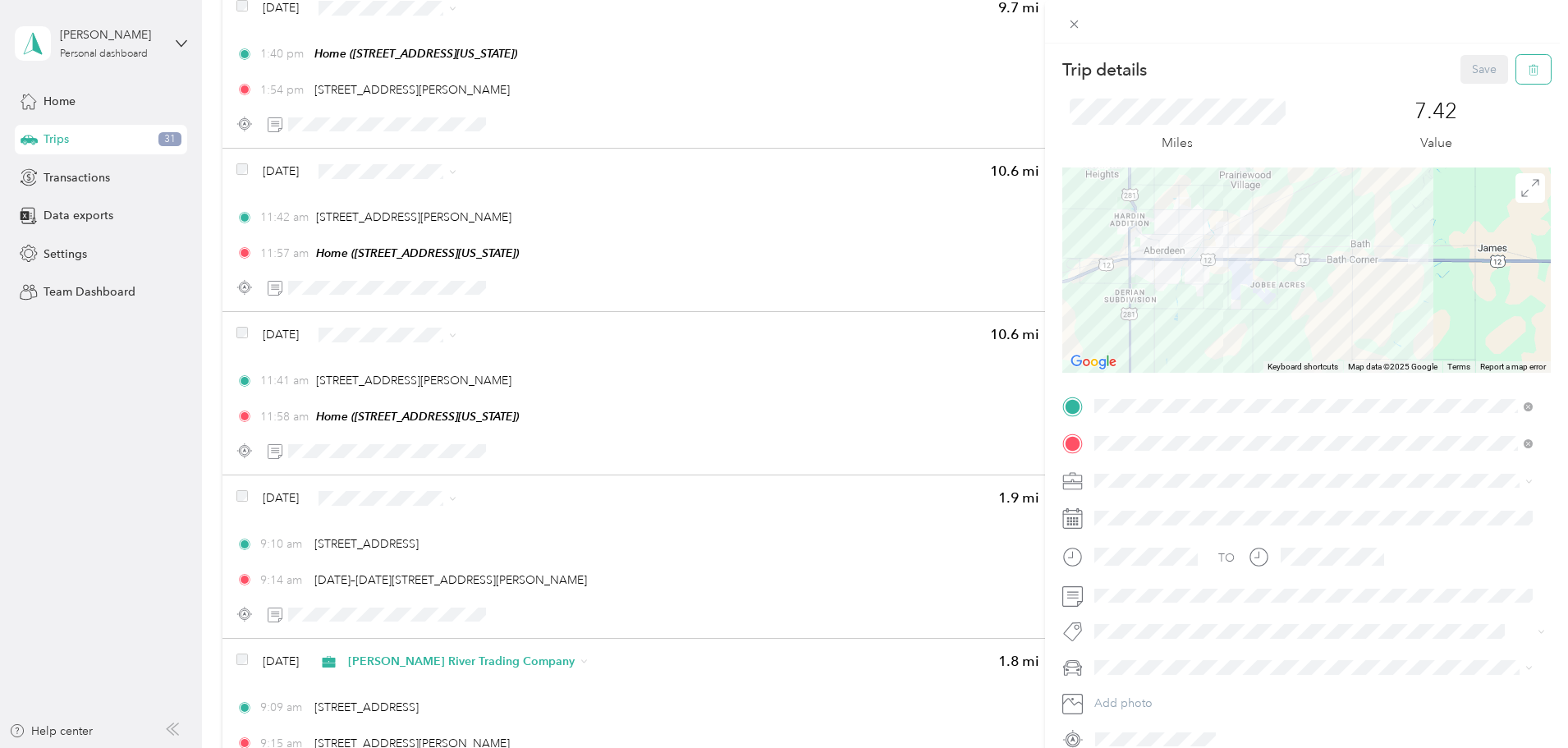
click at [1528, 68] on icon "button" at bounding box center [1533, 69] width 11 height 11
click at [1473, 79] on button "Yes" at bounding box center [1473, 89] width 32 height 26
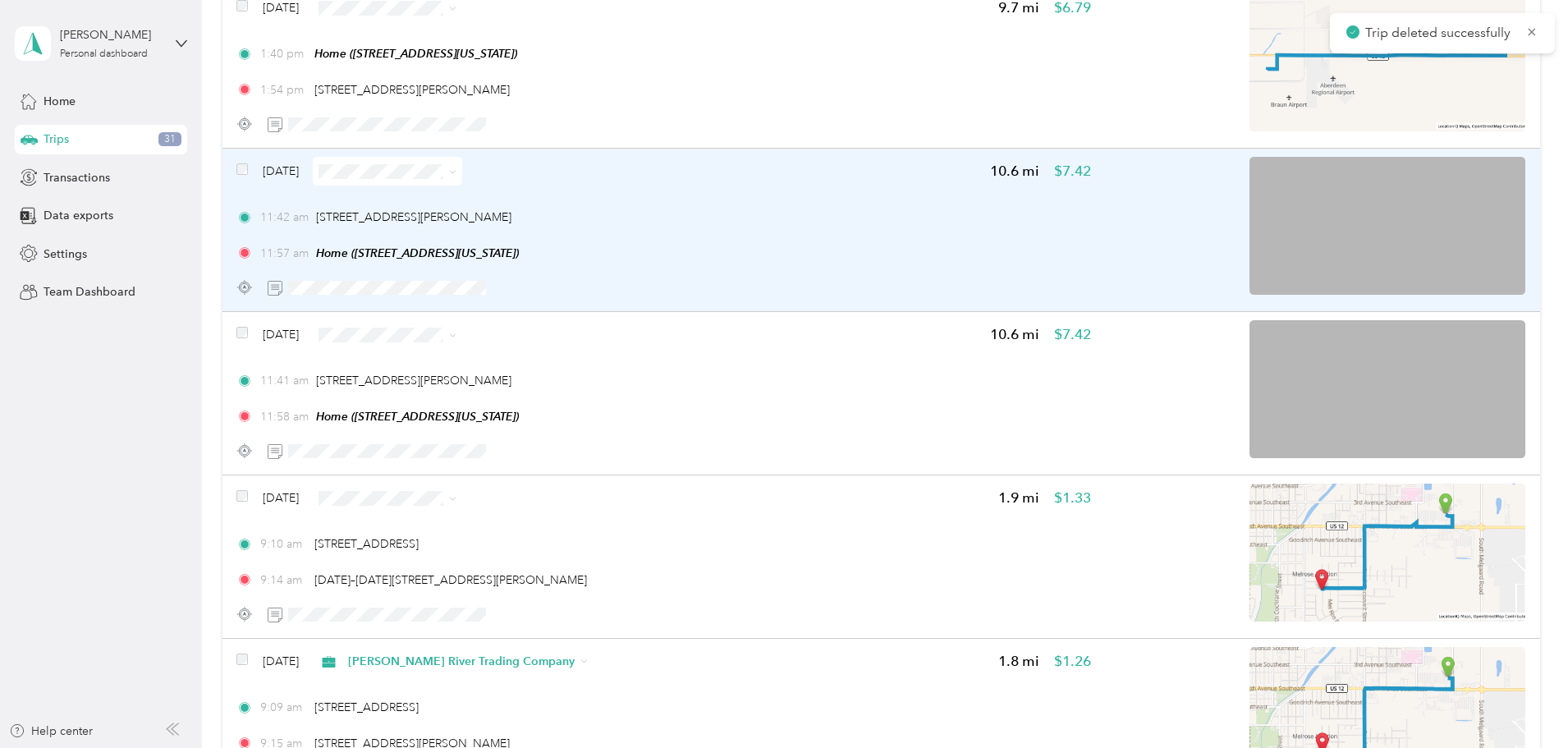
click at [815, 228] on div "11:42 am [STREET_ADDRESS][PERSON_NAME] 11:57 am Home ([STREET_ADDRESS][US_STATE…" at bounding box center [663, 234] width 855 height 53
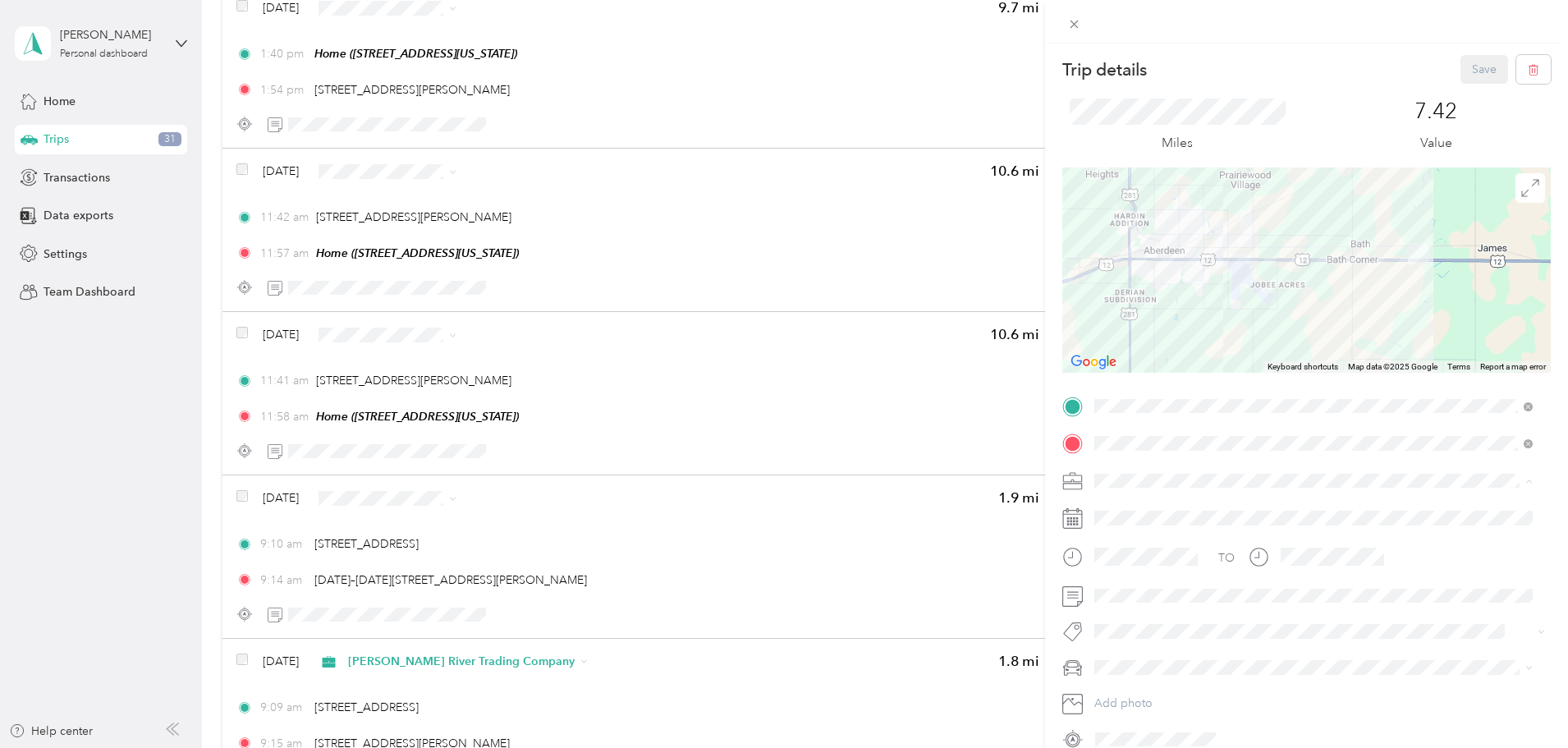
click at [1168, 620] on span "Referee Services" at bounding box center [1143, 624] width 86 height 14
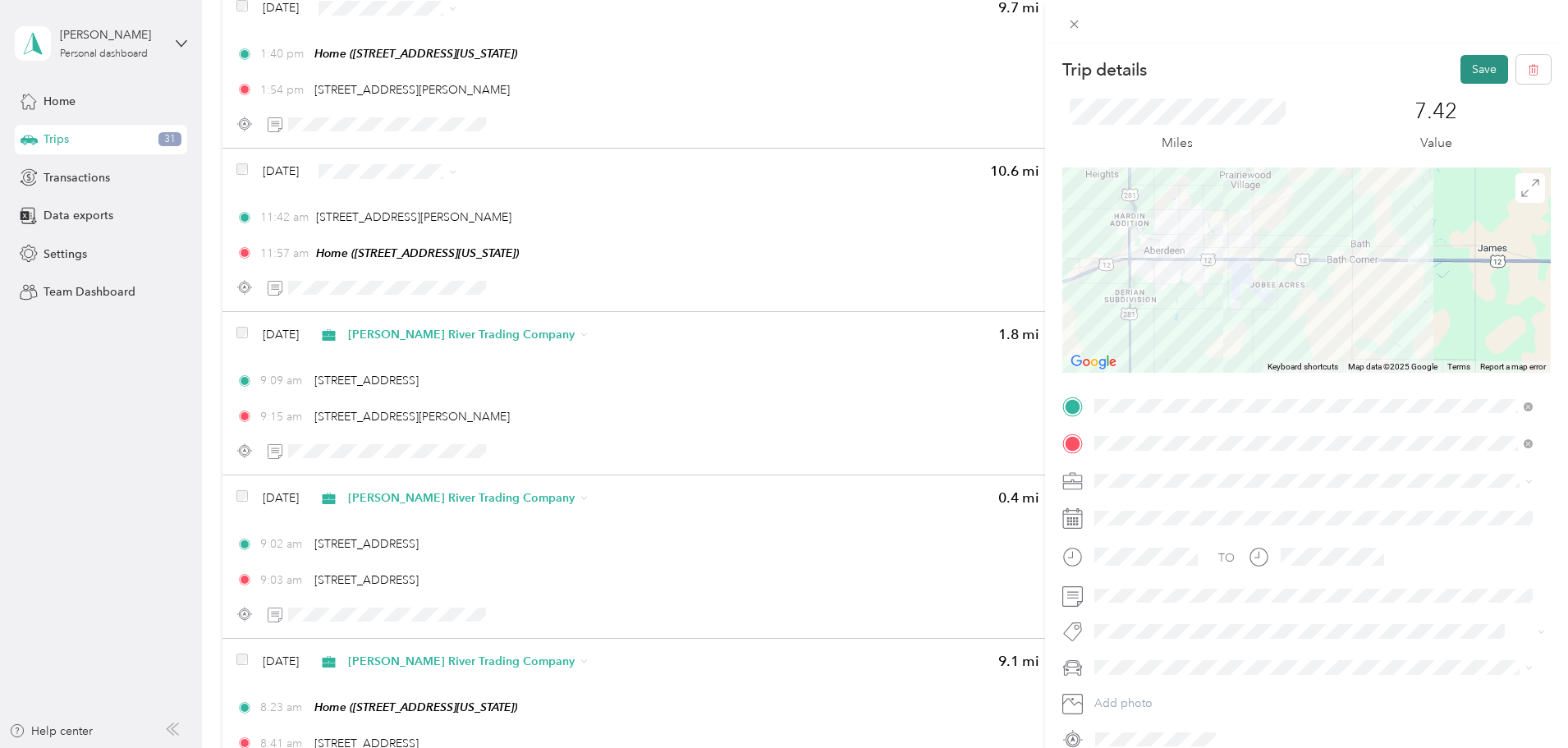
click at [1470, 68] on button "Save" at bounding box center [1484, 69] width 48 height 29
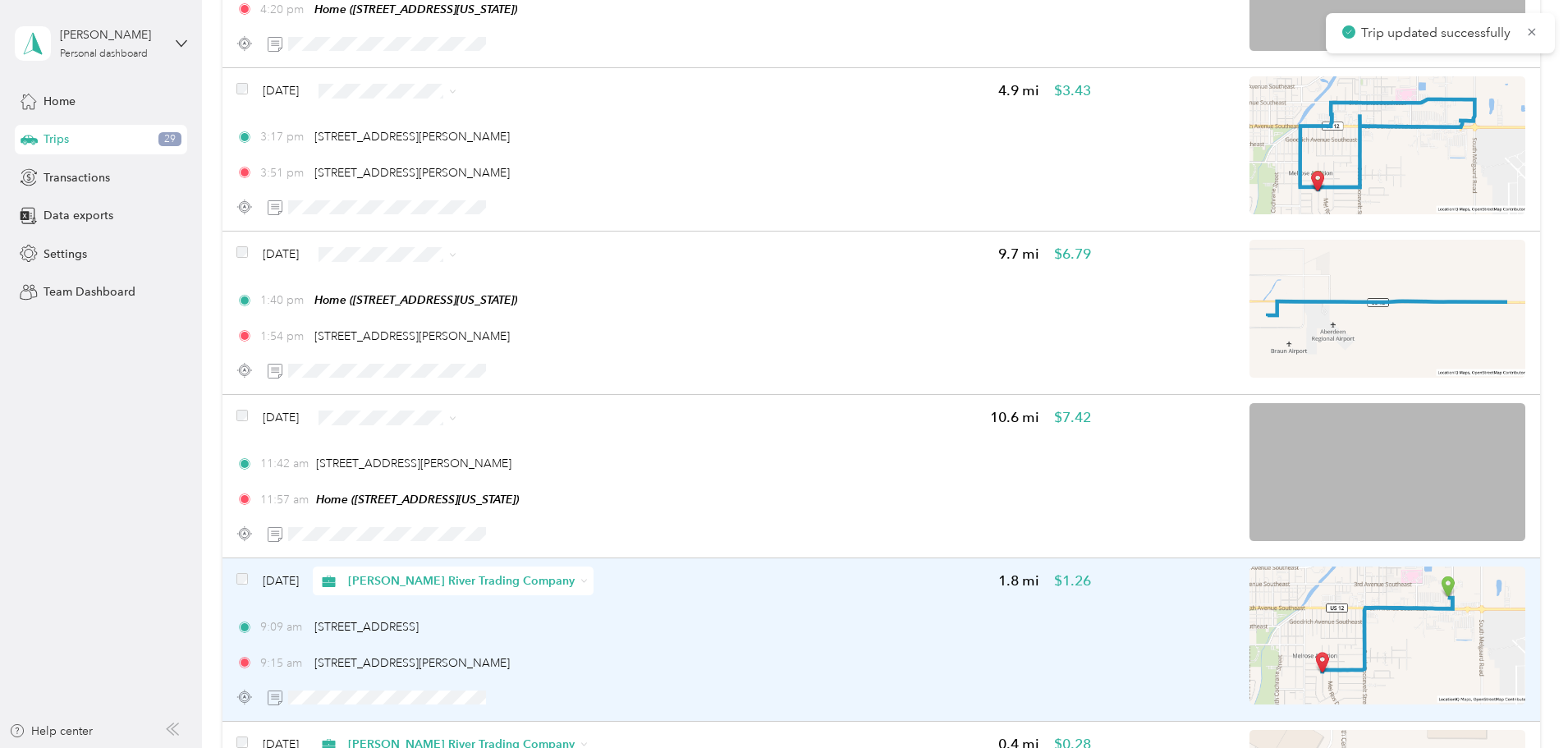
scroll to position [4329, 0]
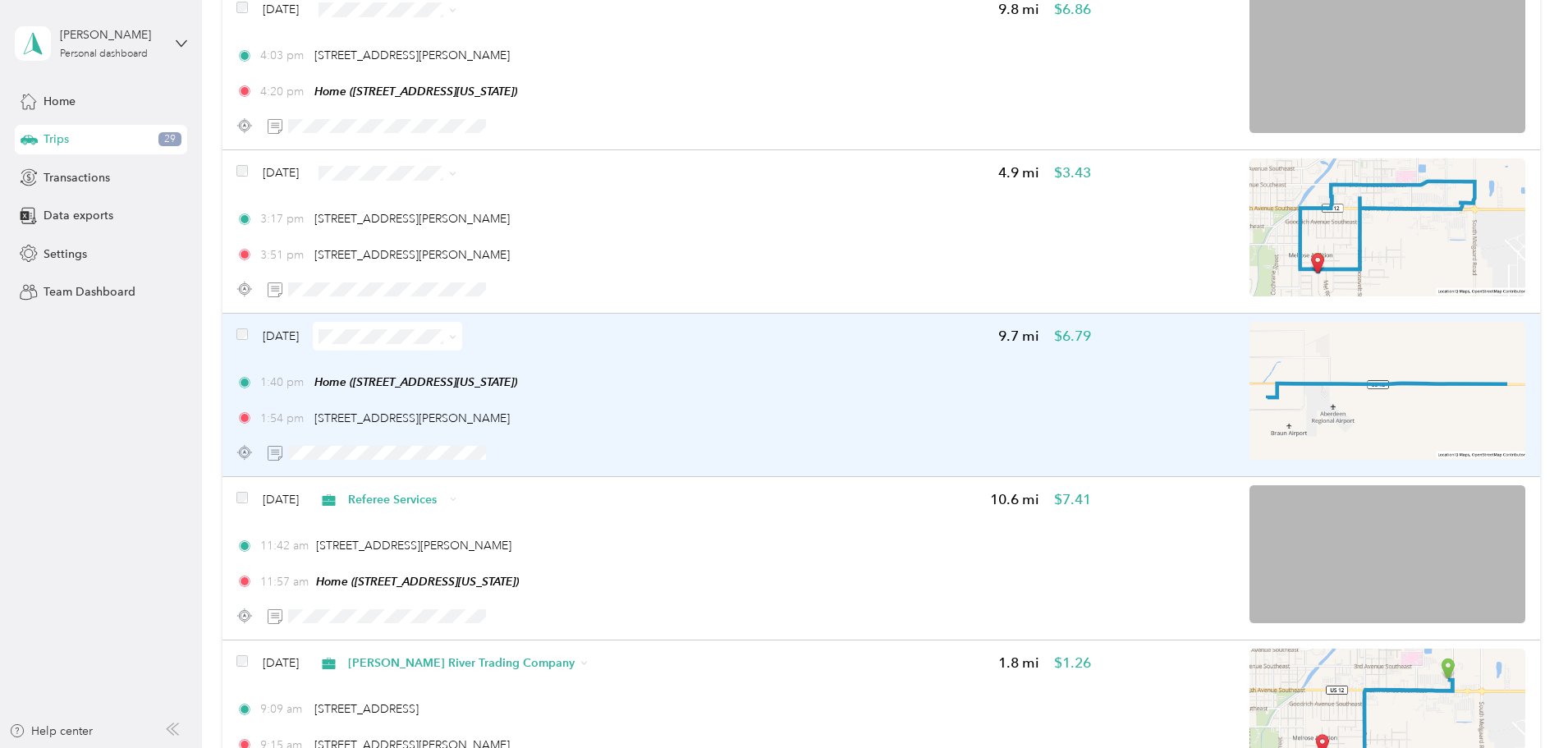
click at [893, 403] on div "1:40 pm Home ([STREET_ADDRESS][US_STATE]) 1:54 pm [STREET_ADDRESS][PERSON_NAME]" at bounding box center [663, 399] width 855 height 53
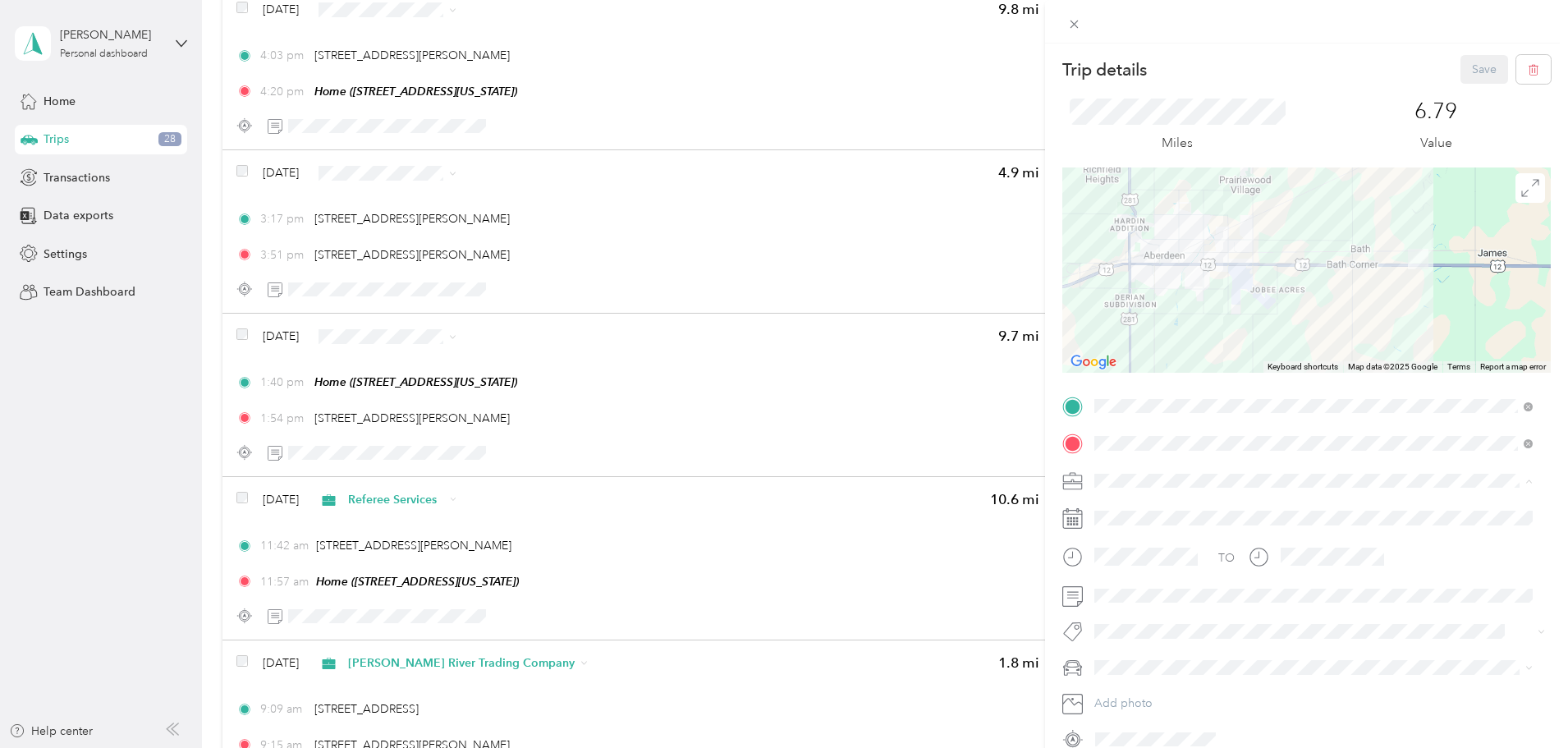
click at [1155, 651] on span "[PERSON_NAME] River Trading Company" at bounding box center [1209, 653] width 217 height 14
click at [1476, 71] on button "Save" at bounding box center [1484, 69] width 48 height 29
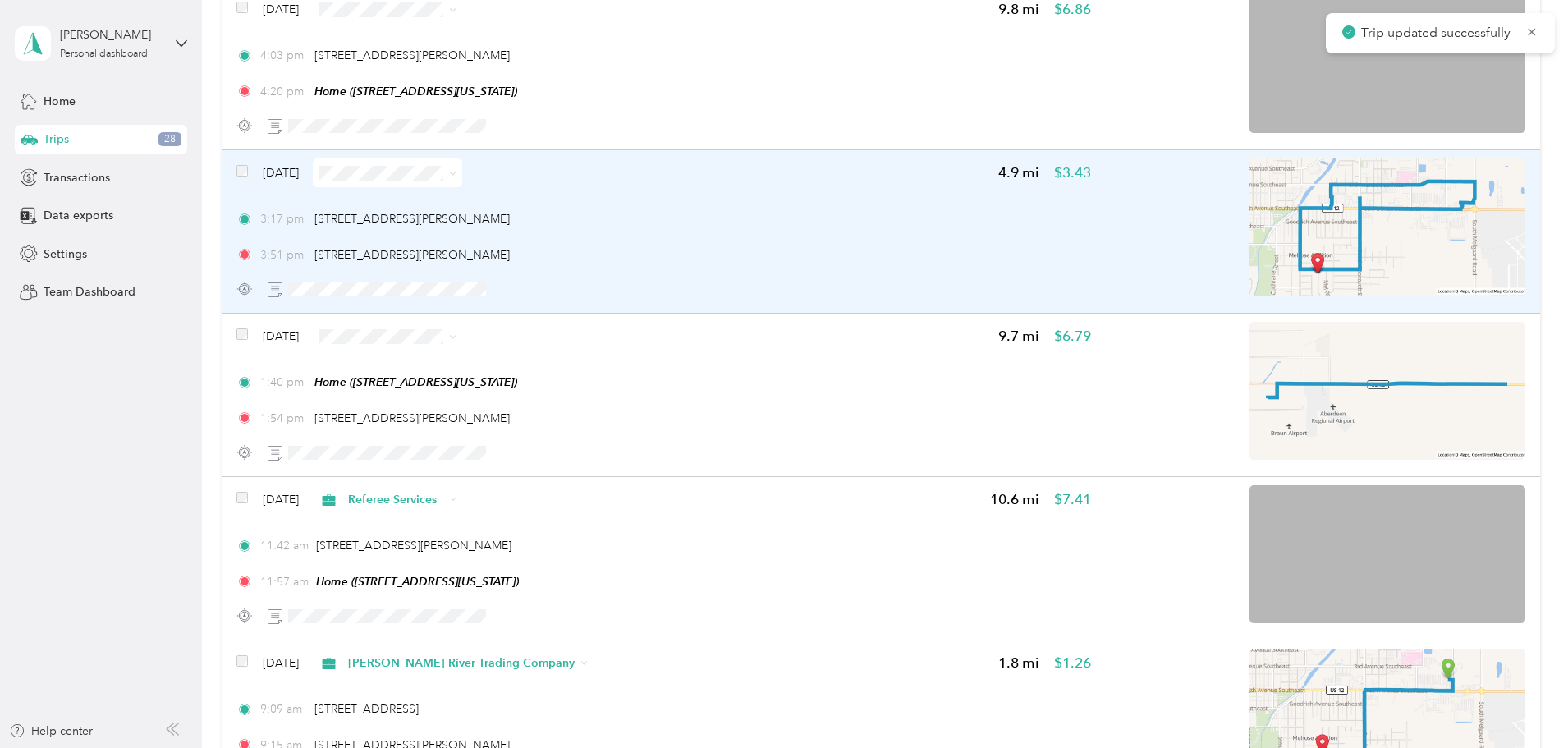
click at [928, 235] on div "3:17 pm [STREET_ADDRESS][PERSON_NAME] 3:51 pm [STREET_ADDRESS][PERSON_NAME]" at bounding box center [663, 236] width 855 height 53
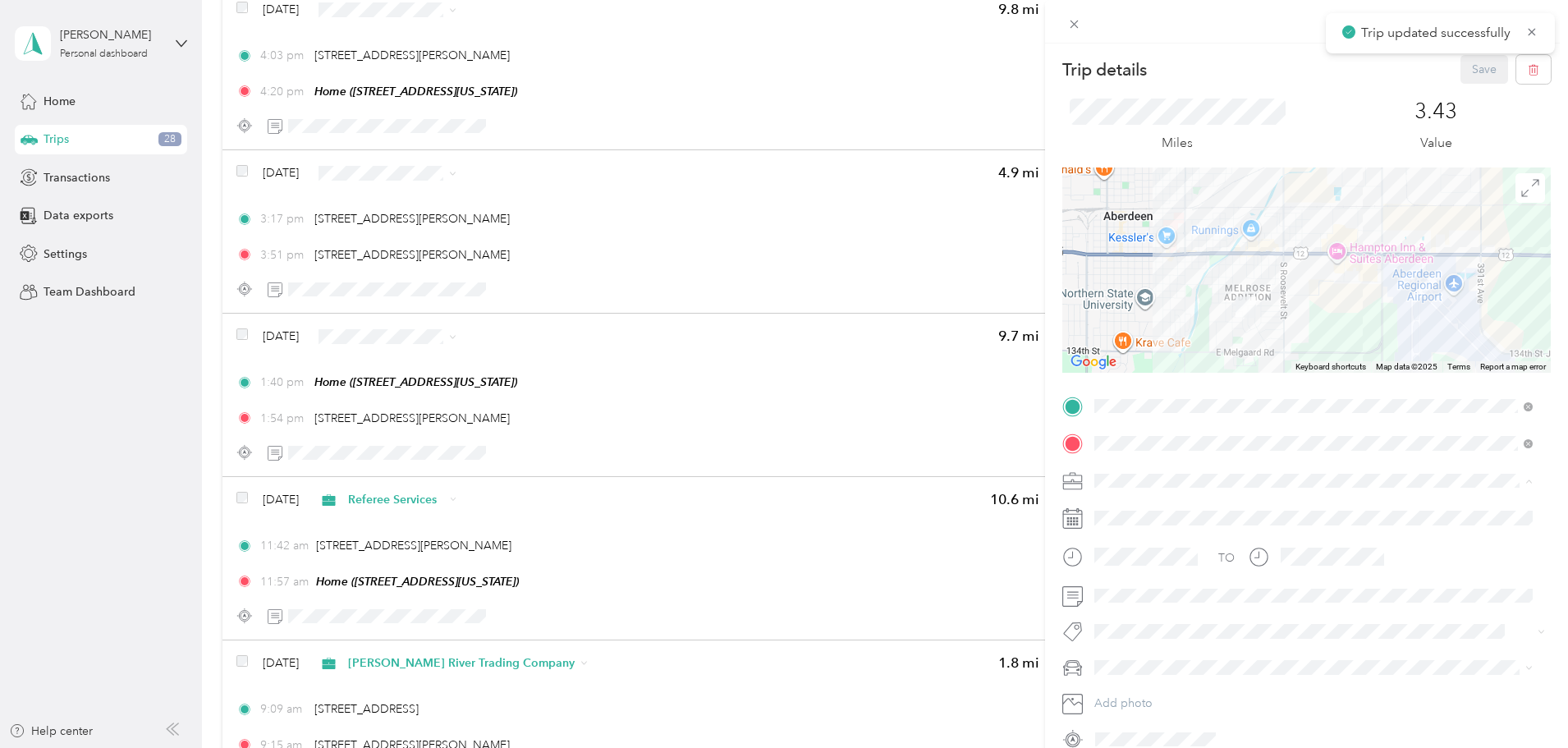
click at [1161, 648] on span "[PERSON_NAME] River Trading Company" at bounding box center [1209, 653] width 217 height 14
click at [1470, 72] on button "Save" at bounding box center [1484, 69] width 48 height 29
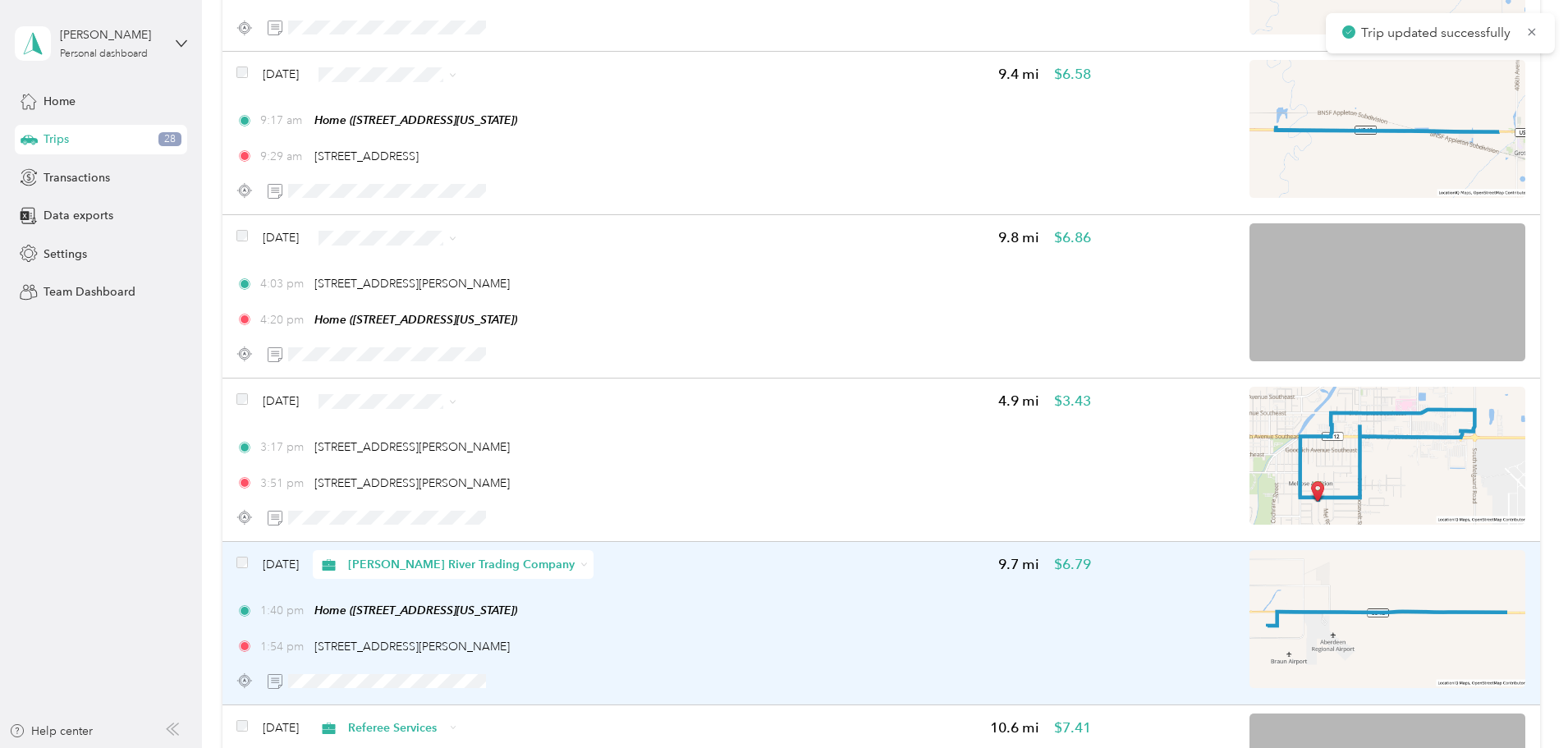
scroll to position [4083, 0]
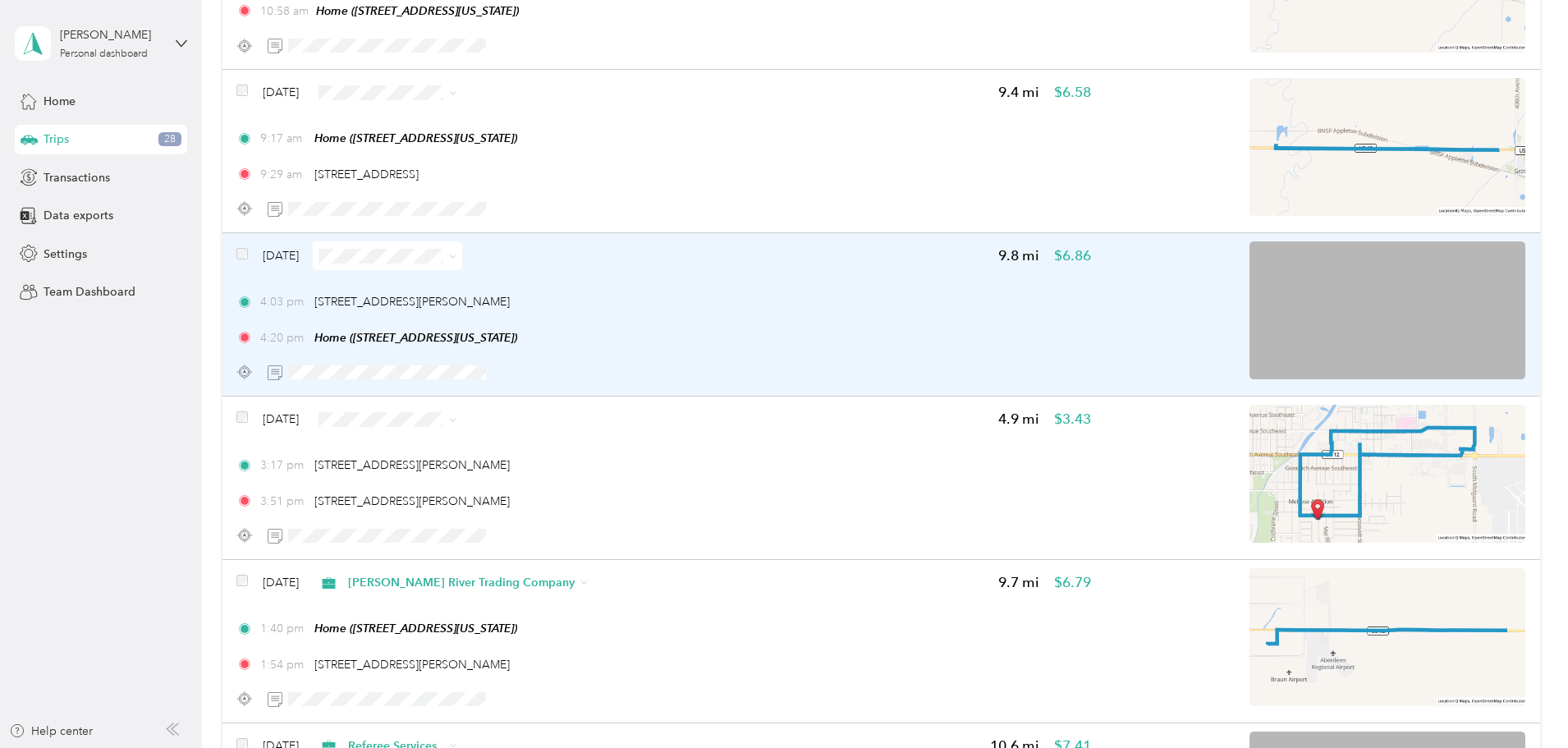
click at [884, 319] on div "4:03 pm [STREET_ADDRESS][PERSON_NAME] 4:20 pm Home ([STREET_ADDRESS][US_STATE])" at bounding box center [663, 319] width 855 height 53
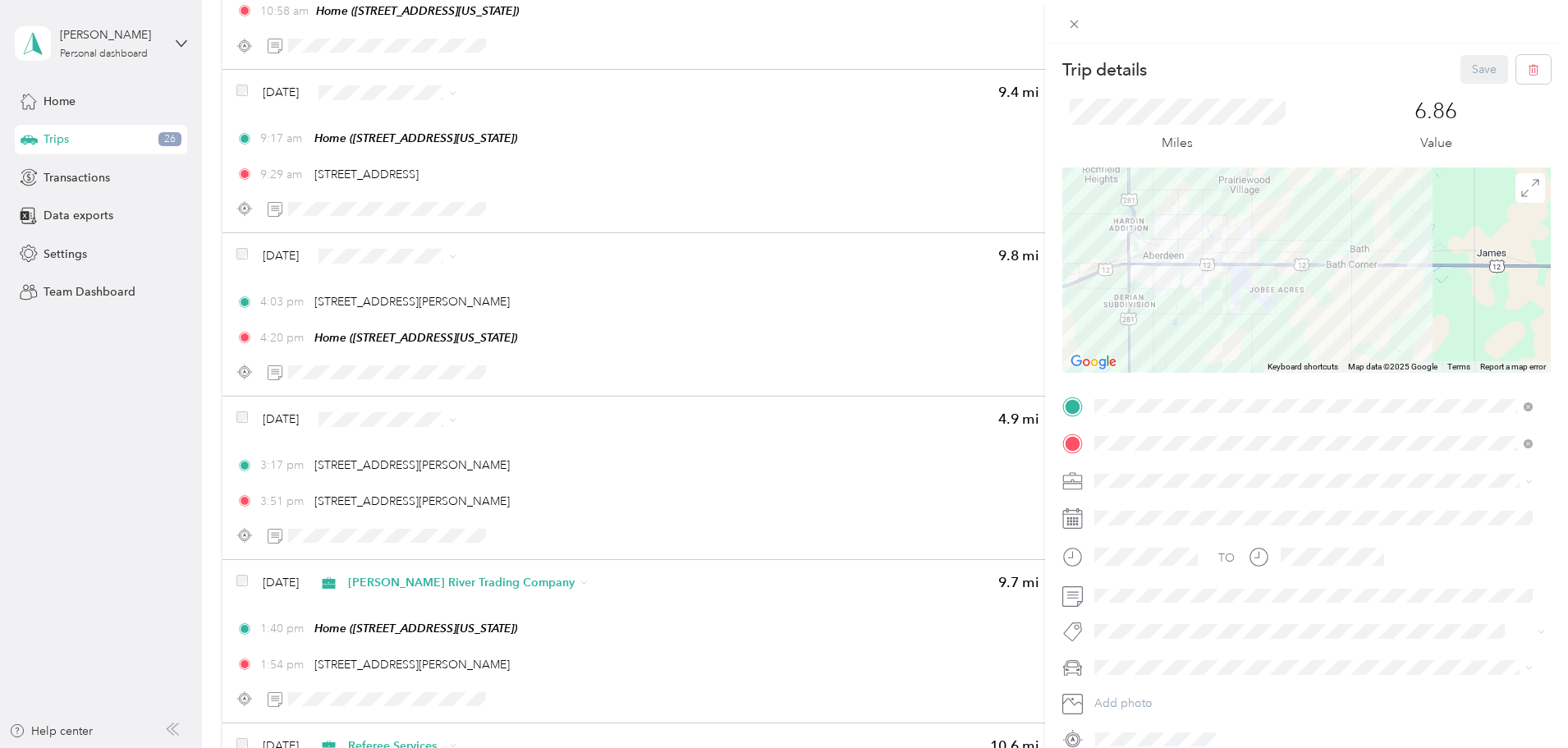
click at [1166, 648] on span "[PERSON_NAME] River Trading Company" at bounding box center [1209, 651] width 217 height 14
click at [1470, 57] on button "Save" at bounding box center [1484, 69] width 48 height 29
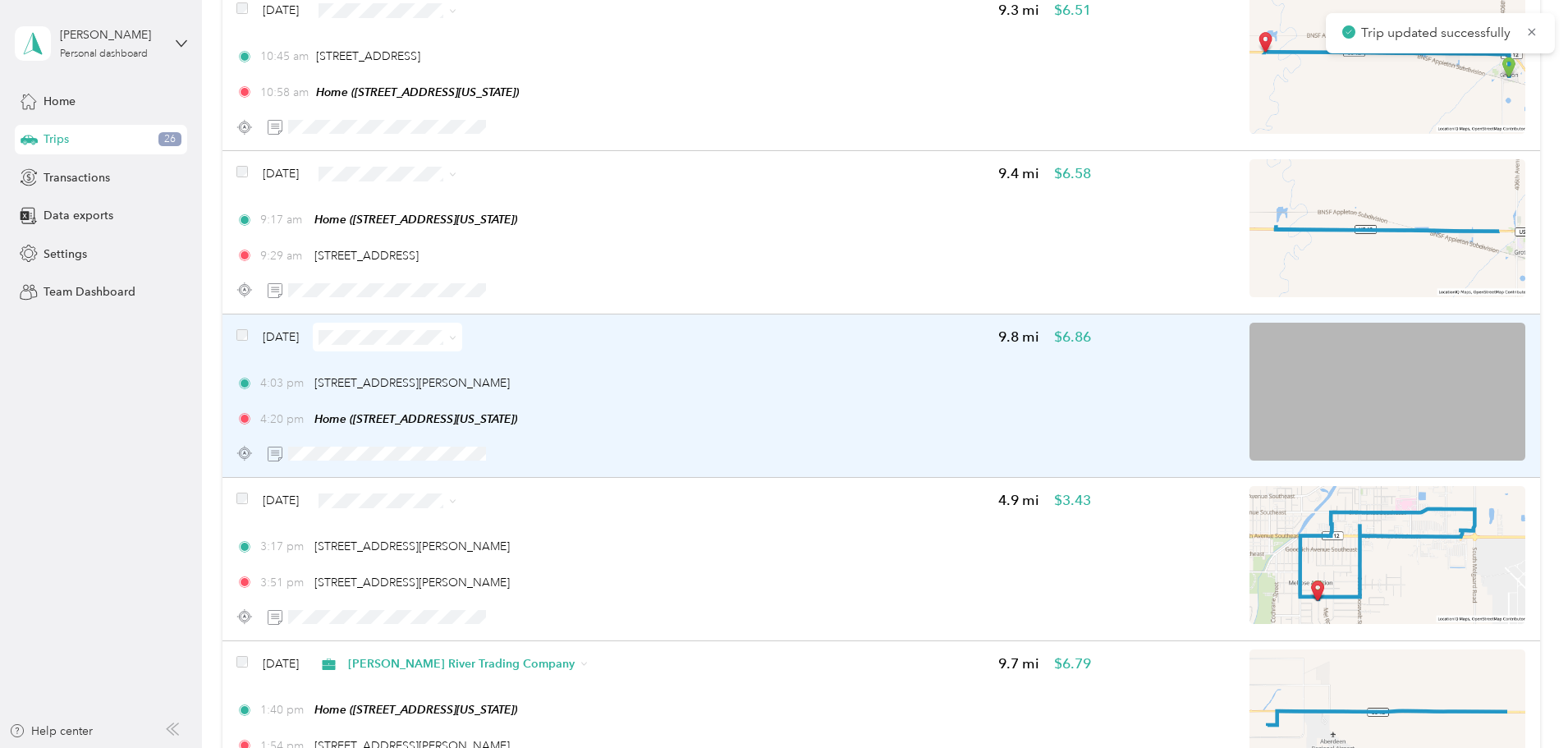
scroll to position [4000, 0]
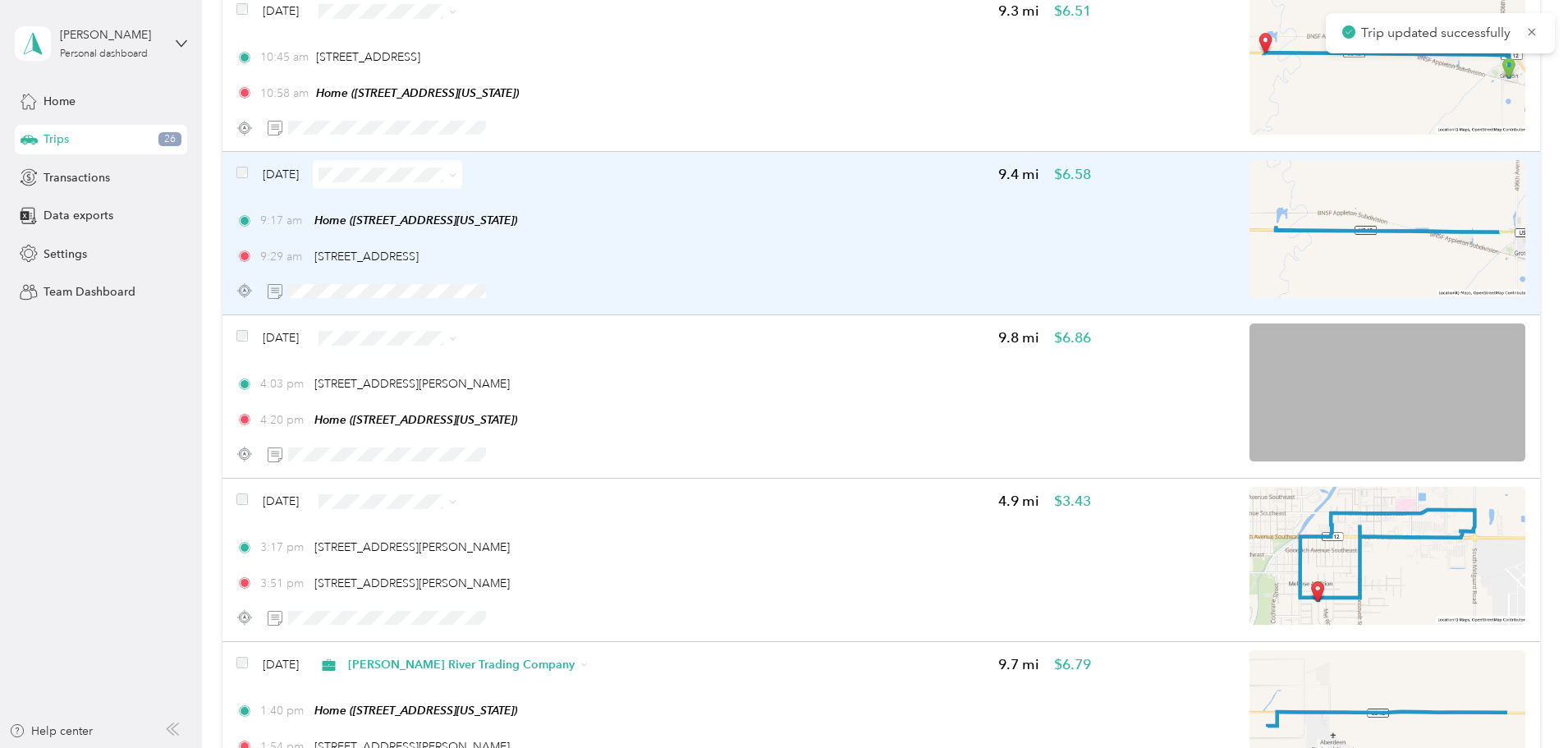
click at [910, 240] on div "9:17 am Home ([STREET_ADDRESS][US_STATE]) 9:29 am [STREET_ADDRESS]" at bounding box center [663, 238] width 855 height 53
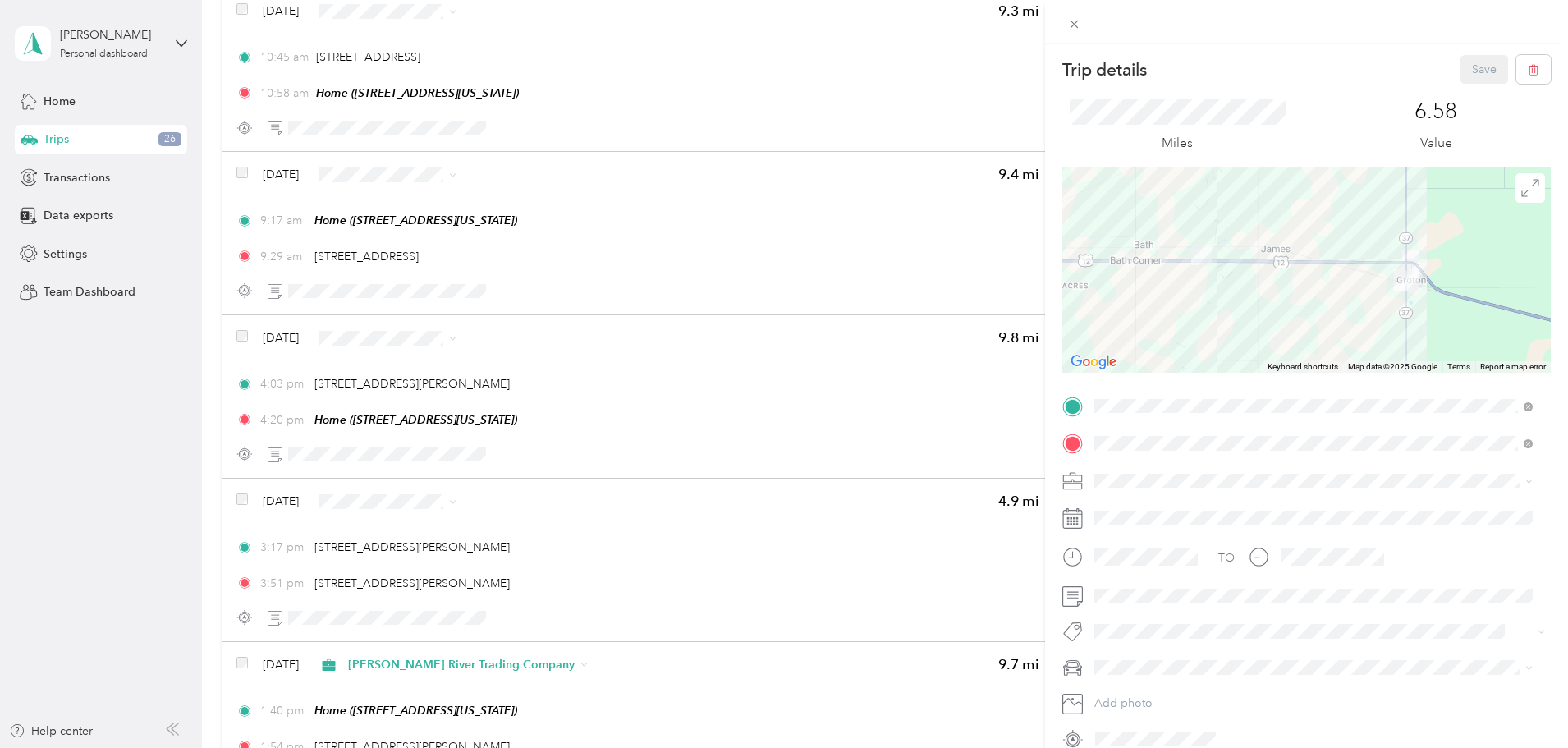
click at [1137, 472] on span at bounding box center [1320, 481] width 463 height 26
click at [1128, 539] on span "Personal" at bounding box center [1122, 538] width 43 height 14
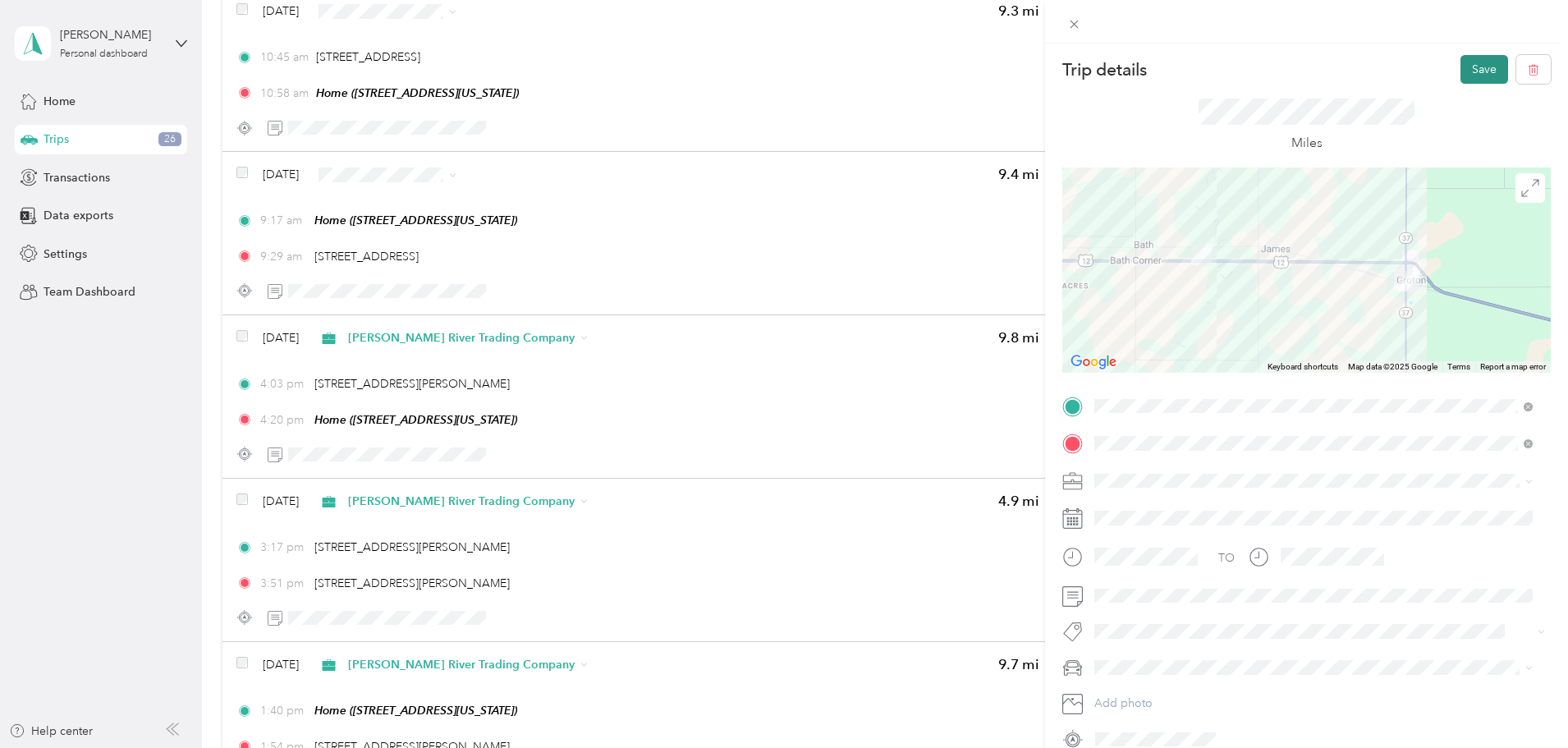
click at [1465, 66] on button "Save" at bounding box center [1484, 69] width 48 height 29
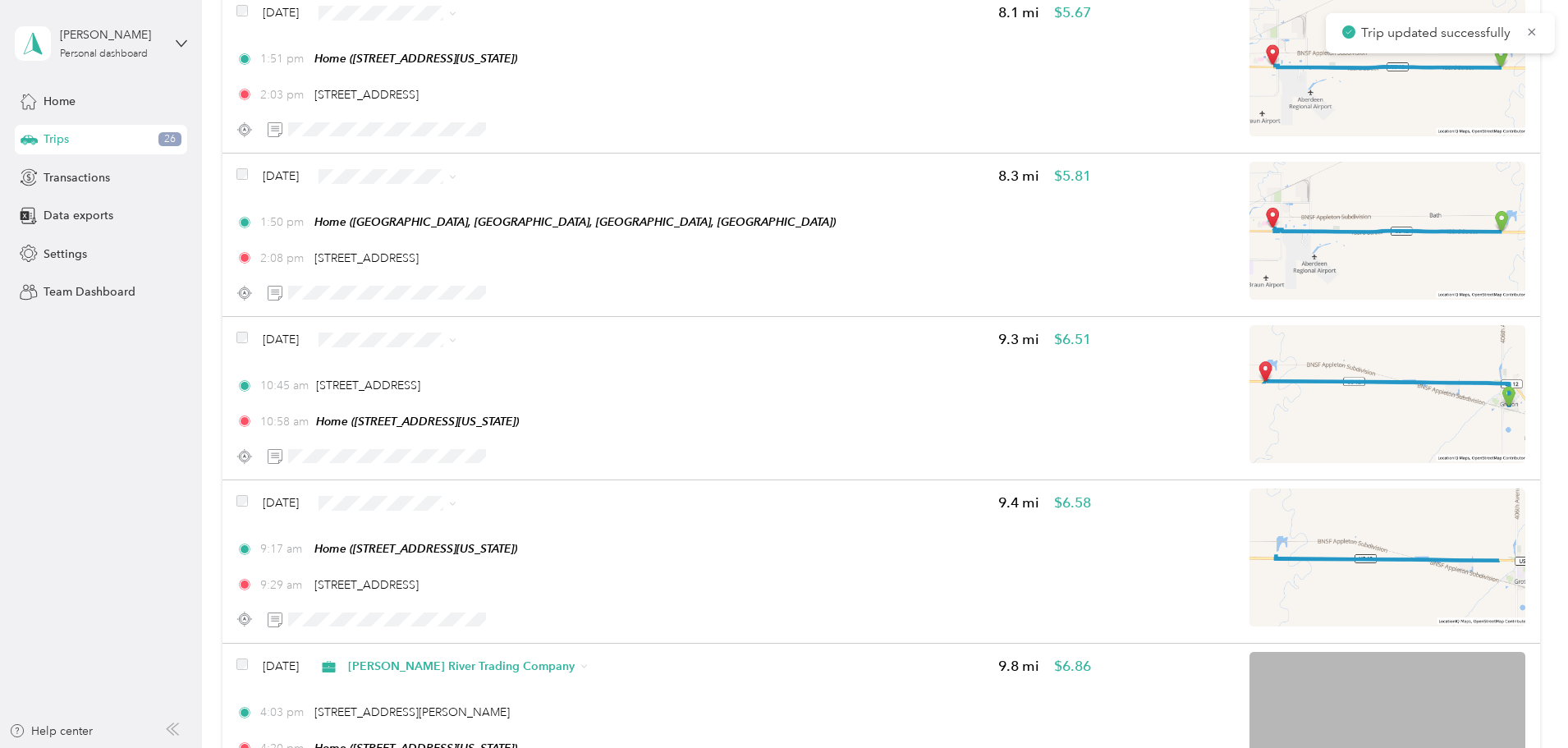
scroll to position [3590, 0]
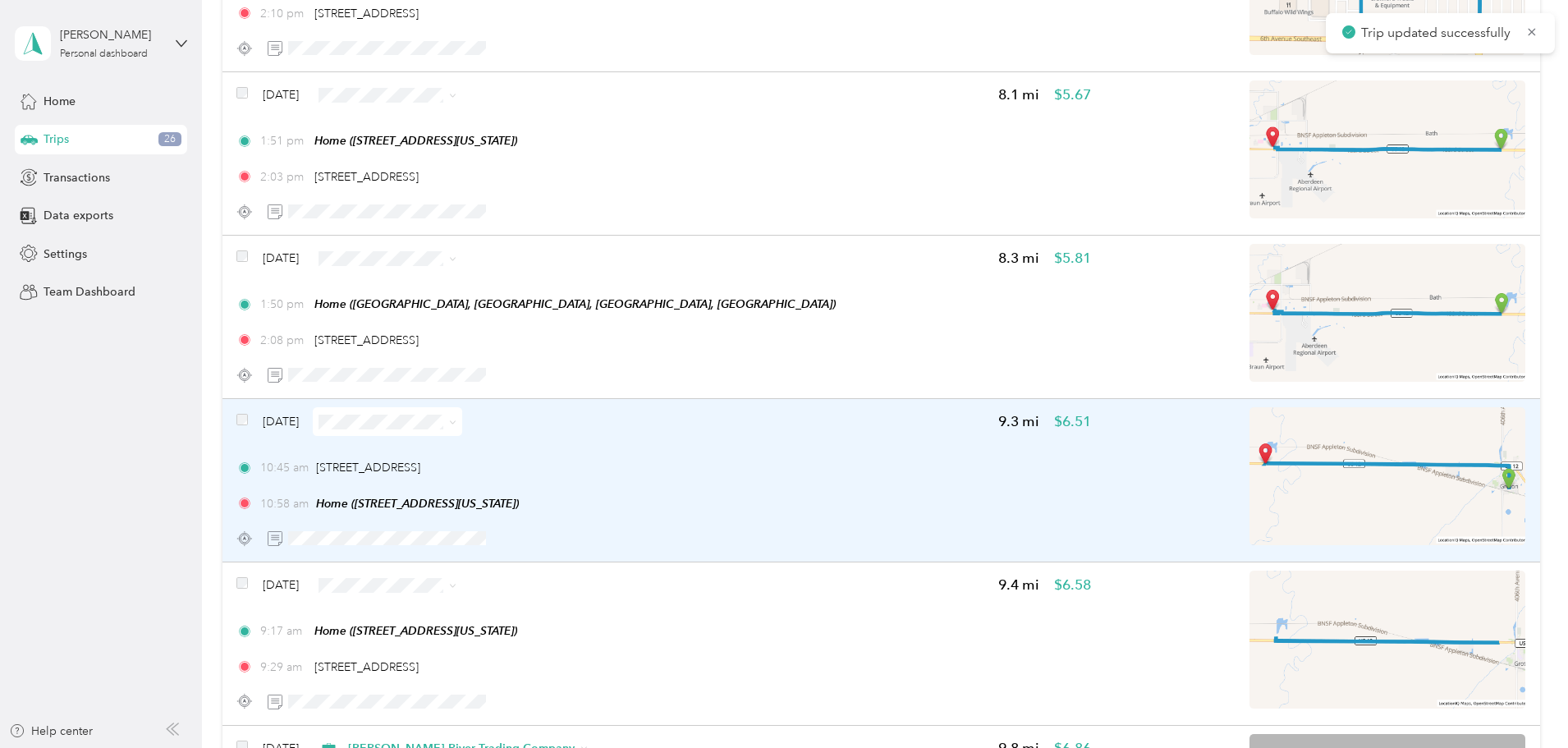
click at [828, 481] on div "10:45 am [STREET_ADDRESS] 10:58 am Home ([STREET_ADDRESS][US_STATE])" at bounding box center [663, 485] width 855 height 53
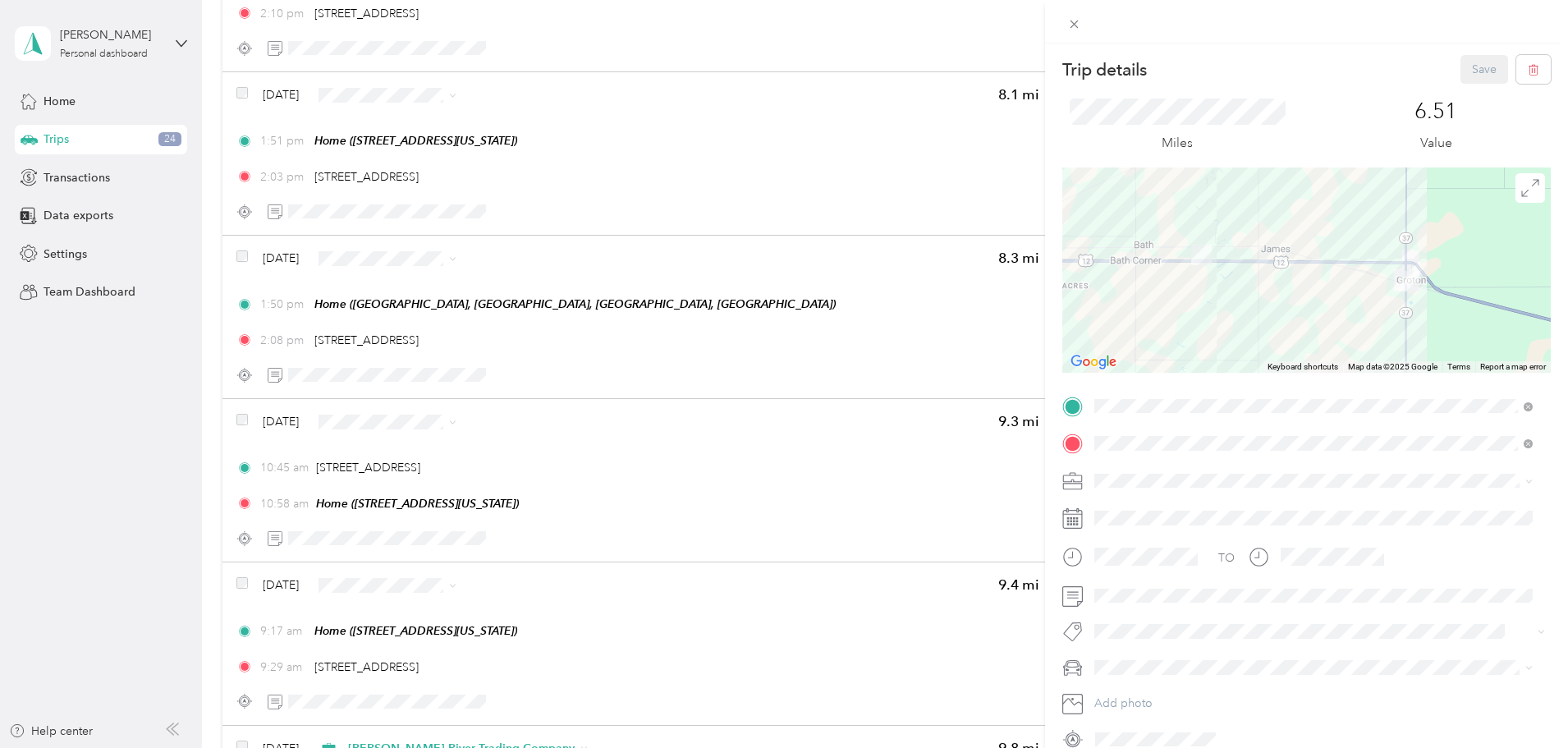
click at [1121, 533] on span "Personal" at bounding box center [1122, 538] width 43 height 14
click at [1477, 64] on button "Save" at bounding box center [1484, 69] width 48 height 29
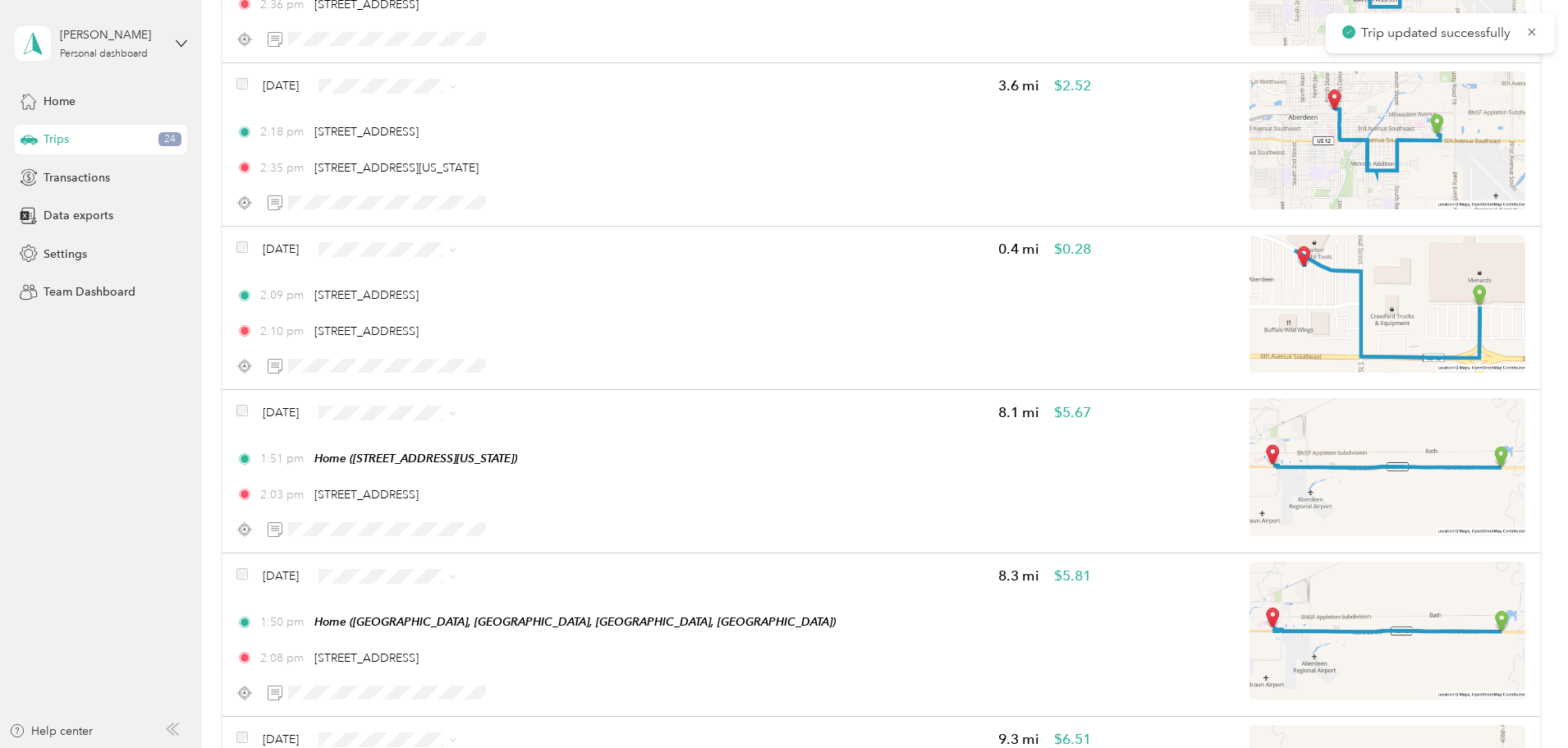
scroll to position [3262, 0]
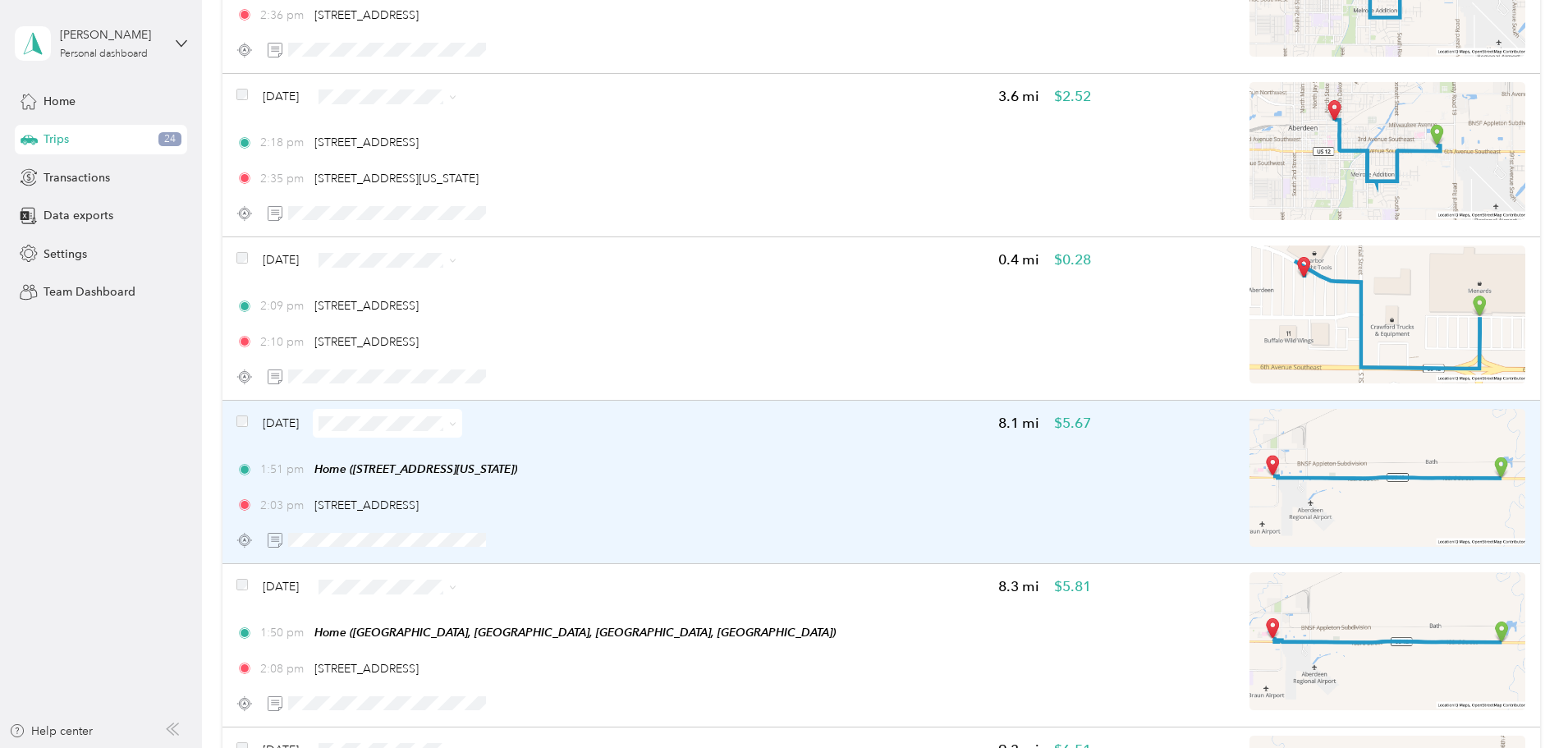
click at [896, 469] on div "1:51 pm Home ([STREET_ADDRESS][US_STATE])" at bounding box center [663, 469] width 855 height 17
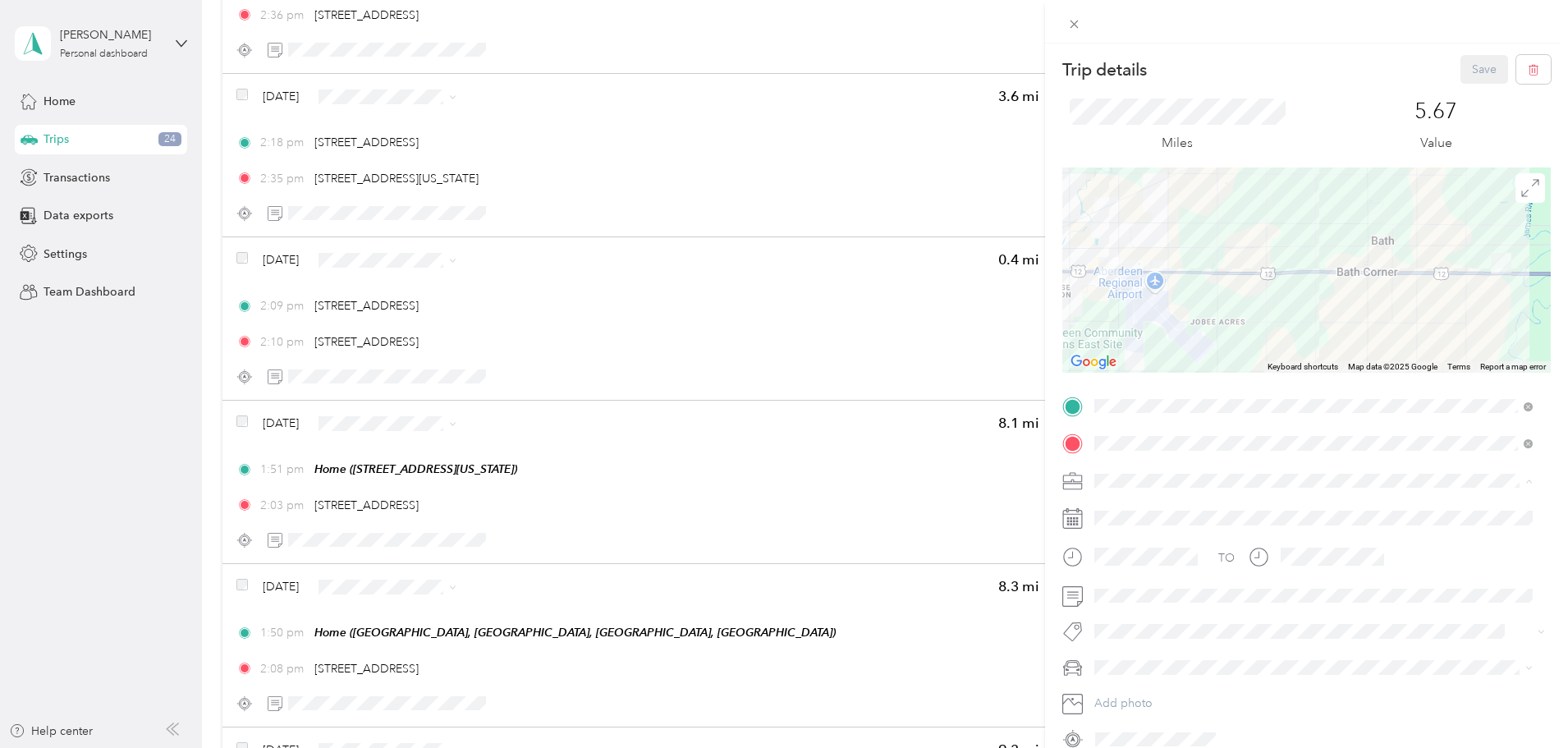
click at [1161, 646] on span "[PERSON_NAME] River Trading Company" at bounding box center [1209, 653] width 217 height 14
click at [1461, 73] on button "Save" at bounding box center [1484, 69] width 48 height 29
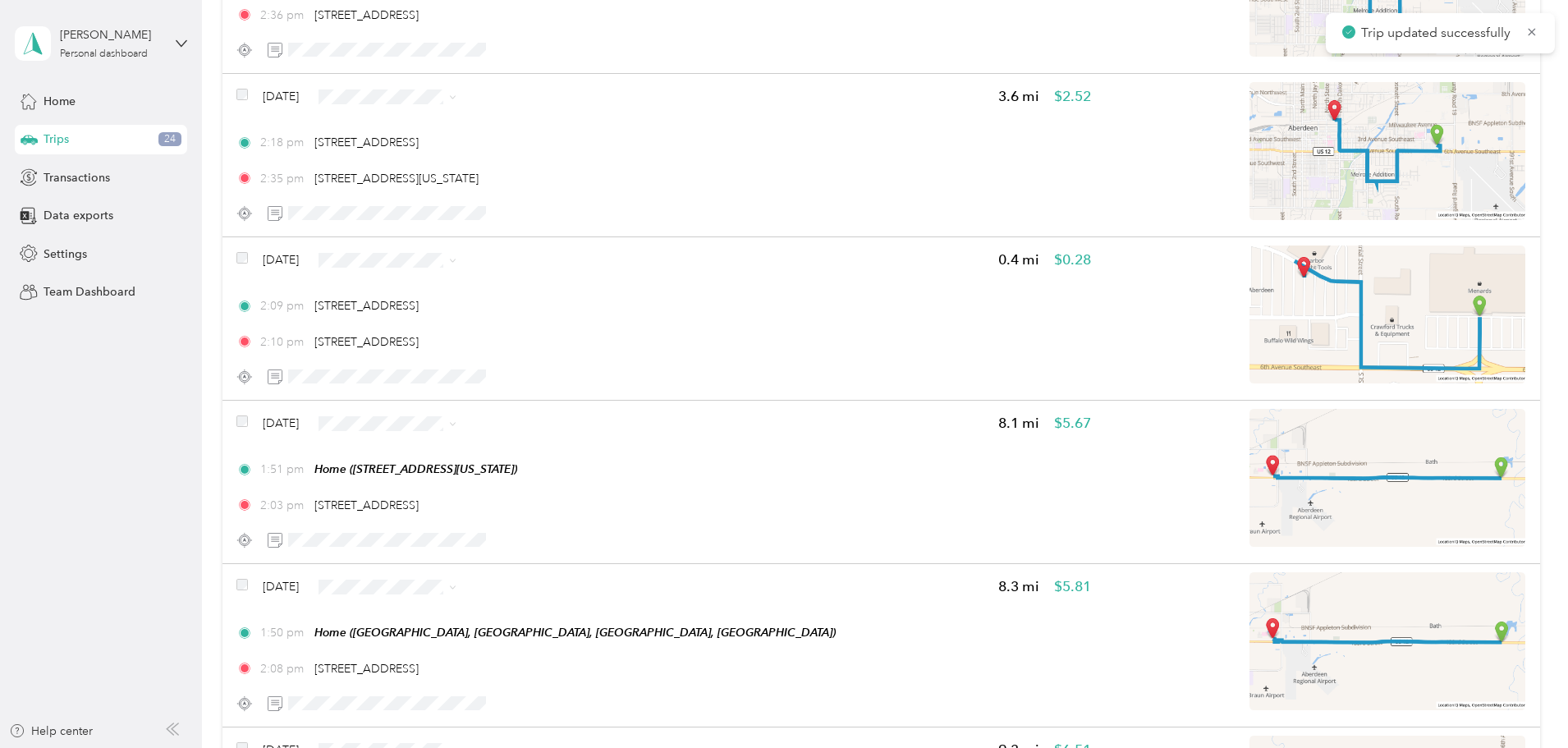
click at [889, 305] on div "2:09 pm [STREET_ADDRESS]" at bounding box center [663, 305] width 855 height 17
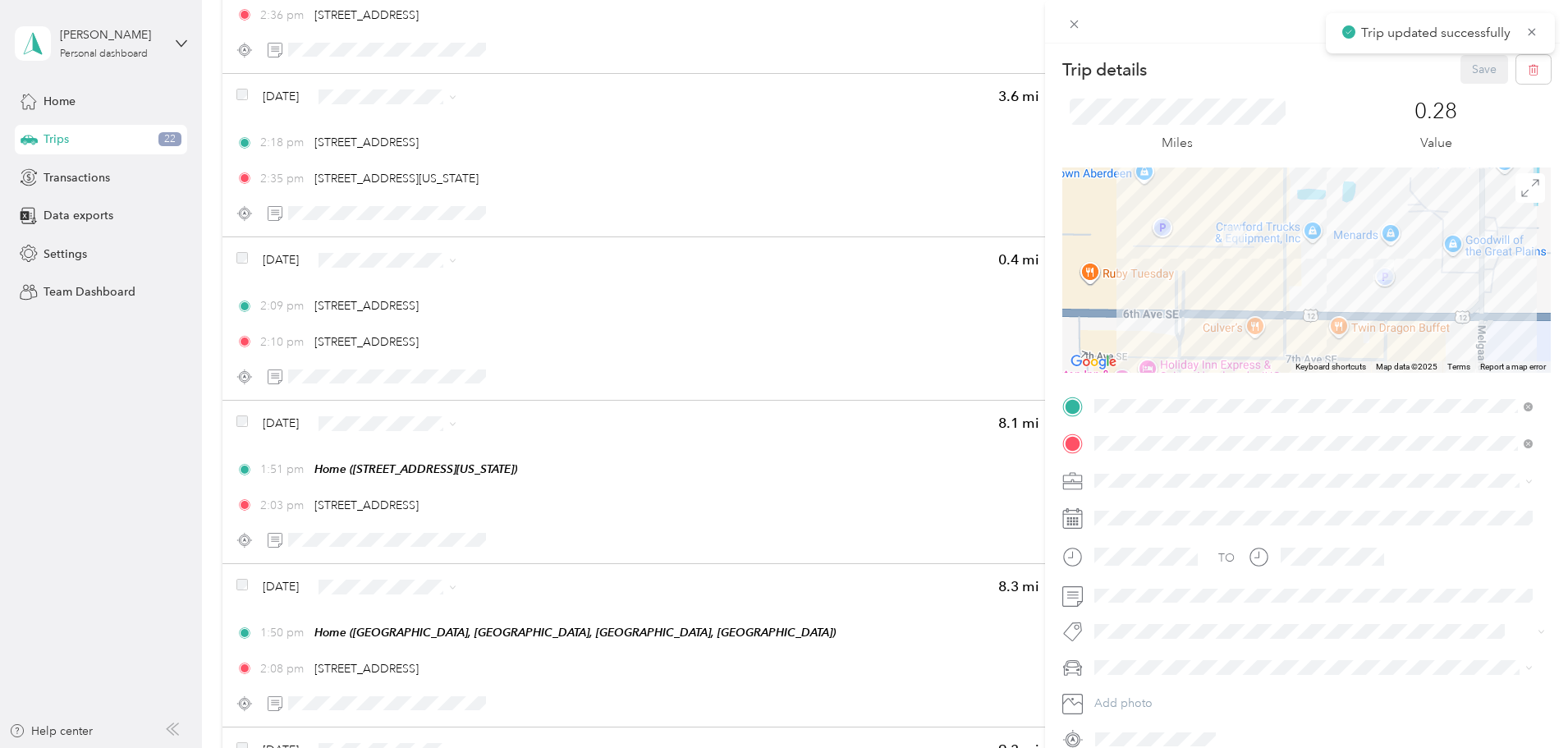
click at [1159, 648] on span "[PERSON_NAME] River Trading Company" at bounding box center [1209, 653] width 217 height 14
click at [1464, 70] on button "Save" at bounding box center [1484, 69] width 48 height 29
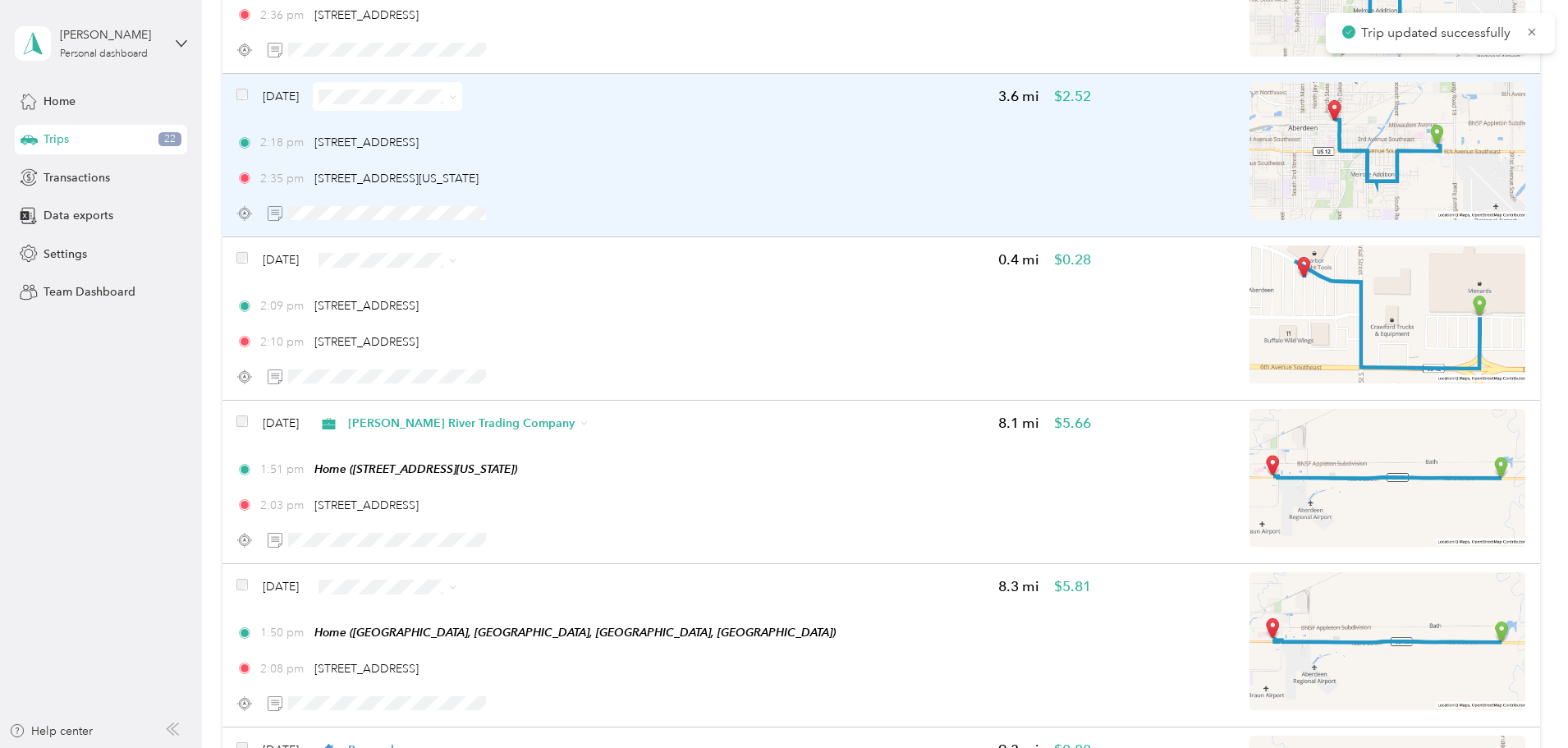
click at [849, 167] on div "2:18 pm [STREET_ADDRESS] 2:35 pm 1–[STREET_ADDRESS][US_STATE]" at bounding box center [663, 160] width 855 height 53
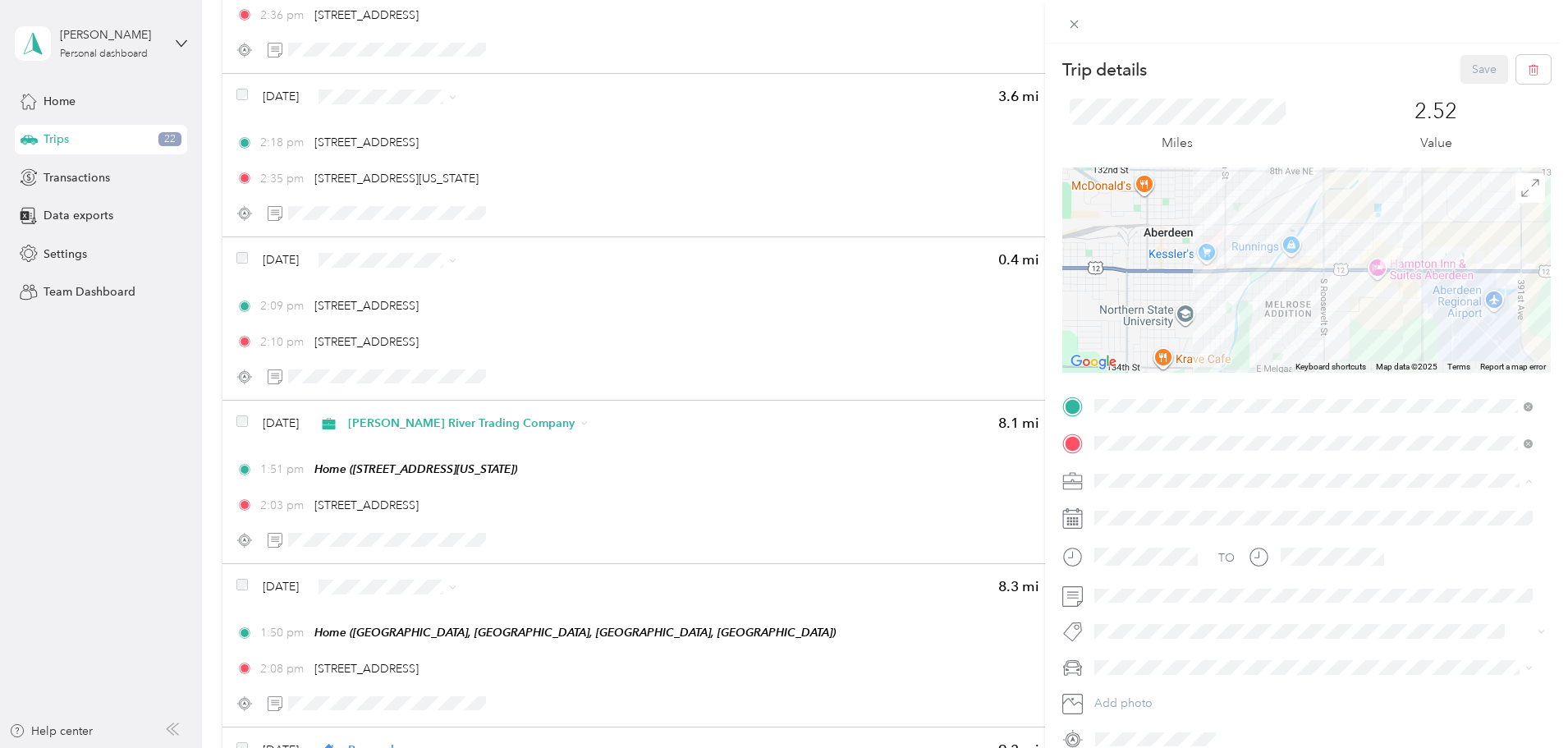
click at [1175, 649] on span "[PERSON_NAME] River Trading Company" at bounding box center [1209, 653] width 217 height 14
click at [1467, 72] on button "Save" at bounding box center [1484, 69] width 48 height 29
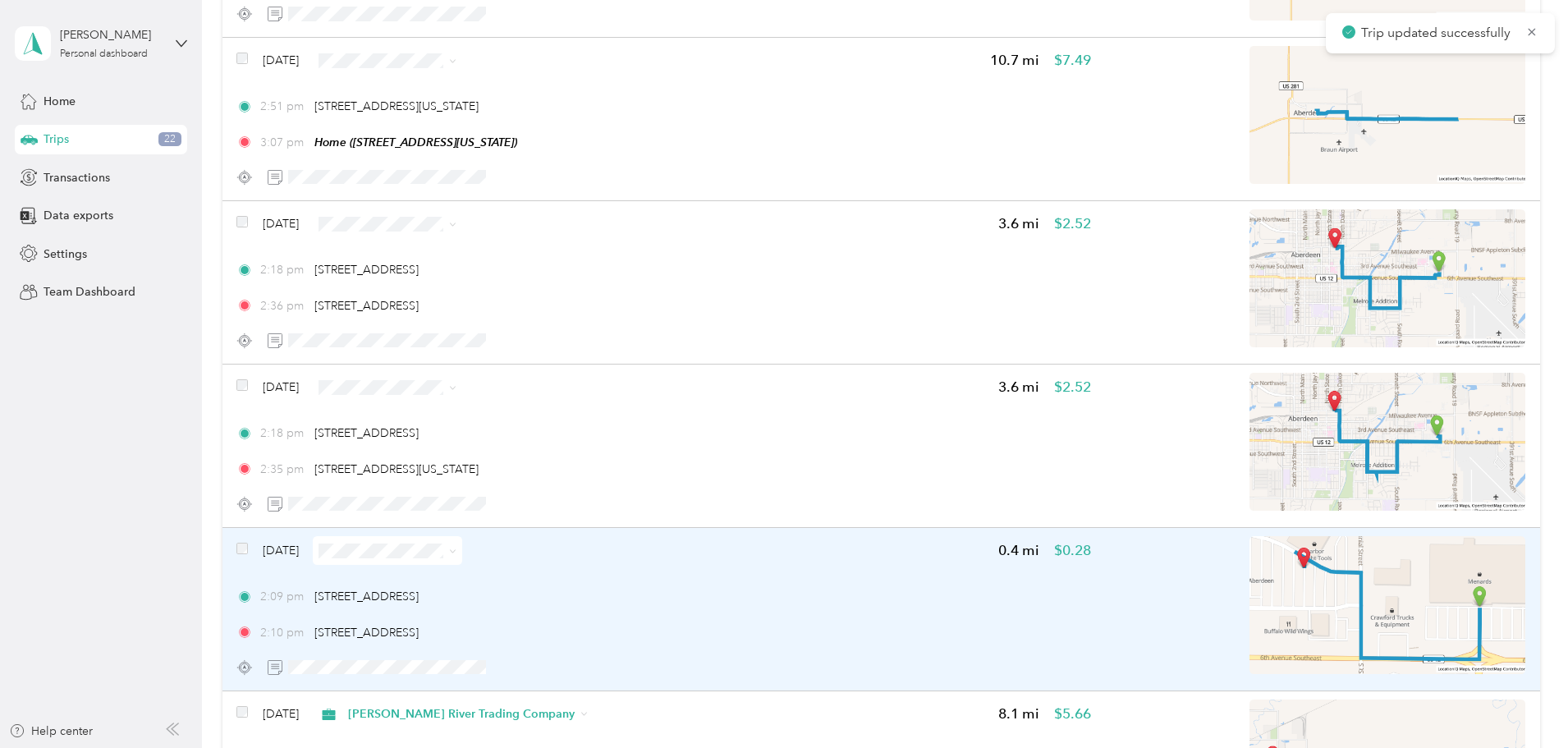
scroll to position [2933, 0]
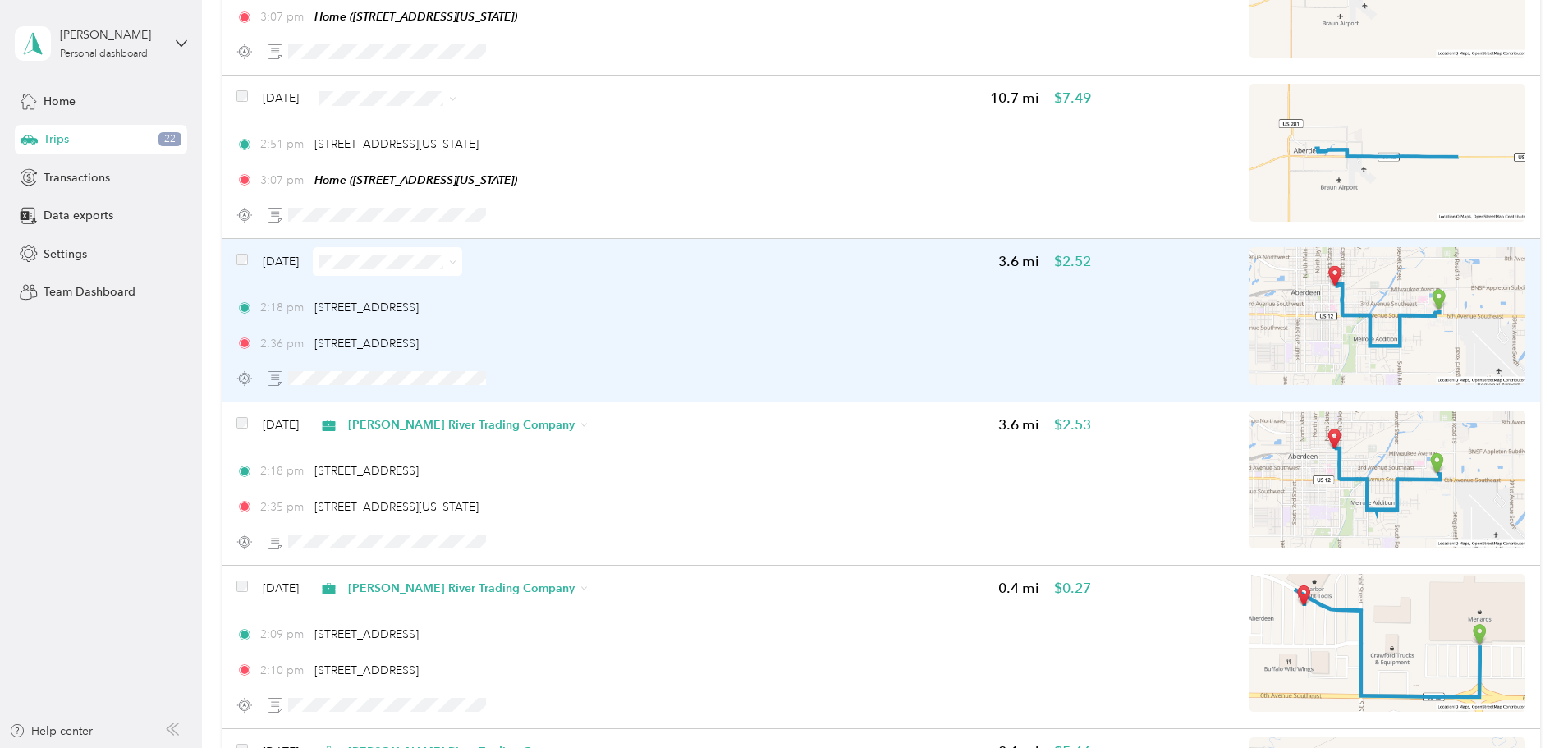
click at [928, 306] on div "2:18 pm [STREET_ADDRESS]" at bounding box center [663, 307] width 855 height 17
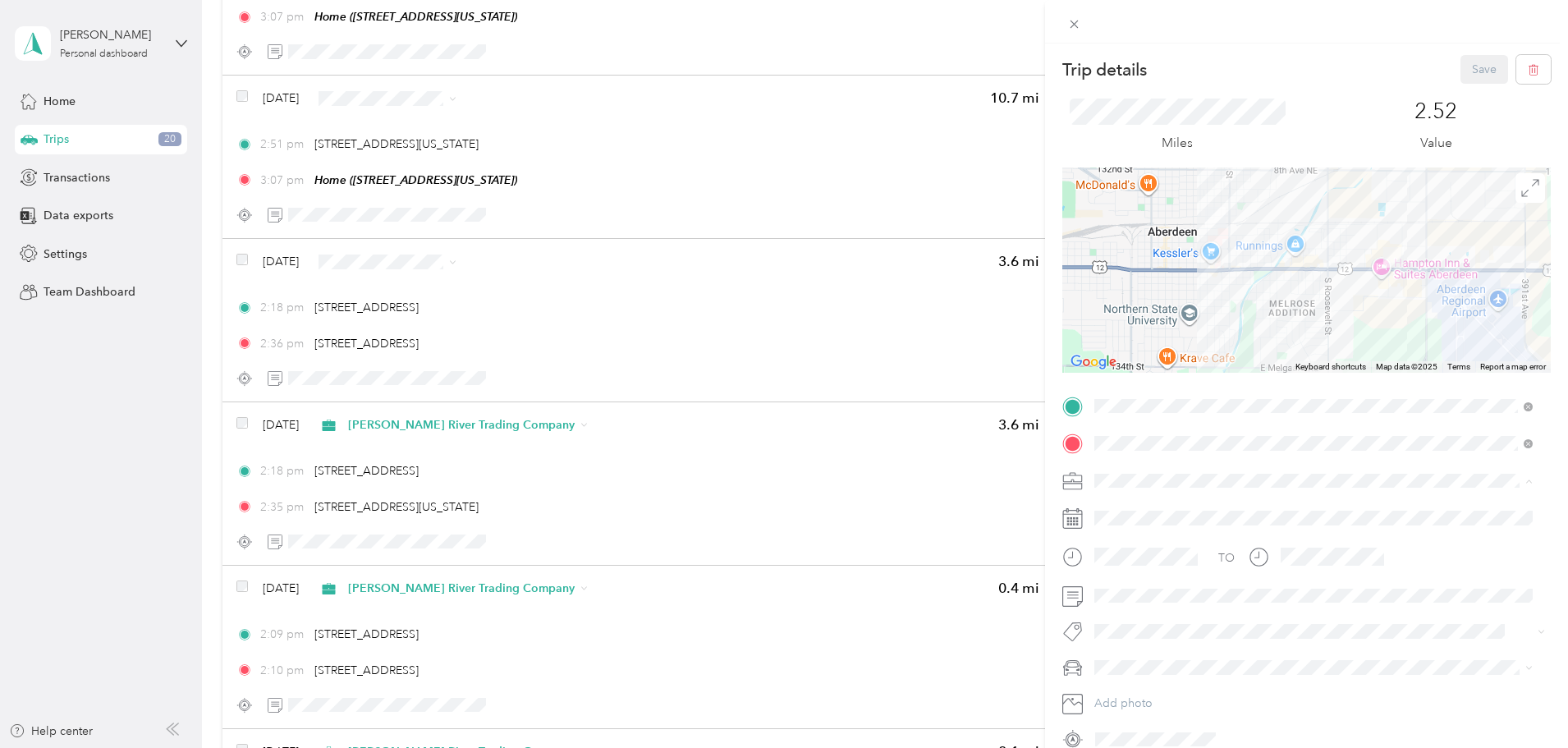
click at [1153, 626] on span "Referee Services" at bounding box center [1143, 624] width 86 height 14
click at [1476, 69] on button "Save" at bounding box center [1484, 69] width 48 height 29
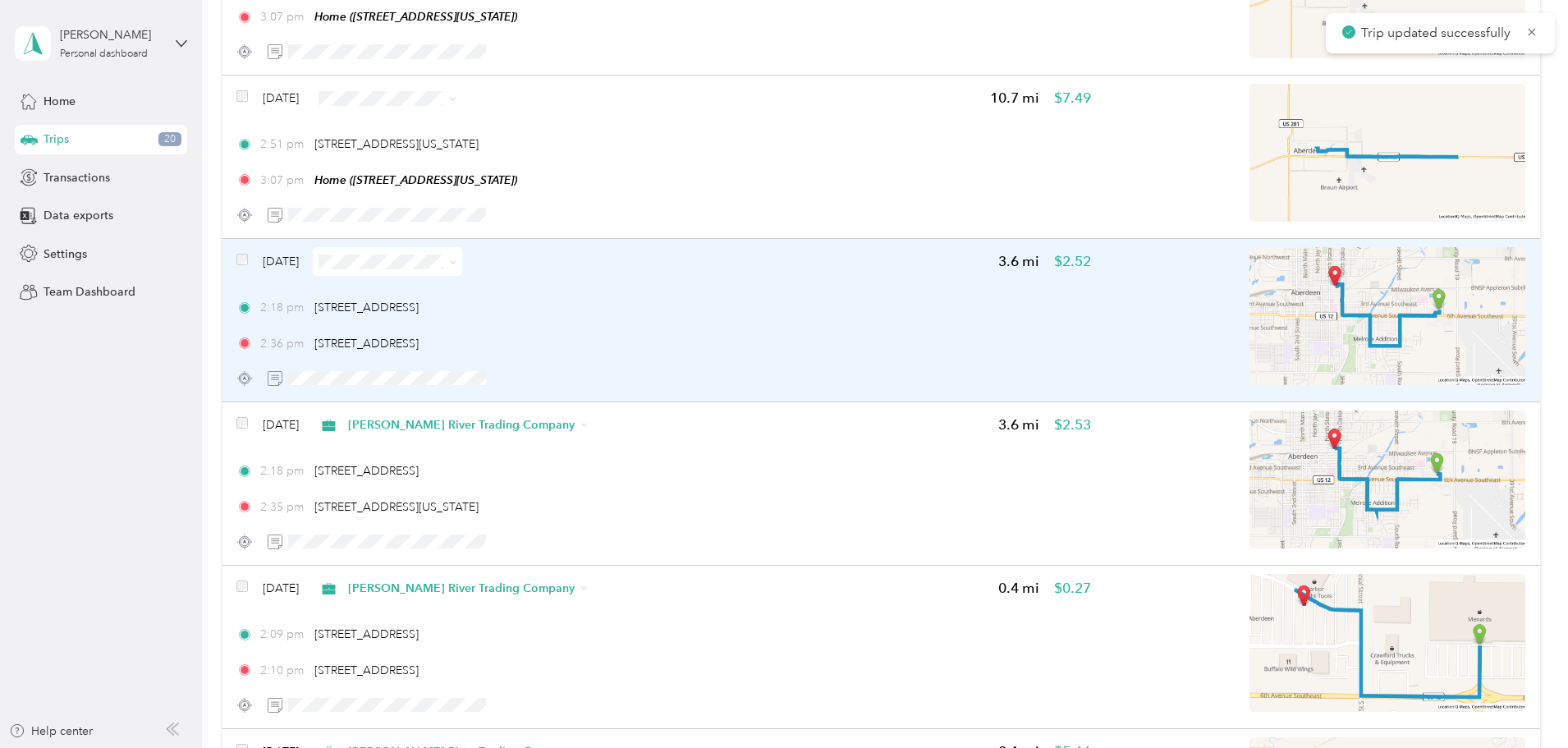
scroll to position [2687, 0]
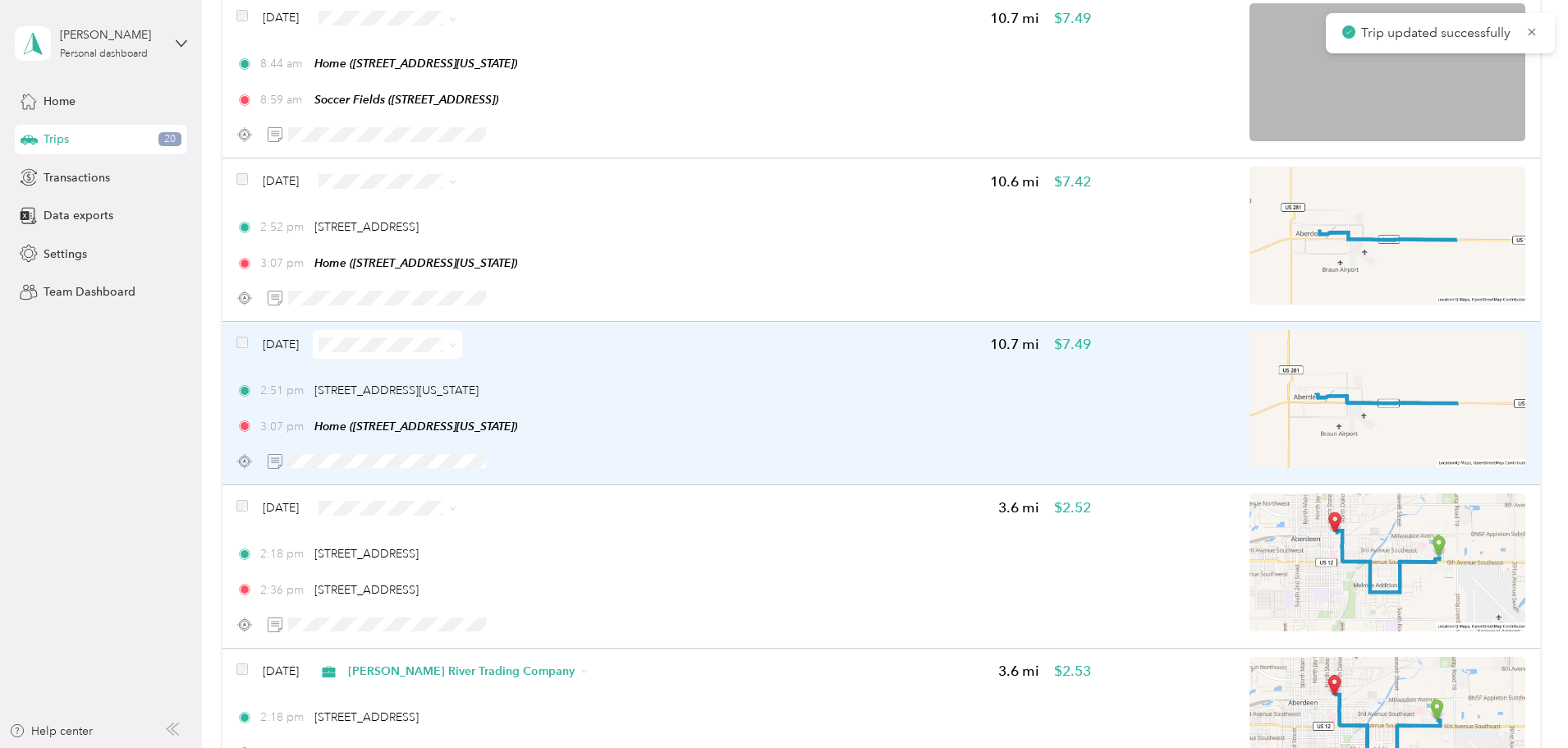
click at [909, 396] on div "2:51 pm 1–[STREET_ADDRESS][US_STATE]" at bounding box center [663, 390] width 855 height 17
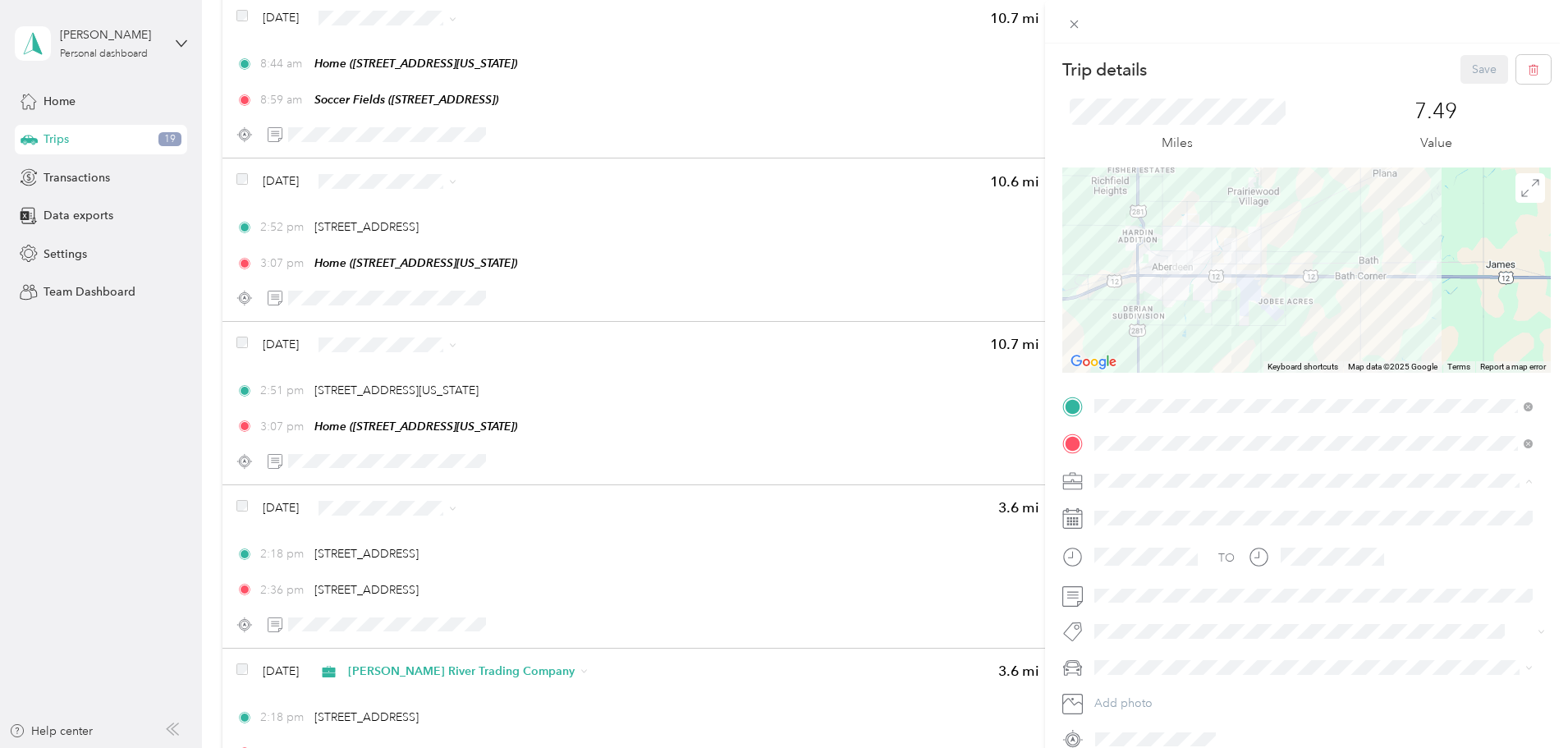
click at [1162, 620] on span "Referee Services" at bounding box center [1143, 624] width 86 height 14
click at [1470, 69] on button "Save" at bounding box center [1484, 69] width 48 height 29
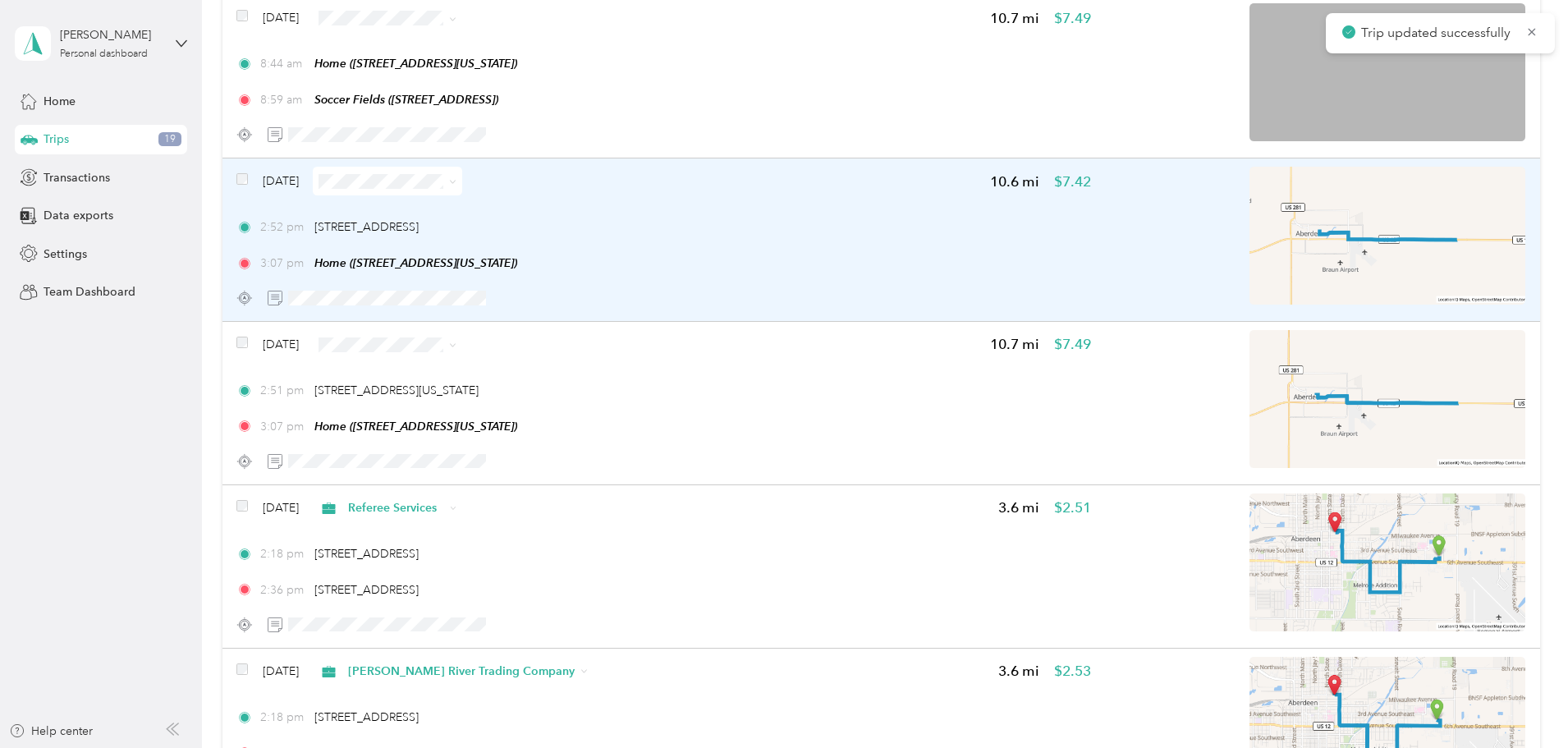
click at [882, 232] on div "2:52 pm [STREET_ADDRESS]" at bounding box center [663, 227] width 855 height 17
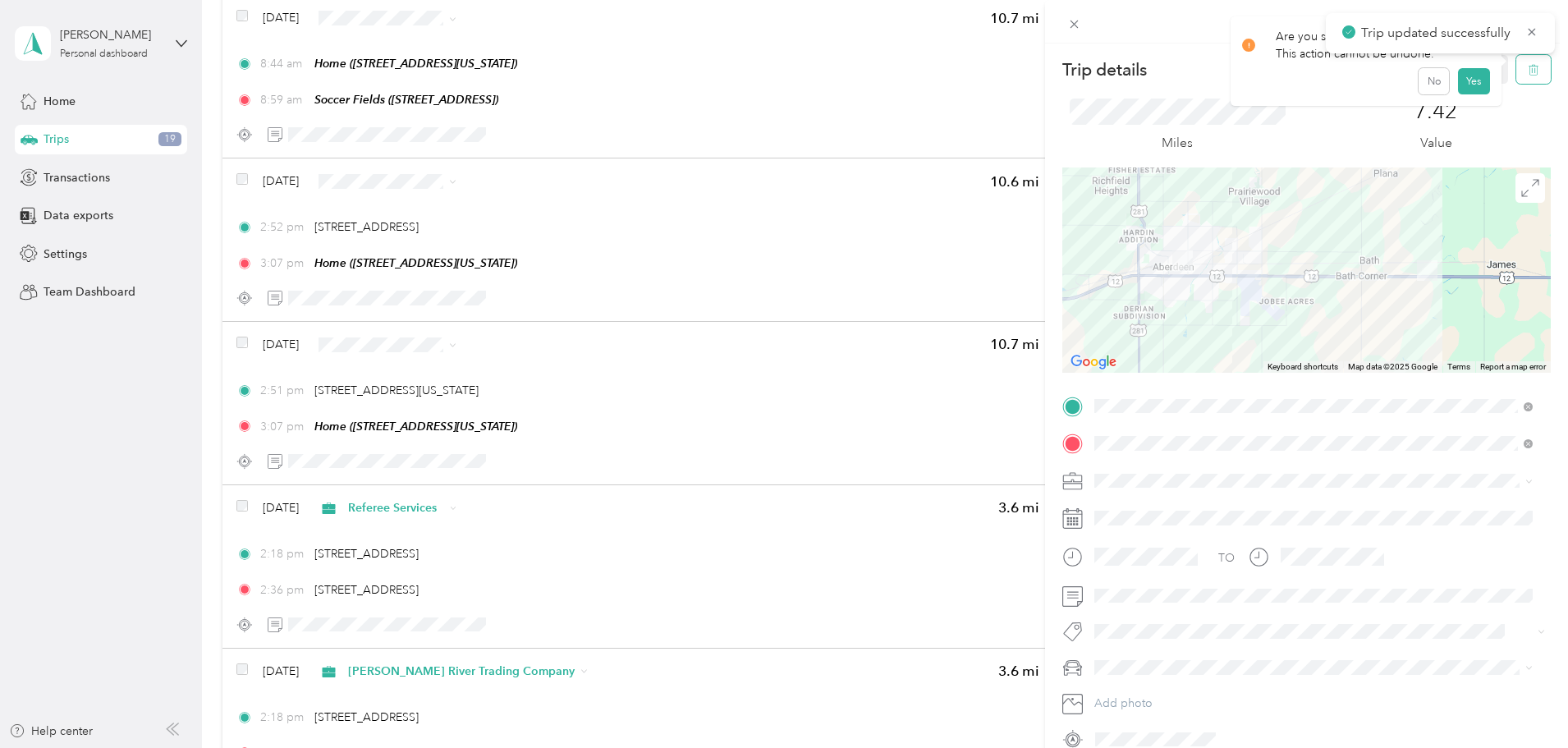
click at [1528, 60] on button "button" at bounding box center [1533, 69] width 35 height 29
click at [1460, 88] on button "Yes" at bounding box center [1473, 89] width 32 height 26
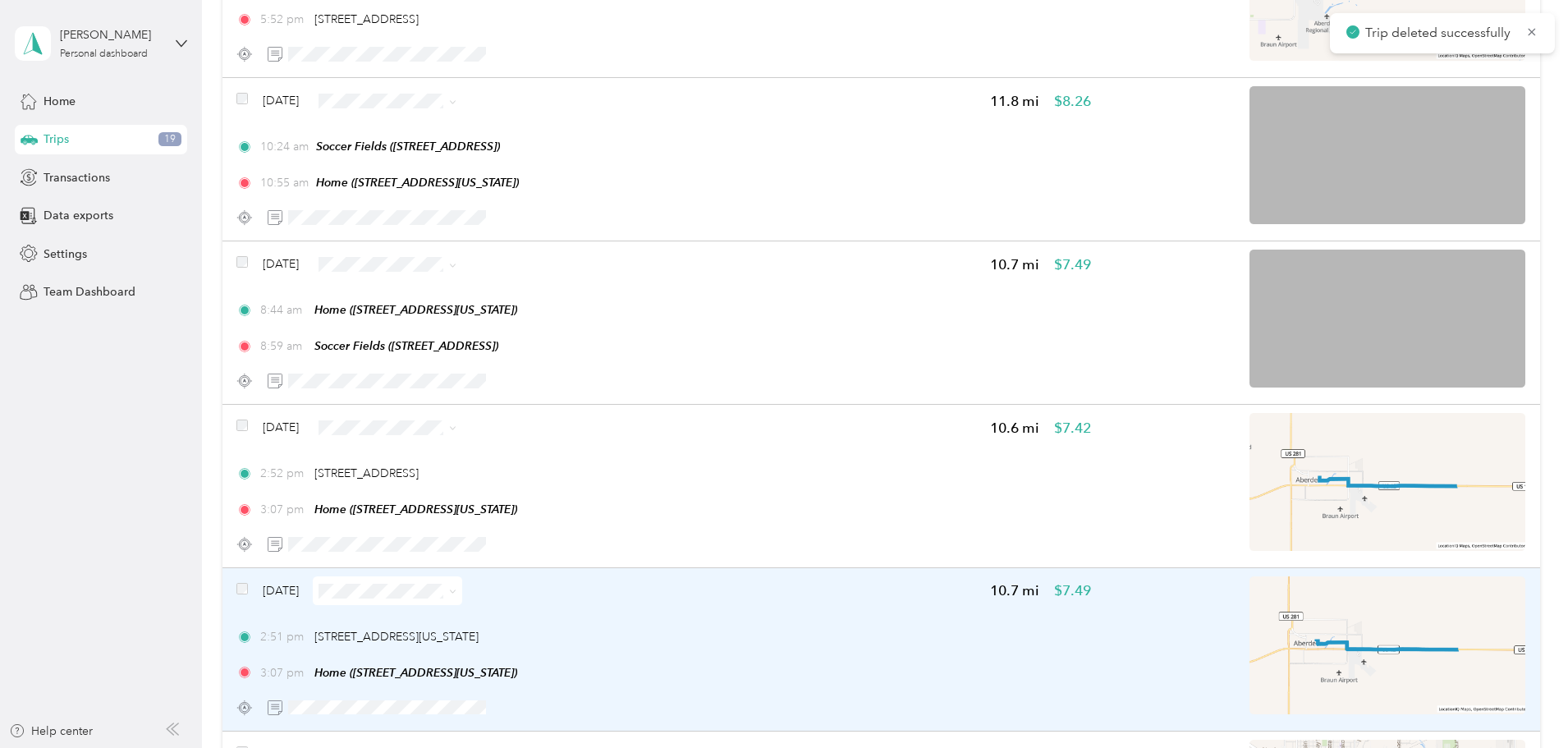
scroll to position [2359, 0]
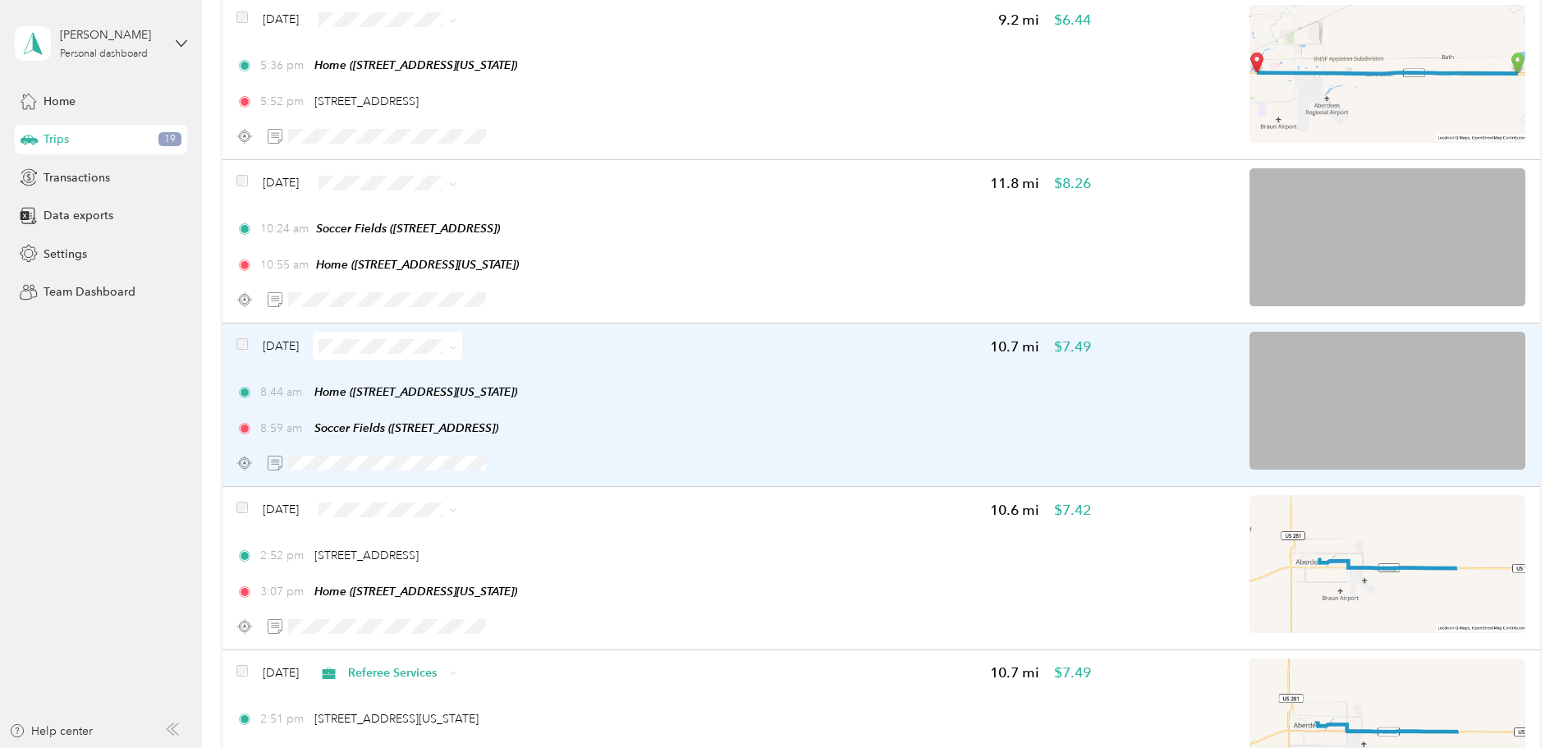
click at [869, 404] on div "8:44 am Home ([STREET_ADDRESS][US_STATE]) 8:59 am Soccer Fields ([STREET_ADDRES…" at bounding box center [663, 410] width 855 height 53
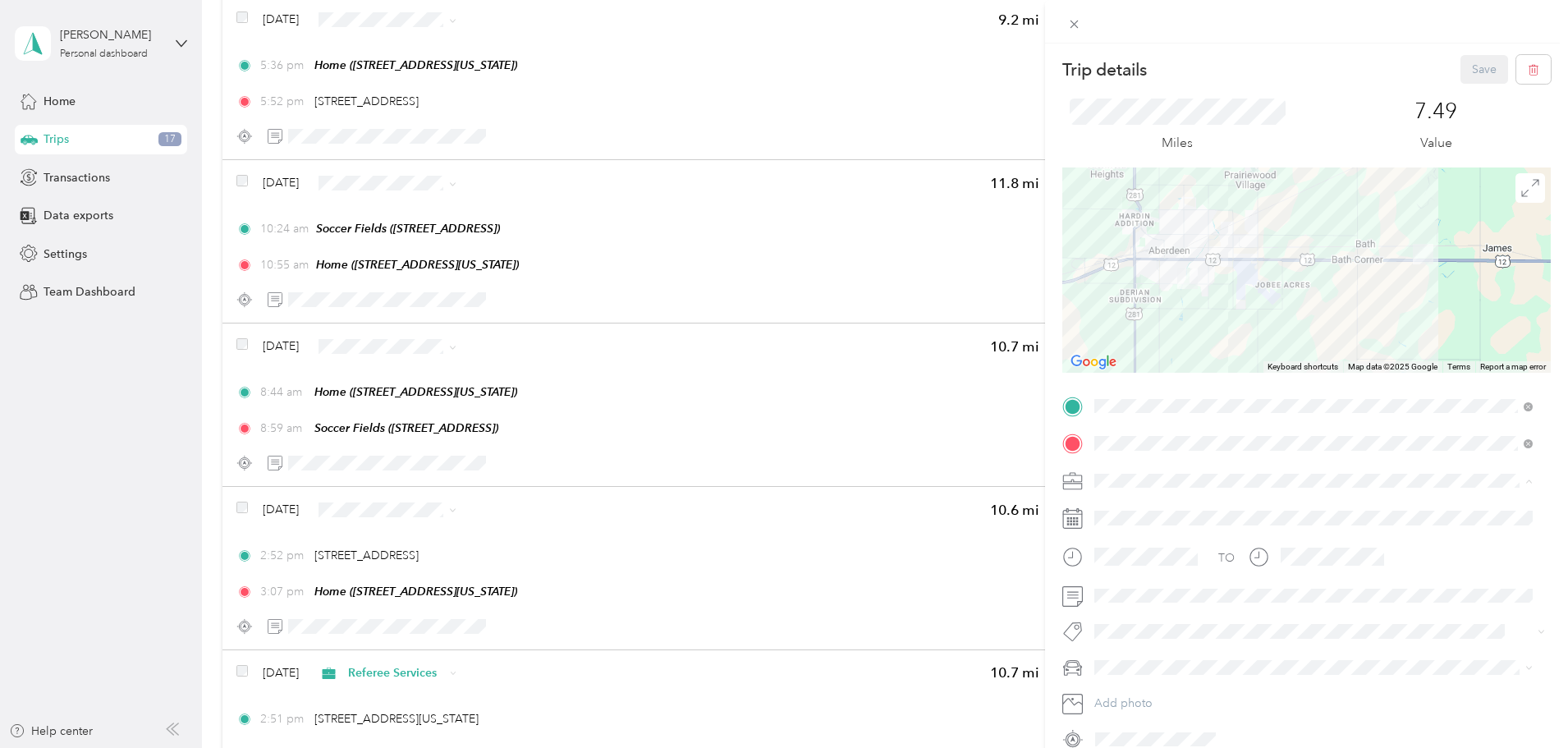
click at [1133, 591] on span "Concessions" at bounding box center [1133, 595] width 66 height 14
click at [1157, 608] on span "[PERSON_NAME]'s Equinox #2" at bounding box center [1181, 607] width 161 height 14
click at [1462, 73] on button "Save" at bounding box center [1484, 69] width 48 height 29
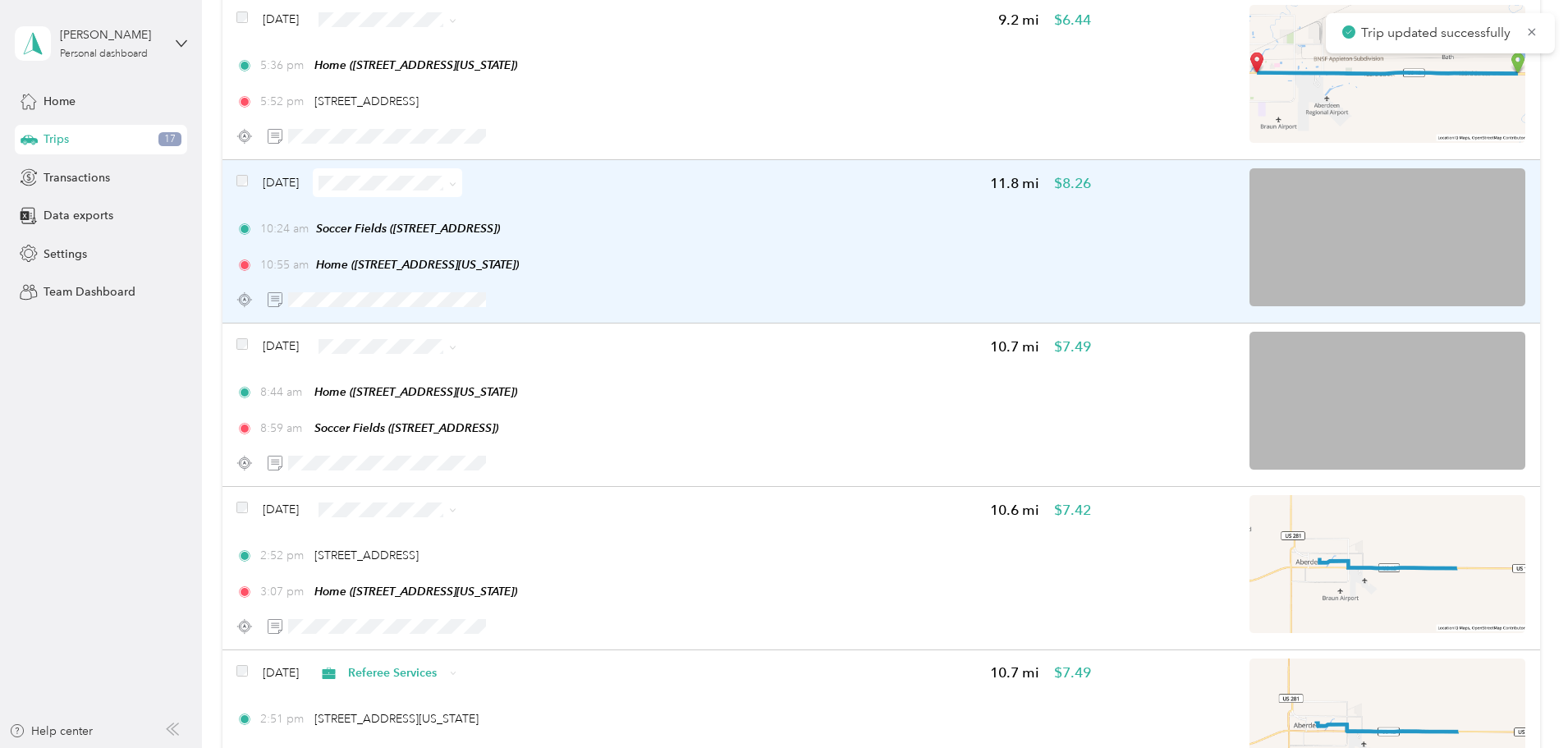
click at [862, 222] on div "10:24 am Soccer Fields ([STREET_ADDRESS])" at bounding box center [663, 229] width 855 height 17
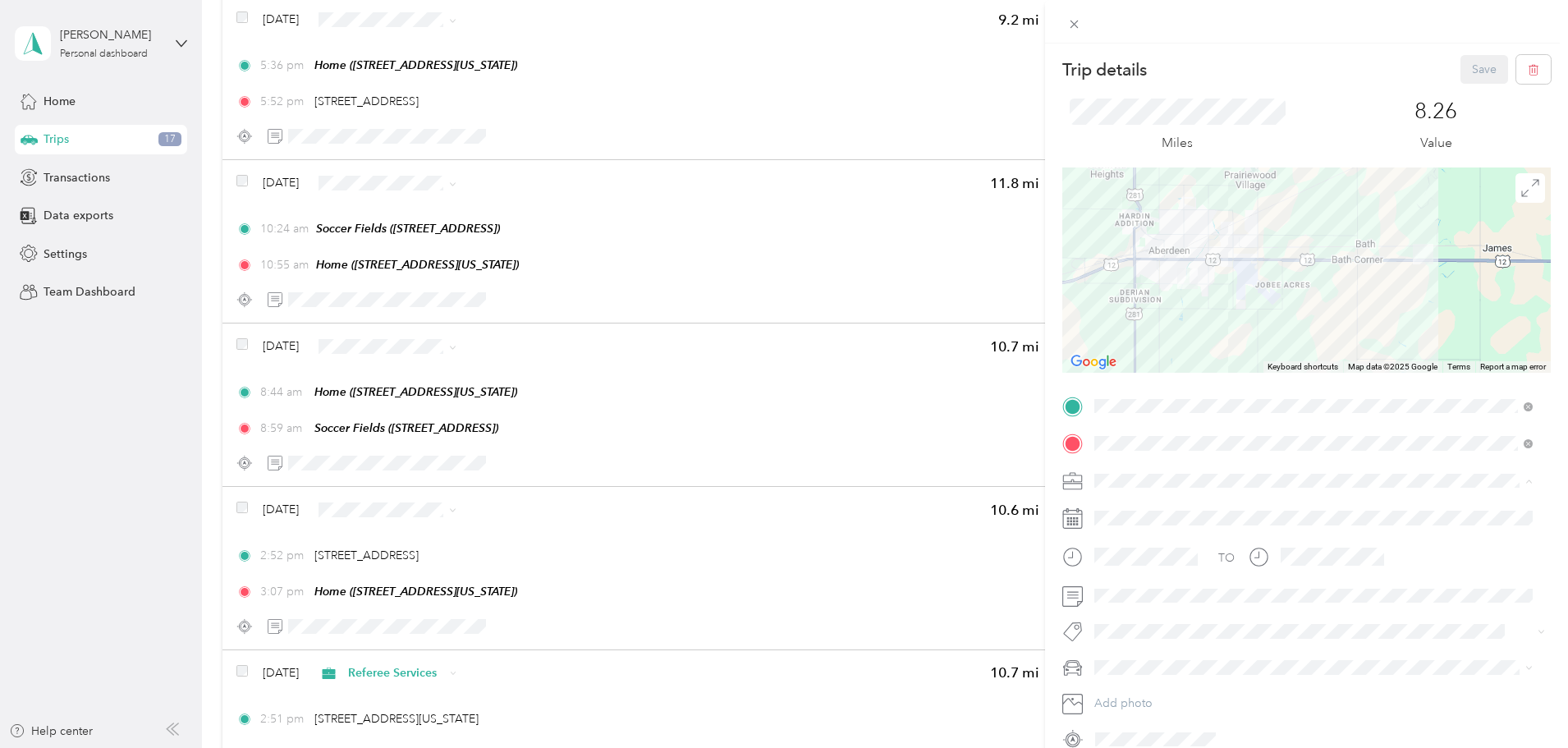
drag, startPoint x: 1150, startPoint y: 594, endPoint x: 1151, endPoint y: 604, distance: 10.0
click at [1150, 594] on span "Concessions" at bounding box center [1133, 595] width 66 height 14
click at [1150, 602] on span "[PERSON_NAME]'s Equinox #2" at bounding box center [1181, 609] width 161 height 14
click at [1475, 69] on button "Save" at bounding box center [1484, 69] width 48 height 29
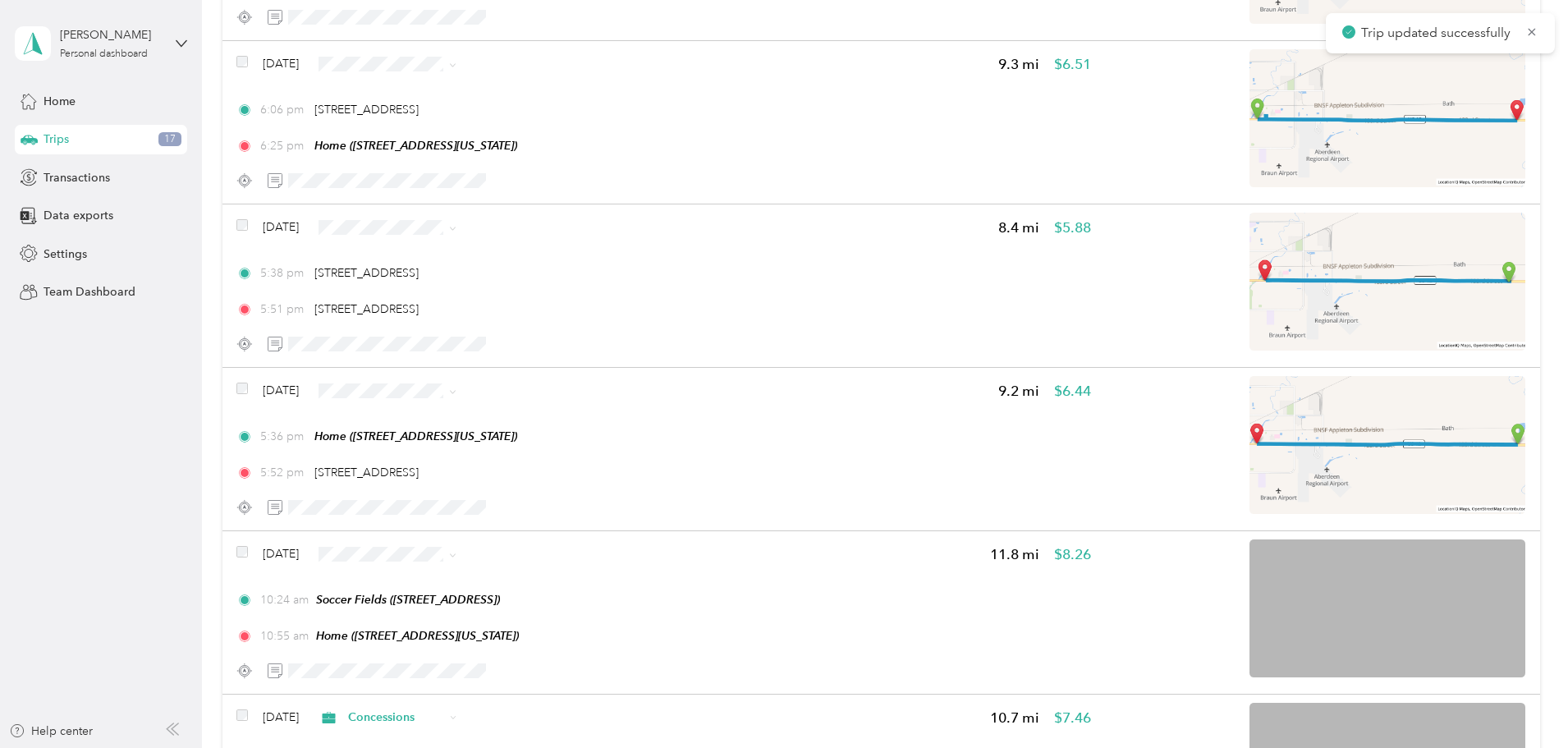
scroll to position [1948, 0]
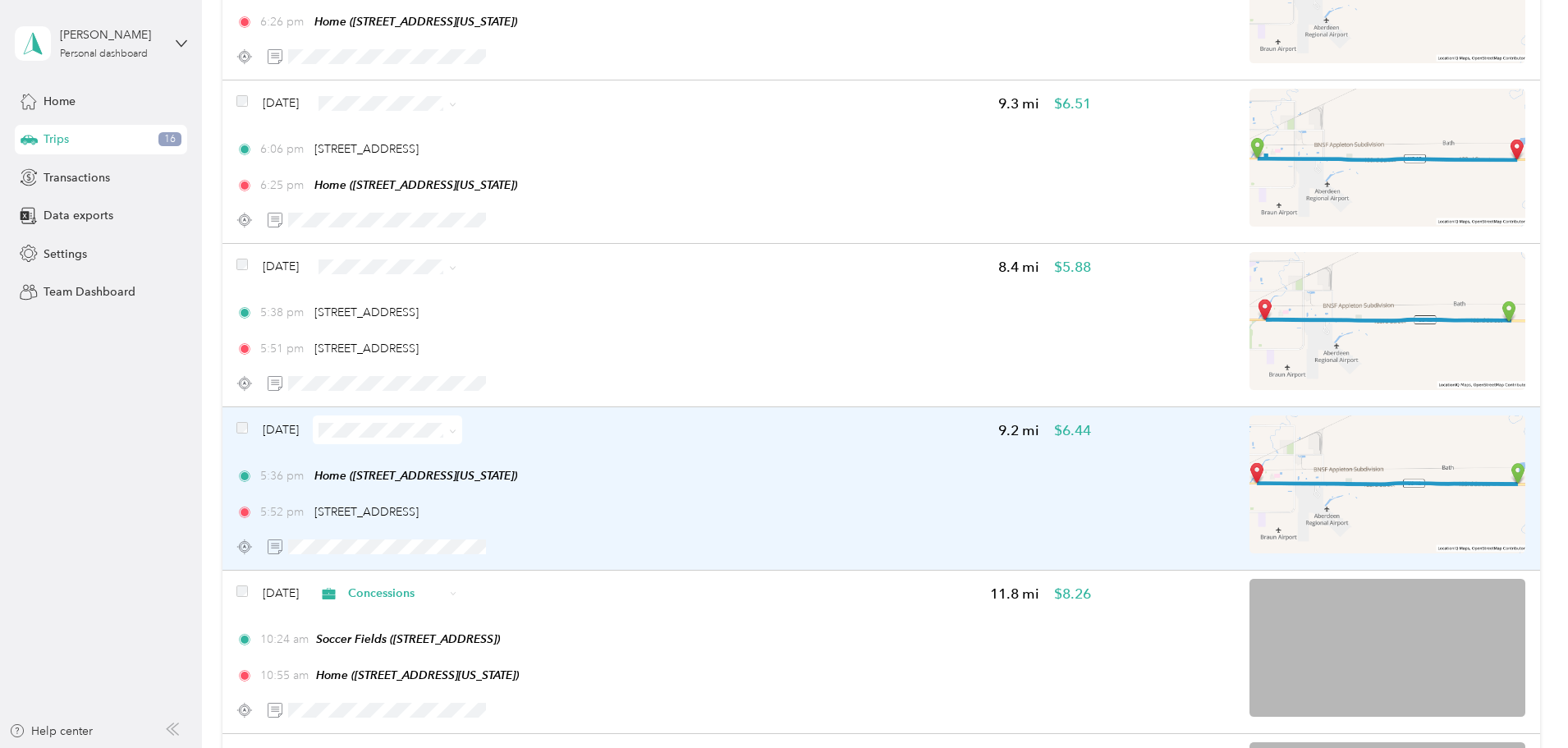
click at [855, 473] on div "5:36 pm Home ([STREET_ADDRESS][US_STATE])" at bounding box center [663, 476] width 855 height 17
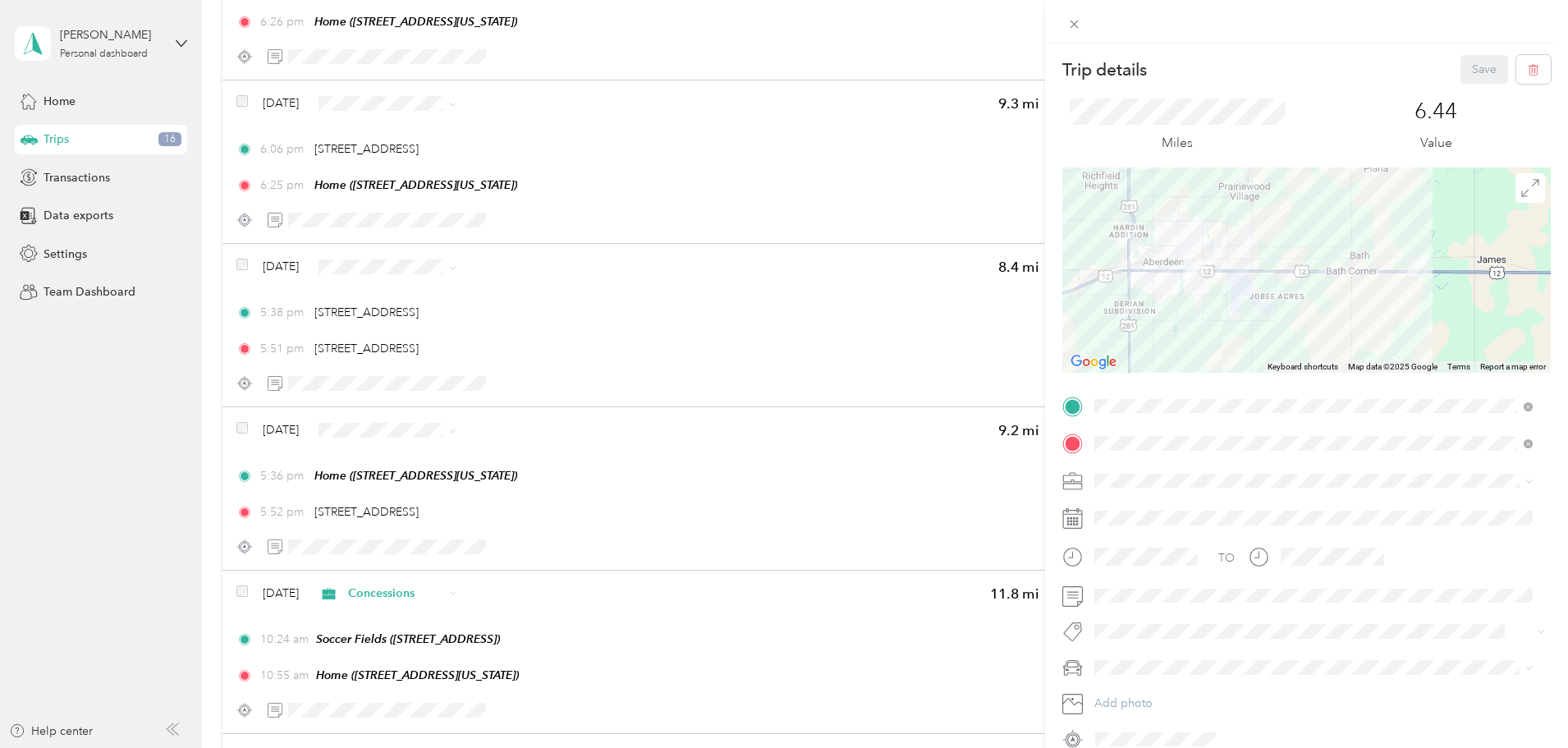
click at [1157, 646] on span "[PERSON_NAME] River Trading Company" at bounding box center [1209, 651] width 217 height 14
click at [1471, 69] on button "Save" at bounding box center [1484, 69] width 48 height 29
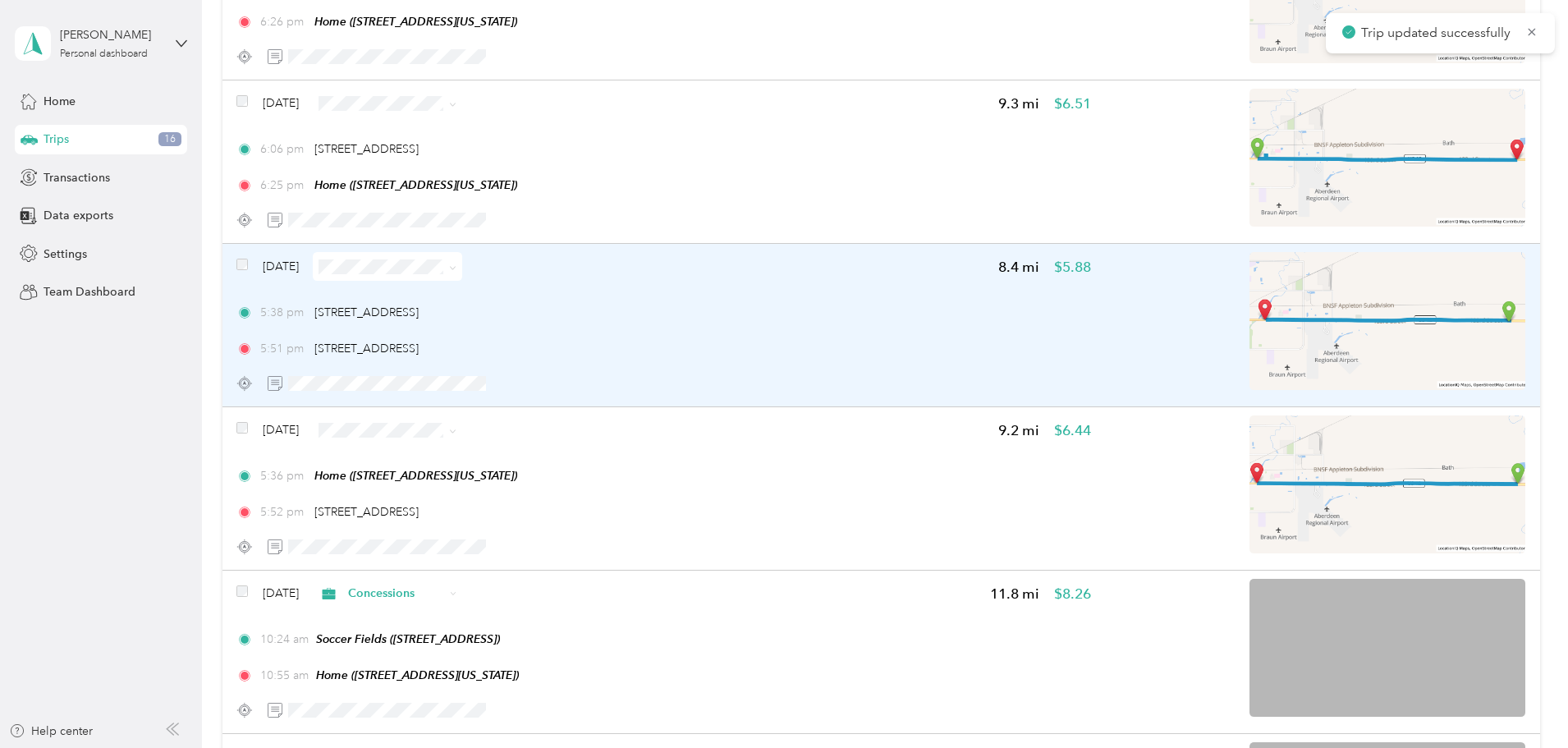
click at [899, 324] on div "5:38 pm [STREET_ADDRESS] 5:51 pm [STREET_ADDRESS]" at bounding box center [663, 330] width 855 height 53
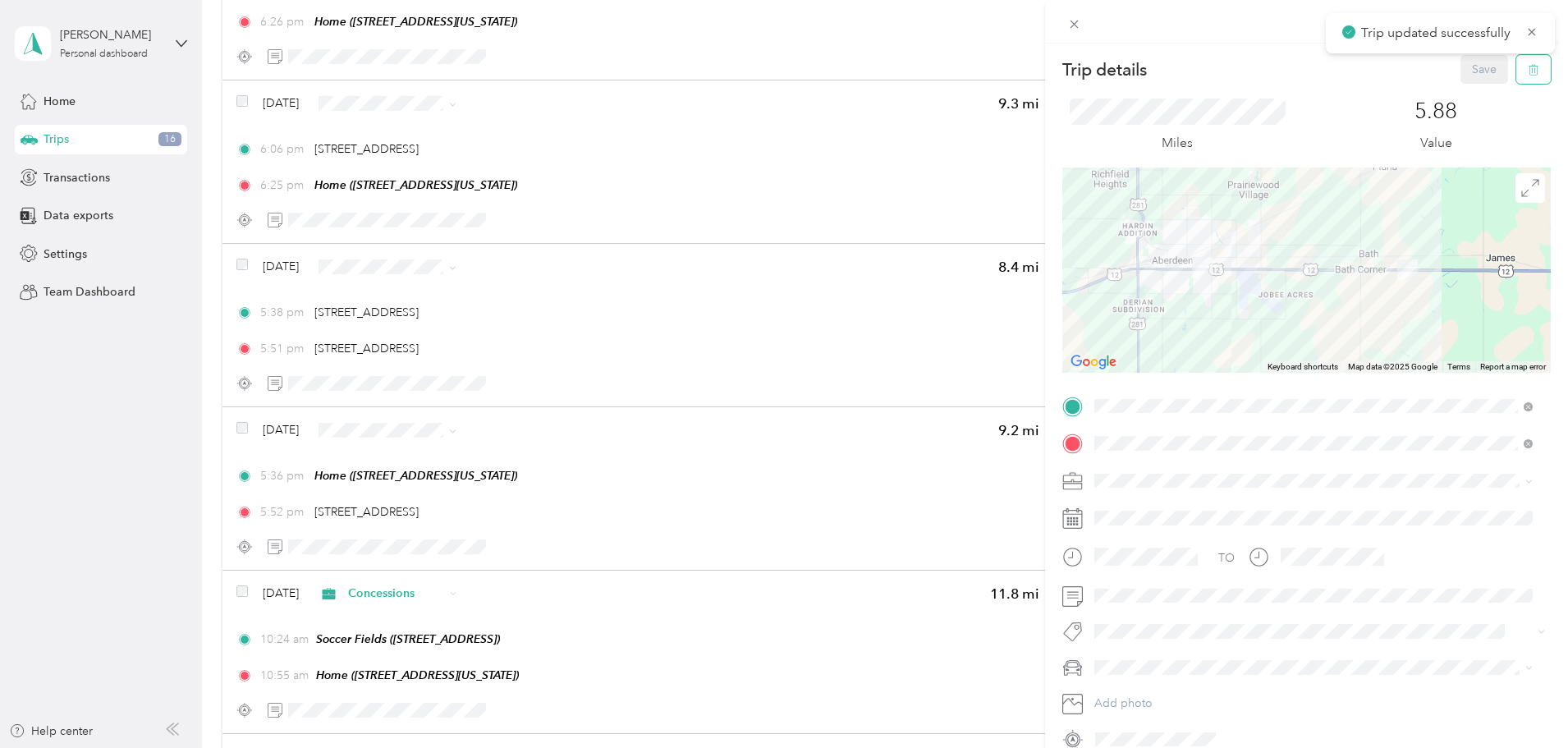
click at [1528, 62] on span "button" at bounding box center [1533, 69] width 11 height 14
click at [1471, 82] on button "Yes" at bounding box center [1473, 89] width 32 height 26
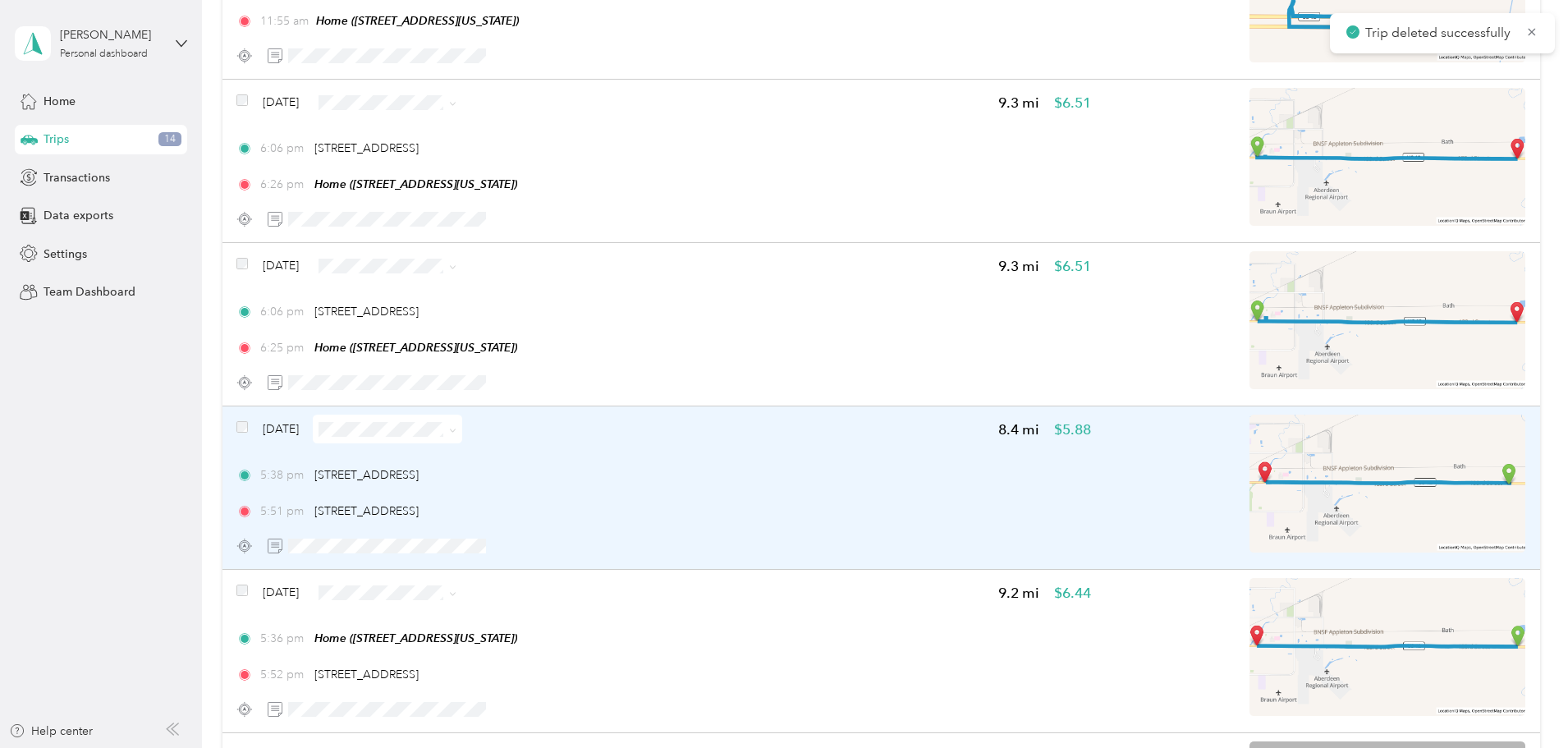
scroll to position [1784, 0]
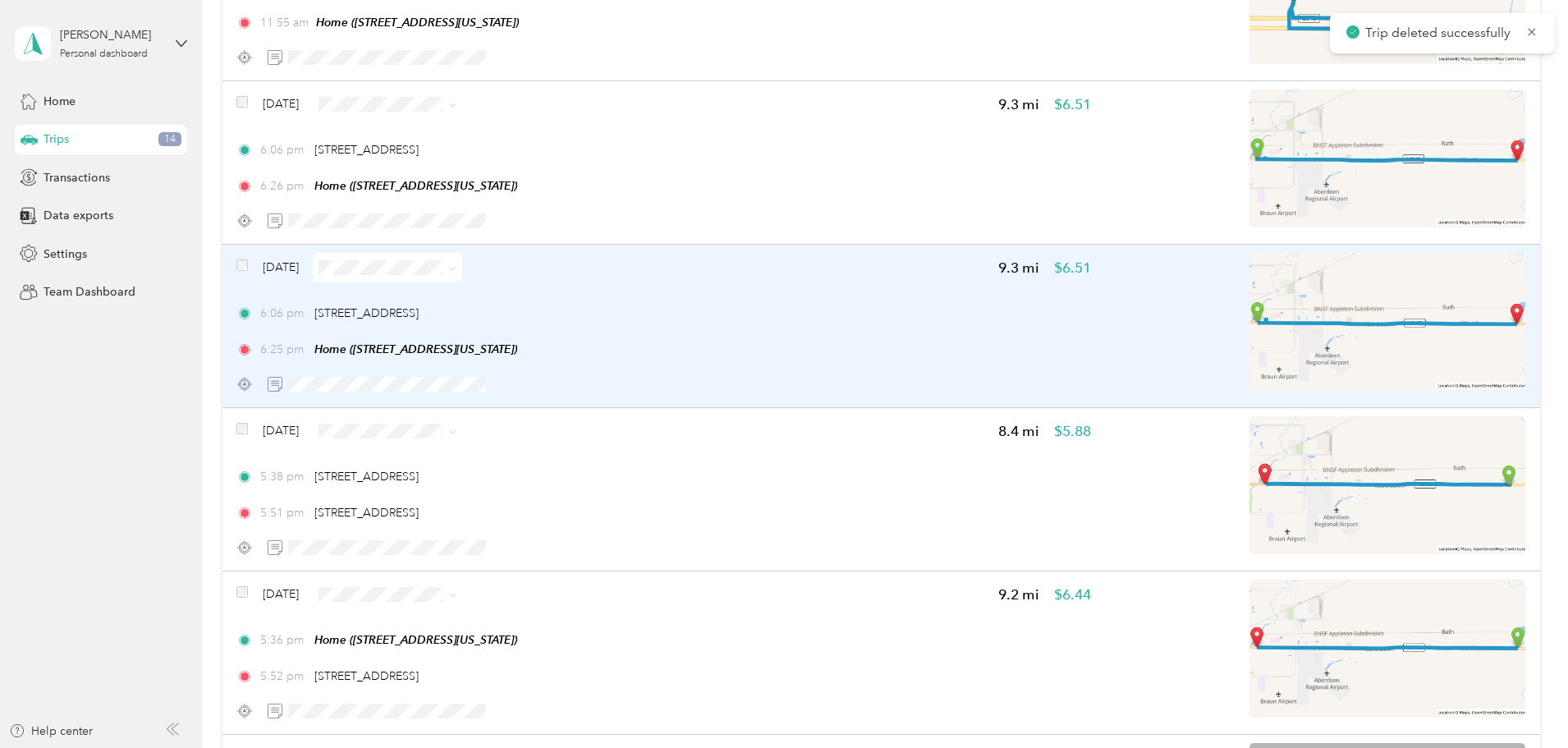
click at [876, 342] on div "6:25 pm Home ([STREET_ADDRESS][US_STATE])" at bounding box center [663, 350] width 855 height 17
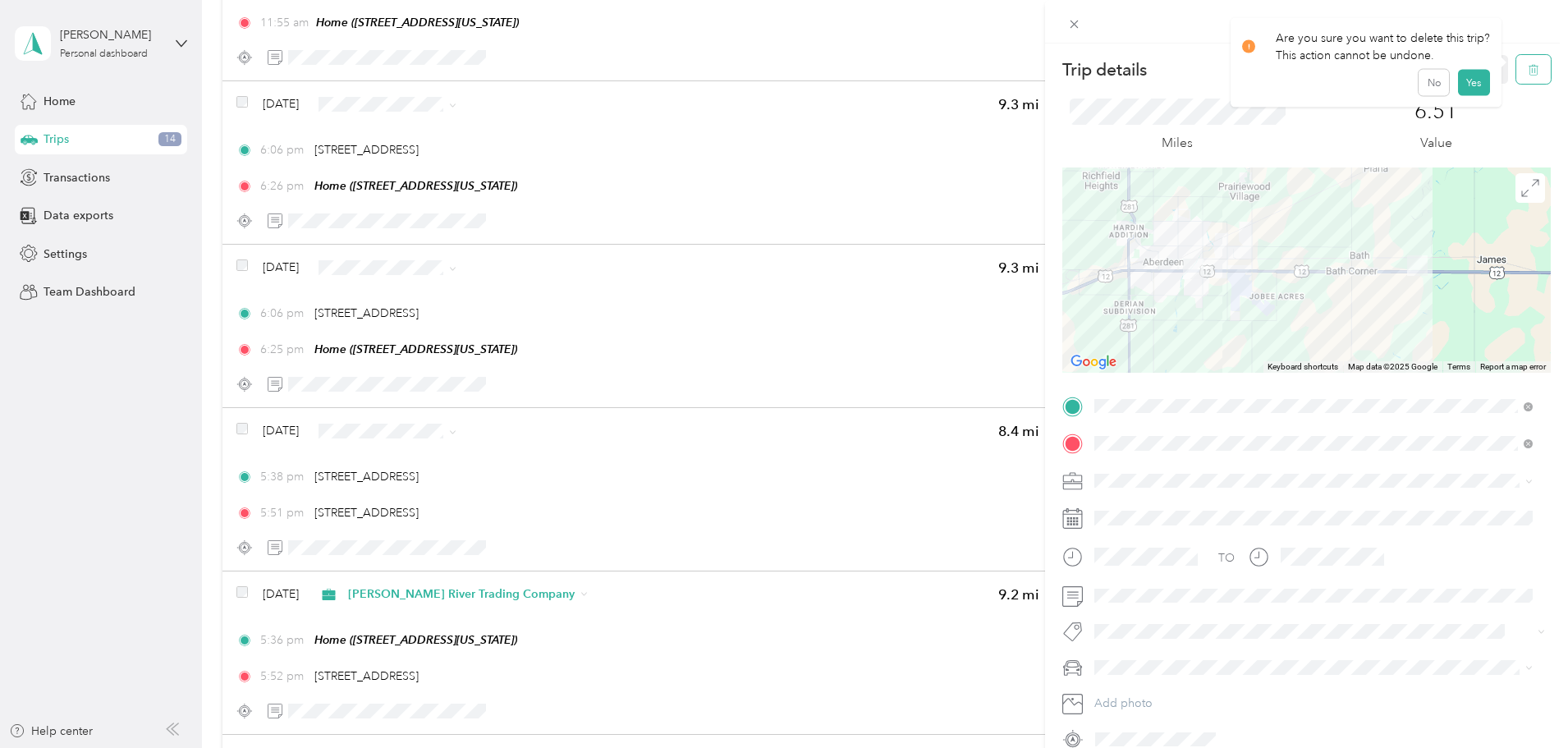
click at [1528, 74] on icon "button" at bounding box center [1533, 69] width 11 height 11
click at [1479, 86] on button "Yes" at bounding box center [1473, 89] width 32 height 26
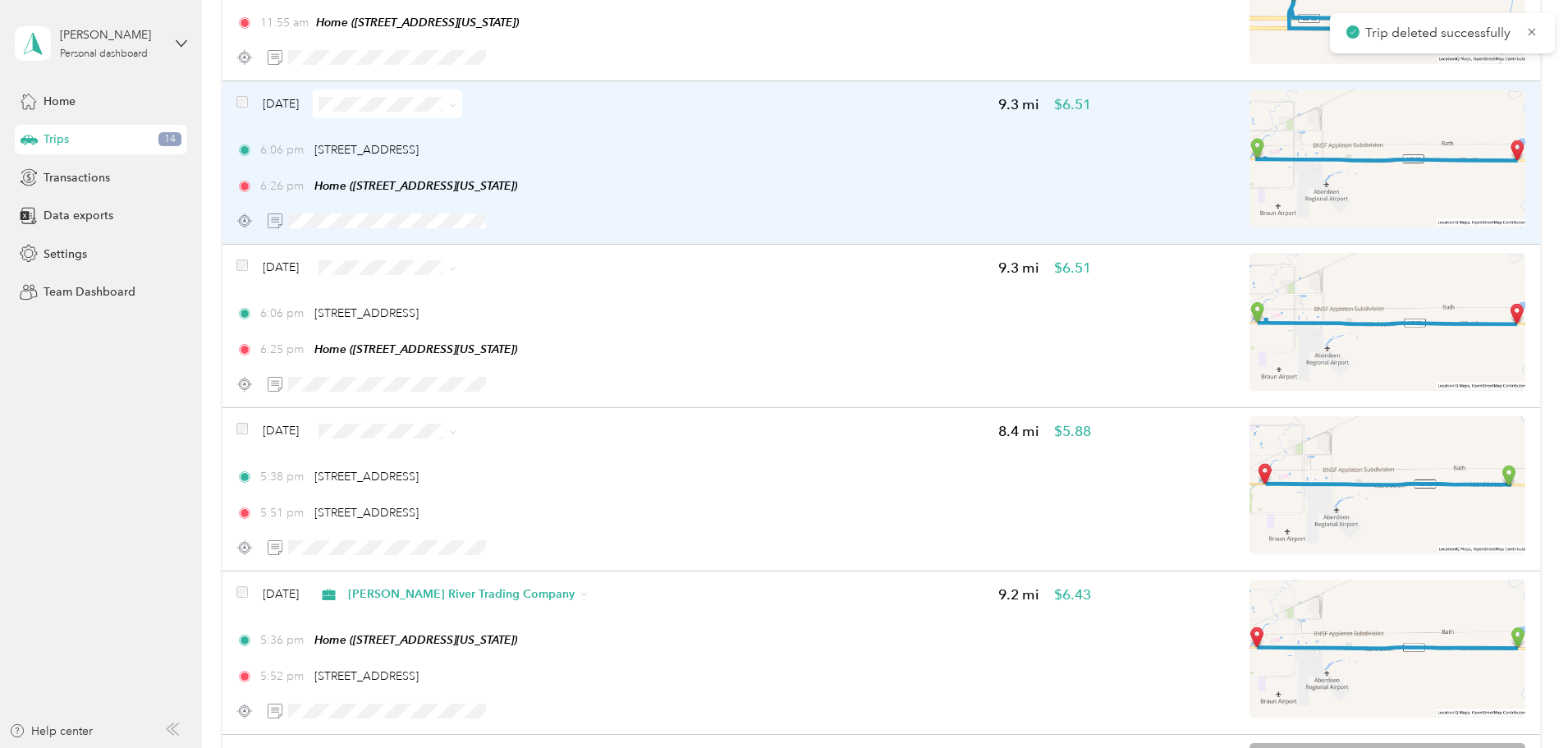
click at [959, 160] on div "6:06 pm [STREET_ADDRESS] 6:26 pm Home ([STREET_ADDRESS][US_STATE])" at bounding box center [663, 167] width 855 height 53
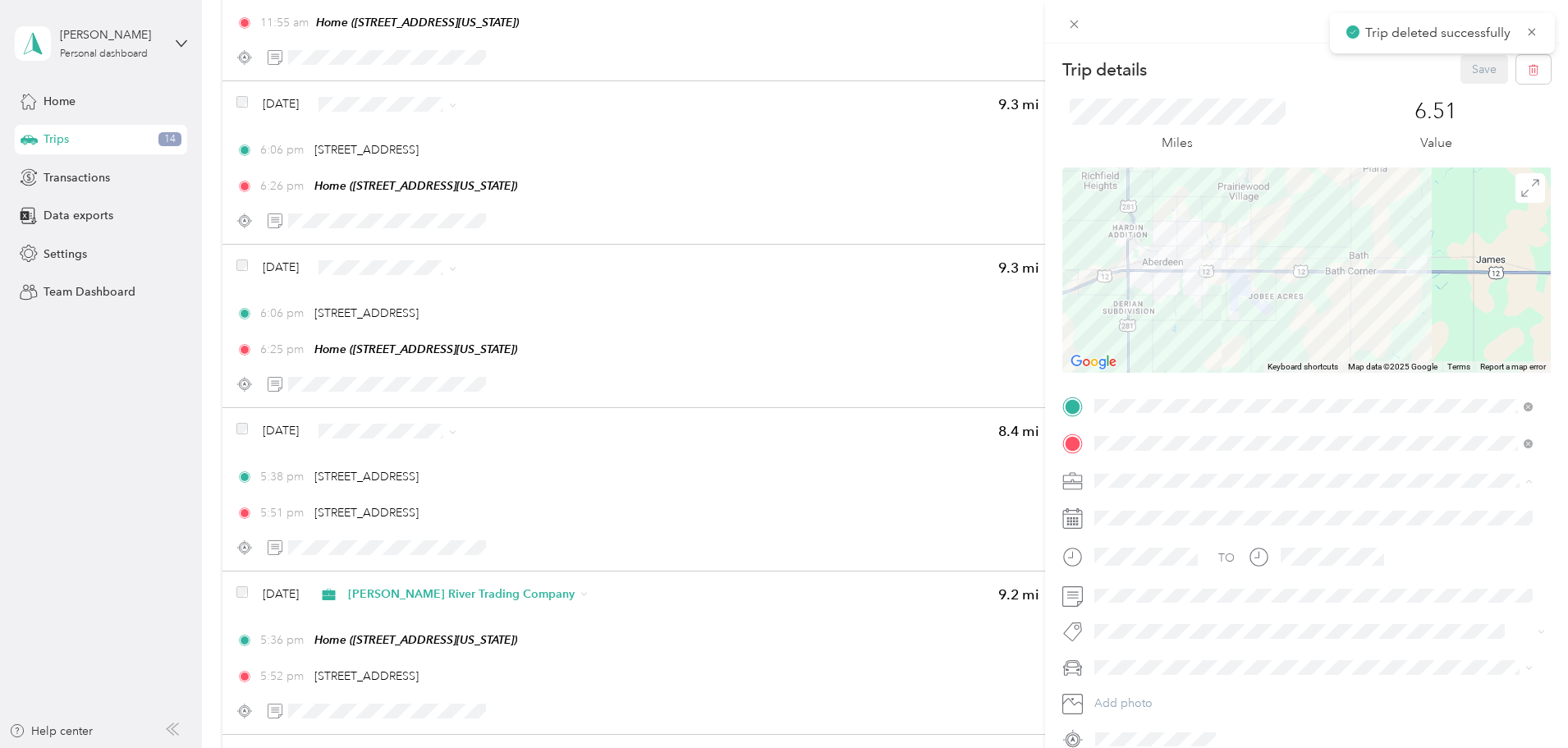
click at [1165, 646] on span "[PERSON_NAME] River Trading Company" at bounding box center [1209, 653] width 217 height 14
click at [1466, 72] on button "Save" at bounding box center [1484, 69] width 48 height 29
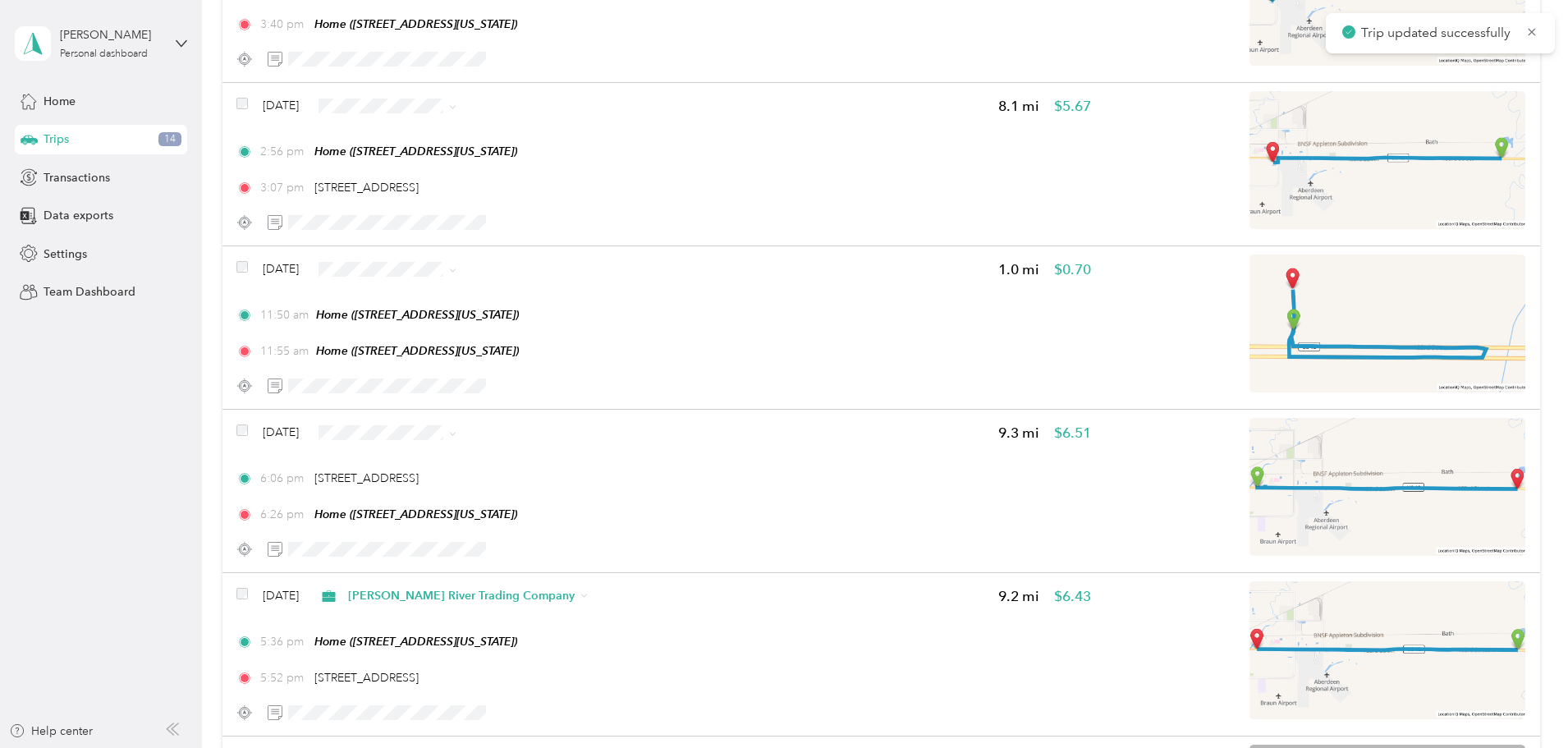
scroll to position [1374, 0]
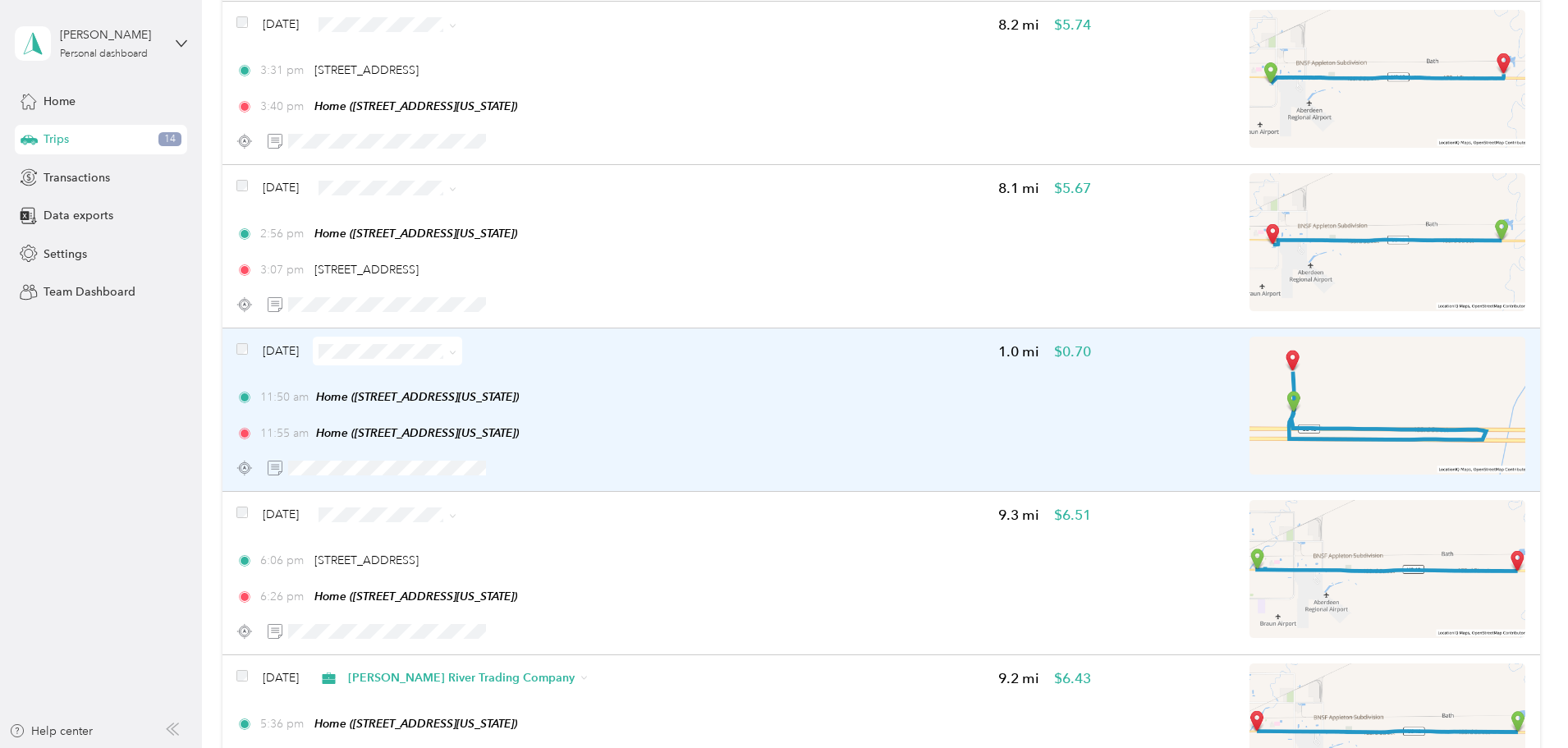
click at [863, 404] on div "11:50 am Home ([STREET_ADDRESS][US_STATE])" at bounding box center [663, 397] width 855 height 17
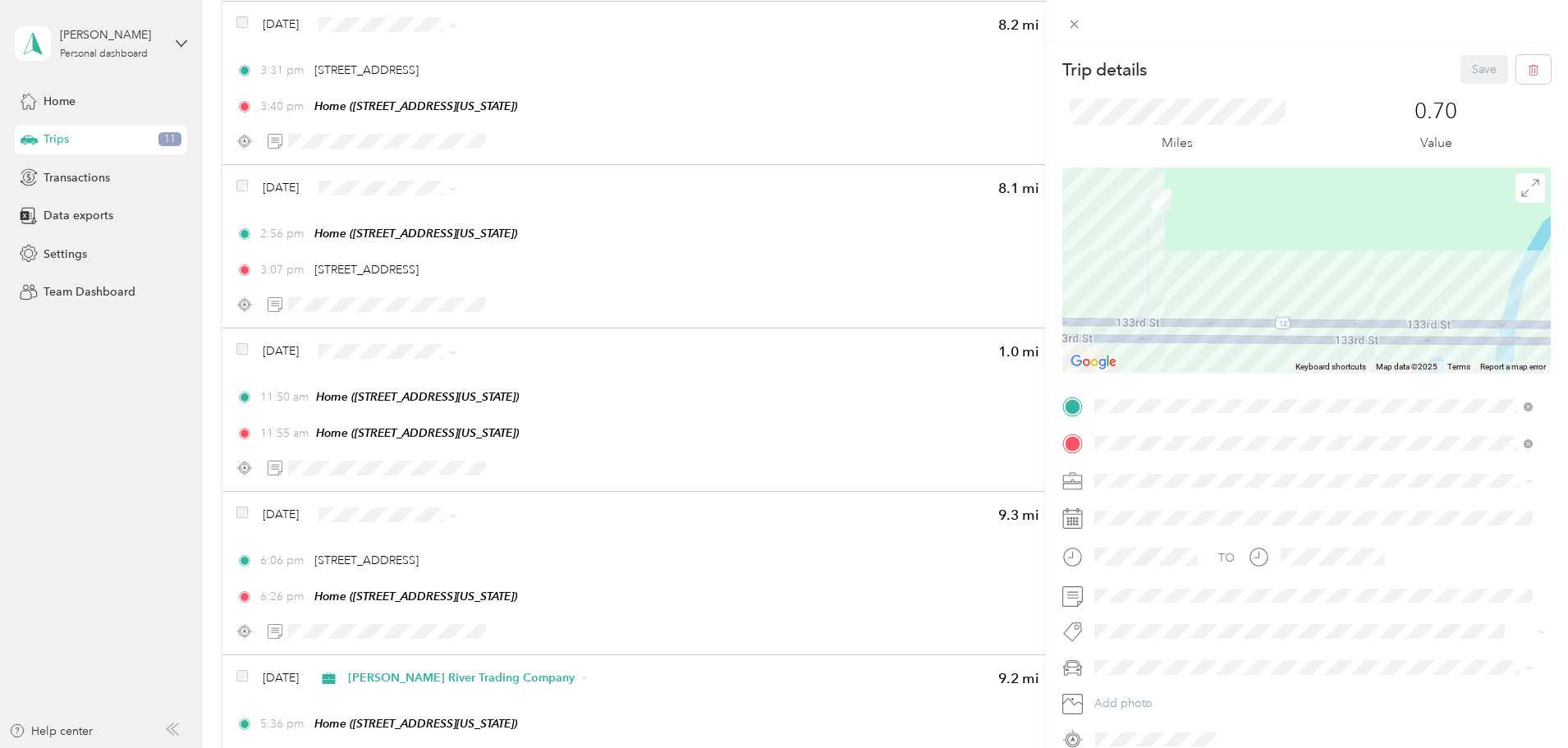
click at [1163, 649] on span "[PERSON_NAME] River Trading Company" at bounding box center [1209, 653] width 217 height 14
click at [1480, 67] on button "Save" at bounding box center [1484, 69] width 48 height 29
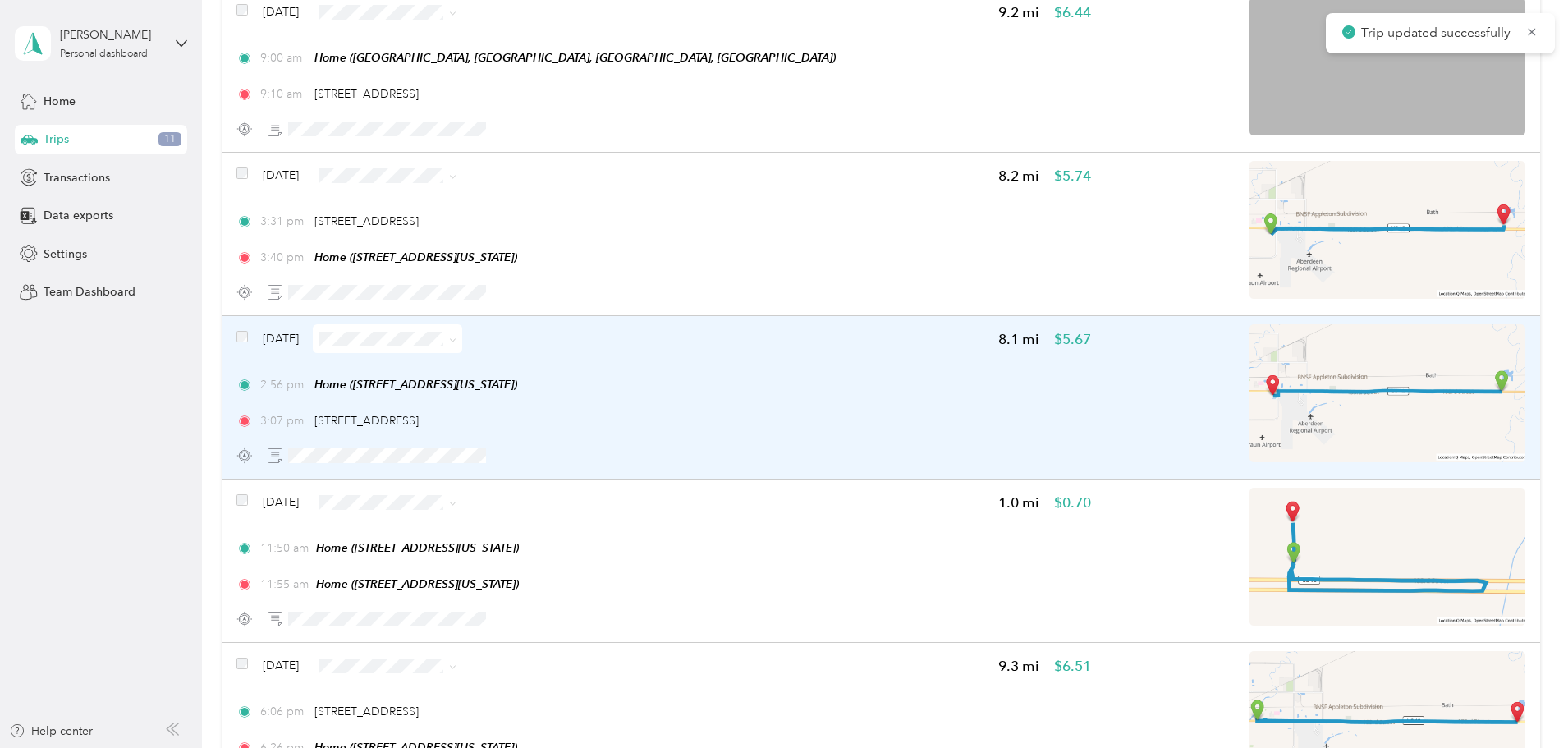
scroll to position [1127, 0]
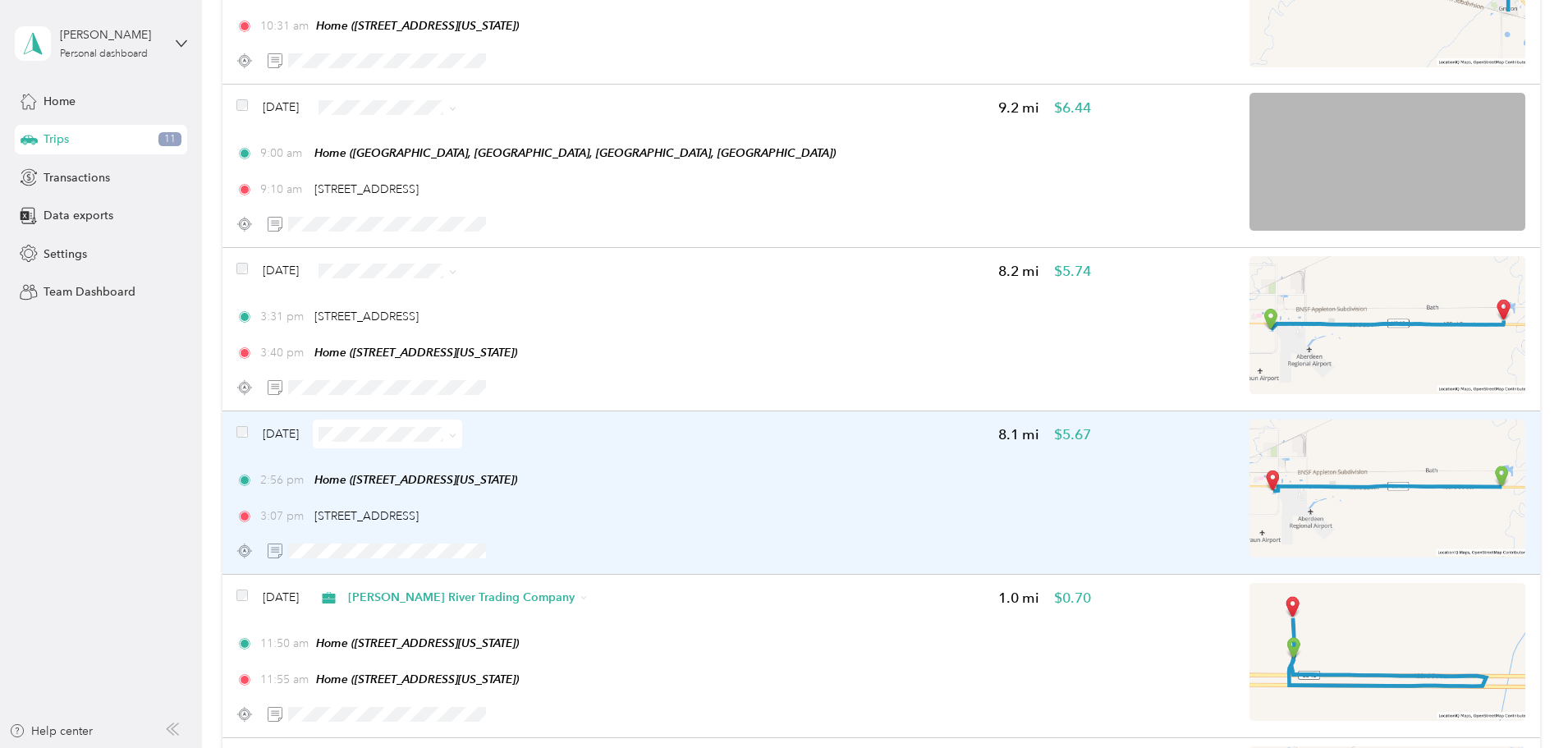
click at [910, 487] on div "2:56 pm Home ([STREET_ADDRESS][US_STATE])" at bounding box center [663, 480] width 855 height 17
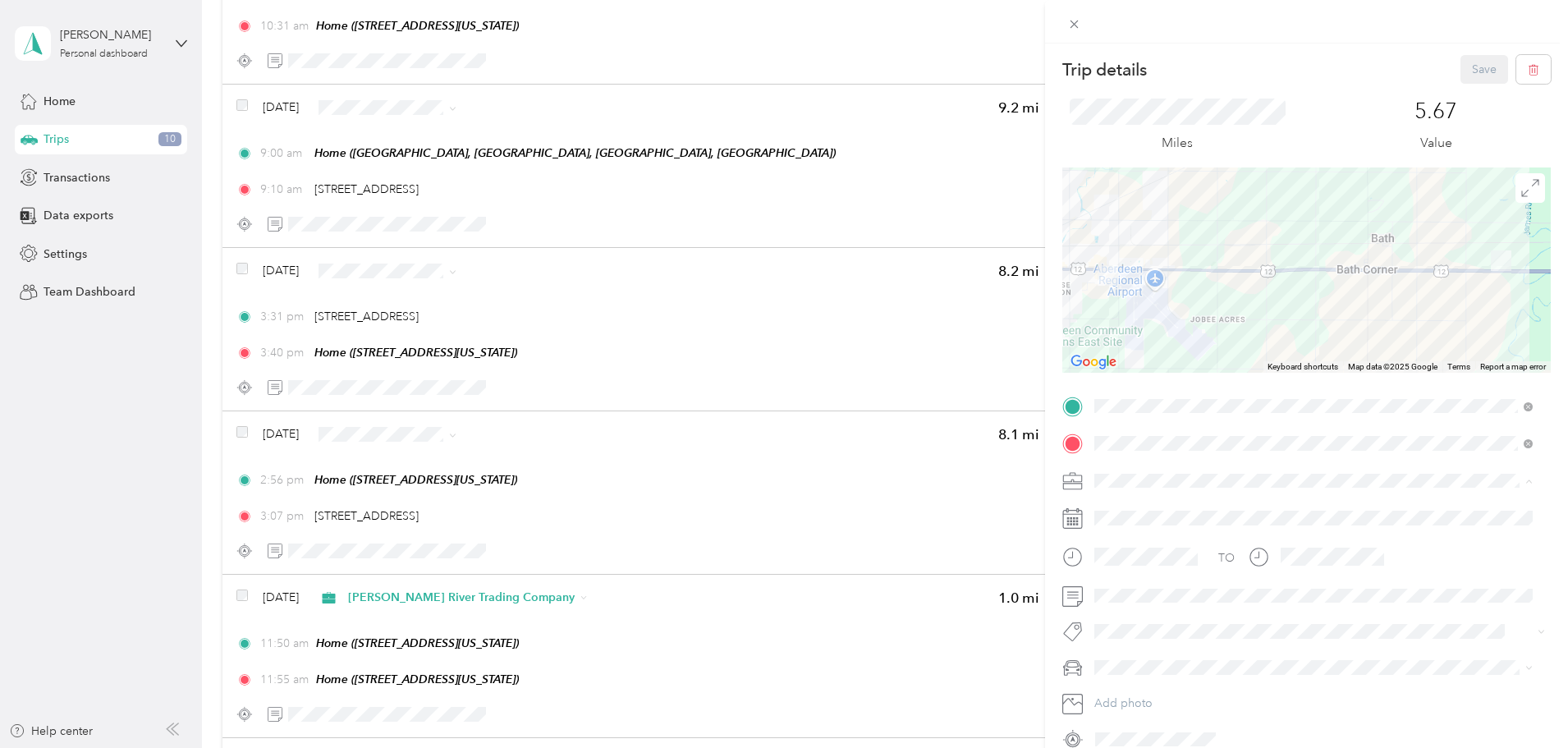
click at [1178, 644] on li "[PERSON_NAME] River Trading Company" at bounding box center [1314, 653] width 449 height 29
click at [1474, 72] on button "Save" at bounding box center [1484, 69] width 48 height 29
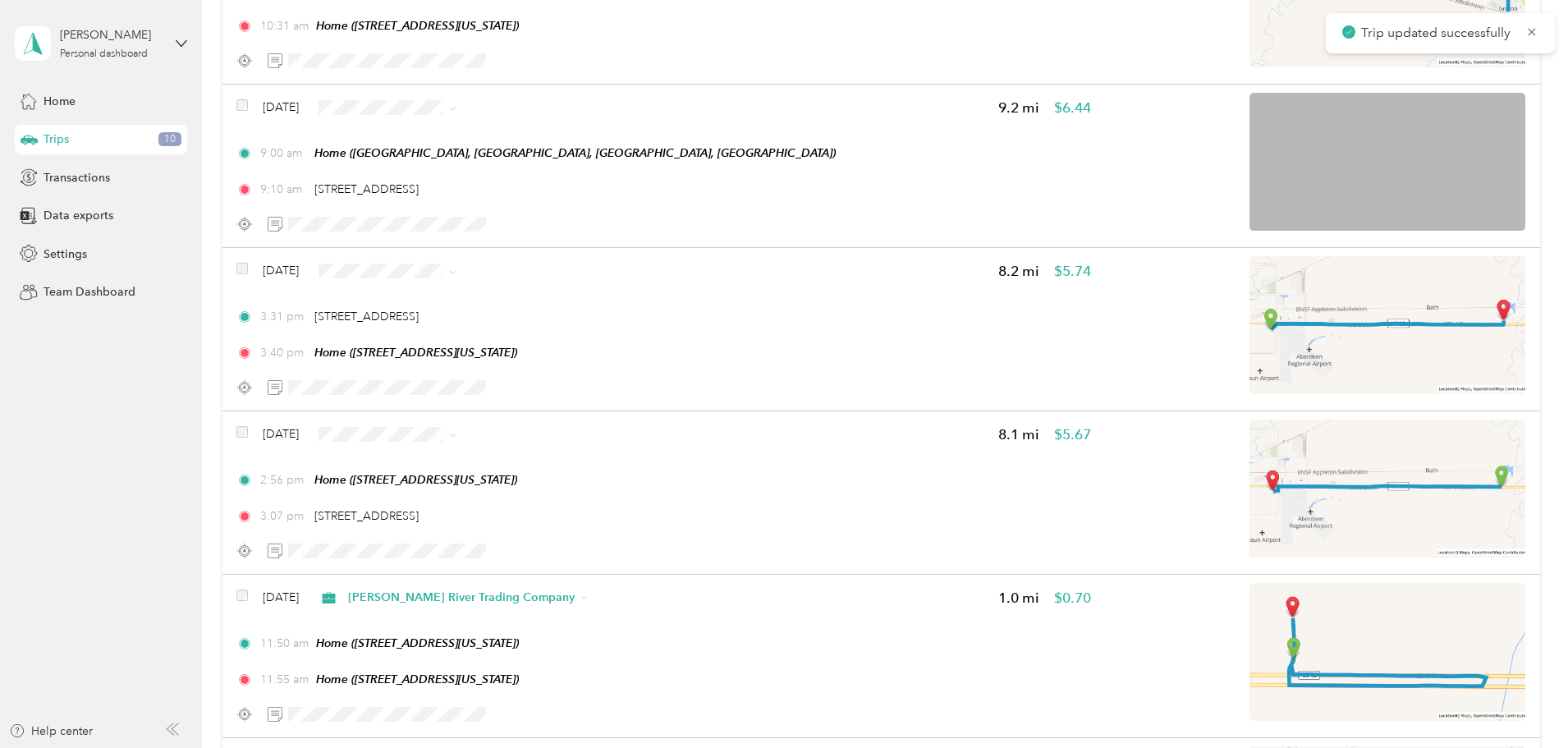
click at [907, 325] on div "3:31 pm [STREET_ADDRESS]" at bounding box center [663, 317] width 855 height 17
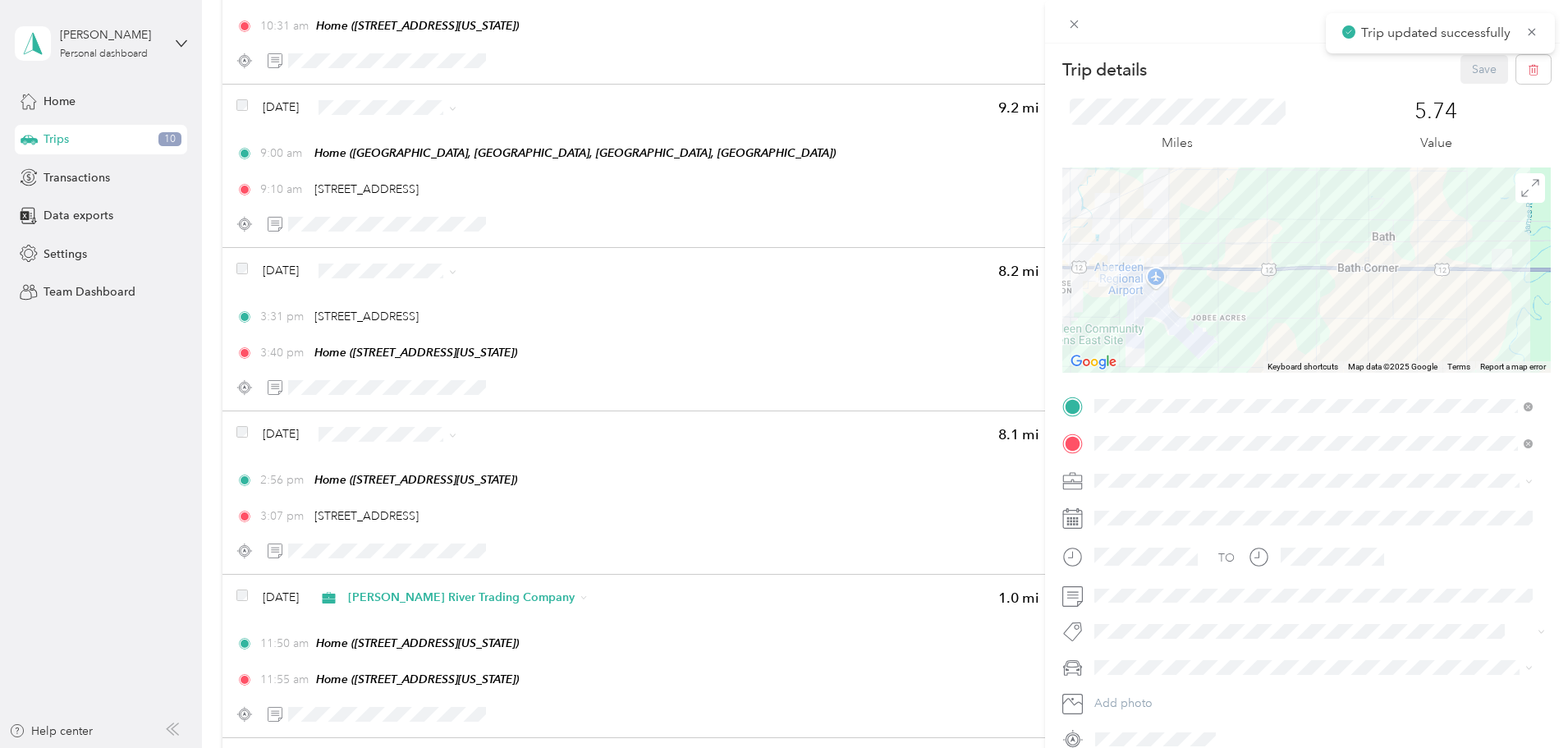
click at [1112, 472] on span at bounding box center [1320, 481] width 463 height 26
click at [1182, 640] on li "[PERSON_NAME] River Trading Company" at bounding box center [1314, 653] width 449 height 29
click at [1461, 69] on button "Save" at bounding box center [1484, 69] width 48 height 29
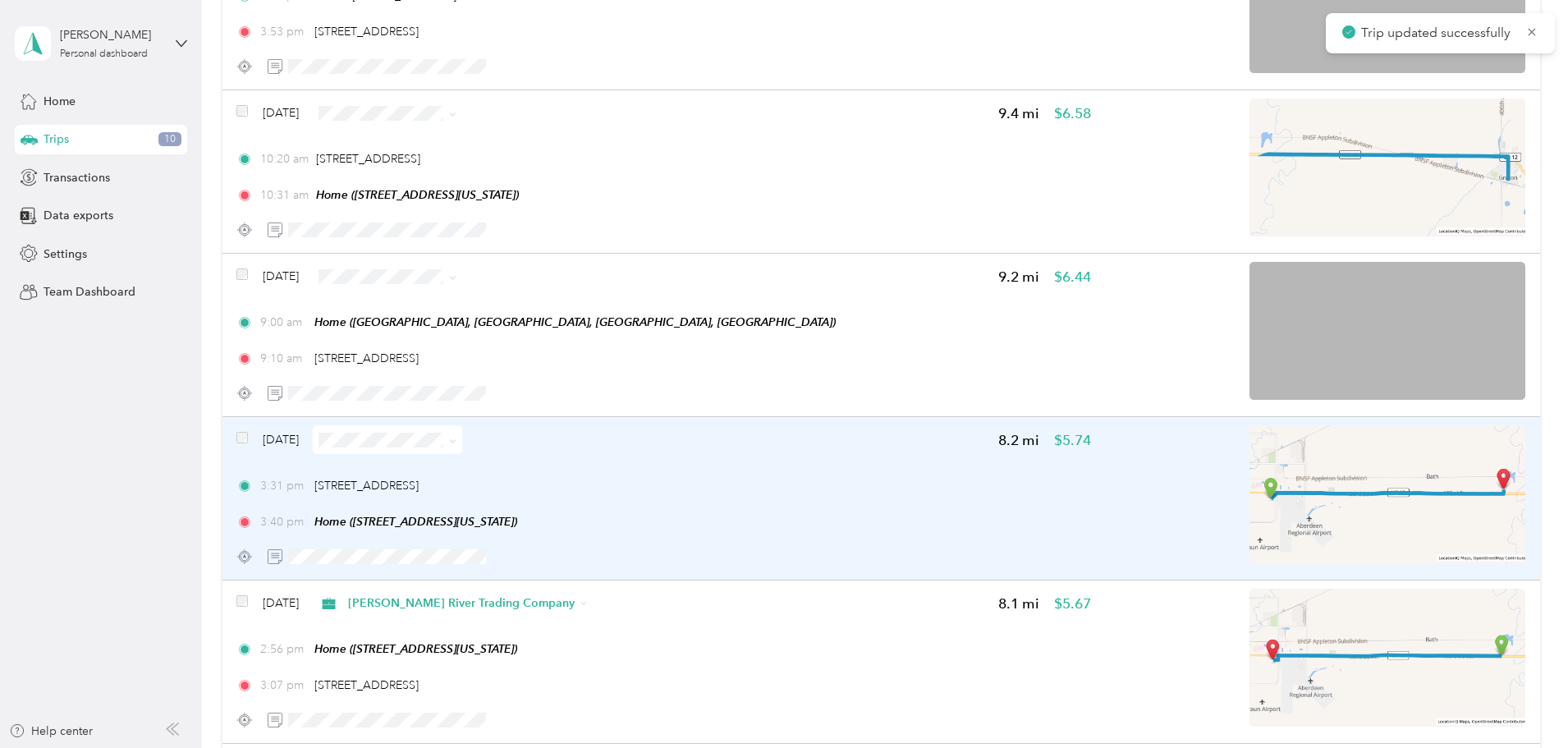
scroll to position [881, 0]
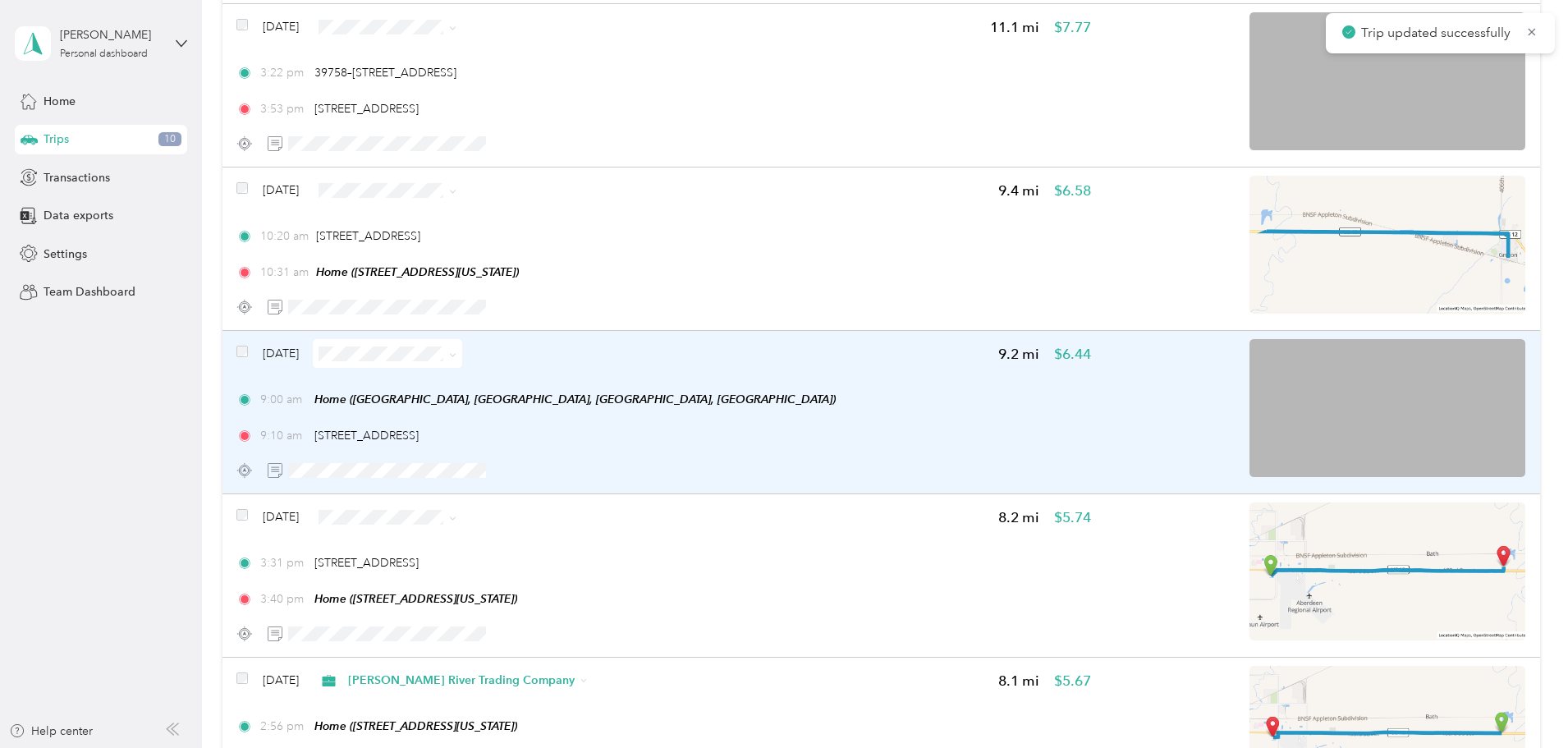
click at [856, 392] on div "9:00 am Home ([GEOGRAPHIC_DATA], [GEOGRAPHIC_DATA], [GEOGRAPHIC_DATA], [GEOGRAP…" at bounding box center [663, 399] width 855 height 17
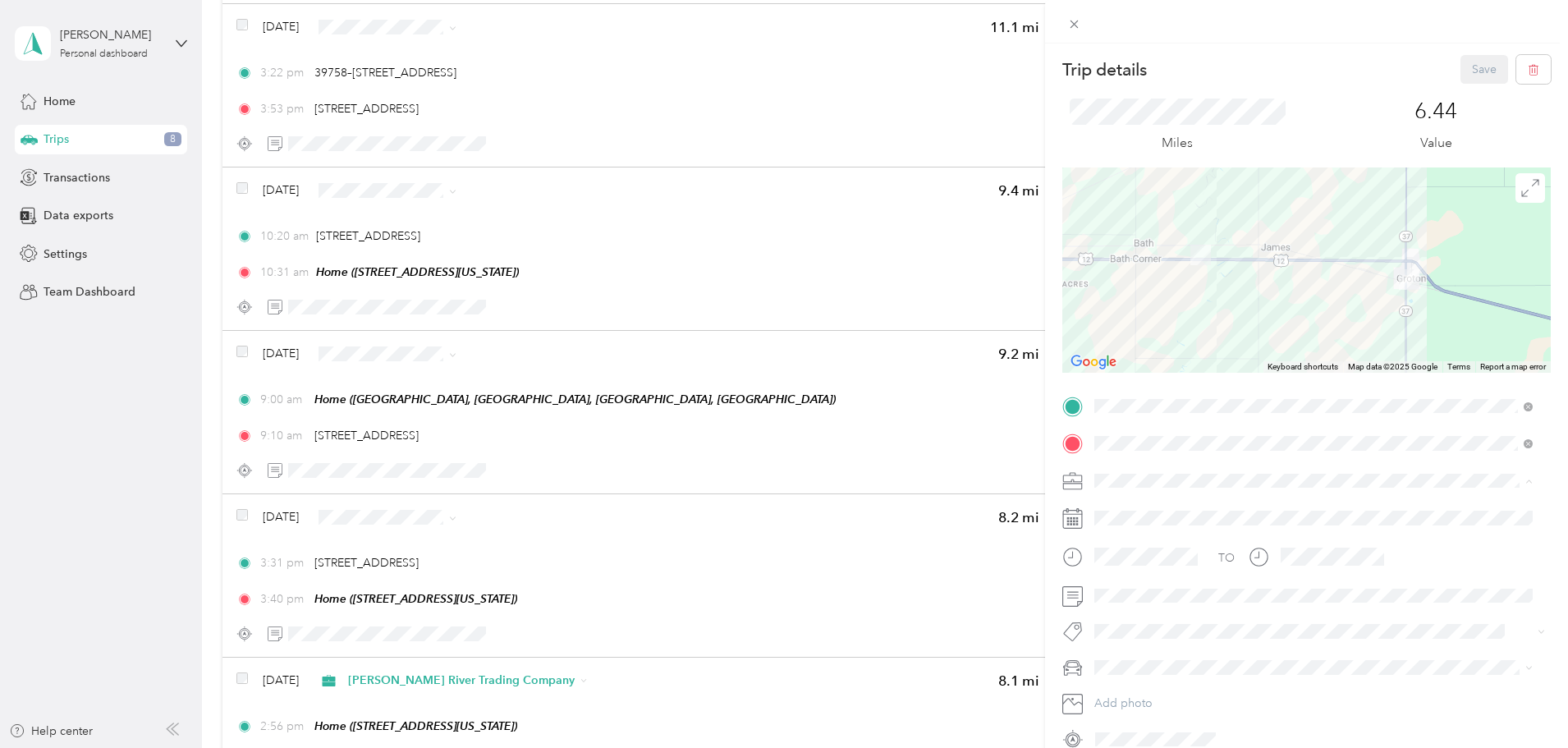
click at [1128, 533] on span "Personal" at bounding box center [1122, 538] width 43 height 14
click at [1472, 67] on button "Save" at bounding box center [1484, 69] width 48 height 29
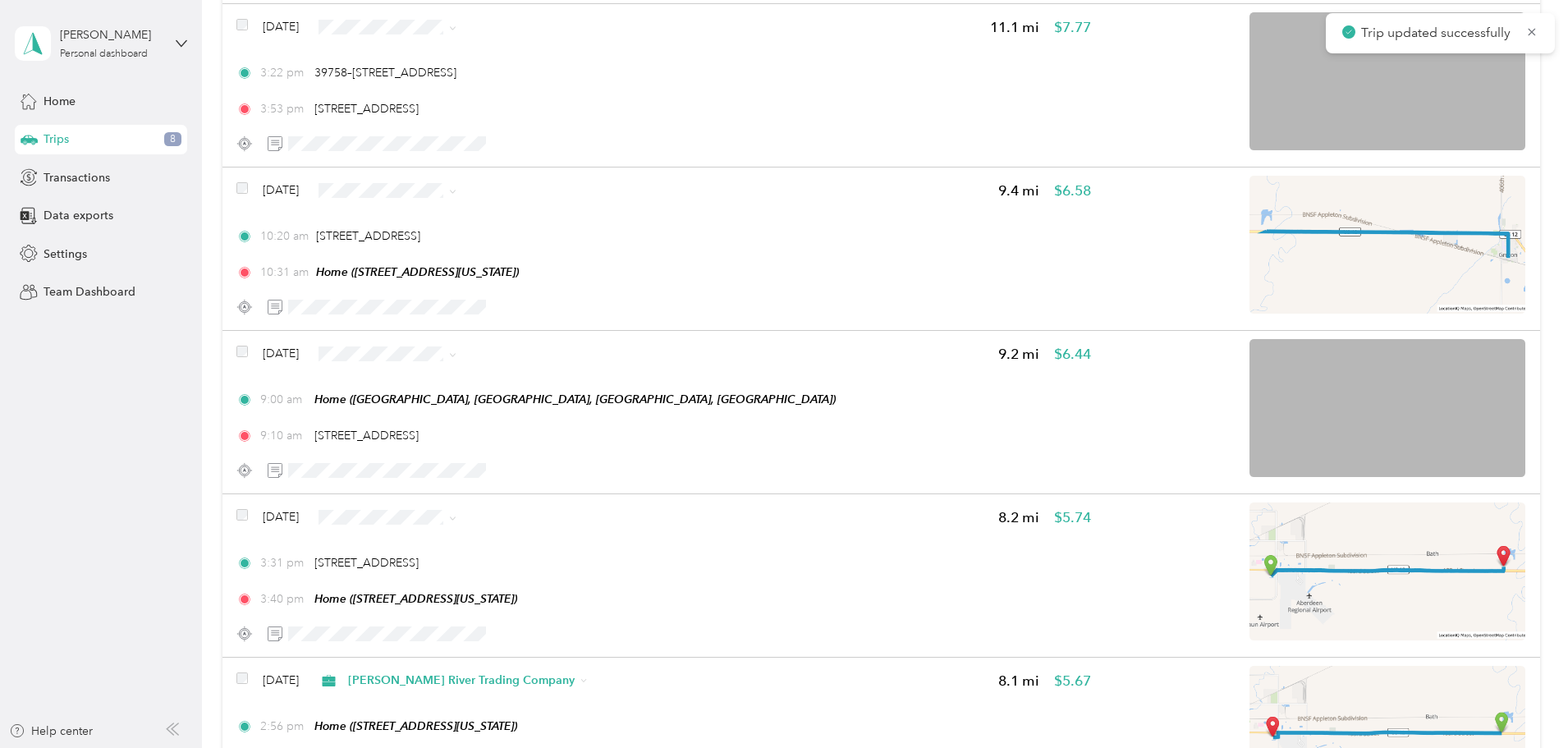
click at [784, 252] on div "10:20 am [STREET_ADDRESS] 10:31 am Home ([STREET_ADDRESS][US_STATE])" at bounding box center [663, 253] width 855 height 53
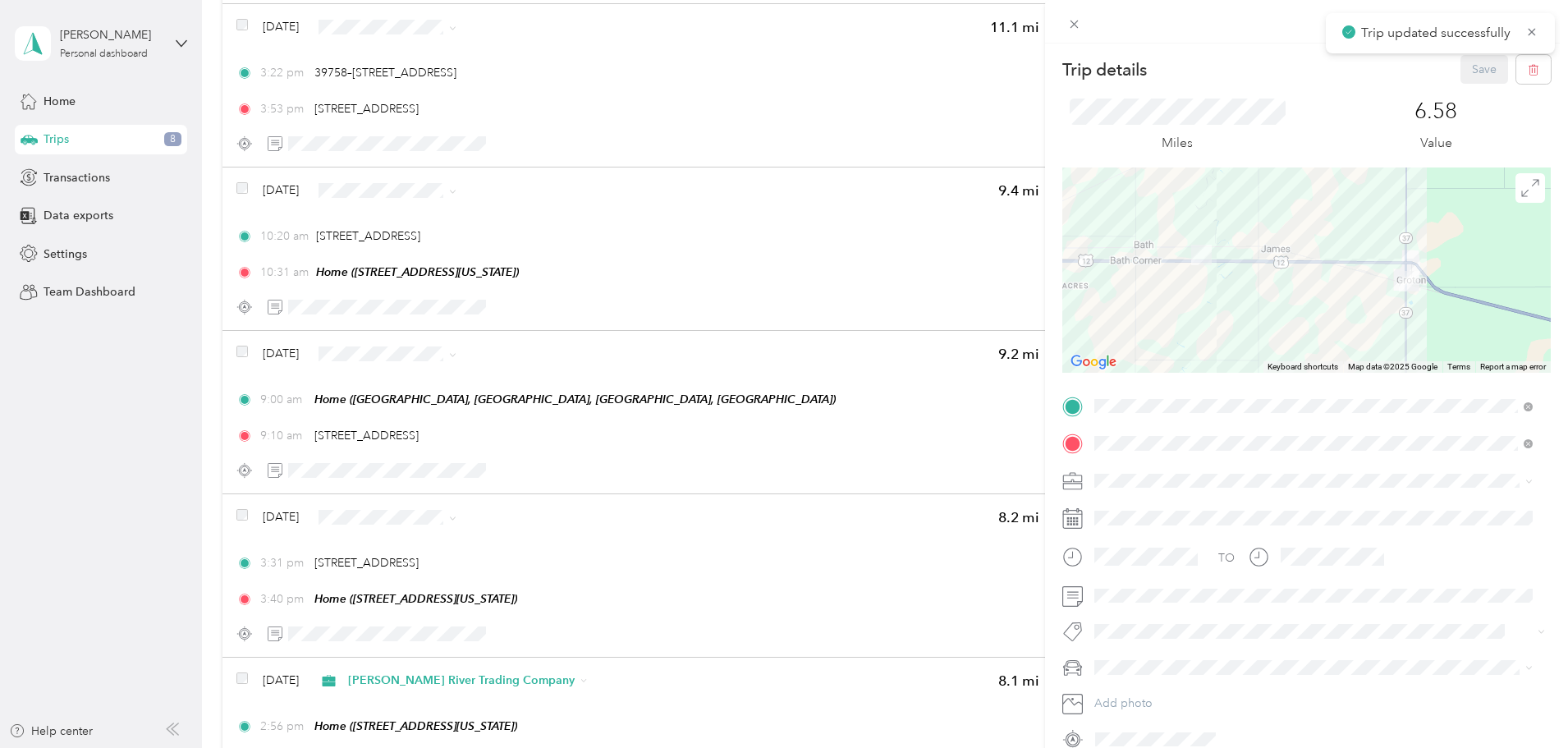
click at [1135, 548] on ol "Work Personal [PERSON_NAME] River Animal House Concessions Referee Services [PE…" at bounding box center [1314, 610] width 449 height 230
click at [1140, 543] on li "Personal" at bounding box center [1314, 535] width 449 height 29
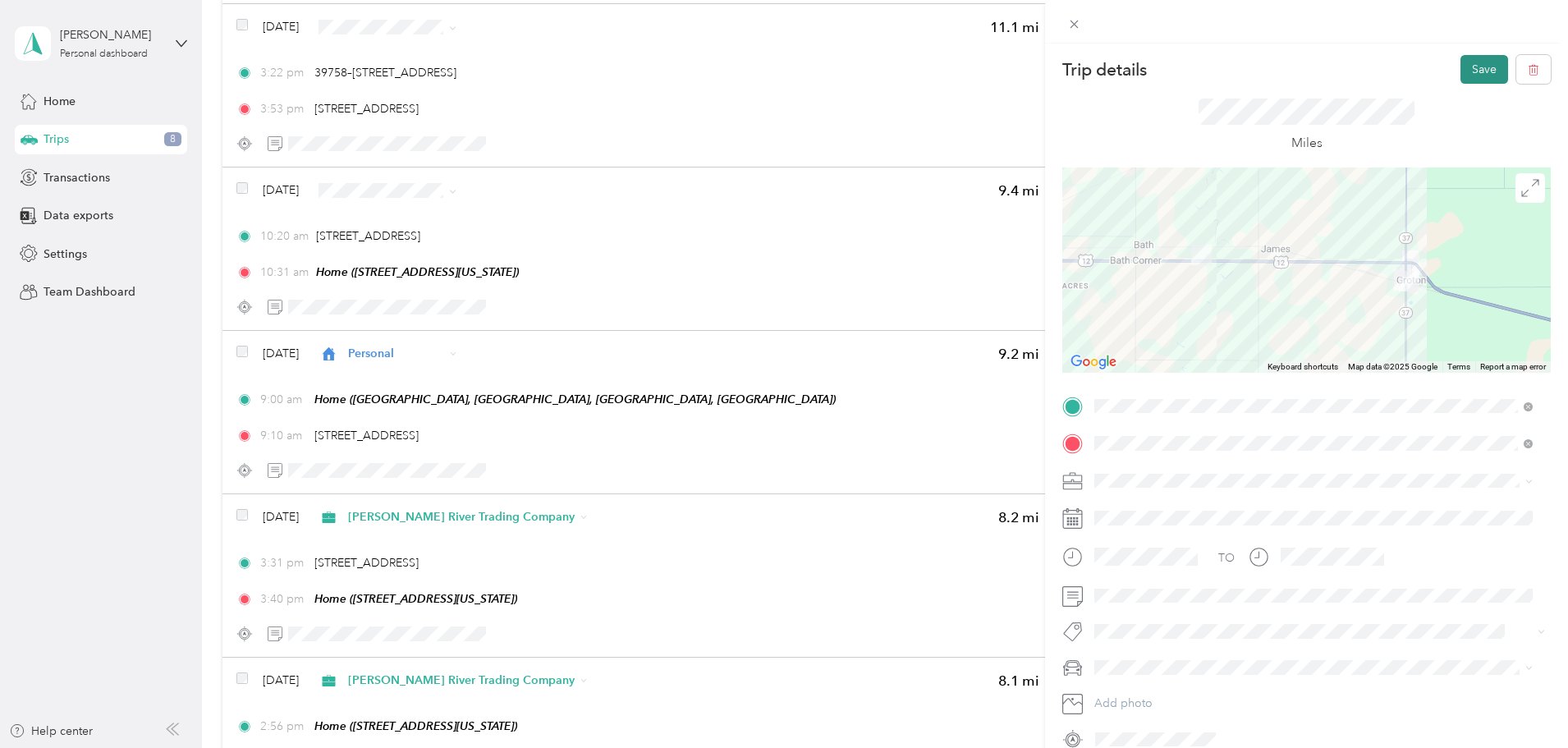
click at [1464, 70] on button "Save" at bounding box center [1484, 69] width 48 height 29
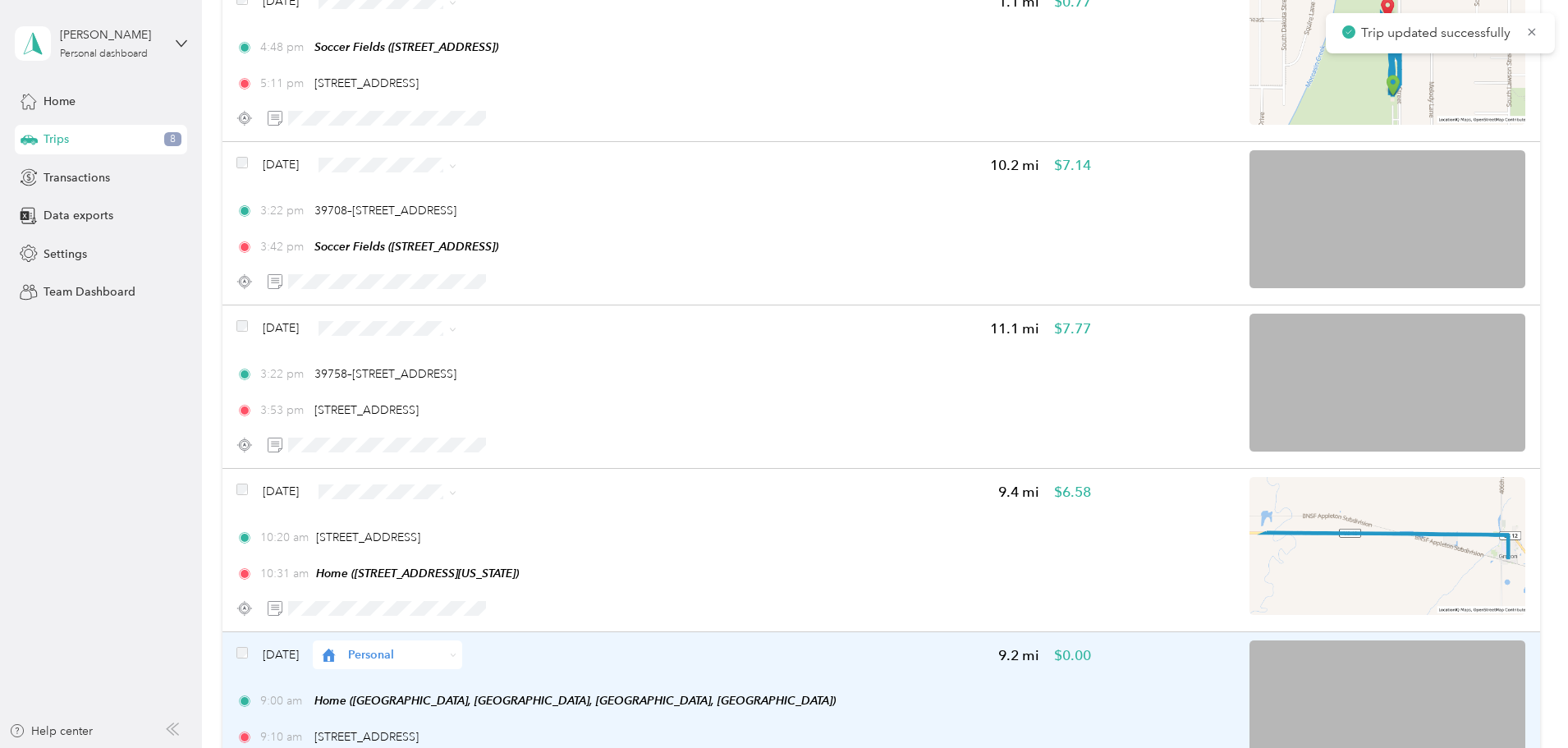
scroll to position [553, 0]
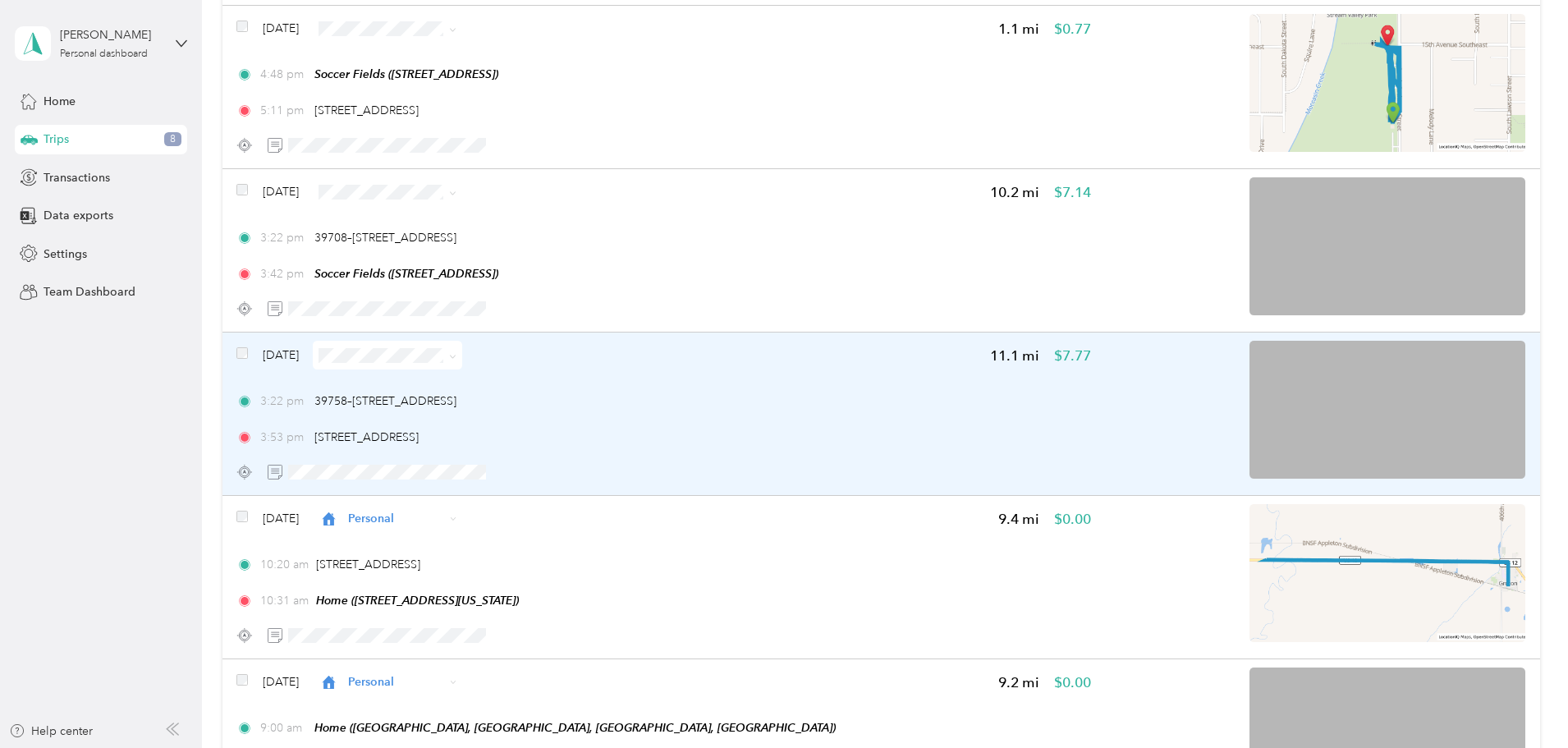
click at [849, 407] on div "3:22 pm 39758–[STREET_ADDRESS]" at bounding box center [663, 401] width 855 height 17
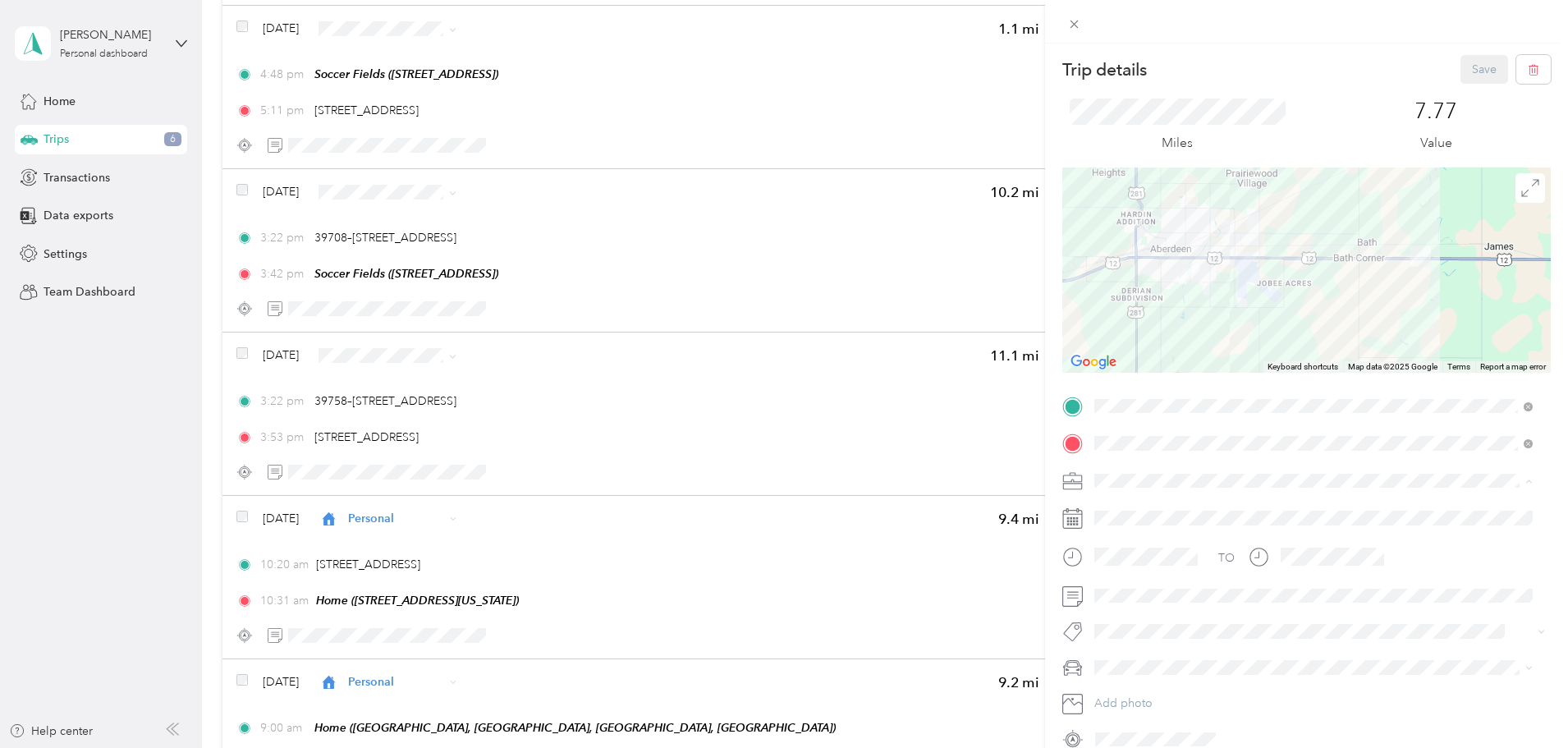
click at [1136, 620] on span "Referee Services" at bounding box center [1143, 624] width 86 height 14
click at [1479, 67] on button "Save" at bounding box center [1484, 69] width 48 height 29
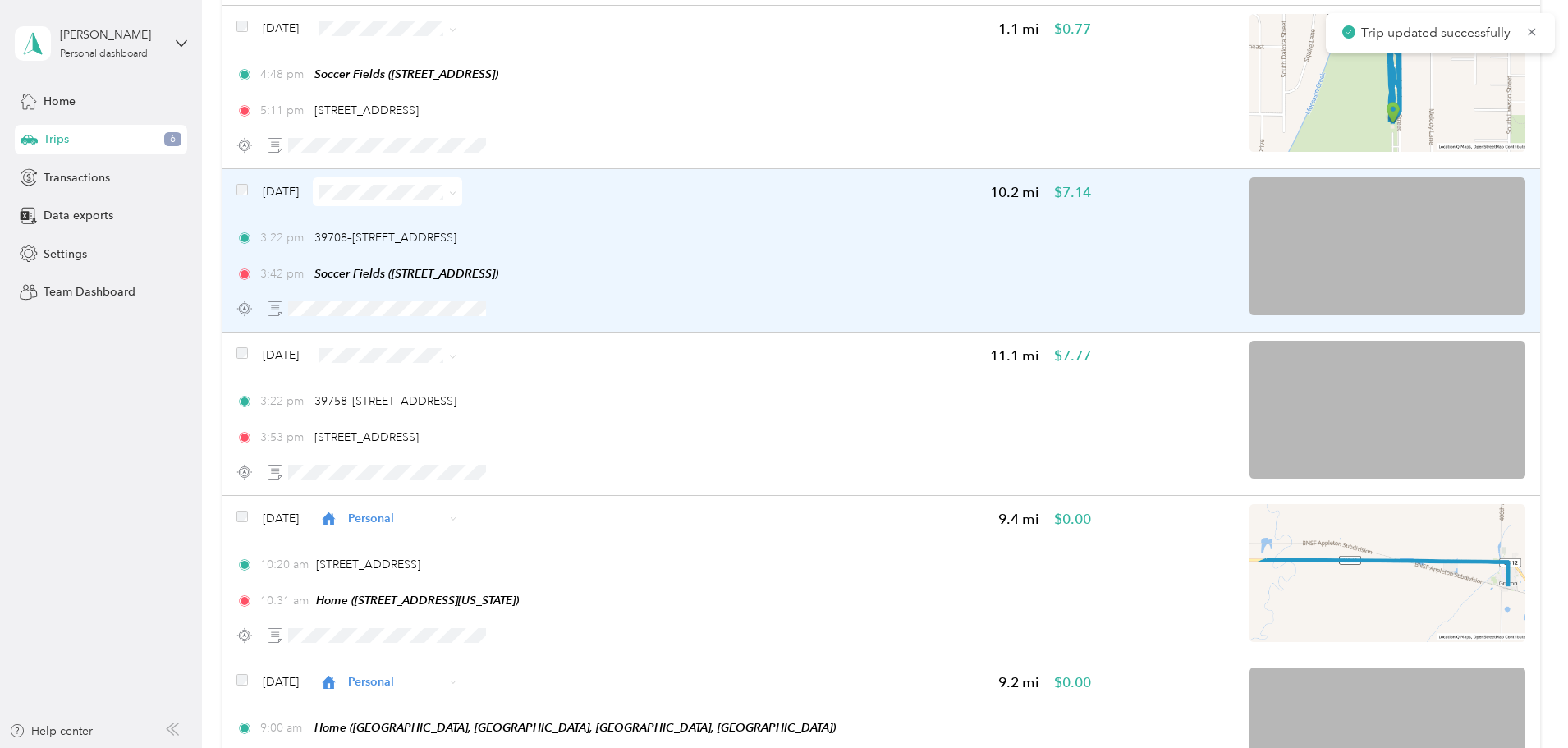
click at [894, 279] on div "3:42 pm Soccer Fields ([STREET_ADDRESS])" at bounding box center [663, 274] width 855 height 17
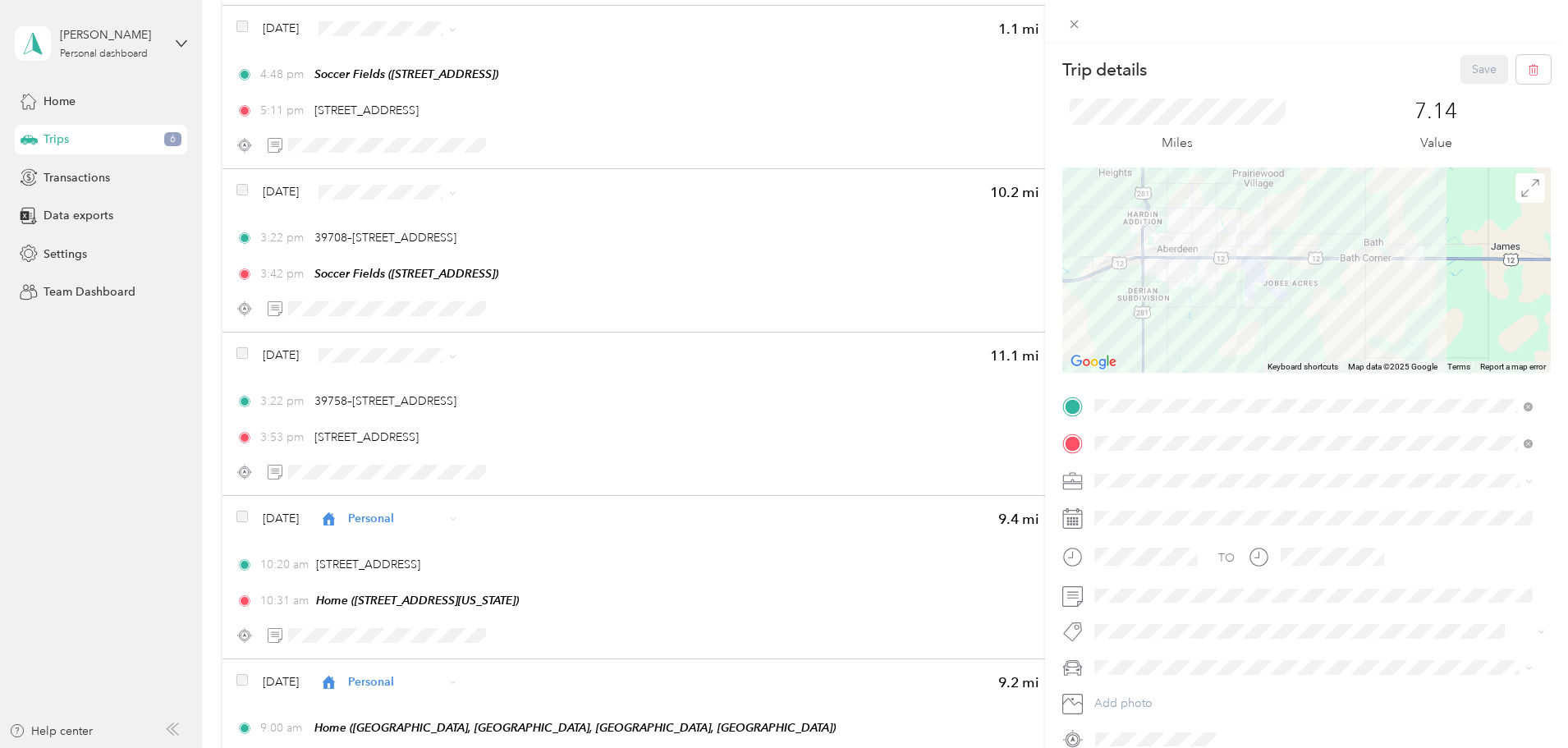
click at [1138, 594] on span "Concessions" at bounding box center [1133, 594] width 66 height 14
click at [1165, 609] on span "[PERSON_NAME]'s Equinox #2" at bounding box center [1181, 609] width 161 height 14
click at [1486, 65] on button "Save" at bounding box center [1484, 69] width 48 height 29
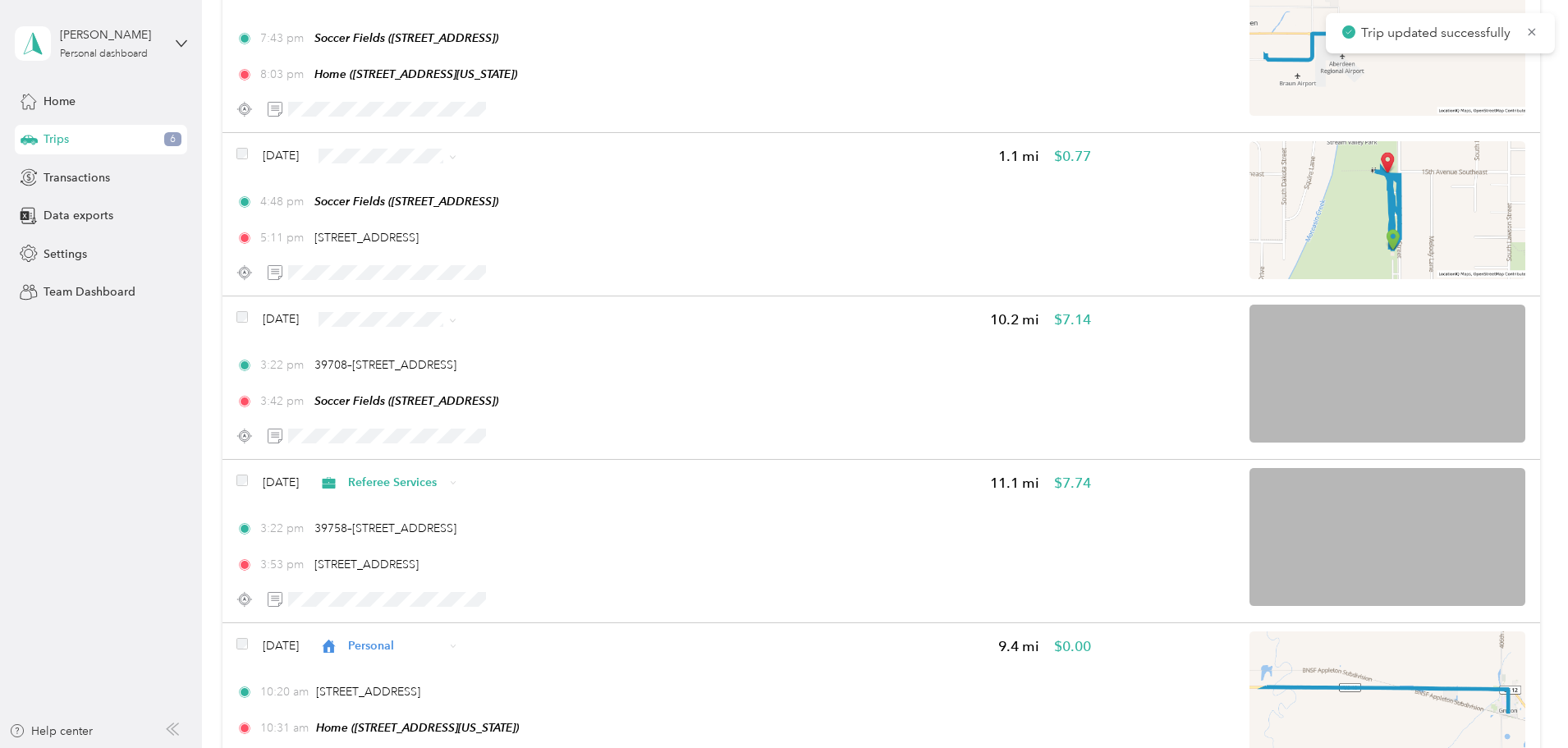
scroll to position [224, 0]
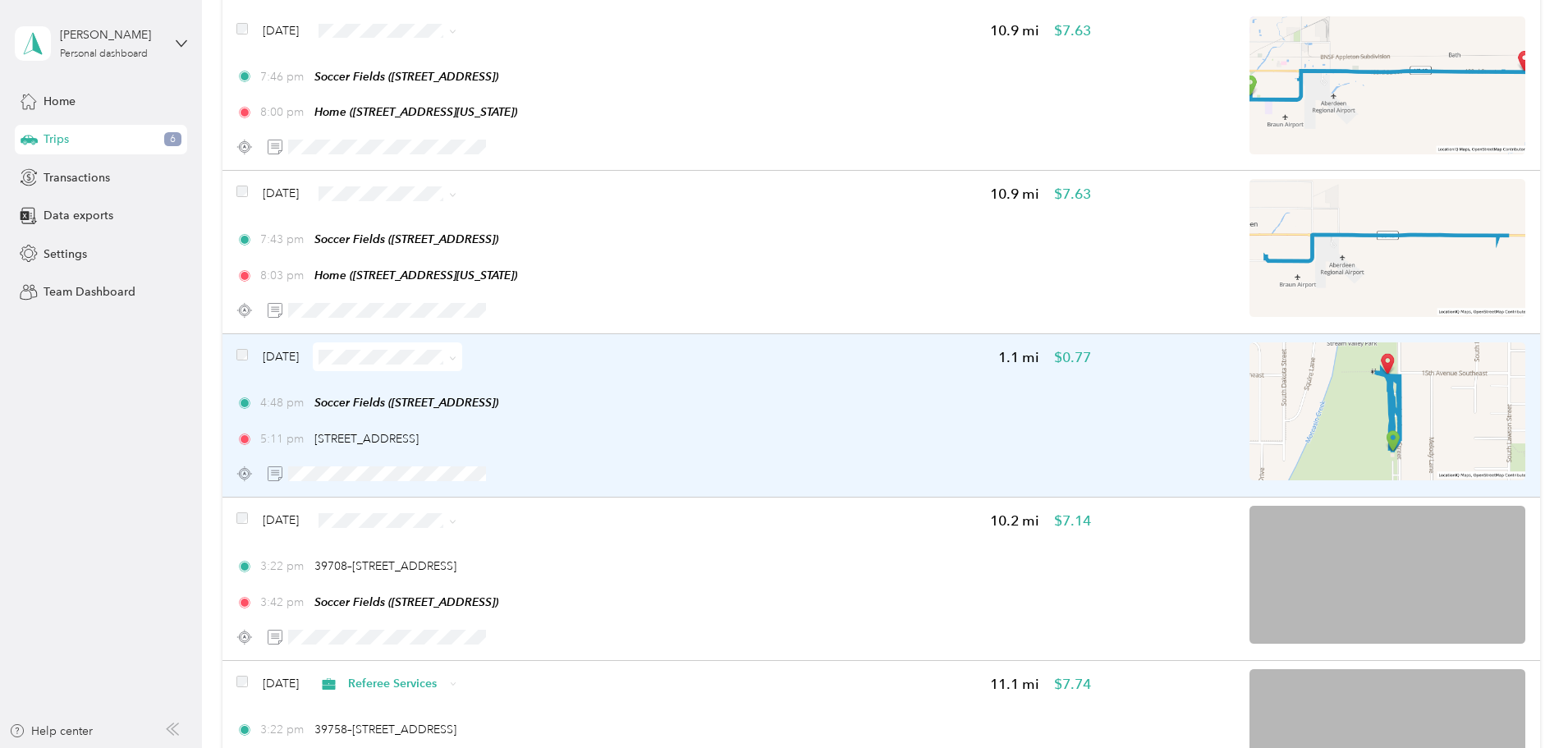
click at [860, 415] on div "4:48 pm Soccer Fields ([STREET_ADDRESS]) 5:11 pm [STREET_ADDRESS]" at bounding box center [663, 420] width 855 height 53
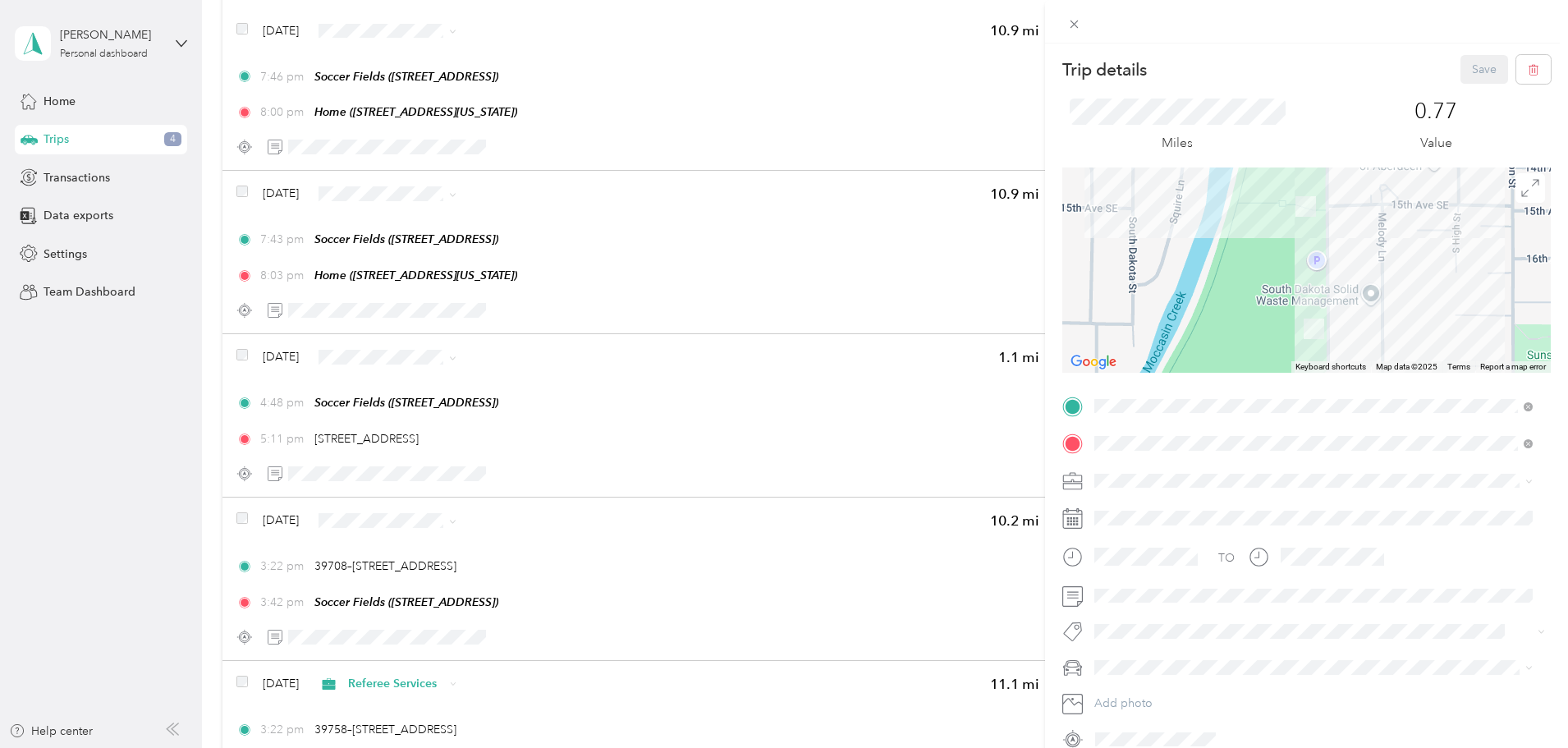
click at [1136, 597] on span "Concessions" at bounding box center [1133, 595] width 66 height 14
click at [1148, 601] on div "[PERSON_NAME]'s Equinox #2" at bounding box center [1314, 609] width 427 height 17
click at [1468, 69] on button "Save" at bounding box center [1484, 69] width 48 height 29
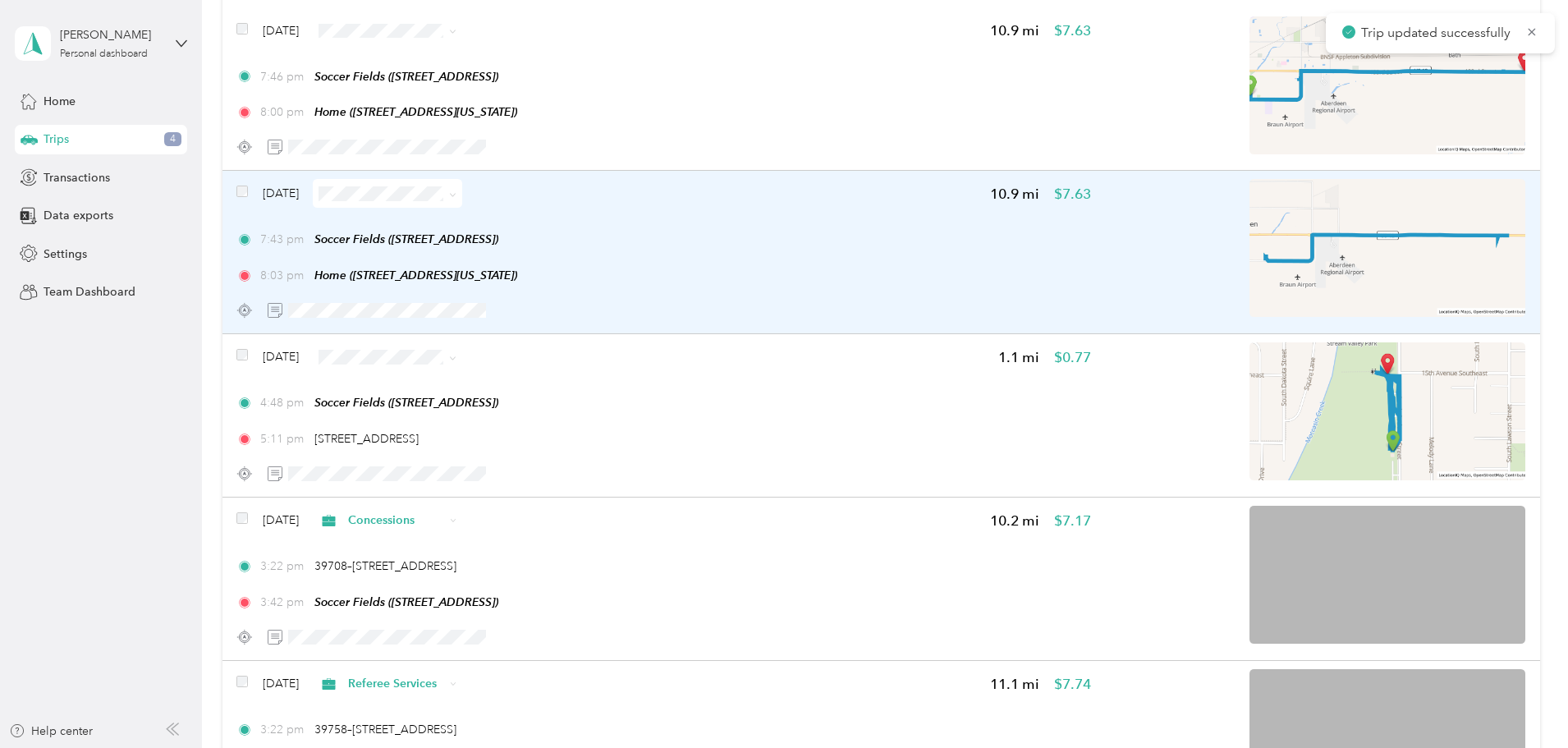
click at [846, 266] on div "8:03 pm Home ([STREET_ADDRESS][US_STATE])" at bounding box center [663, 275] width 855 height 17
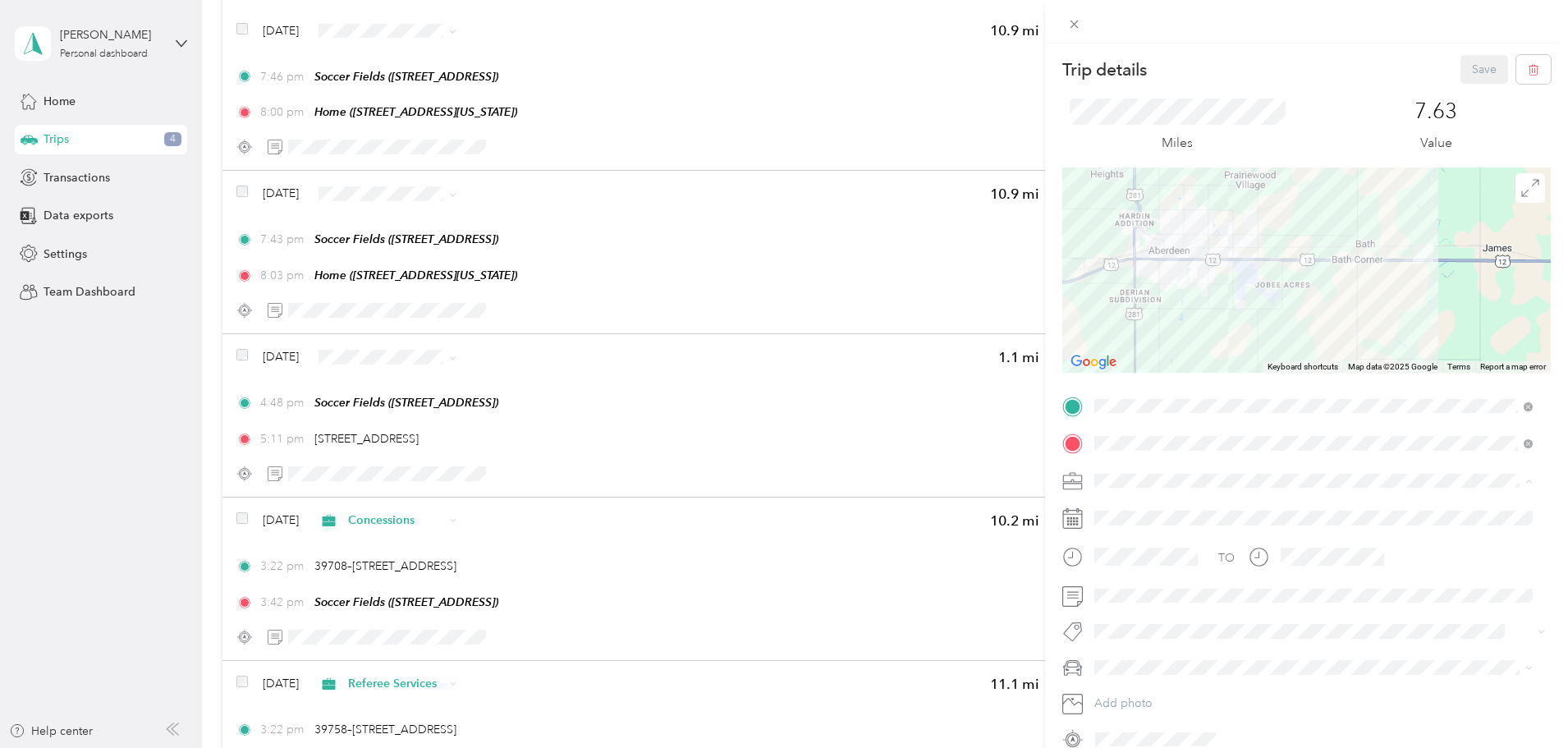
click at [1154, 594] on span "Concessions" at bounding box center [1133, 595] width 66 height 14
click at [1164, 609] on span "[PERSON_NAME]'s Equinox #2" at bounding box center [1181, 609] width 161 height 14
click at [1462, 69] on button "Save" at bounding box center [1484, 69] width 48 height 29
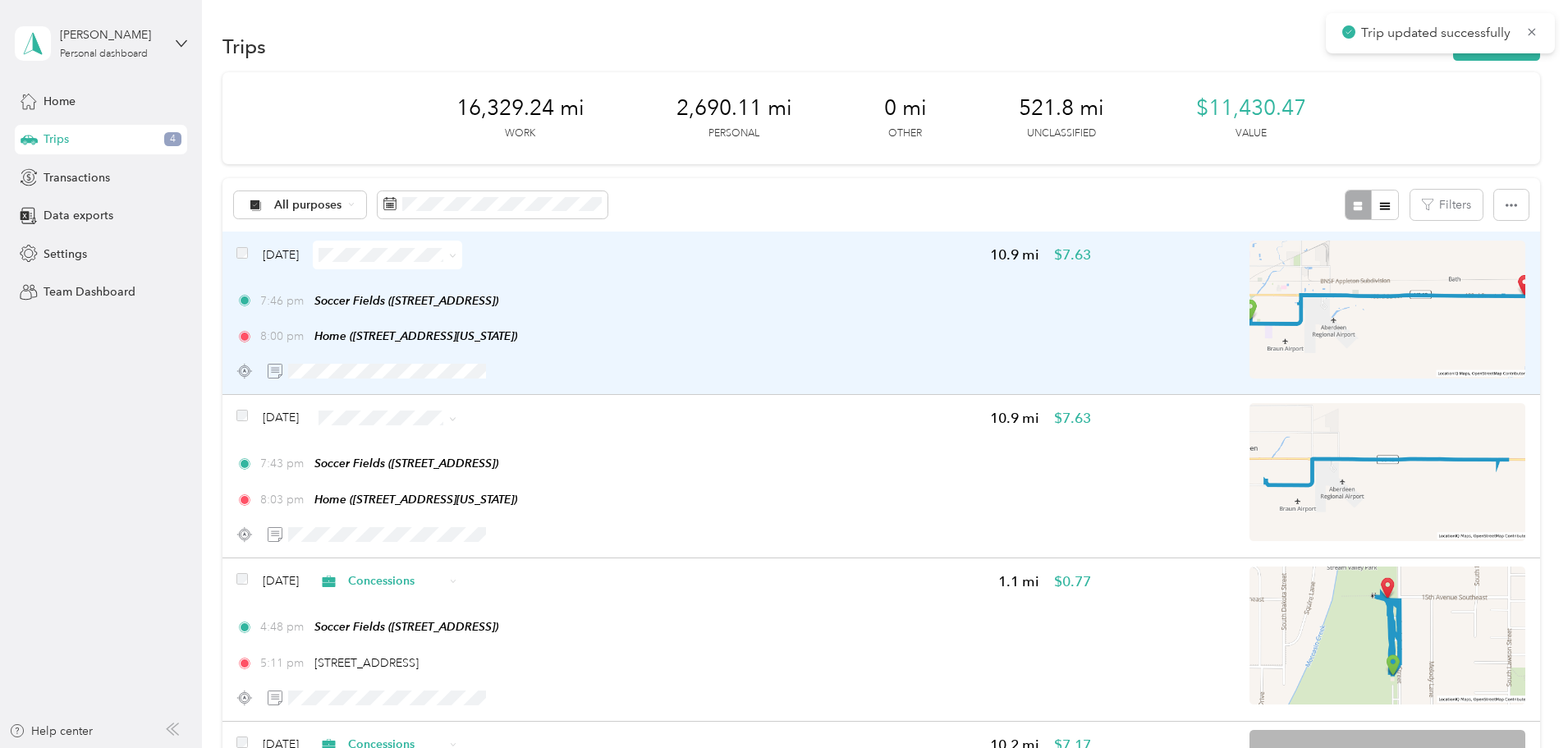
click at [847, 313] on div "7:46 pm Soccer Fields ([STREET_ADDRESS]) 8:00 pm Home ([STREET_ADDRESS][US_STAT…" at bounding box center [663, 318] width 855 height 53
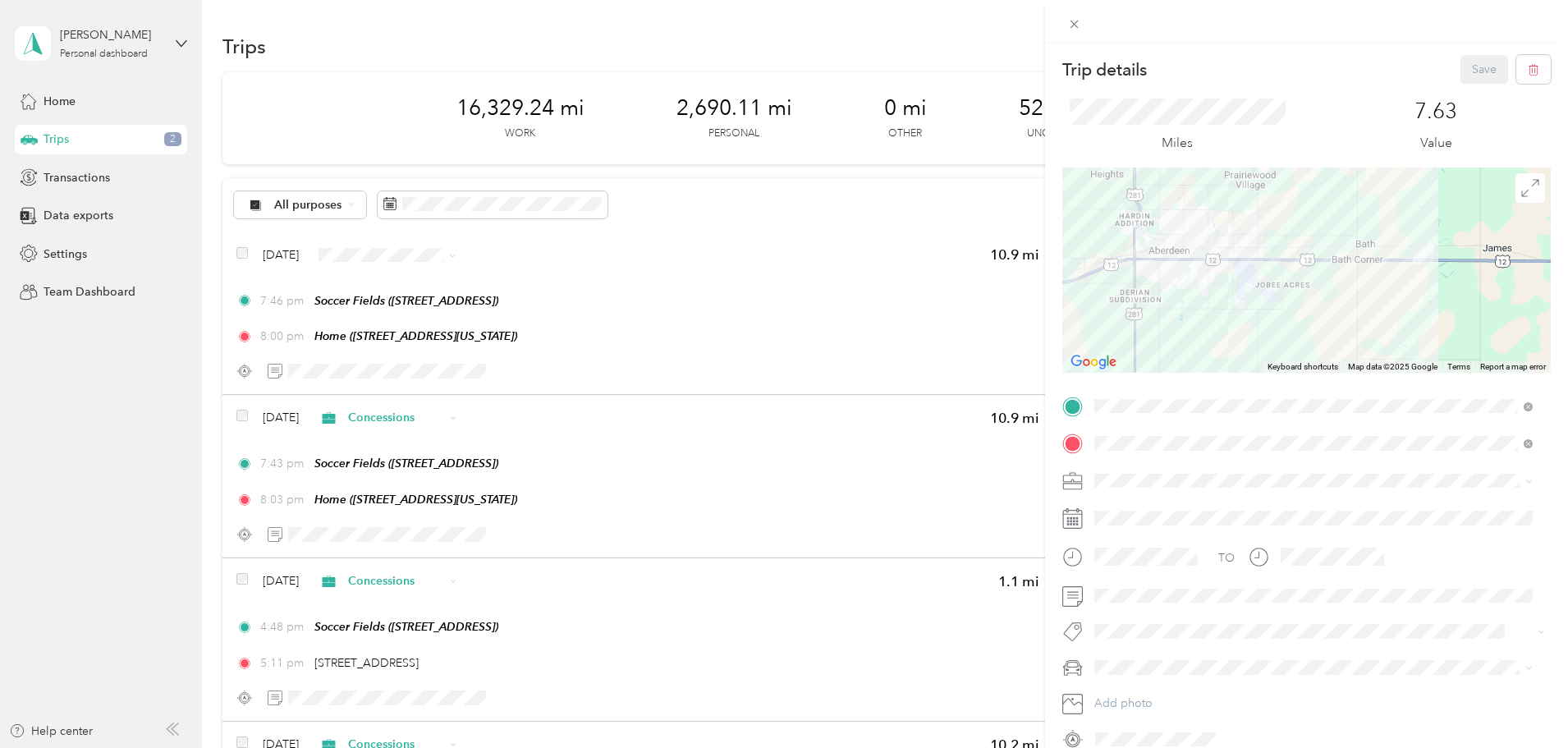
click at [1158, 627] on div "Referee Services" at bounding box center [1314, 623] width 427 height 17
click at [1467, 62] on button "Save" at bounding box center [1484, 69] width 48 height 29
